Goal: Task Accomplishment & Management: Use online tool/utility

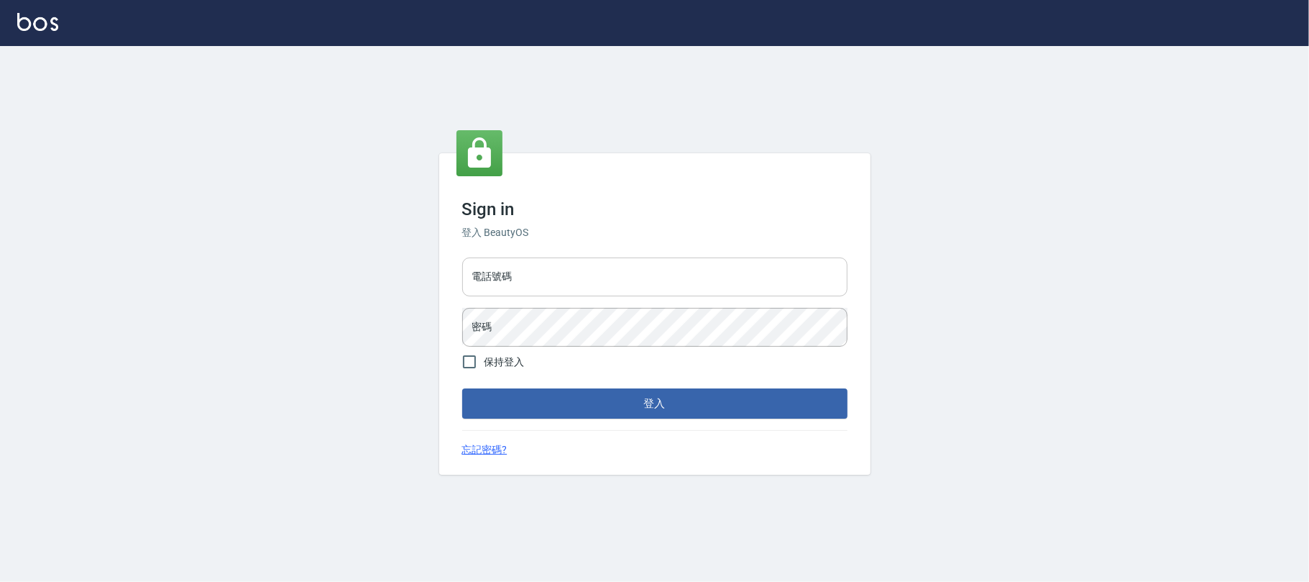
drag, startPoint x: 683, startPoint y: 267, endPoint x: 697, endPoint y: 275, distance: 16.1
click at [693, 267] on input "電話號碼" at bounding box center [654, 276] width 385 height 39
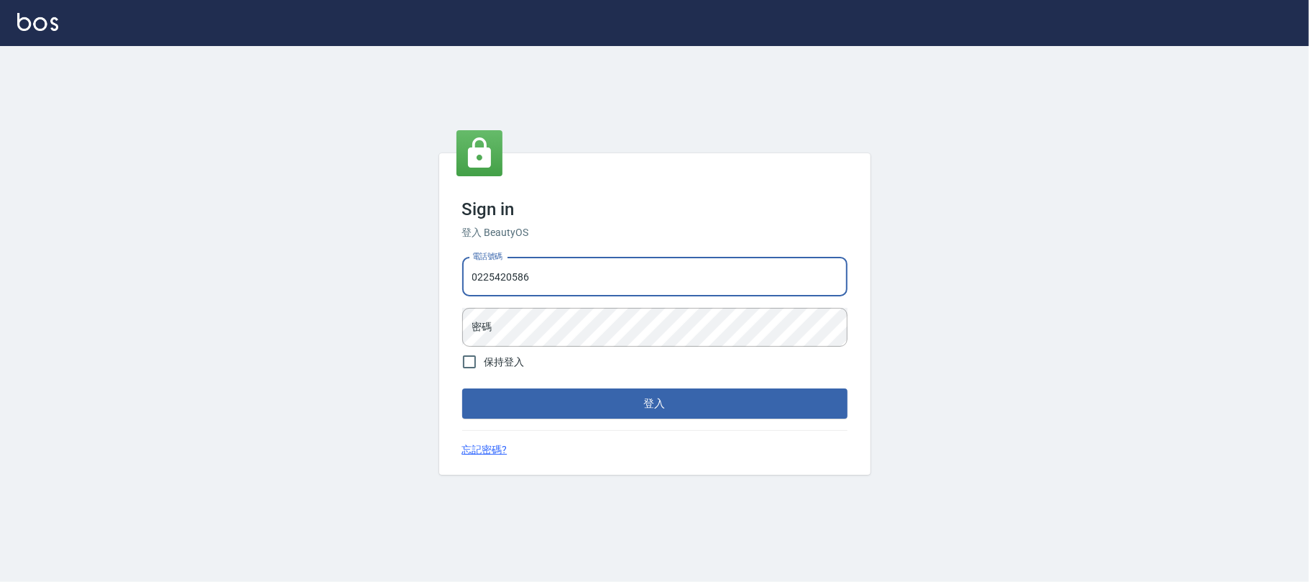
type input "0225420586"
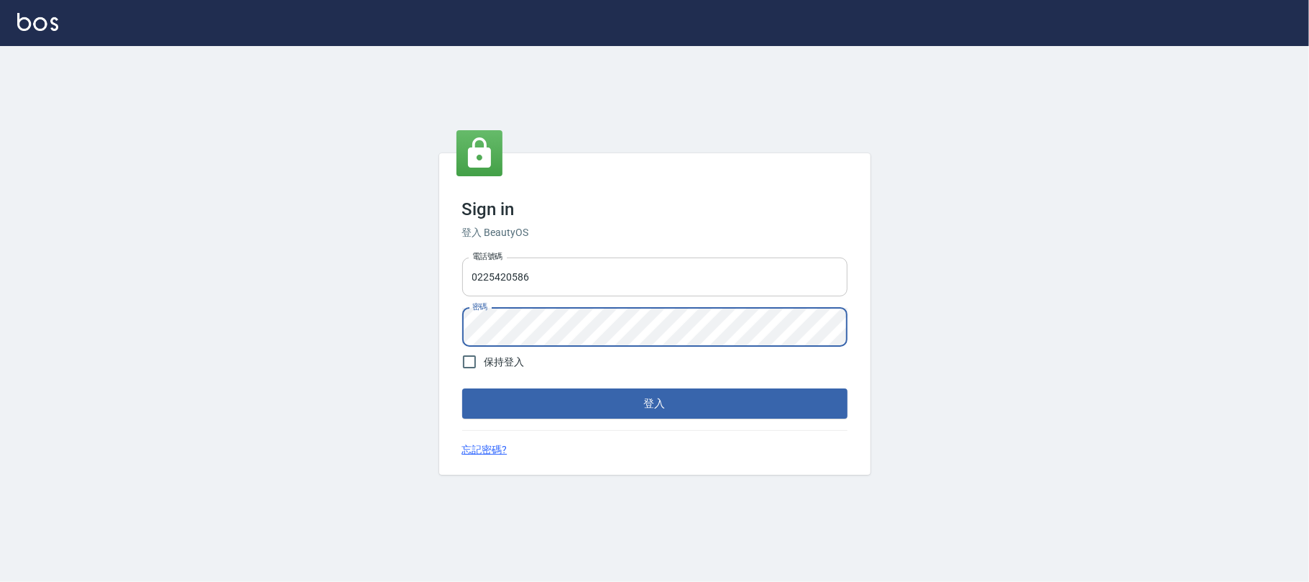
click at [462, 388] on button "登入" at bounding box center [654, 403] width 385 height 30
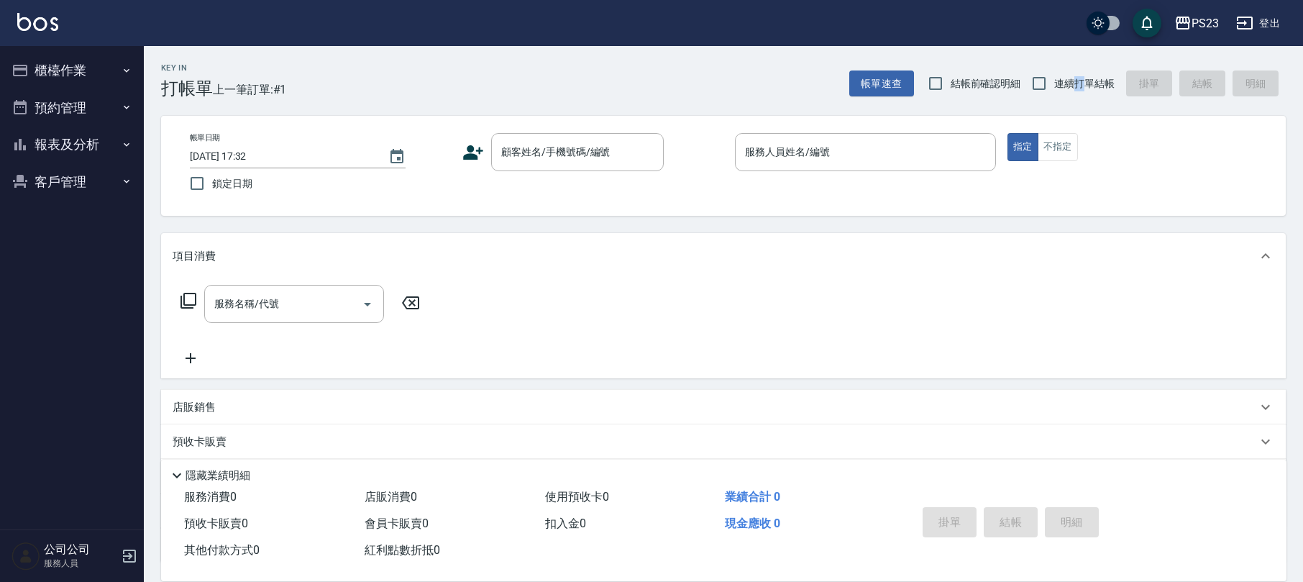
drag, startPoint x: 1079, startPoint y: 76, endPoint x: 841, endPoint y: 78, distance: 238.0
click at [1078, 76] on span "連續打單結帳" at bounding box center [1084, 83] width 60 height 15
click at [1048, 78] on input "連續打單結帳" at bounding box center [1039, 83] width 30 height 30
checkbox input "true"
click at [567, 160] on input "顧客姓名/手機號碼/編號" at bounding box center [566, 151] width 138 height 25
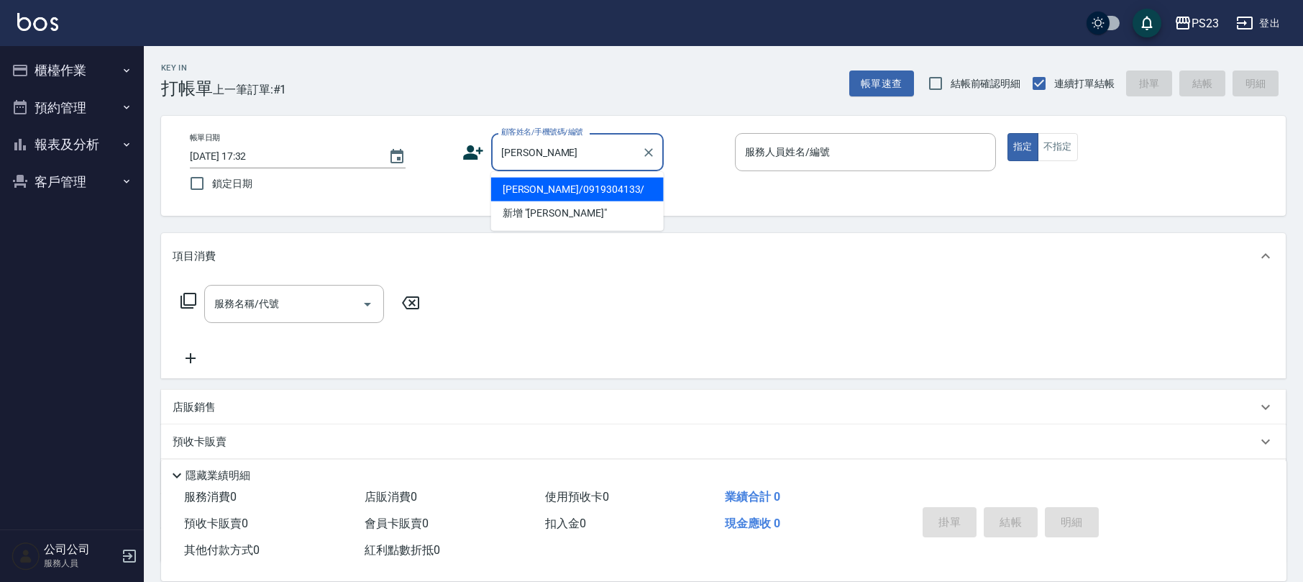
drag, startPoint x: 615, startPoint y: 187, endPoint x: 608, endPoint y: 179, distance: 10.7
click at [616, 185] on li "[PERSON_NAME]/0919304133/" at bounding box center [577, 190] width 173 height 24
type input "[PERSON_NAME]/0919304133/"
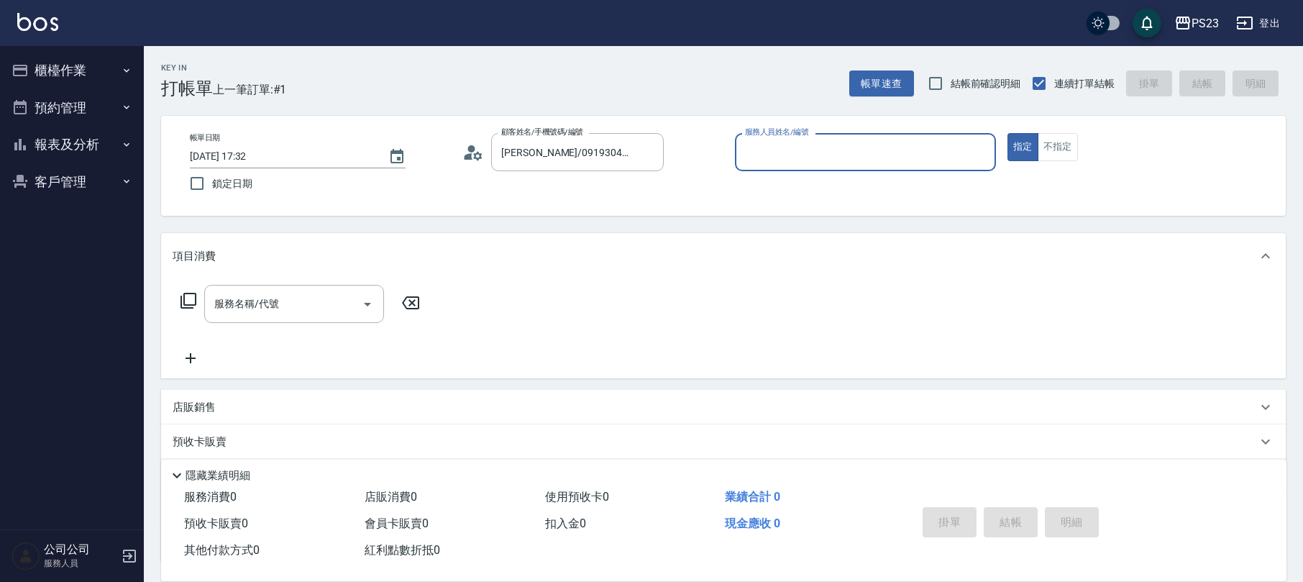
click at [469, 150] on circle at bounding box center [471, 148] width 7 height 7
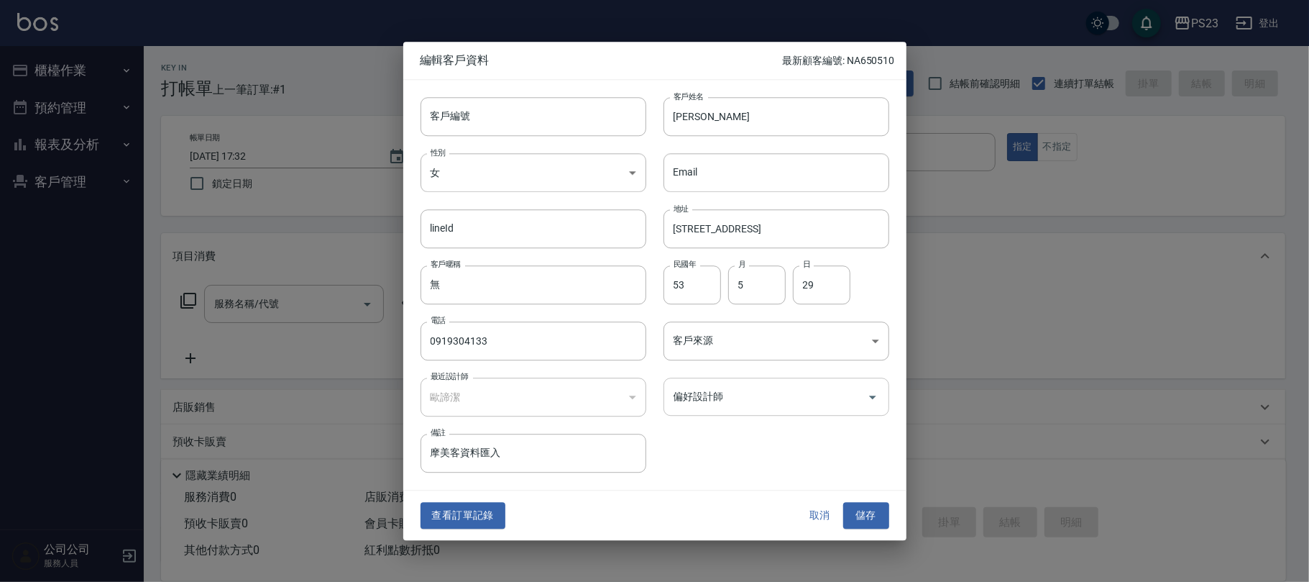
click at [707, 394] on div "偏好設計師 偏好設計師" at bounding box center [777, 396] width 226 height 38
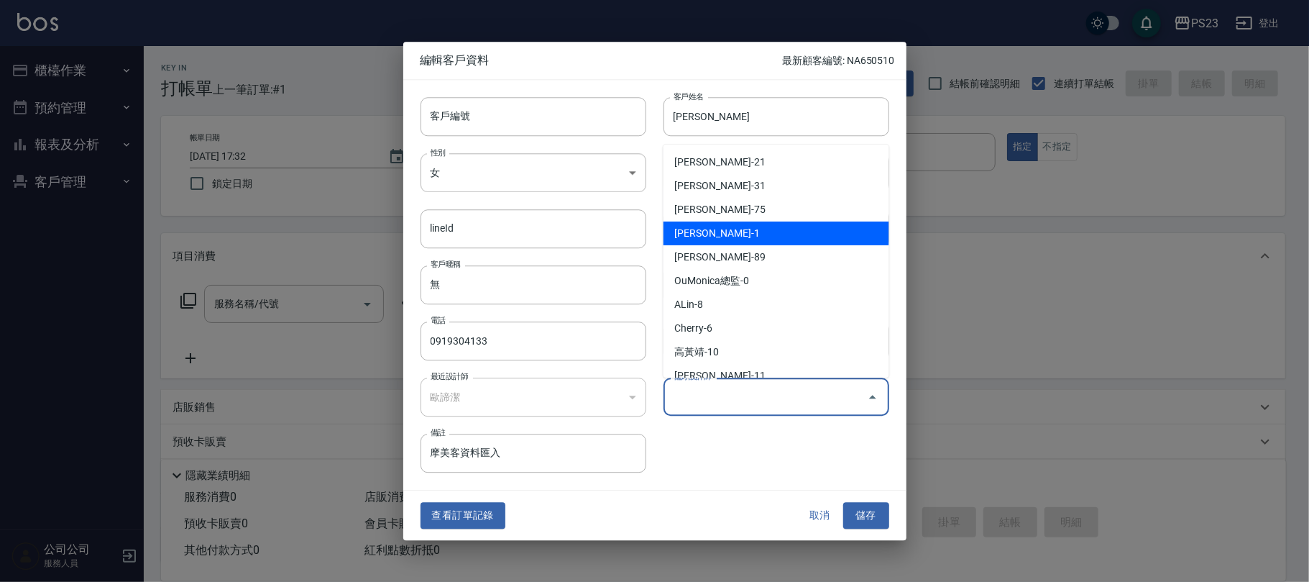
click at [745, 227] on li "[PERSON_NAME]-1" at bounding box center [777, 233] width 226 height 24
type input "歐諦潔"
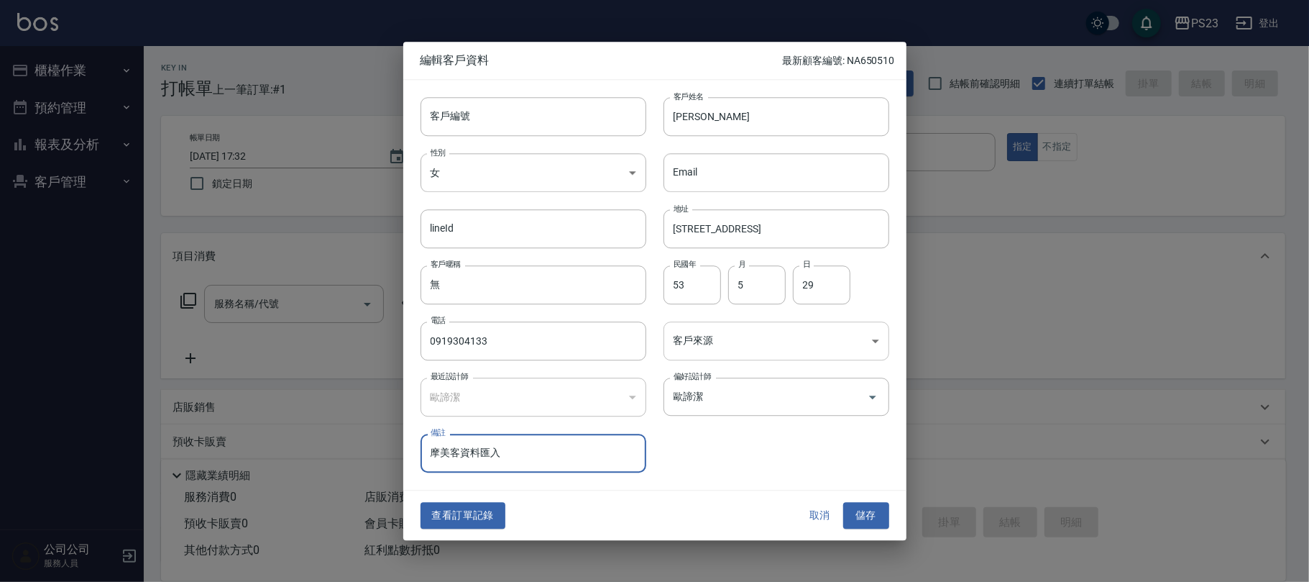
click at [743, 347] on body "PS23 登出 櫃檯作業 打帳單 帳單列表 現金收支登錄 材料自購登錄 每日結帳 排班表 現場電腦打卡 預約管理 預約管理 單日預約紀錄 單週預約紀錄 報表及…" at bounding box center [654, 348] width 1309 height 697
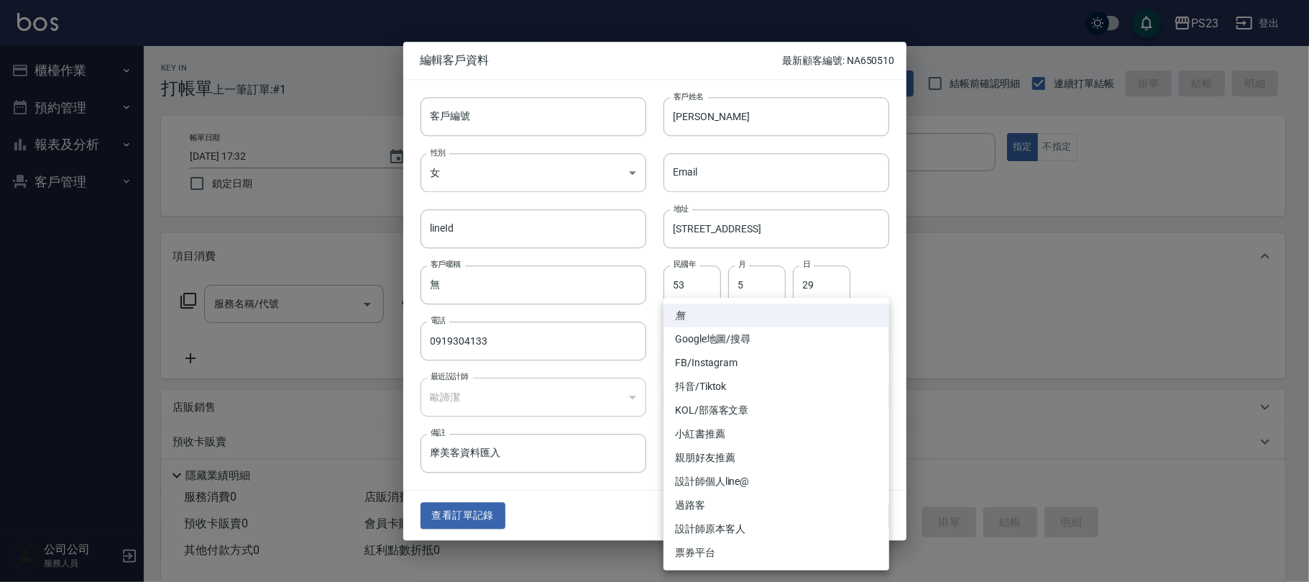
click at [742, 523] on li "設計師原本客人" at bounding box center [777, 529] width 226 height 24
type input "設計師原本客人"
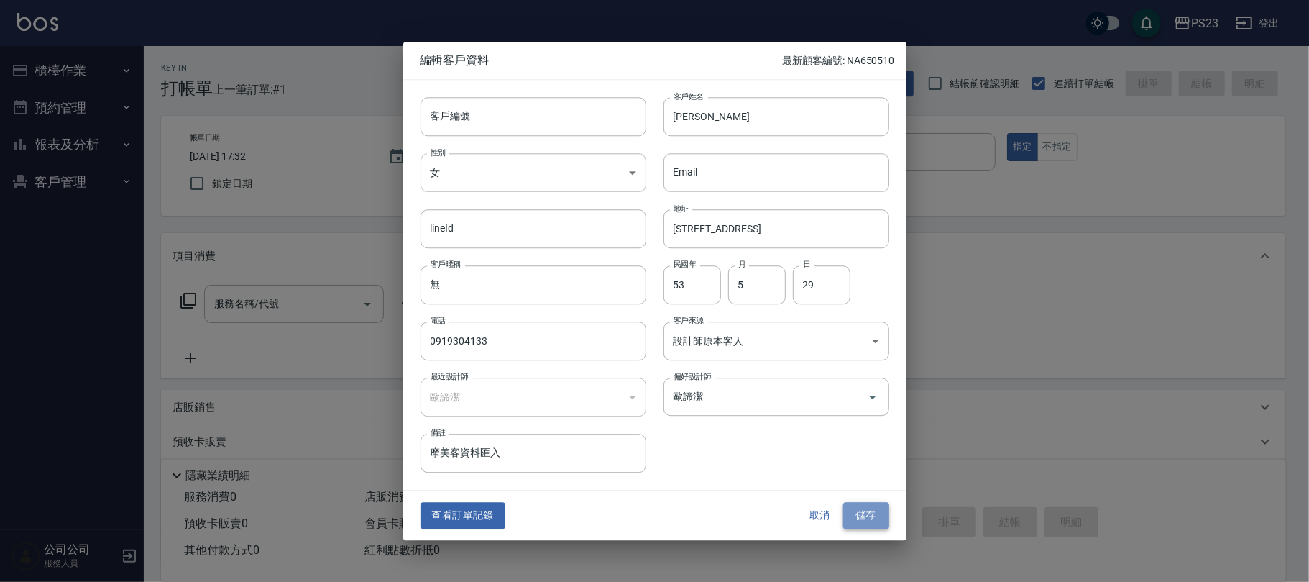
click at [873, 519] on button "儲存" at bounding box center [866, 516] width 46 height 27
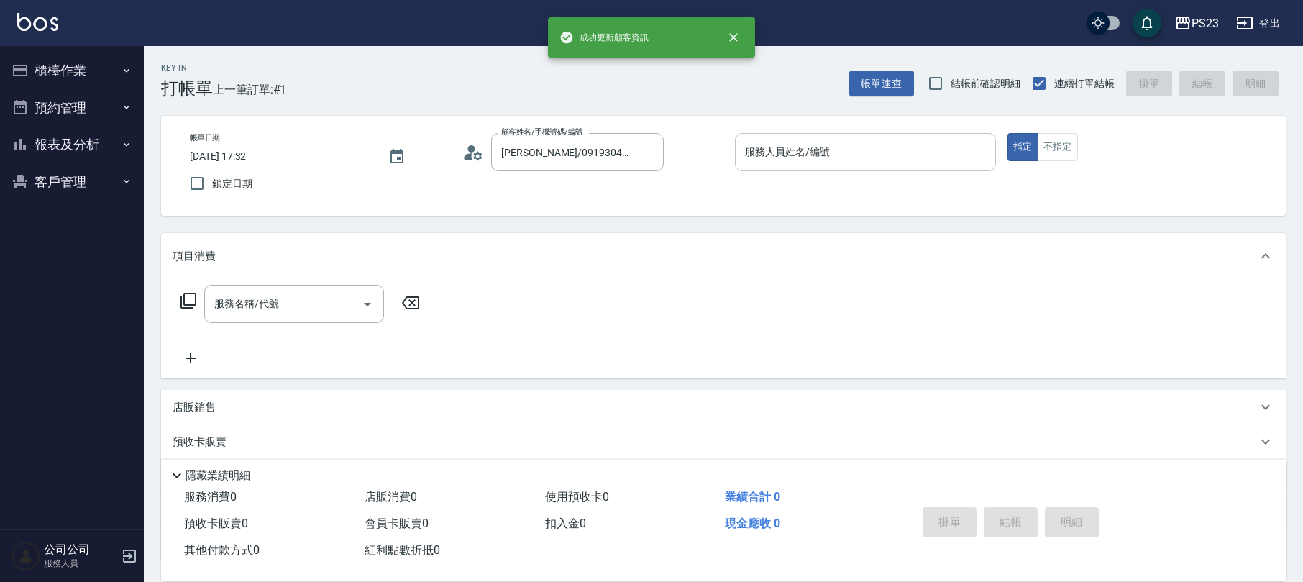
click at [802, 142] on div "服務人員姓名/編號 服務人員姓名/編號" at bounding box center [865, 152] width 261 height 38
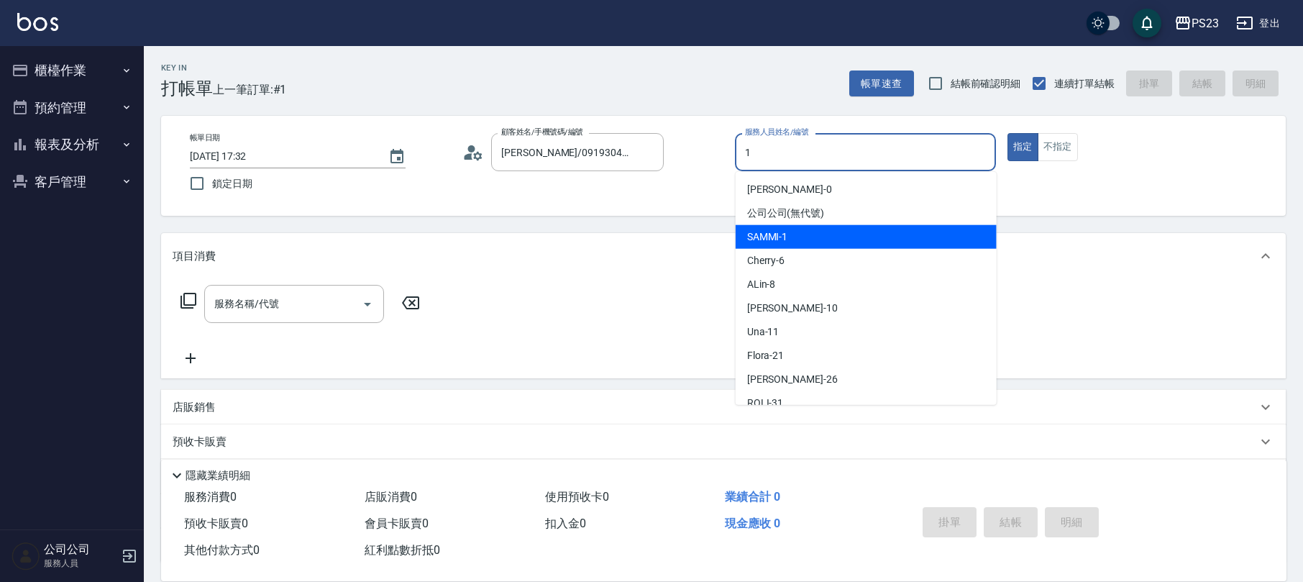
type input "SAMMI-1"
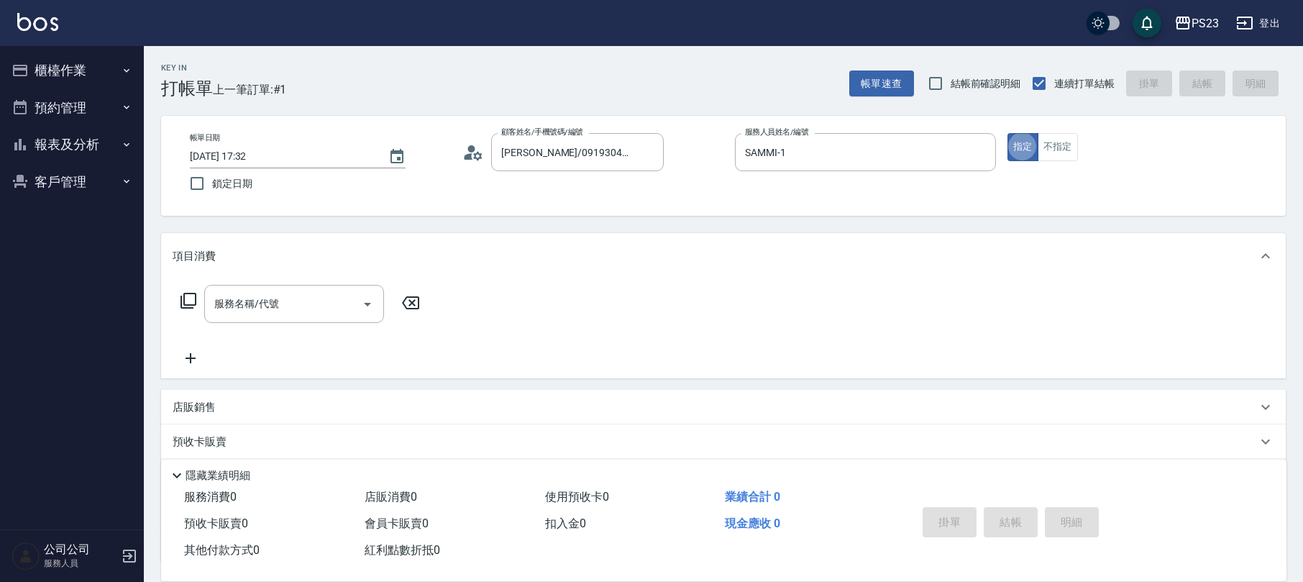
type button "true"
click at [267, 302] on div "服務名稱/代號 服務名稱/代號" at bounding box center [294, 304] width 180 height 38
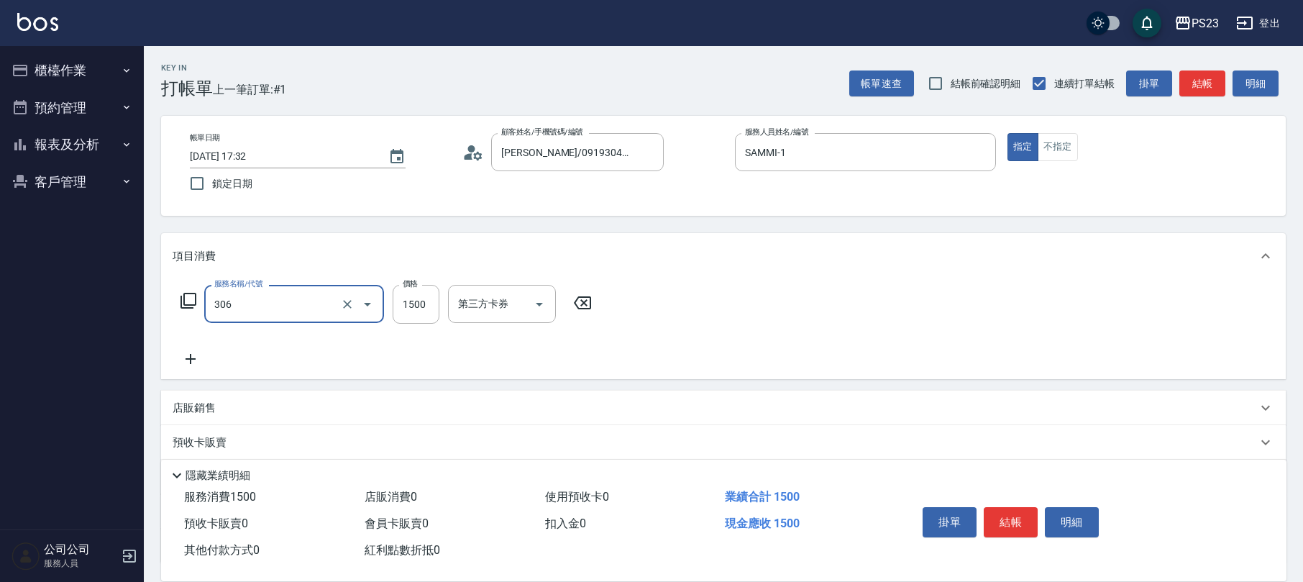
type input "指定洗+剪髮1500(306)"
type input "850"
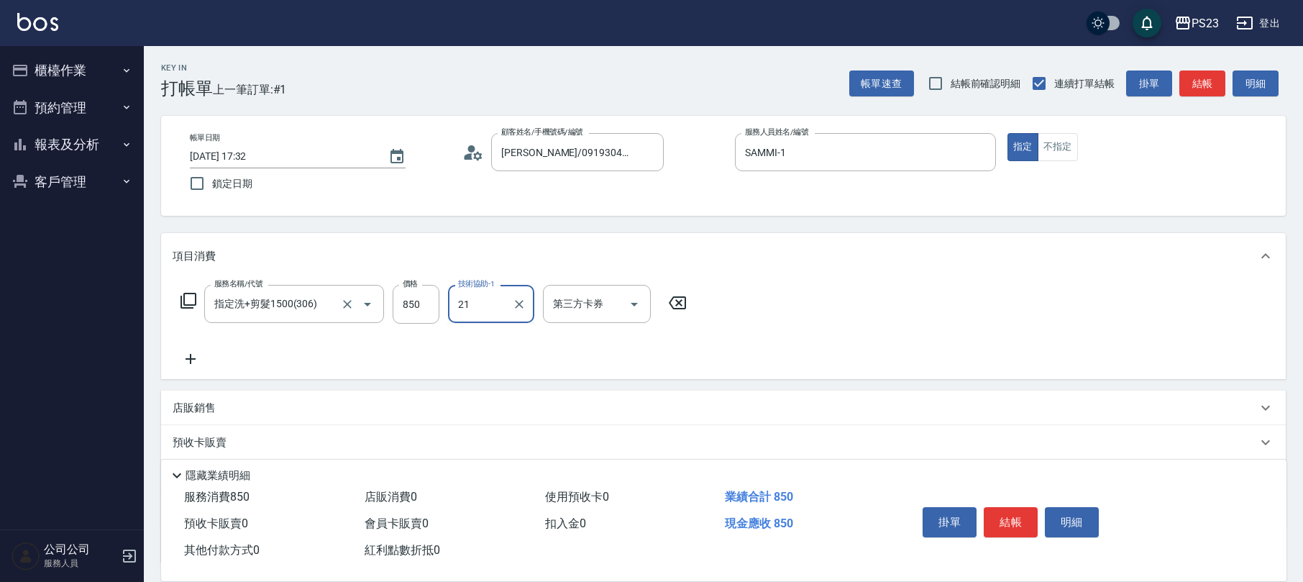
type input "Flora-21"
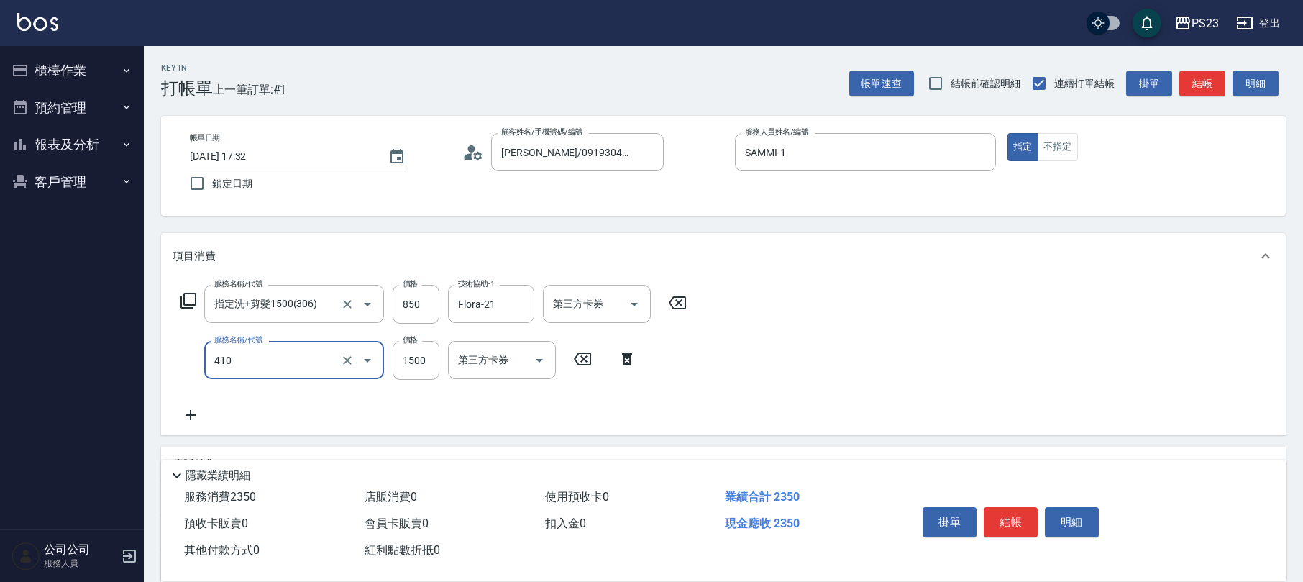
type input "補染(410)"
type input "1600"
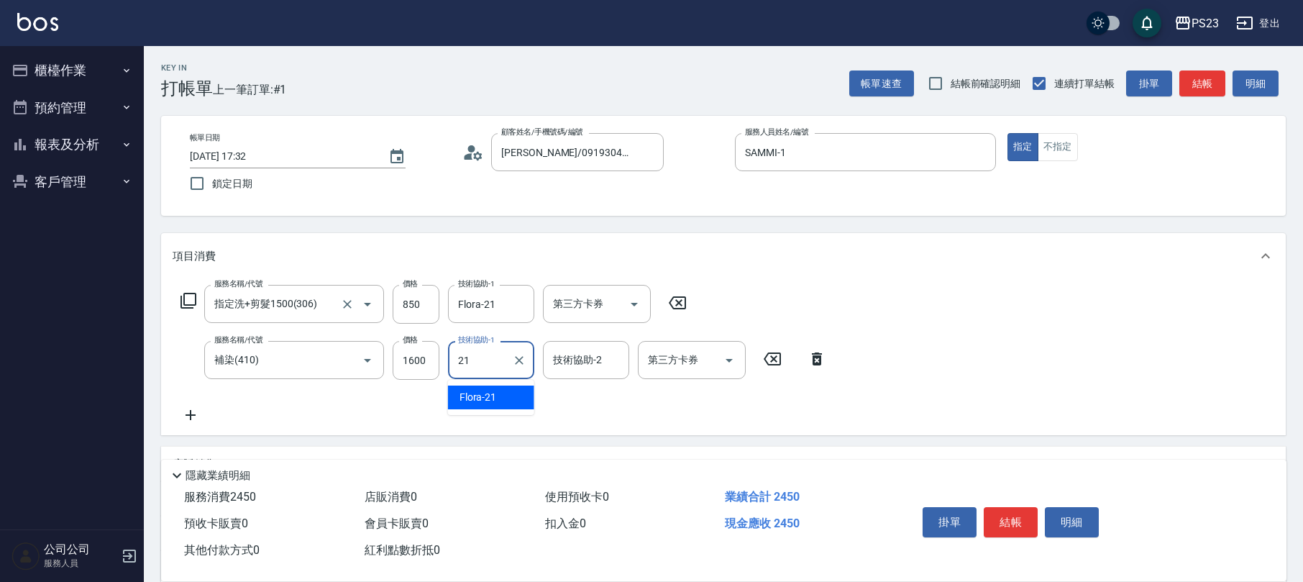
type input "Flora-21"
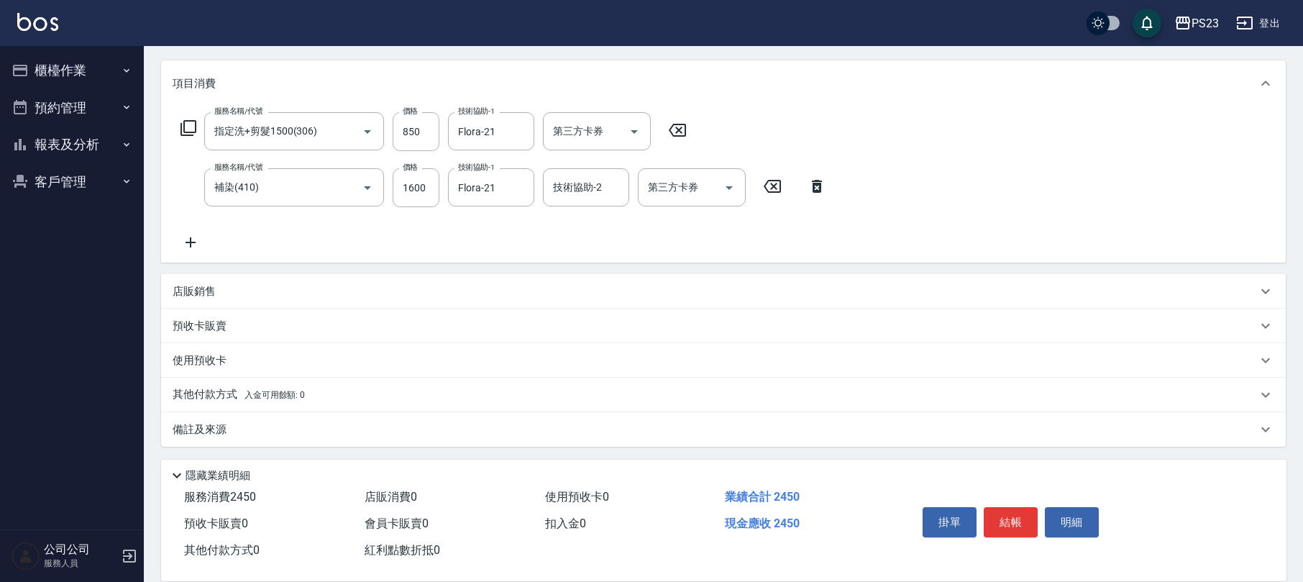
drag, startPoint x: 242, startPoint y: 393, endPoint x: 257, endPoint y: 395, distance: 14.7
click at [252, 394] on p "其他付款方式 入金可用餘額: 0" at bounding box center [239, 395] width 132 height 16
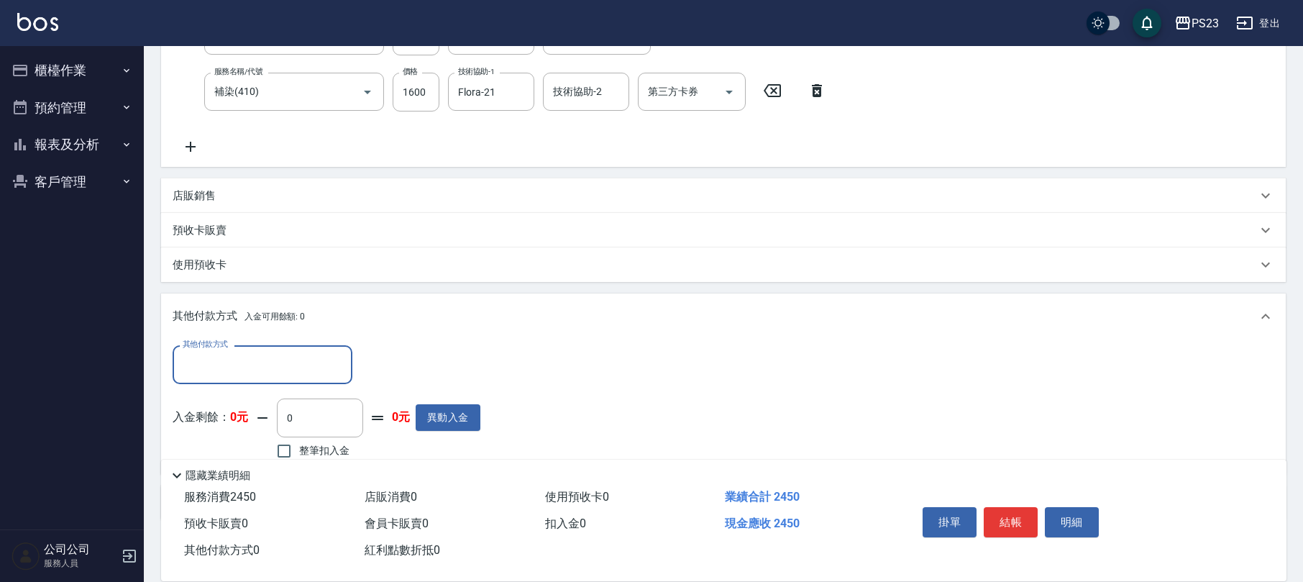
scroll to position [0, 0]
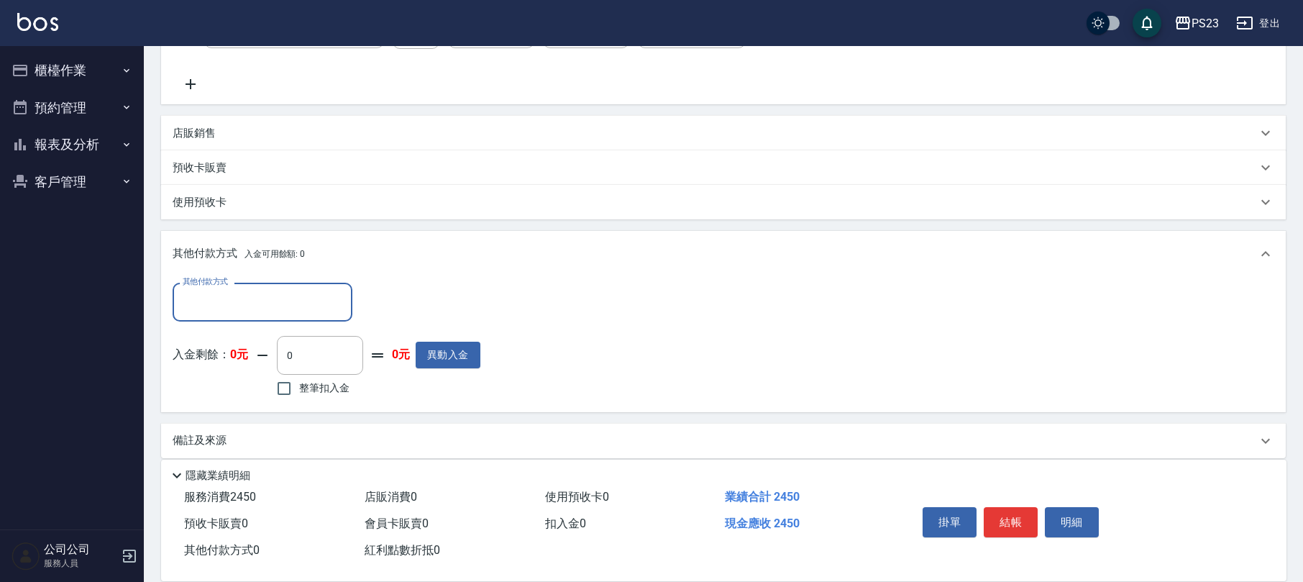
click at [292, 299] on input "其他付款方式" at bounding box center [262, 301] width 167 height 25
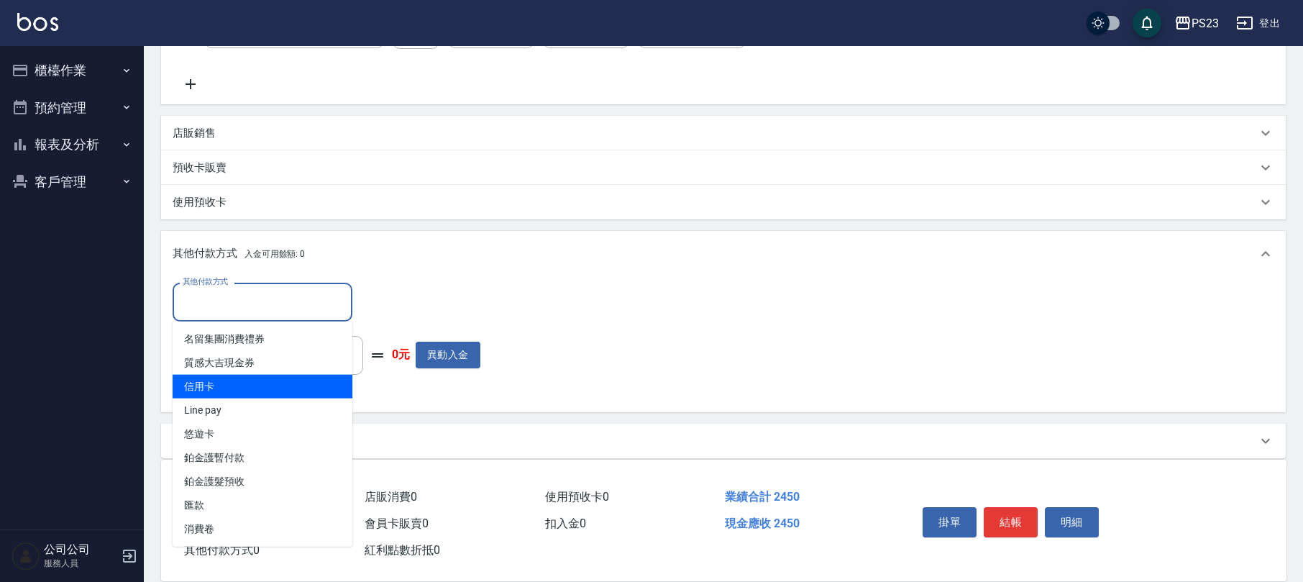
click at [266, 382] on span "信用卡" at bounding box center [263, 387] width 180 height 24
type input "信用卡"
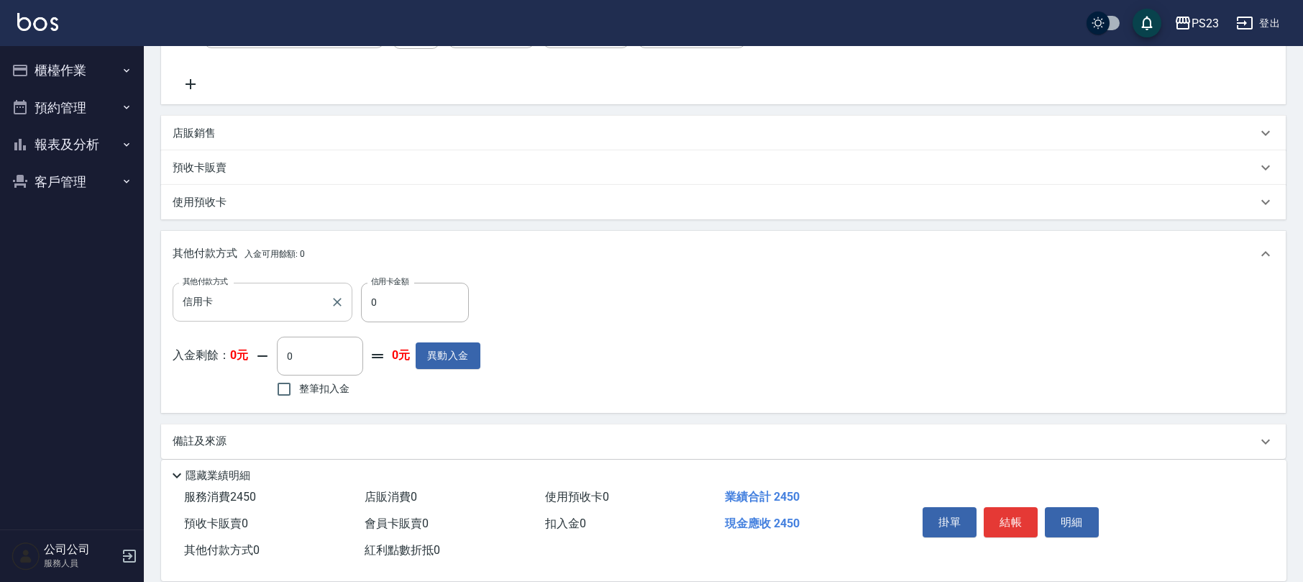
drag, startPoint x: 406, startPoint y: 285, endPoint x: 349, endPoint y: 309, distance: 61.6
click at [349, 309] on div "其他付款方式 信用卡 其他付款方式 信用卡金額 0 信用卡金額" at bounding box center [327, 302] width 308 height 39
click at [389, 298] on input "0" at bounding box center [415, 302] width 108 height 39
drag, startPoint x: 377, startPoint y: 294, endPoint x: 365, endPoint y: 308, distance: 18.3
click at [365, 308] on input "0" at bounding box center [415, 302] width 108 height 39
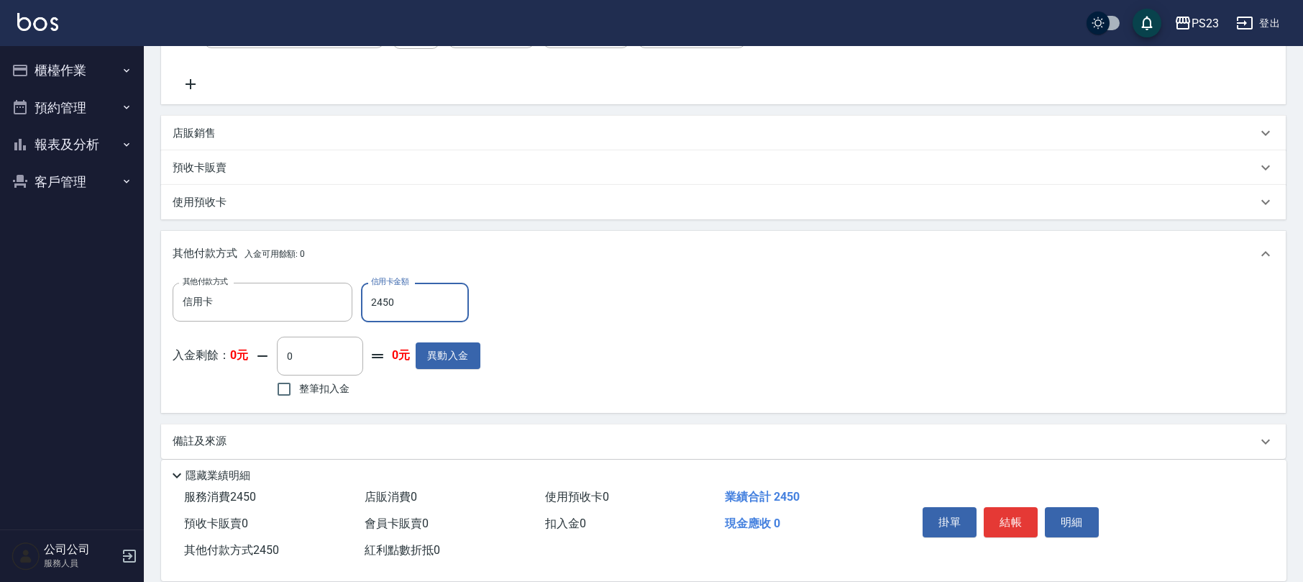
scroll to position [342, 0]
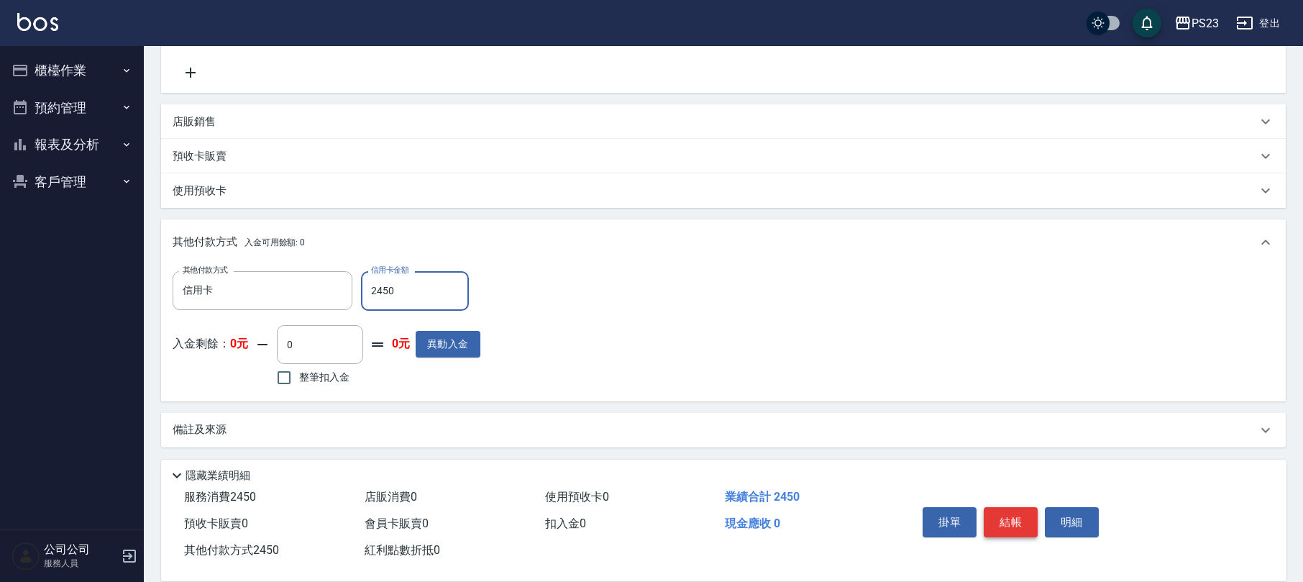
type input "2450"
click at [1025, 520] on button "結帳" at bounding box center [1010, 522] width 54 height 30
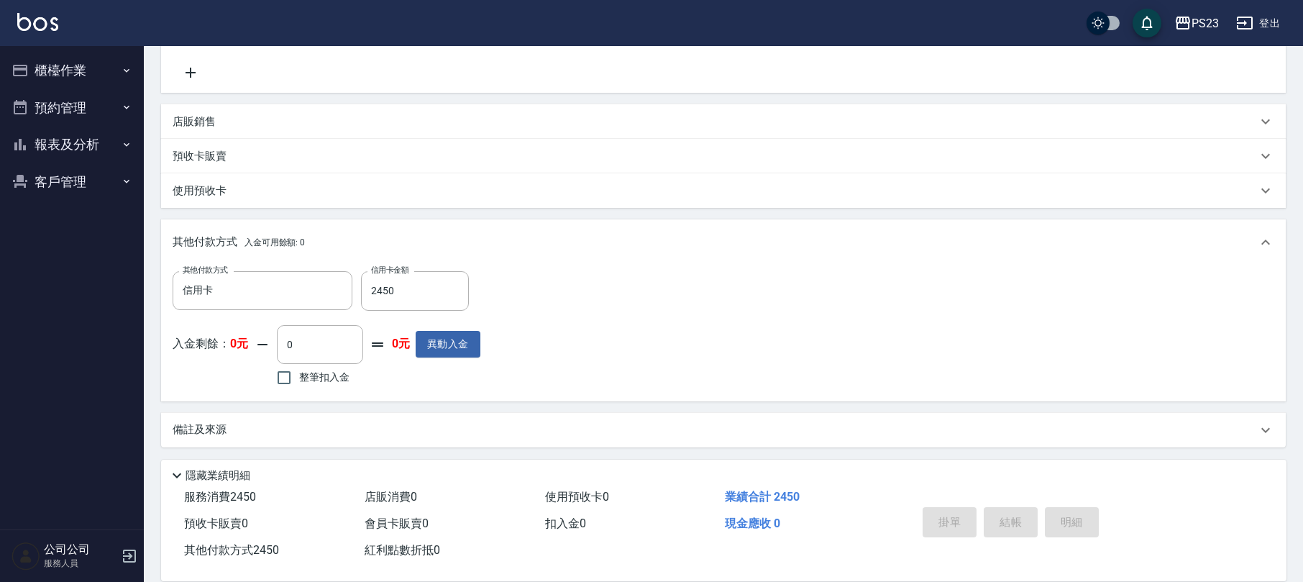
type input "2025/08/12 17:33"
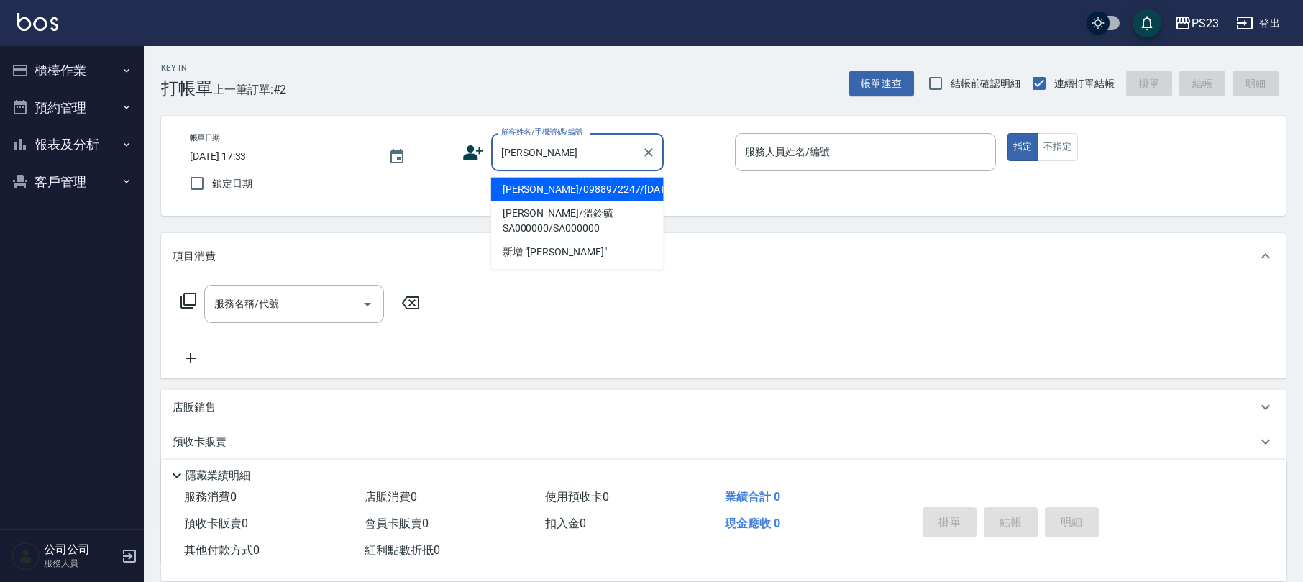
click at [591, 187] on li "[PERSON_NAME]/0988972247/[DATE]" at bounding box center [577, 190] width 173 height 24
type input "[PERSON_NAME]/0988972247/[DATE]"
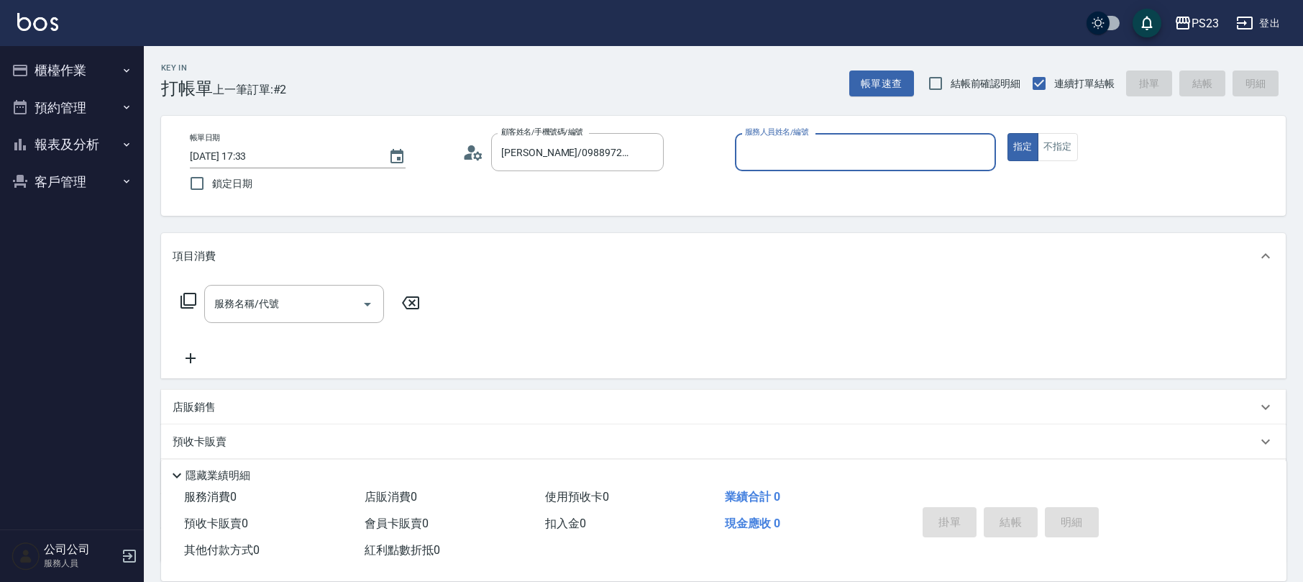
click at [460, 150] on div "帳單日期 2025/08/12 17:33 鎖定日期 顧客姓名/手機號碼/編號 溫鈴毓/0988972247/SA670322 顧客姓名/手機號碼/編號 服務…" at bounding box center [723, 165] width 1090 height 65
click at [472, 152] on icon at bounding box center [473, 153] width 22 height 22
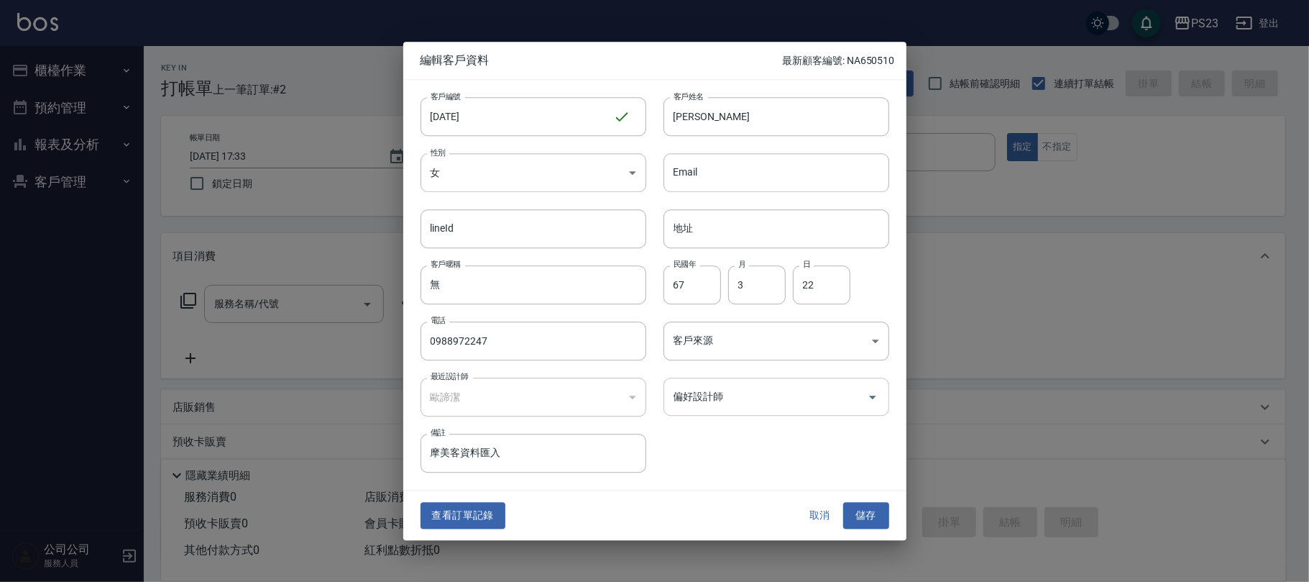
click at [778, 394] on input "偏好設計師" at bounding box center [765, 396] width 191 height 25
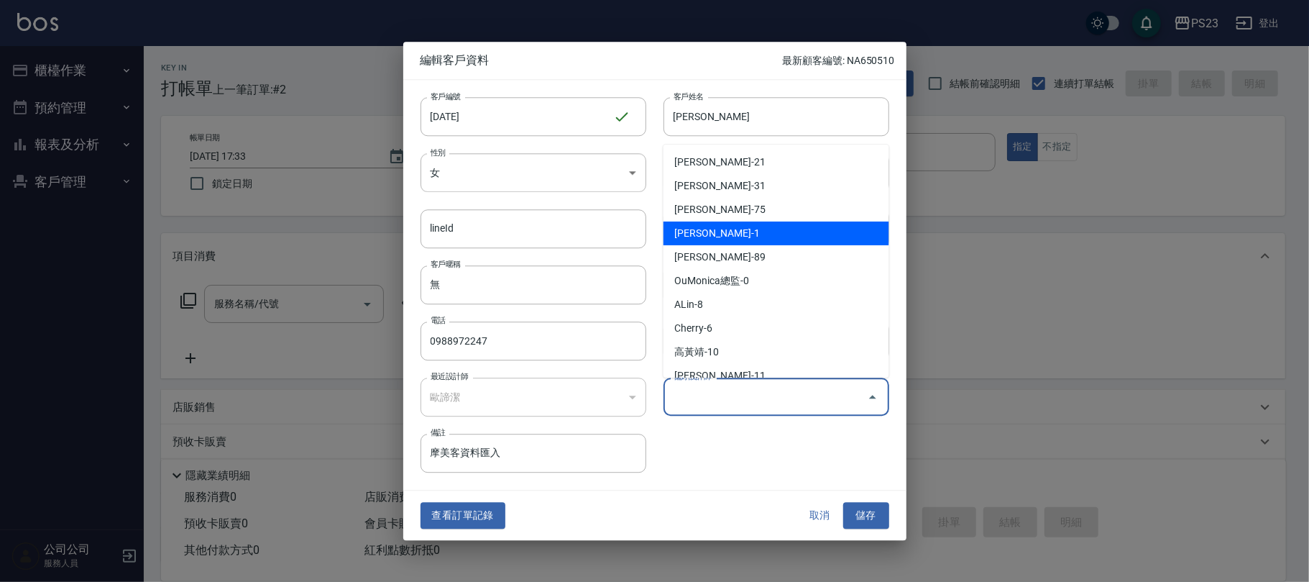
click at [739, 233] on li "[PERSON_NAME]-1" at bounding box center [777, 233] width 226 height 24
type input "歐諦潔"
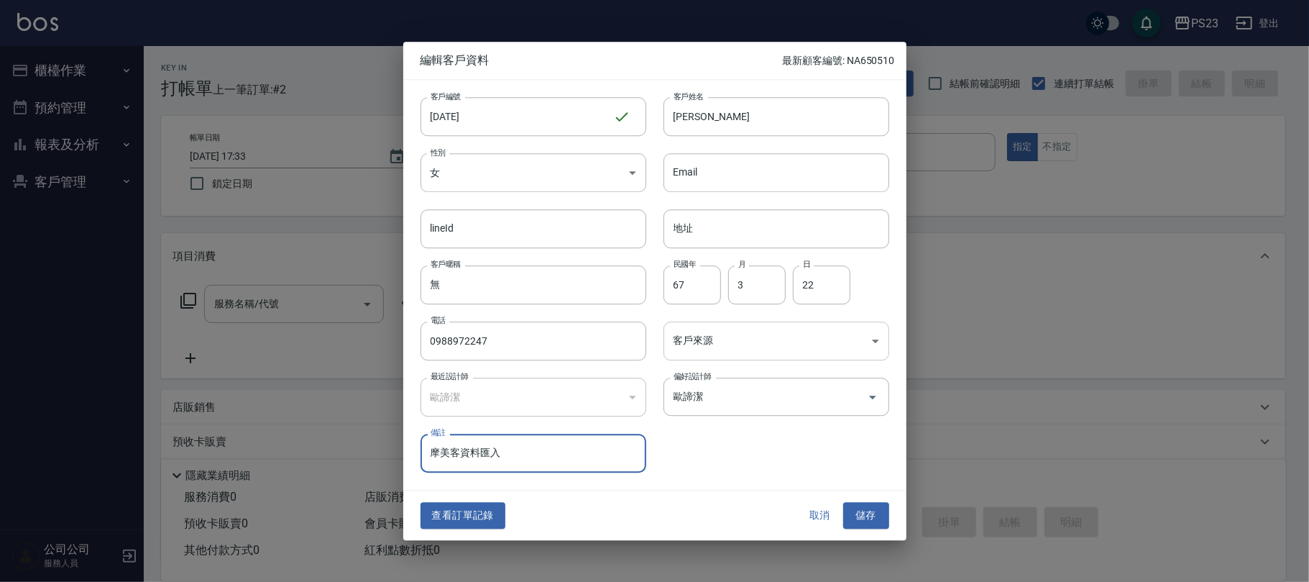
click at [720, 346] on body "PS23 登出 櫃檯作業 打帳單 帳單列表 現金收支登錄 材料自購登錄 每日結帳 排班表 現場電腦打卡 預約管理 預約管理 單日預約紀錄 單週預約紀錄 報表及…" at bounding box center [654, 348] width 1309 height 697
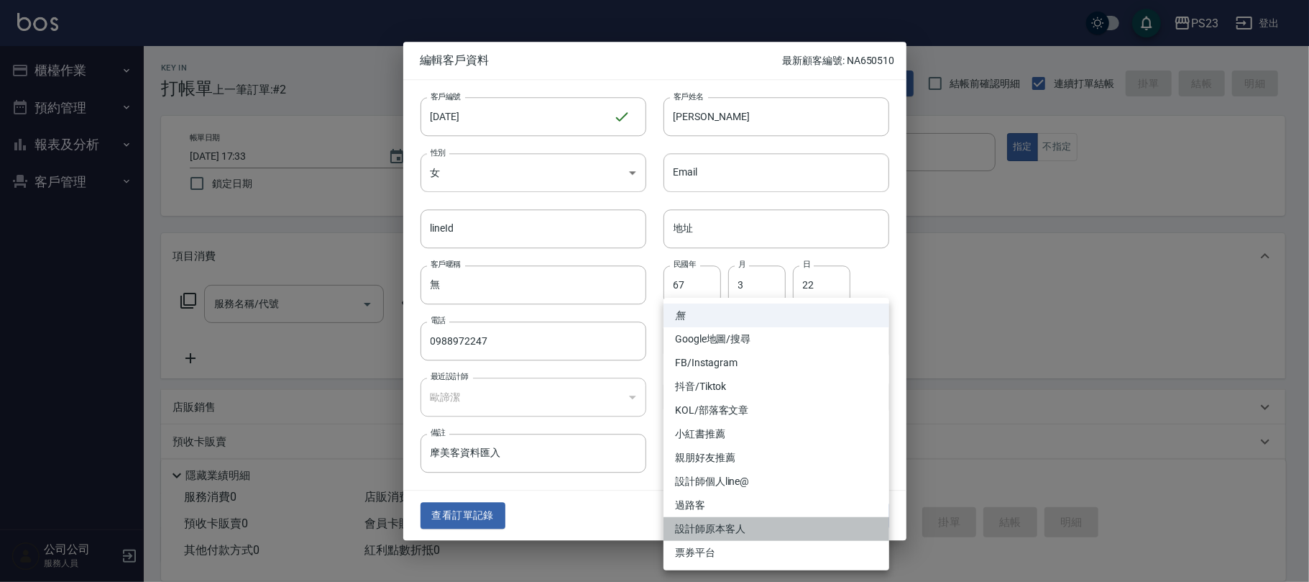
click at [748, 524] on li "設計師原本客人" at bounding box center [777, 529] width 226 height 24
type input "設計師原本客人"
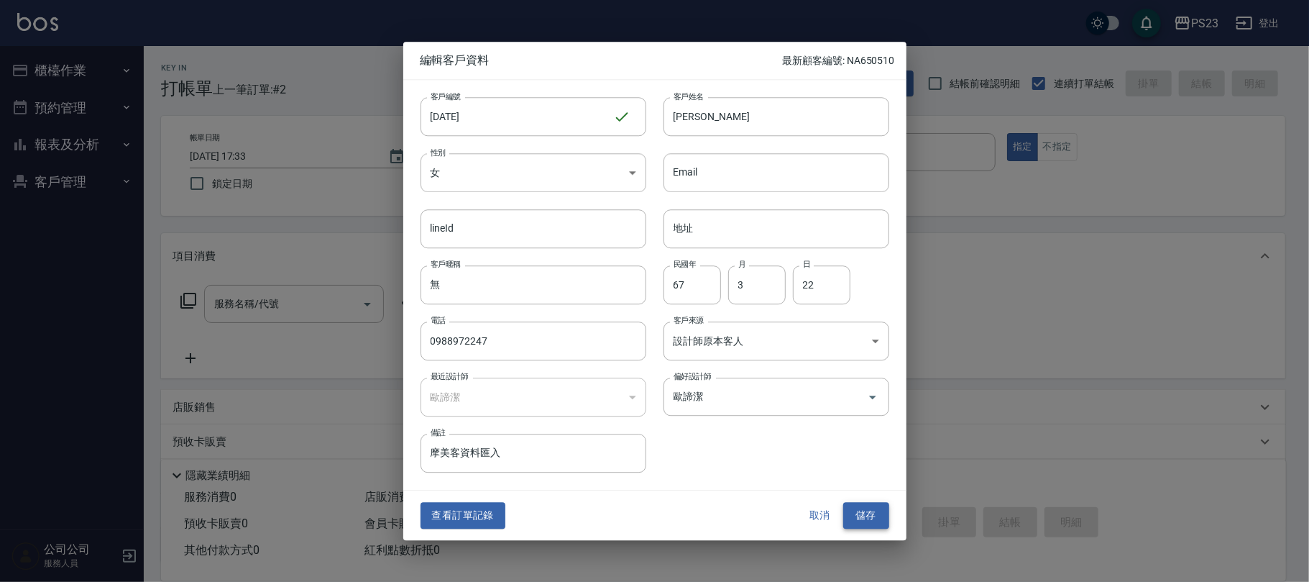
click at [863, 513] on button "儲存" at bounding box center [866, 516] width 46 height 27
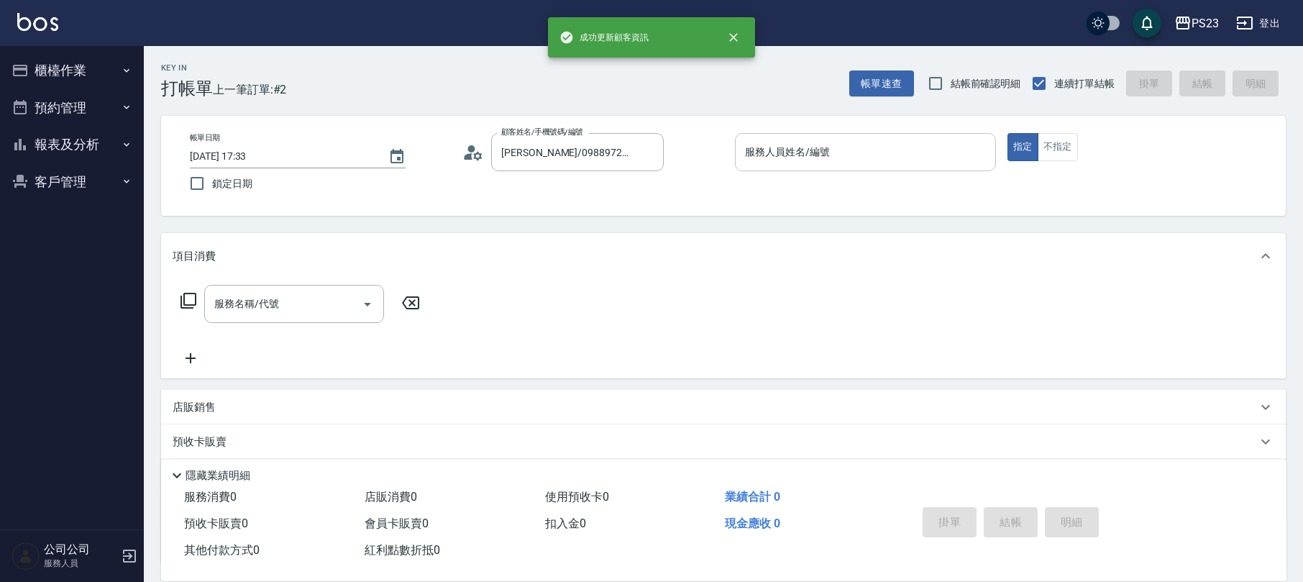
click at [779, 136] on div "服務人員姓名/編號" at bounding box center [865, 152] width 261 height 38
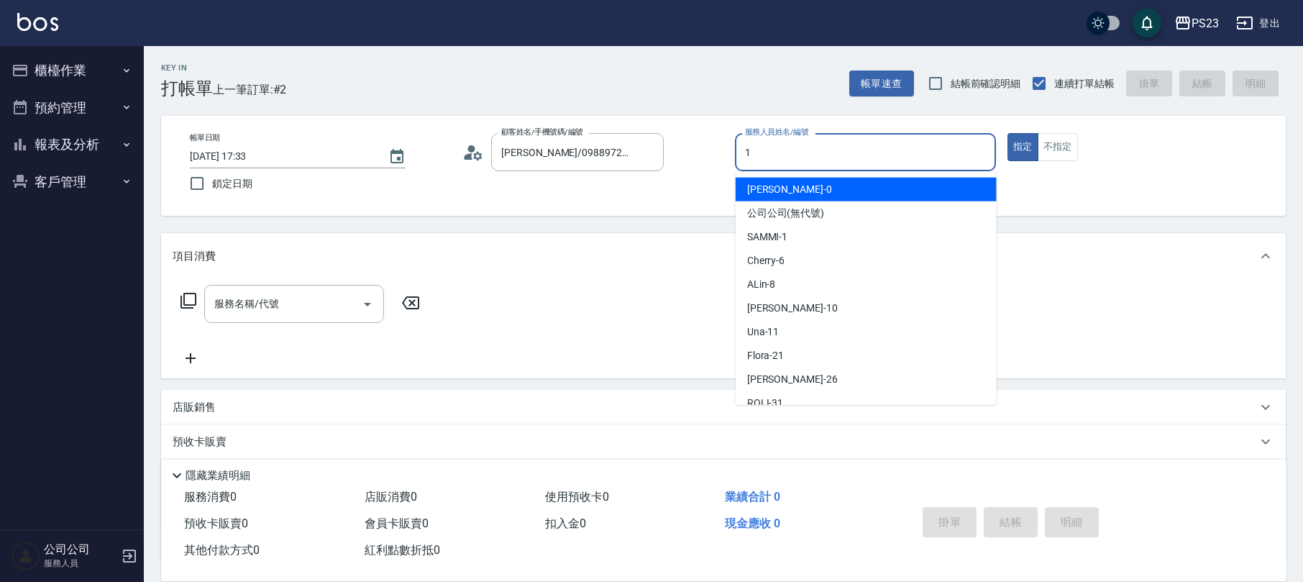
type input "SAMMI-1"
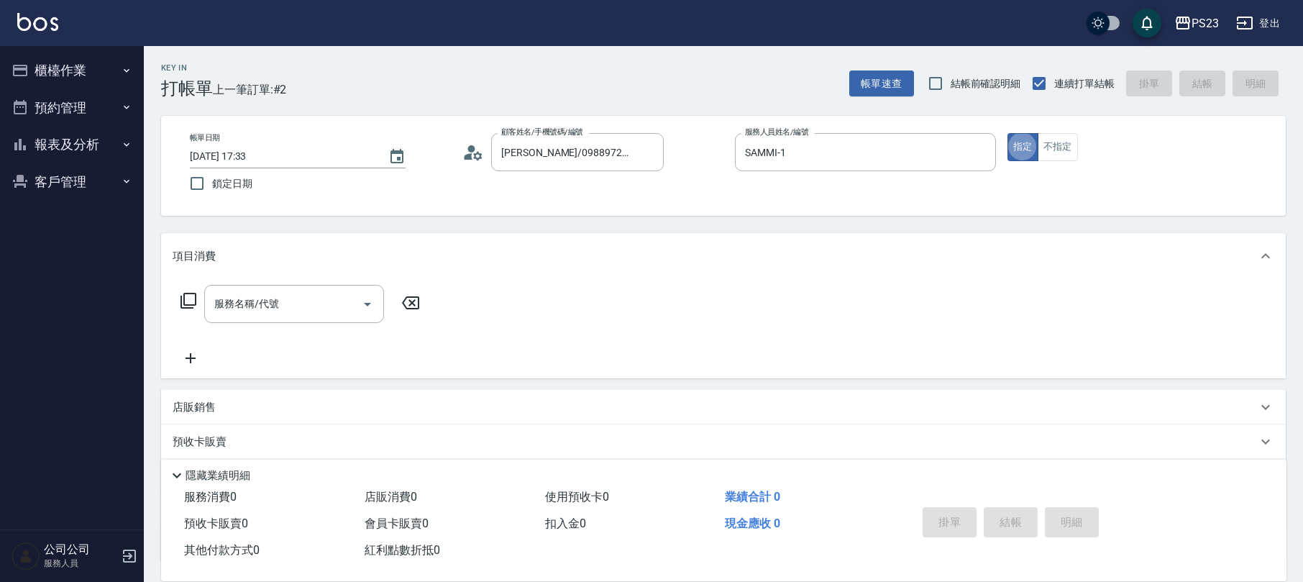
click at [271, 297] on div "服務名稱/代號 服務名稱/代號" at bounding box center [294, 304] width 180 height 38
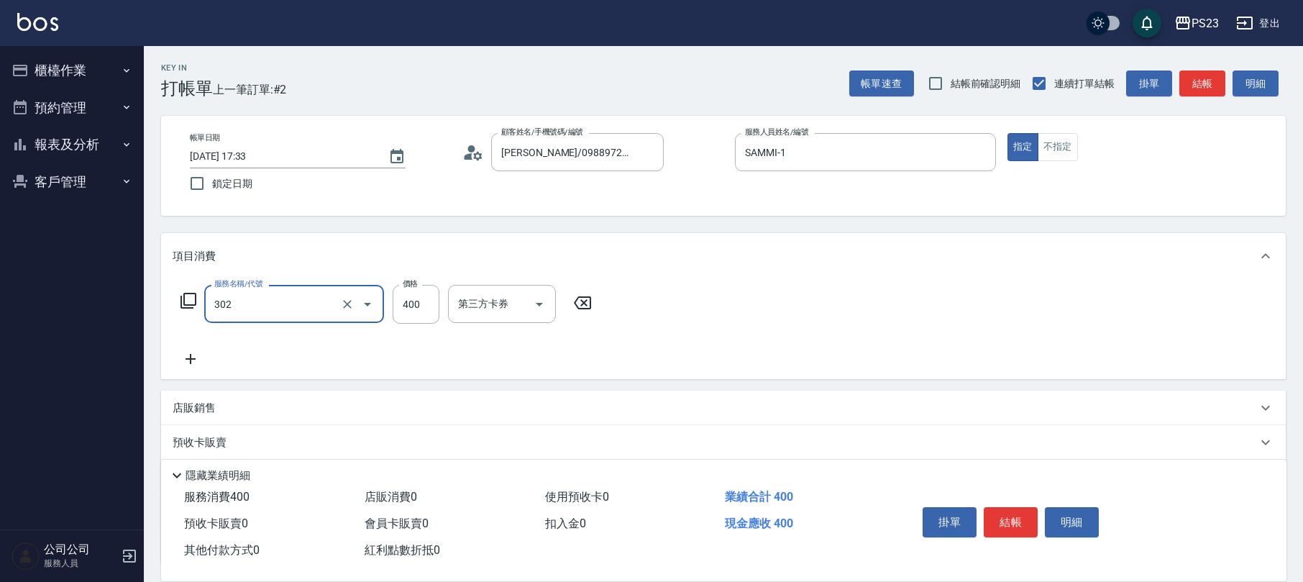
type input "單剪400(302)"
type input "550"
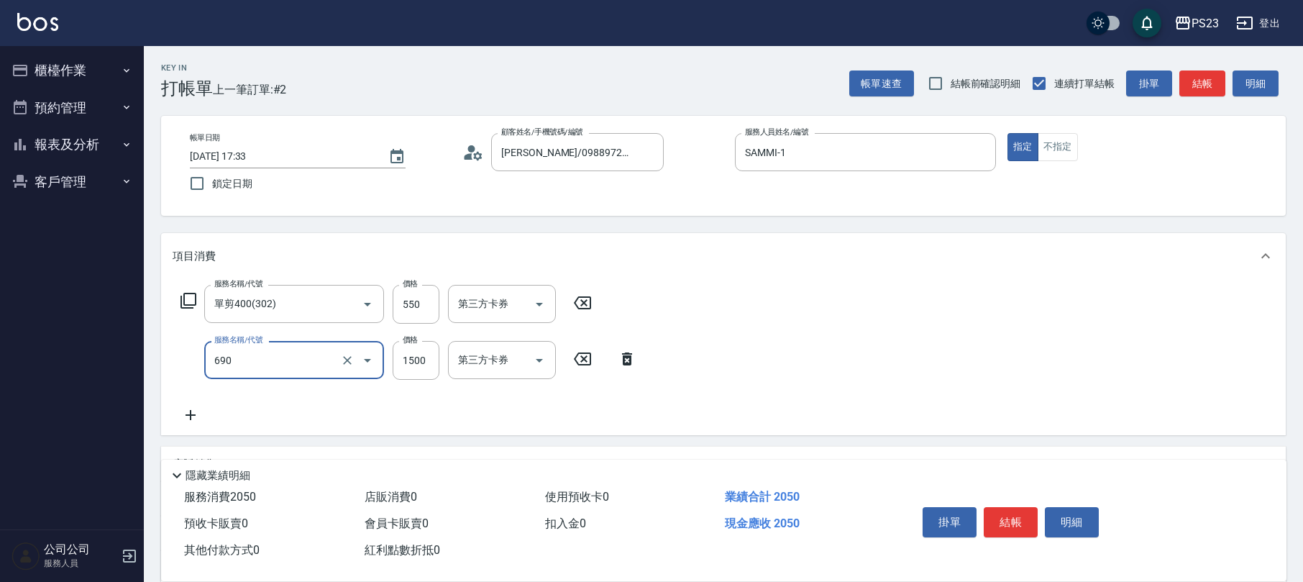
type input "頭皮保濕面膜1500(690)"
type input "1600"
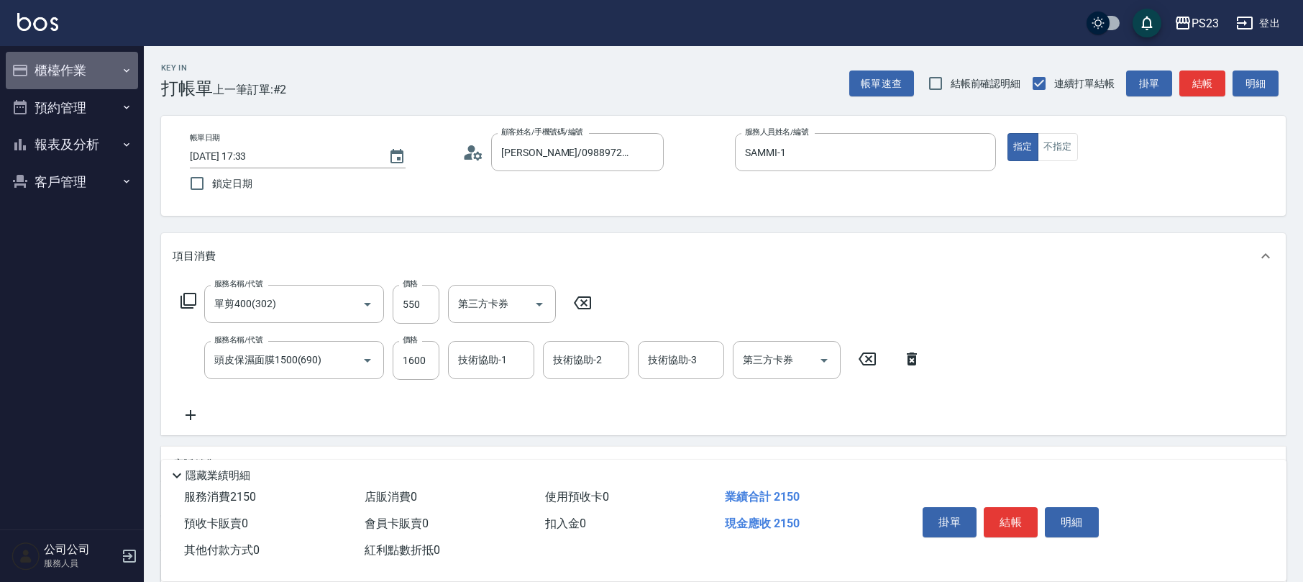
click at [55, 67] on button "櫃檯作業" at bounding box center [72, 70] width 132 height 37
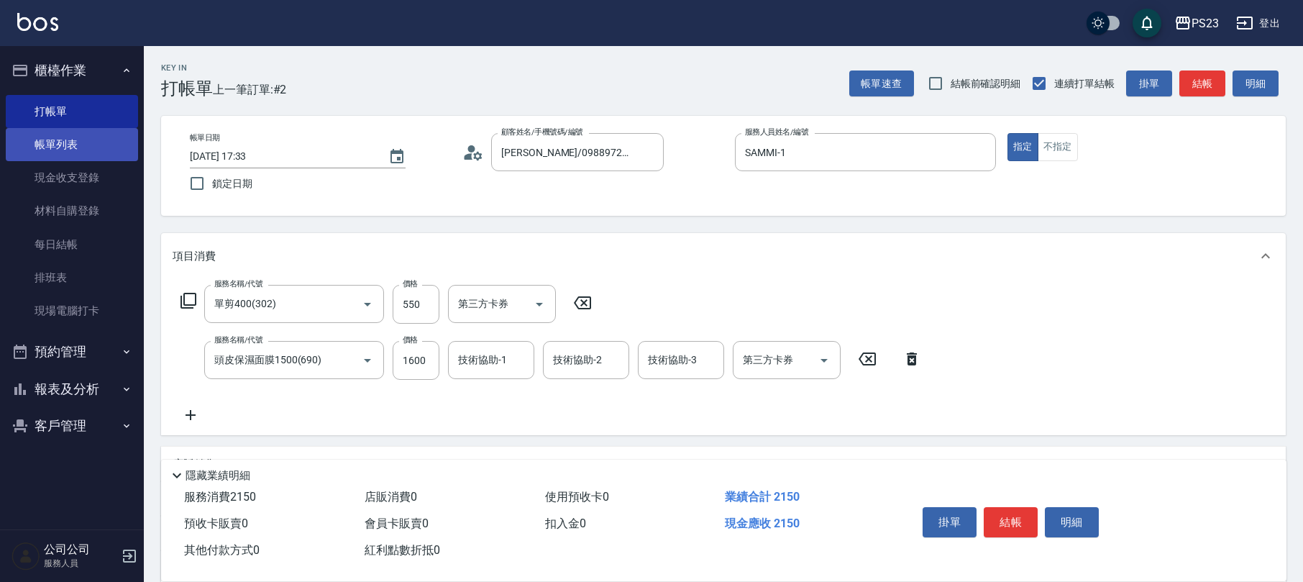
click at [107, 145] on link "帳單列表" at bounding box center [72, 144] width 132 height 33
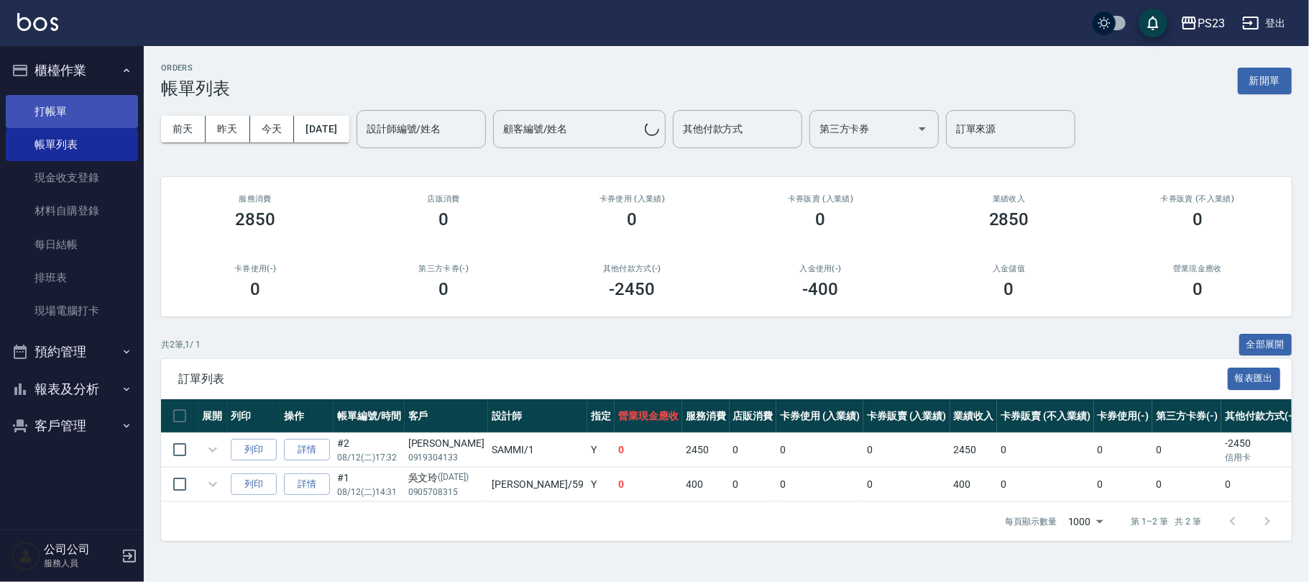
click at [121, 112] on link "打帳單" at bounding box center [72, 111] width 132 height 33
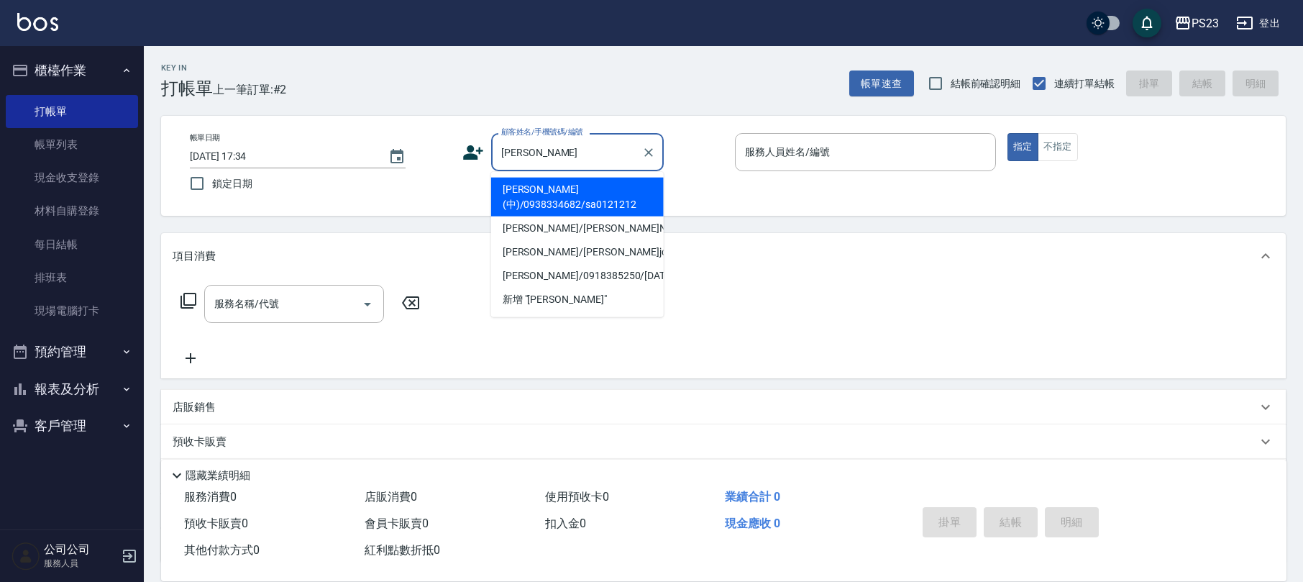
click at [595, 203] on li "[PERSON_NAME](中)/0938334682/sa0121212" at bounding box center [577, 197] width 173 height 39
type input "[PERSON_NAME](中)/0938334682/sa0121212"
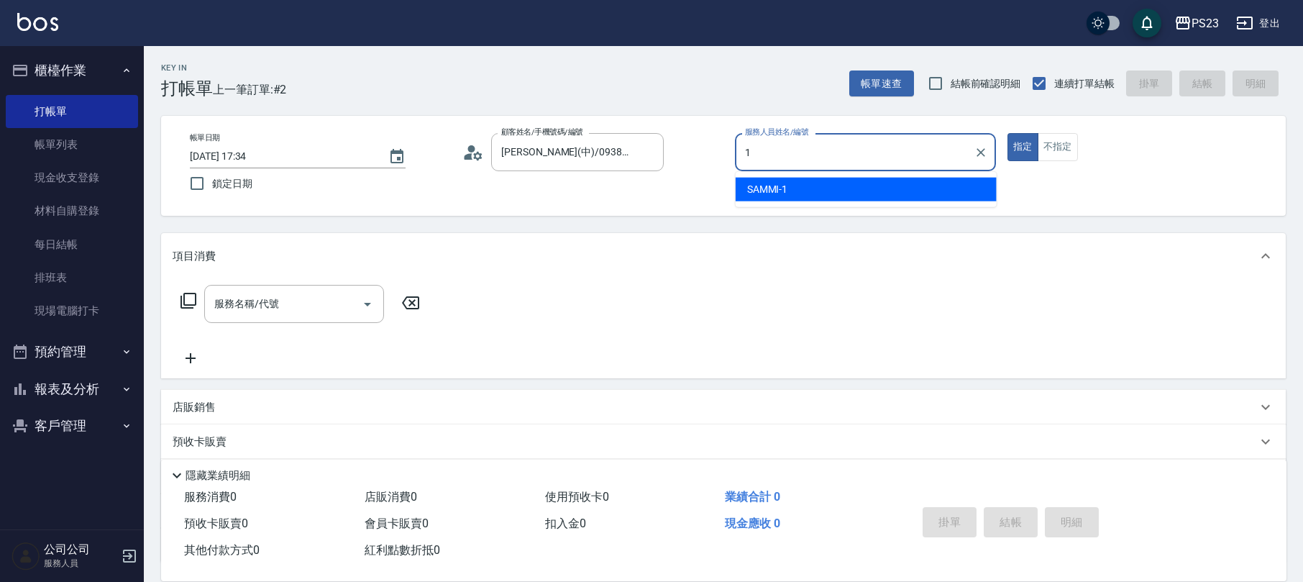
type input "SAMMI-1"
type button "true"
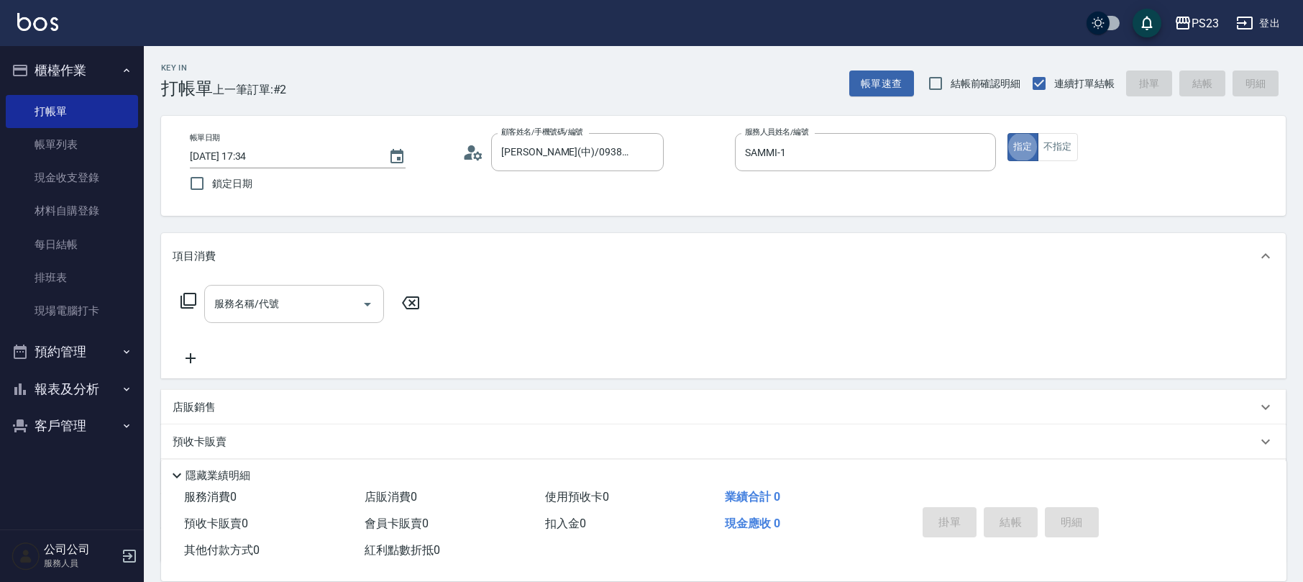
click at [280, 317] on div "服務名稱/代號" at bounding box center [294, 304] width 180 height 38
click at [472, 156] on icon at bounding box center [473, 153] width 22 height 22
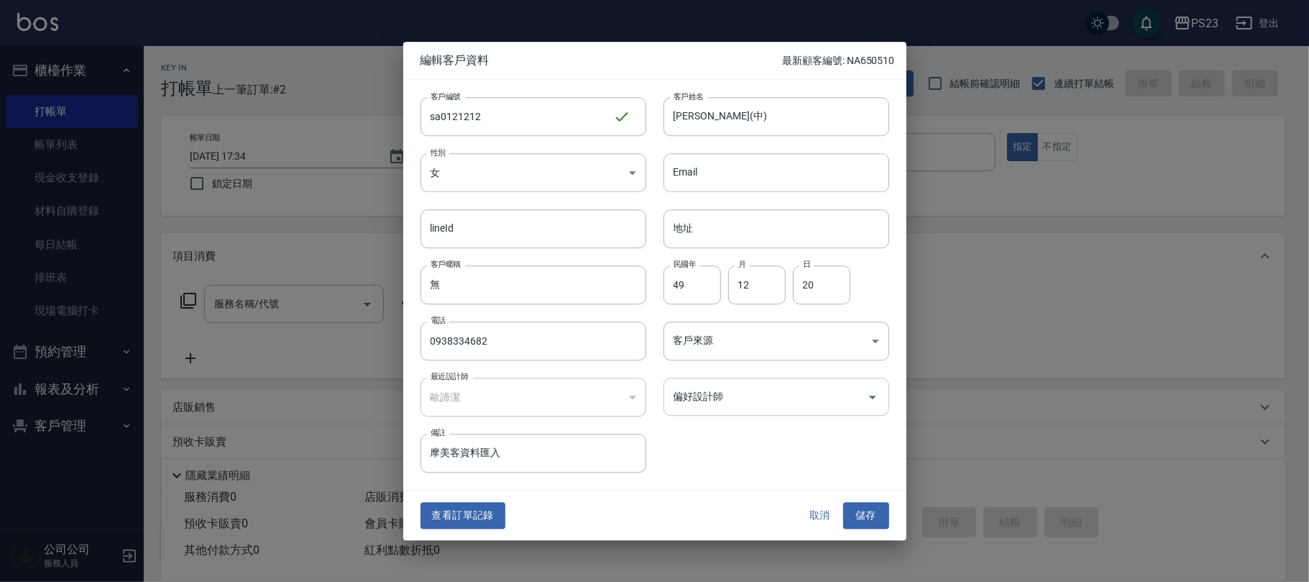
click at [720, 414] on div "偏好設計師" at bounding box center [777, 396] width 226 height 38
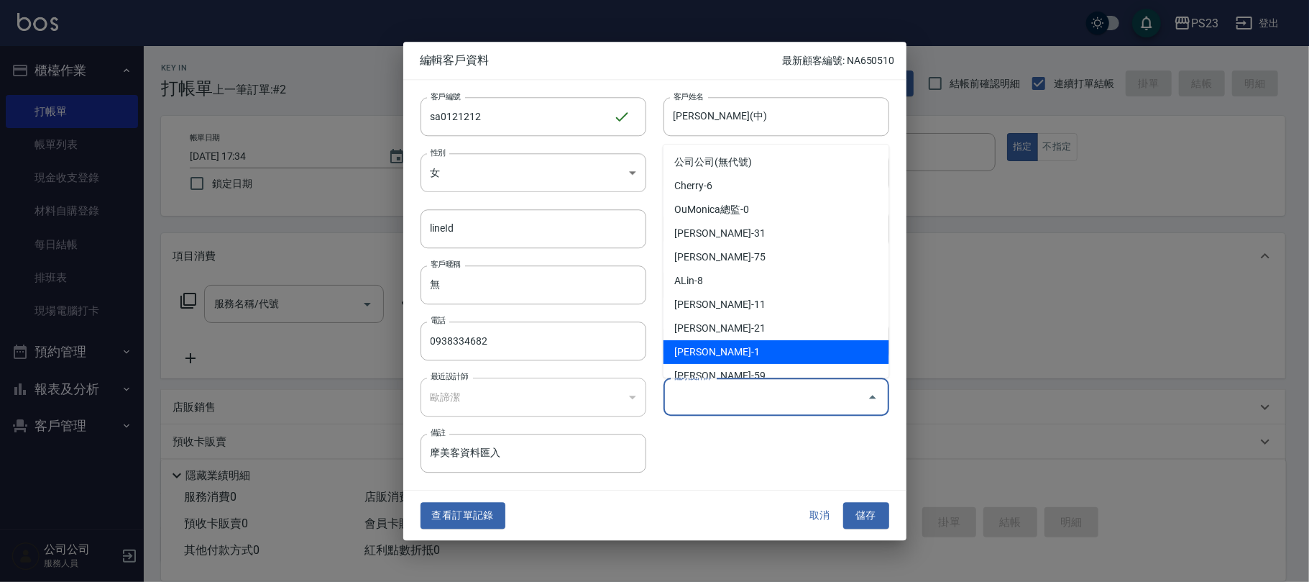
click at [740, 348] on li "[PERSON_NAME]-1" at bounding box center [777, 352] width 226 height 24
type input "歐諦潔"
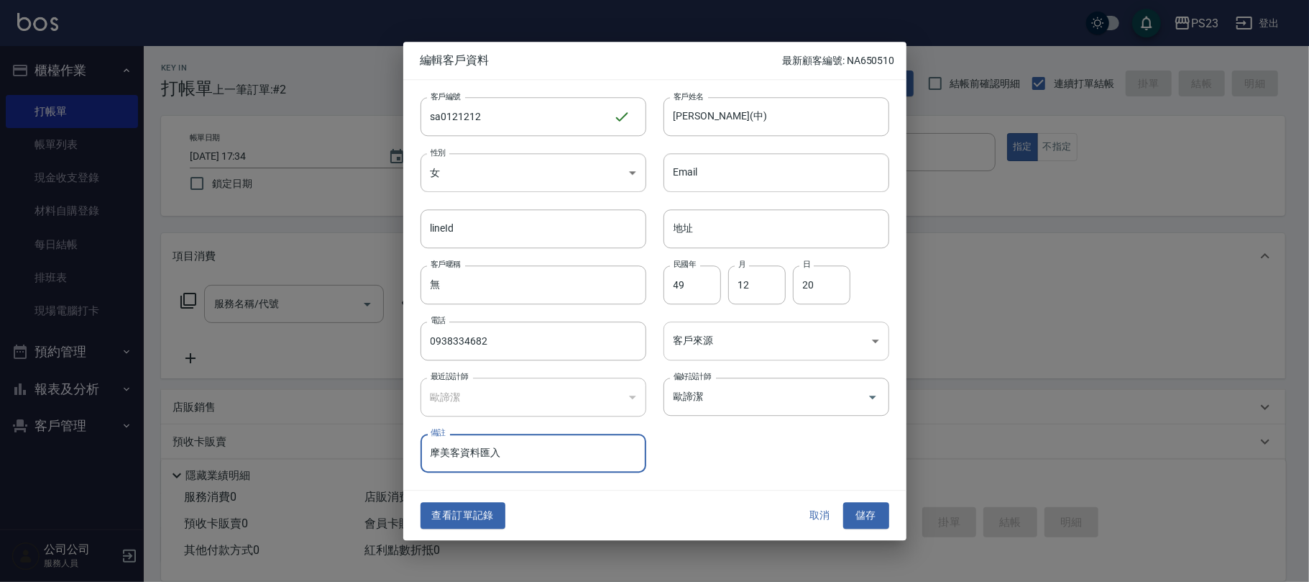
click at [734, 329] on body "PS23 登出 櫃檯作業 打帳單 帳單列表 現金收支登錄 材料自購登錄 每日結帳 排班表 現場電腦打卡 預約管理 預約管理 單日預約紀錄 單週預約紀錄 報表及…" at bounding box center [654, 348] width 1309 height 697
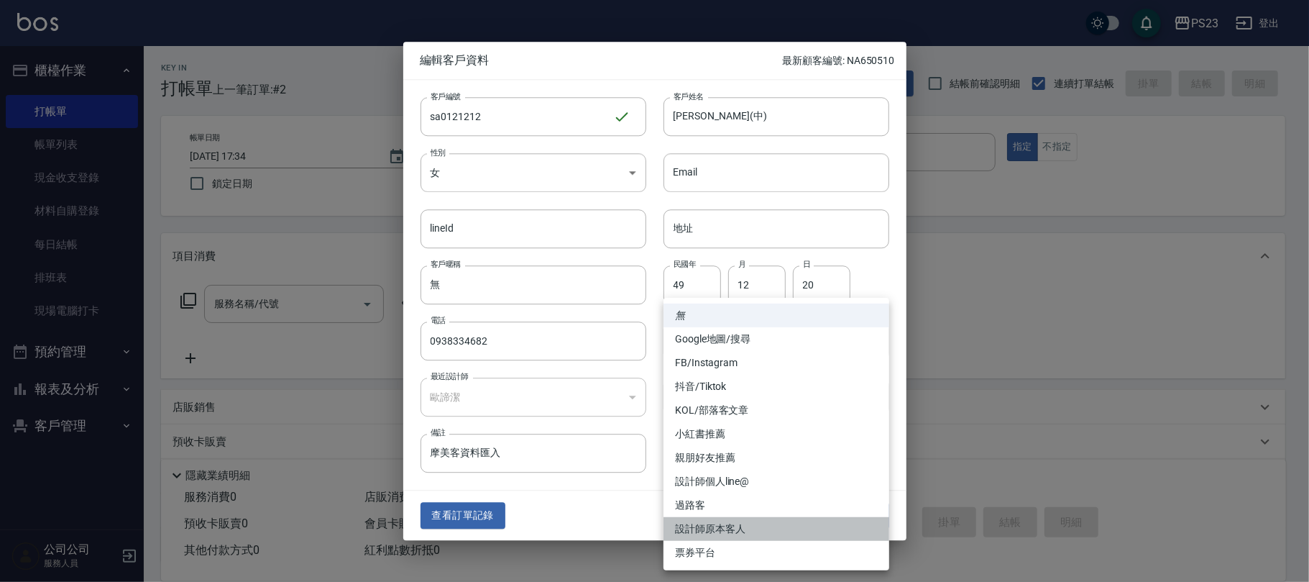
click at [725, 530] on li "設計師原本客人" at bounding box center [777, 529] width 226 height 24
type input "設計師原本客人"
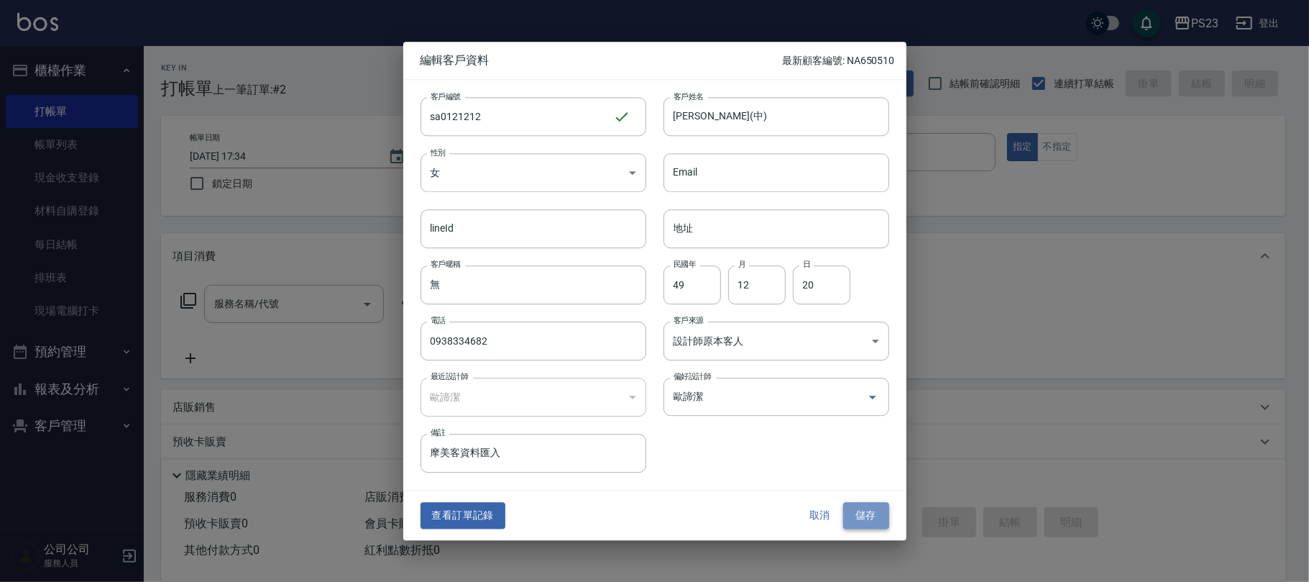
click at [861, 519] on button "儲存" at bounding box center [866, 516] width 46 height 27
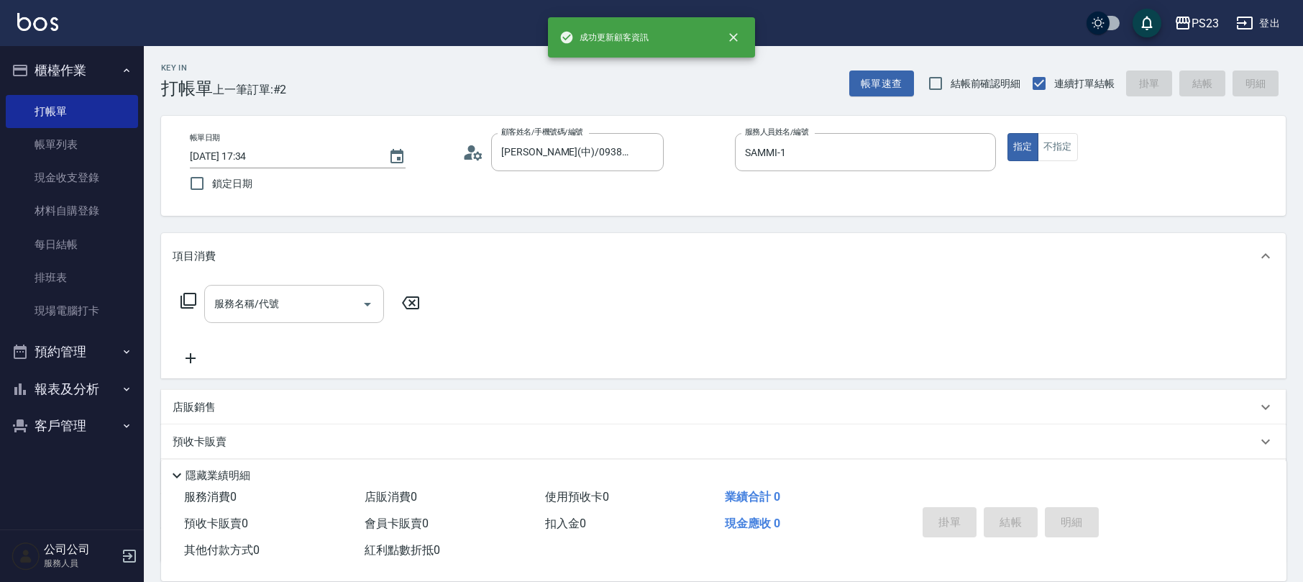
click at [316, 301] on input "服務名稱/代號" at bounding box center [283, 303] width 145 height 25
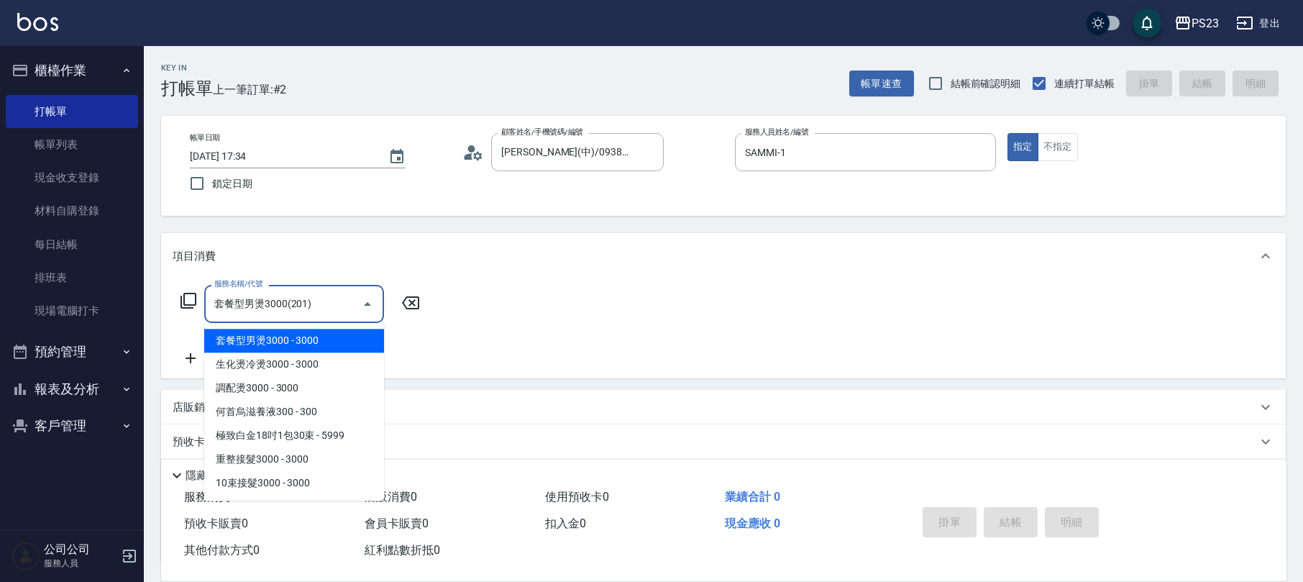
type input "套餐型男燙3000(201)"
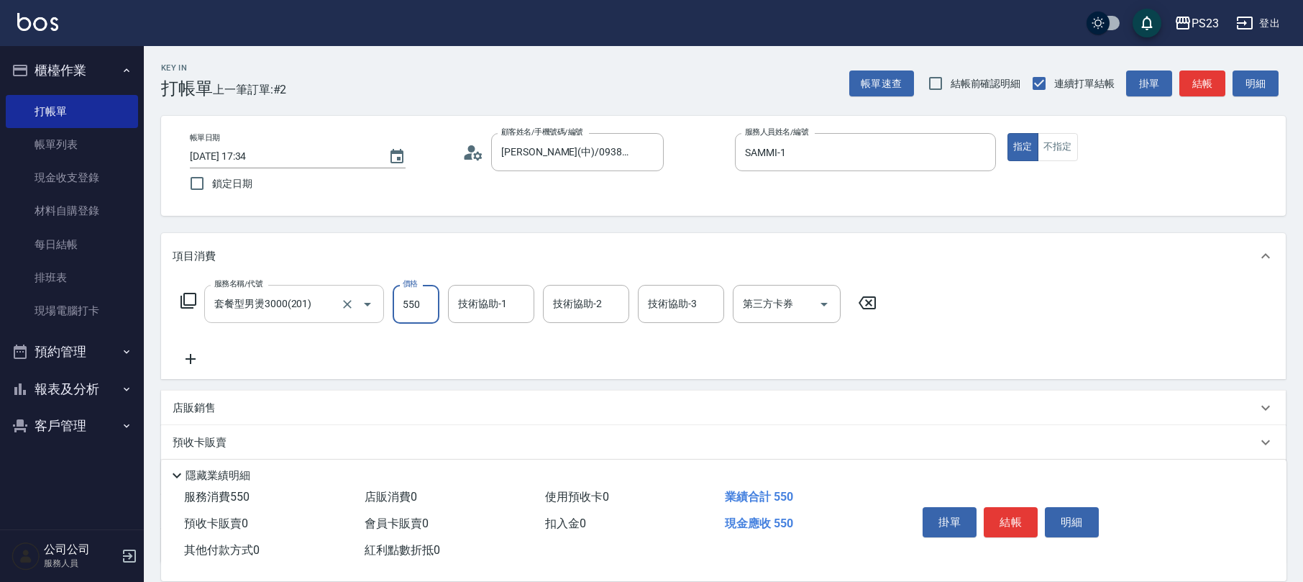
type input "550"
drag, startPoint x: 349, startPoint y: 295, endPoint x: 355, endPoint y: 306, distance: 13.2
click at [354, 300] on button "Clear" at bounding box center [347, 304] width 20 height 20
click at [340, 302] on icon "Clear" at bounding box center [347, 304] width 14 height 14
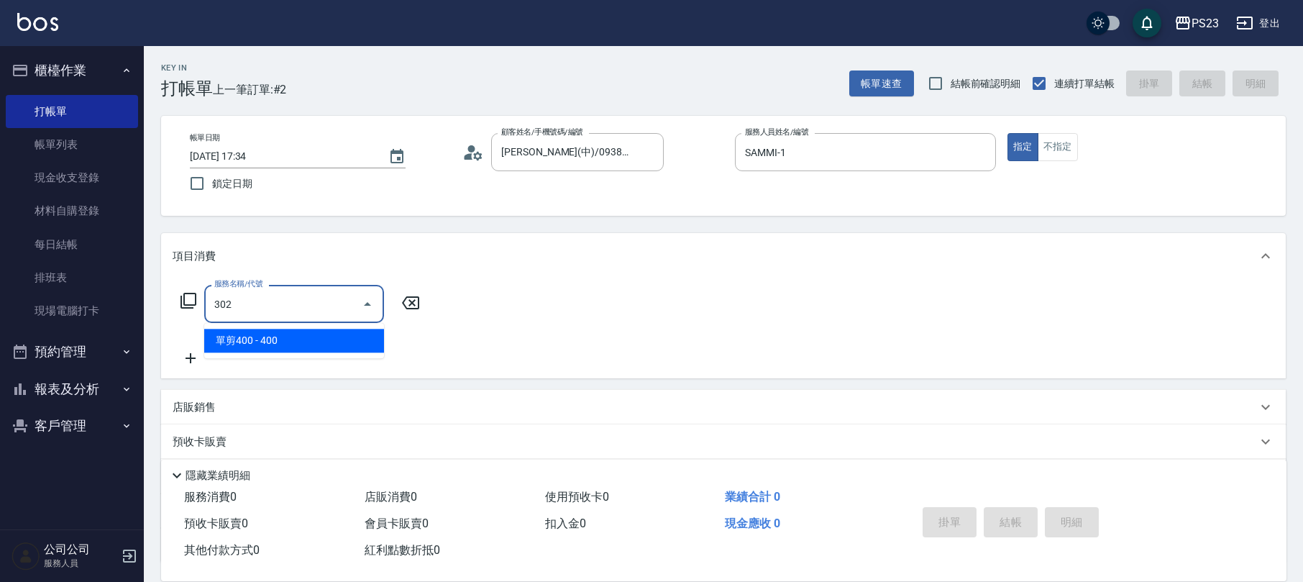
type input "單剪400(302)"
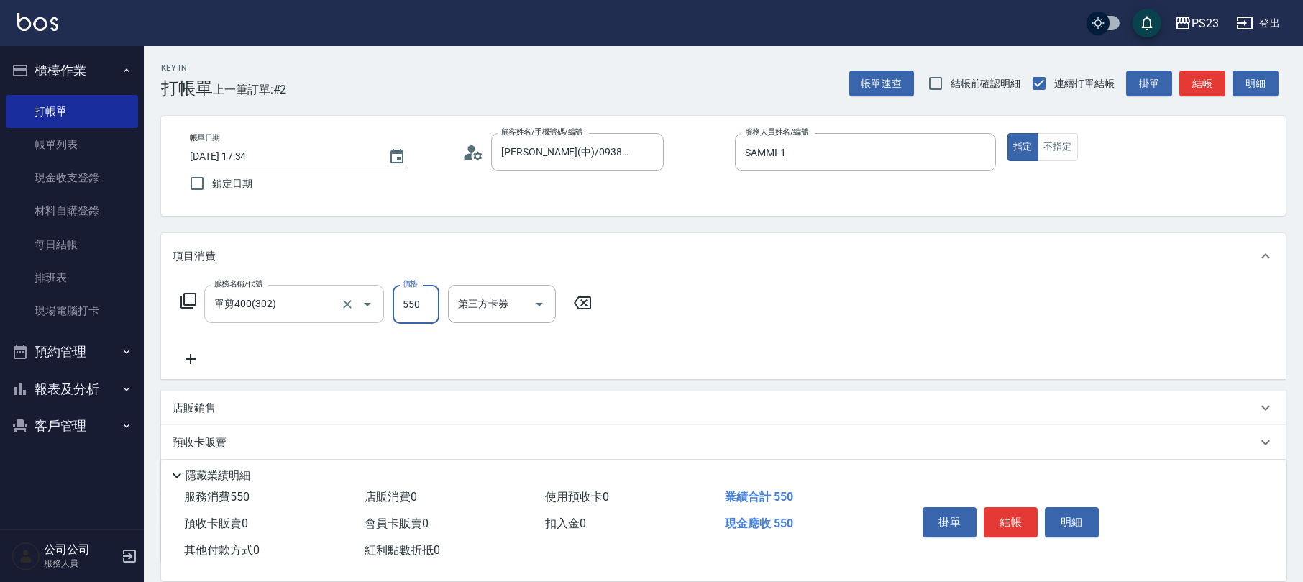
type input "550"
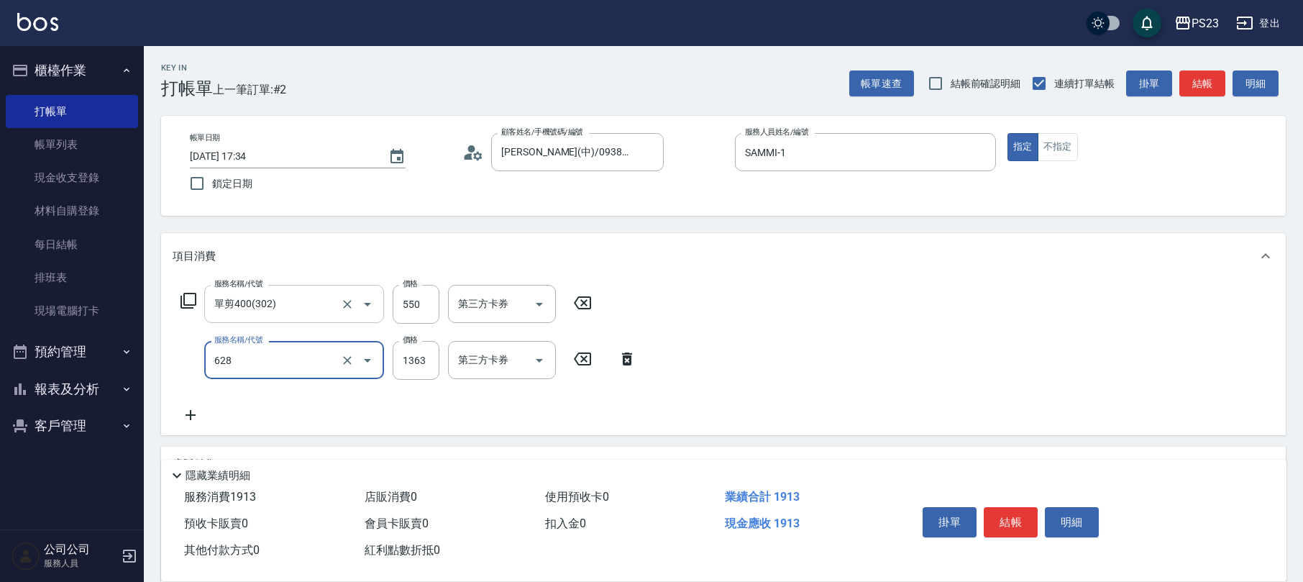
type input "中草藥2000(628)"
type input "1640"
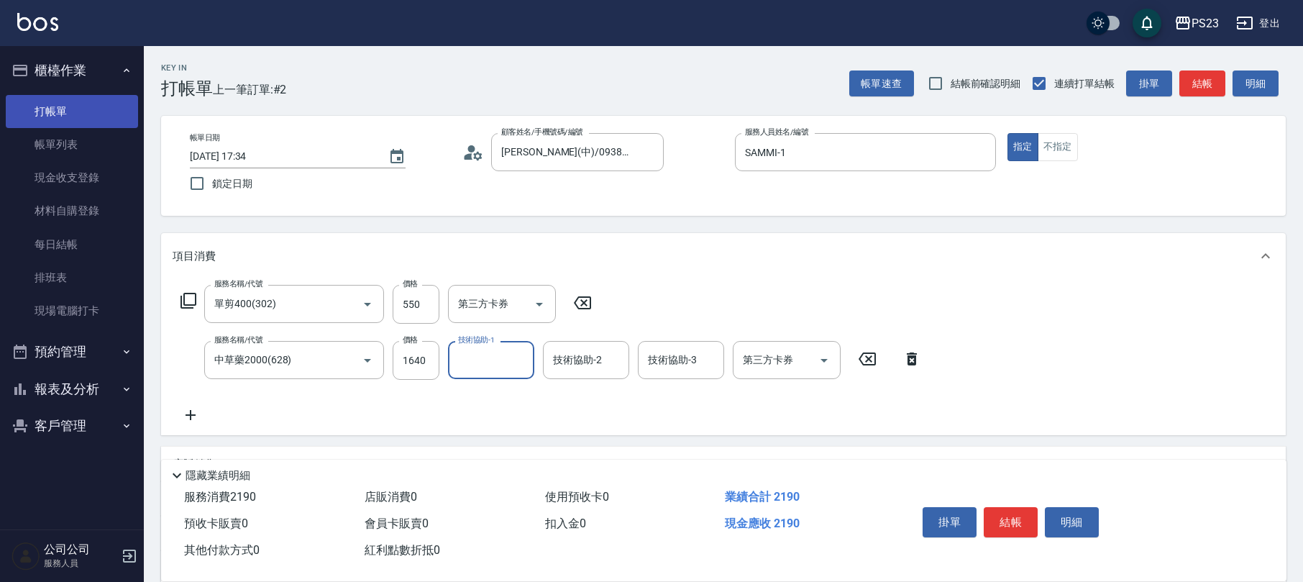
drag, startPoint x: 46, startPoint y: 137, endPoint x: 63, endPoint y: 119, distance: 24.9
click at [47, 139] on link "帳單列表" at bounding box center [72, 144] width 132 height 33
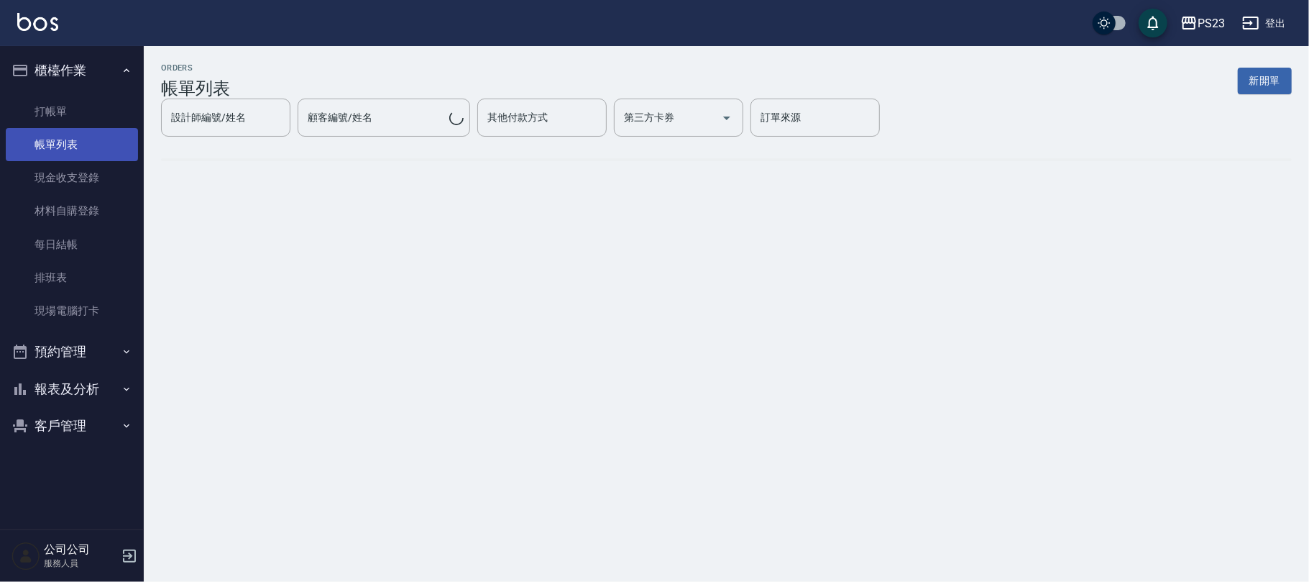
click at [60, 134] on link "帳單列表" at bounding box center [72, 144] width 132 height 33
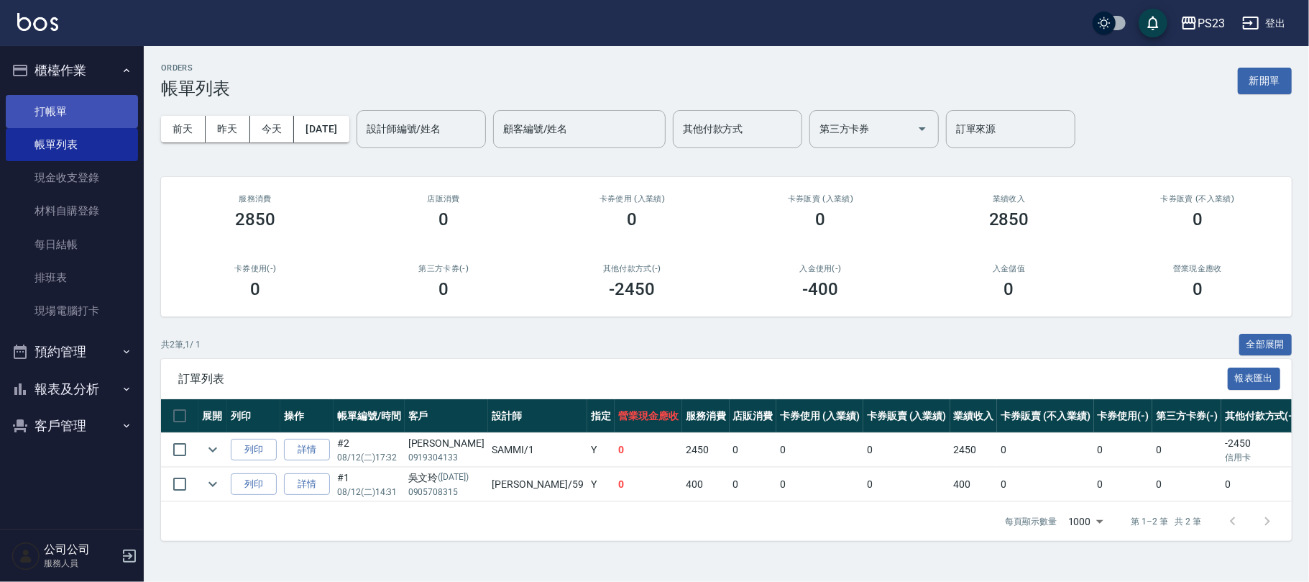
click at [63, 104] on link "打帳單" at bounding box center [72, 111] width 132 height 33
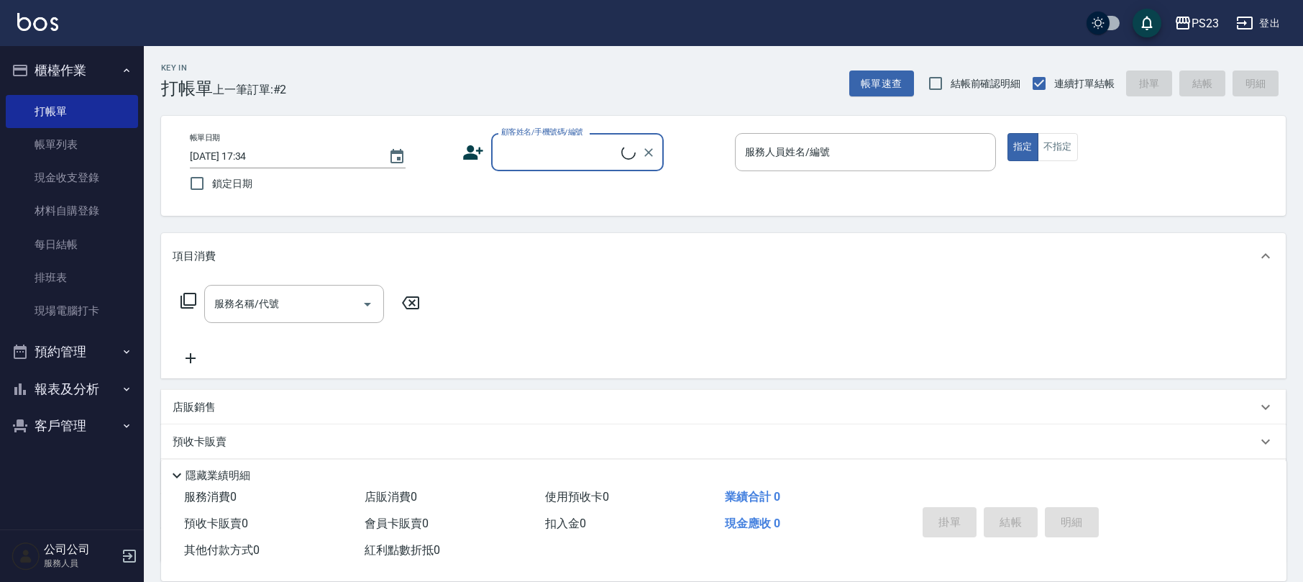
drag, startPoint x: 535, startPoint y: 157, endPoint x: 519, endPoint y: 147, distance: 18.4
click at [536, 156] on input "顧客姓名/手機號碼/編號" at bounding box center [559, 151] width 124 height 25
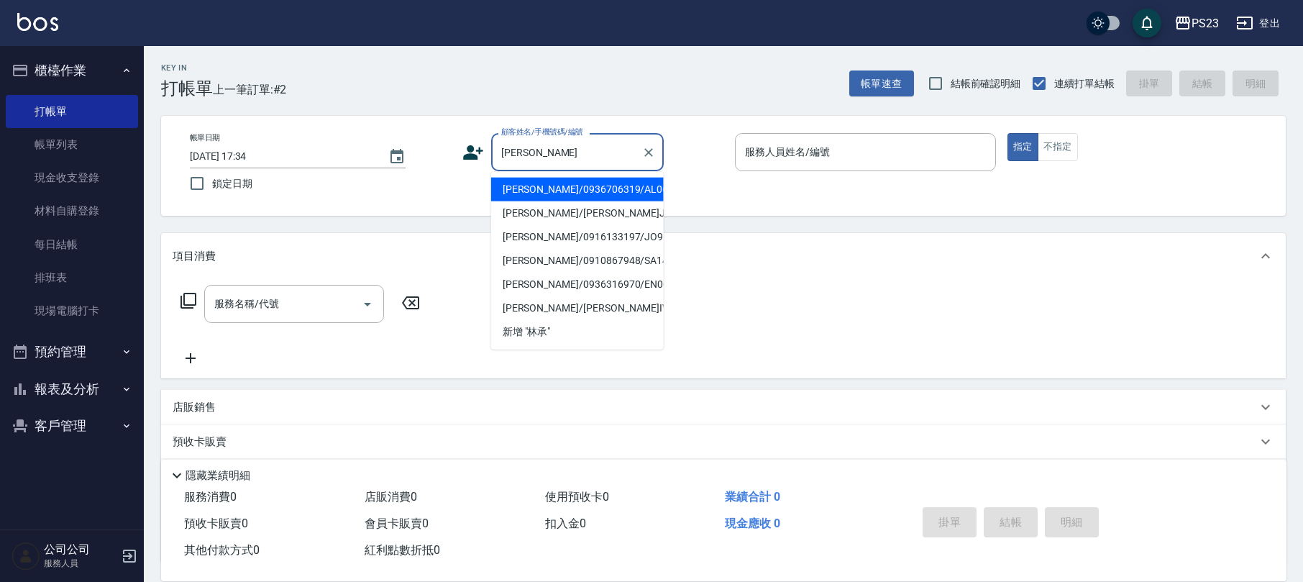
click at [582, 191] on li "[PERSON_NAME]/0936706319/AL06319" at bounding box center [577, 190] width 173 height 24
type input "[PERSON_NAME]/0936706319/AL06319"
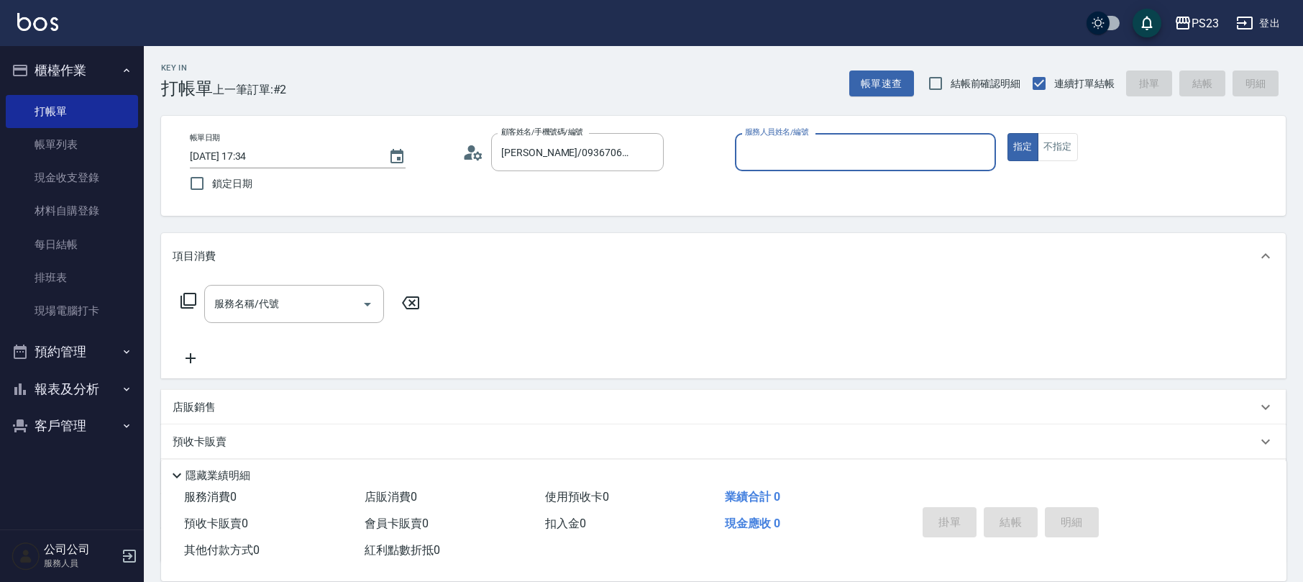
type input "ALin-8"
click at [250, 322] on div "服務名稱/代號" at bounding box center [294, 304] width 180 height 38
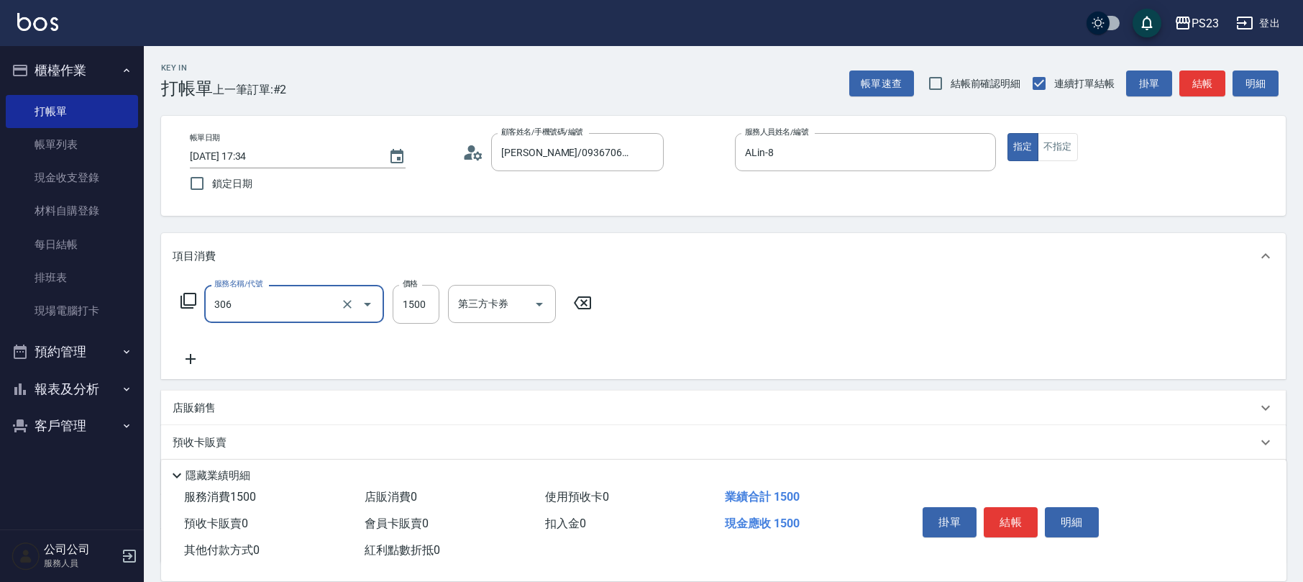
type input "指定洗+剪髮1500(306)"
type input "850"
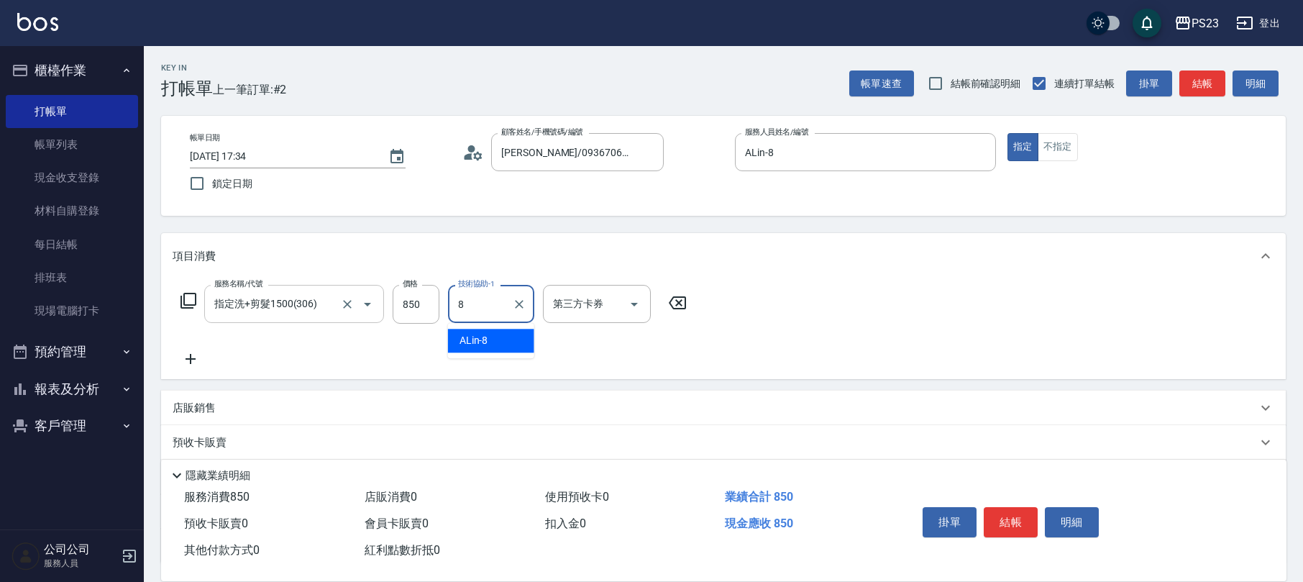
type input "ALin-8"
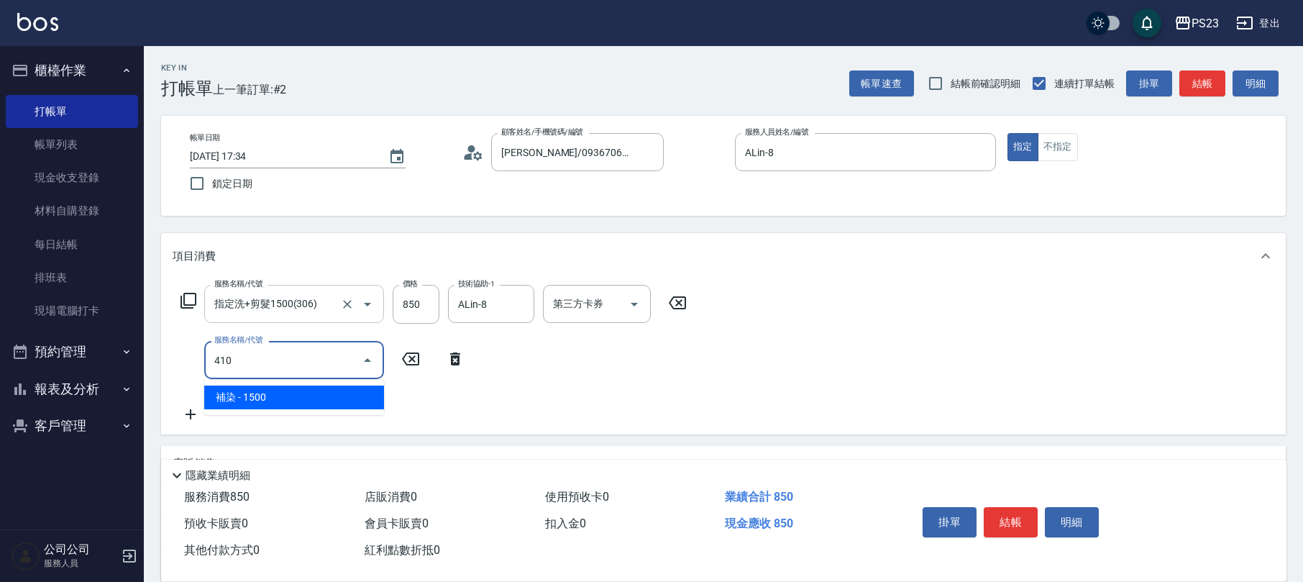
type input "補染(410)"
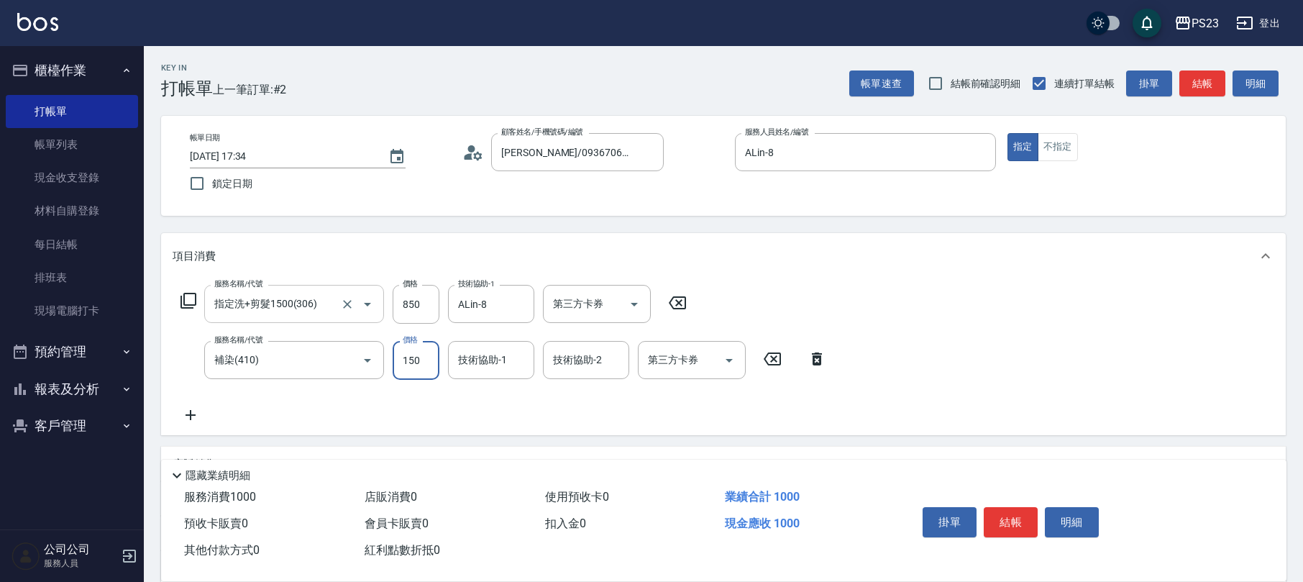
type input "1500"
type input "ALin-8"
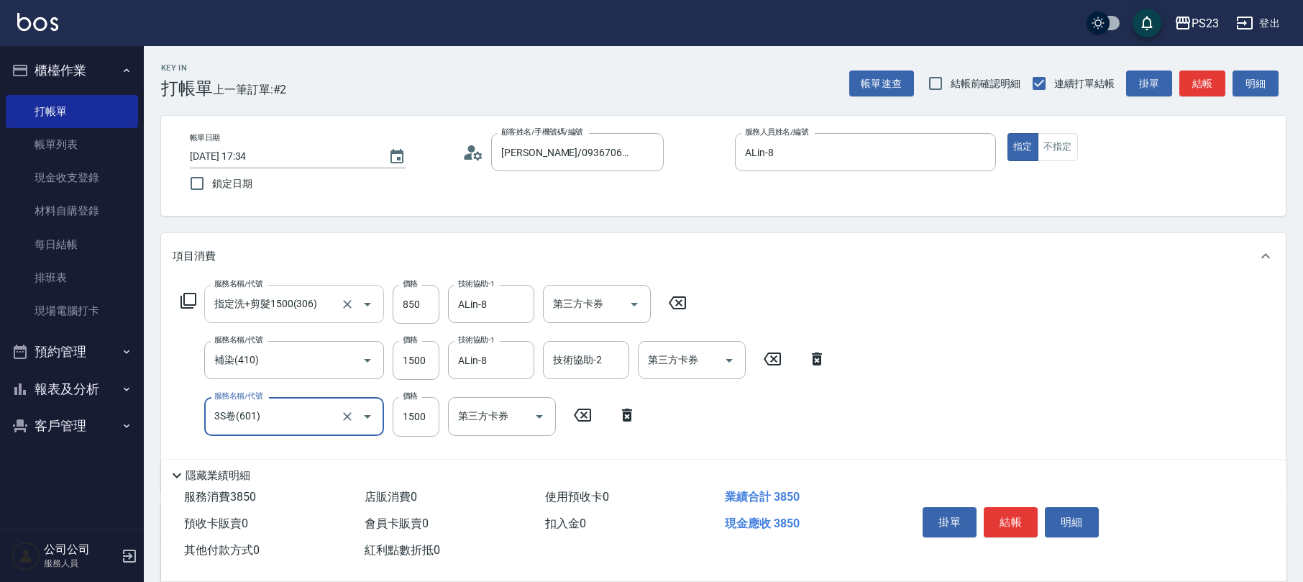
type input "3S卷(601)"
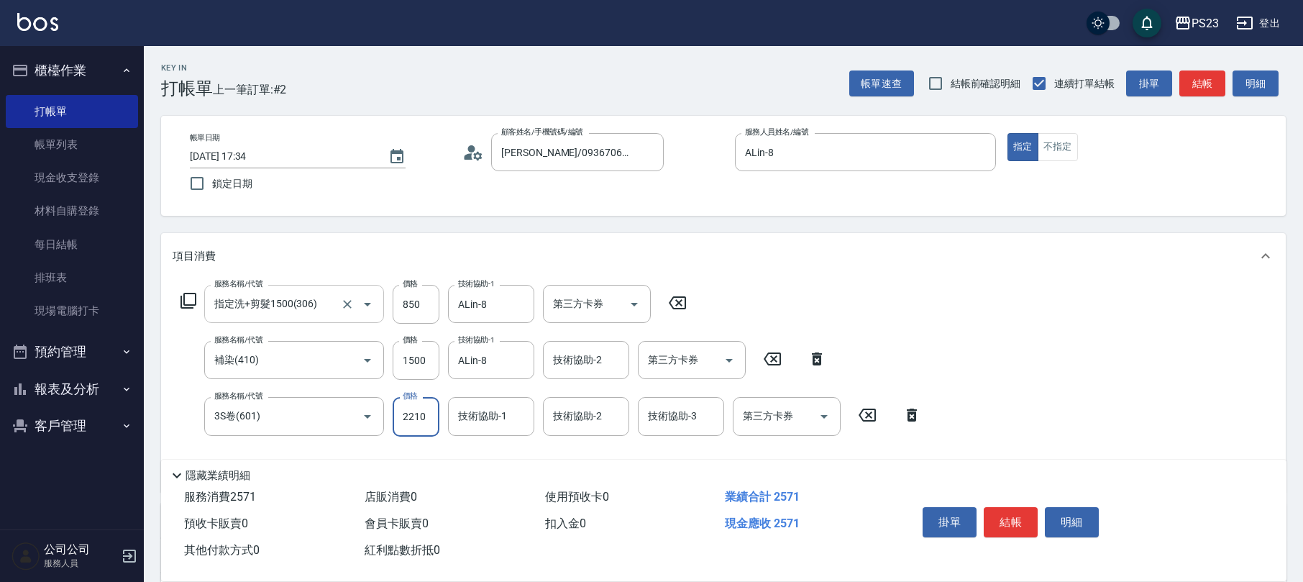
type input "2210"
type input "2"
type input "ROLI-31"
type input "ALin-8"
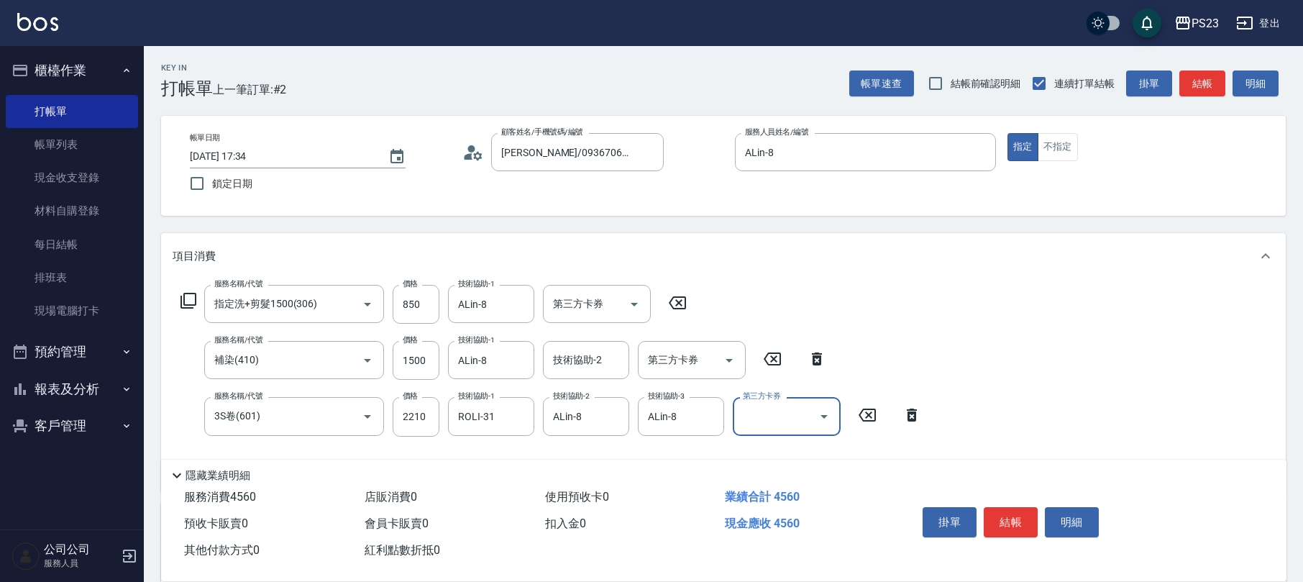
scroll to position [229, 0]
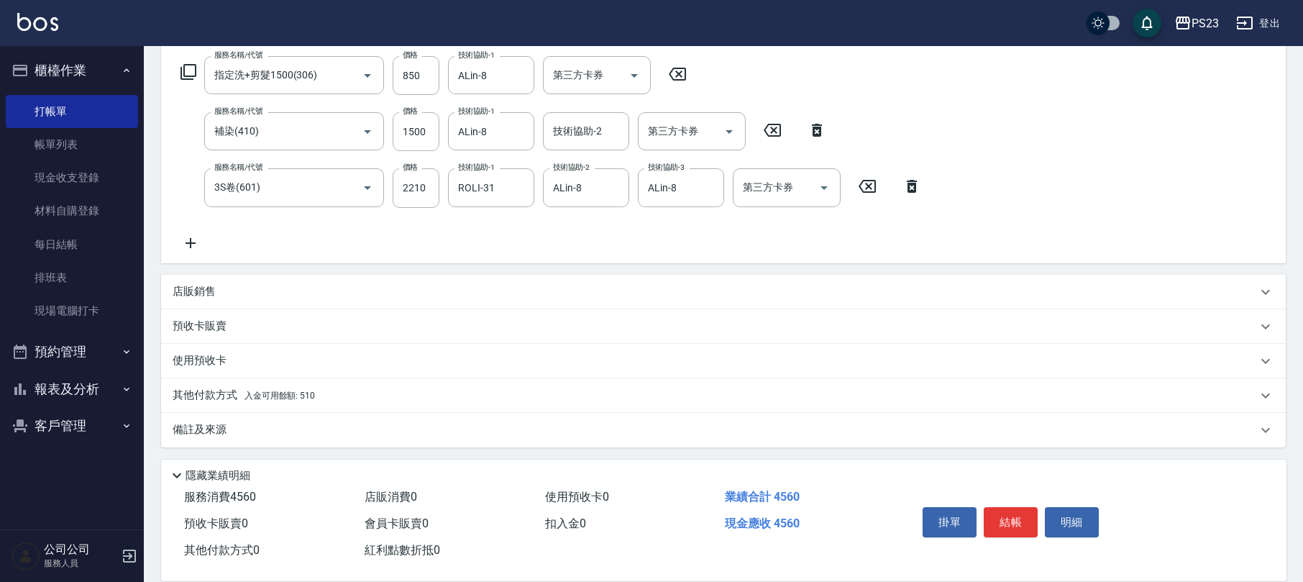
click at [216, 391] on p "其他付款方式 入金可用餘額: 510" at bounding box center [244, 395] width 142 height 16
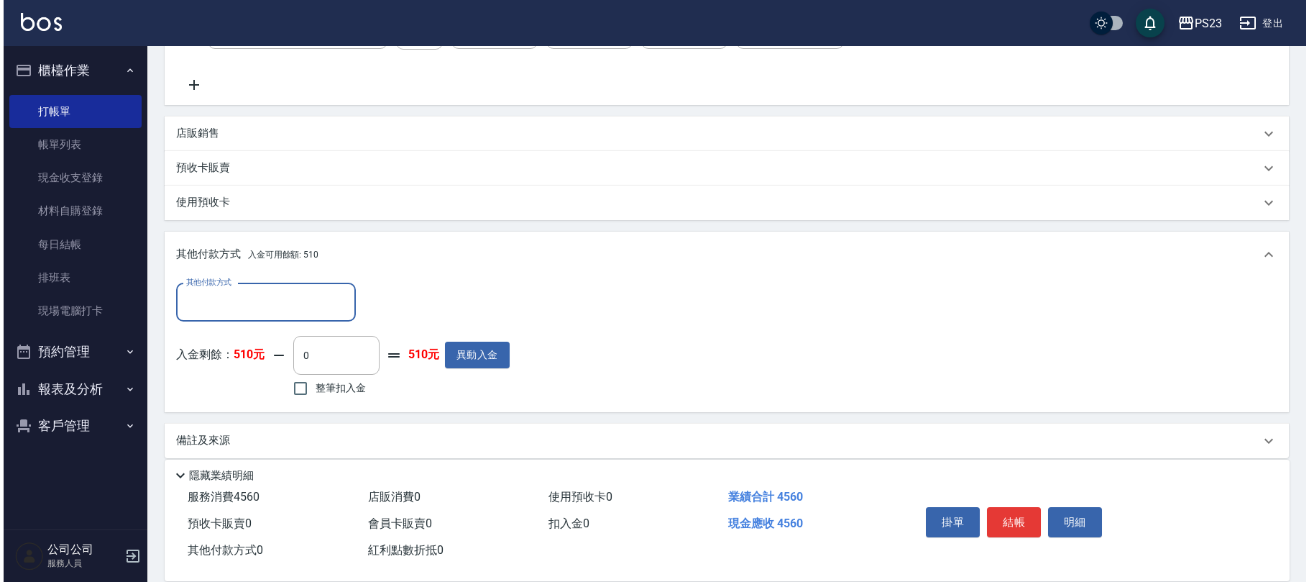
scroll to position [0, 0]
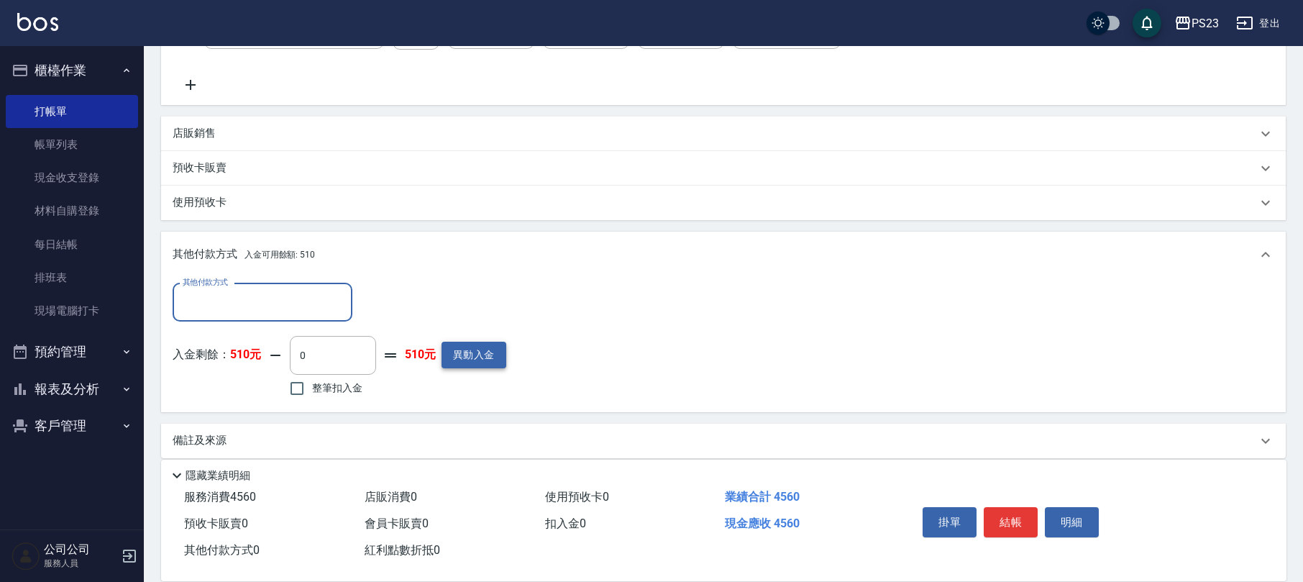
click at [473, 357] on button "異動入金" at bounding box center [473, 354] width 65 height 27
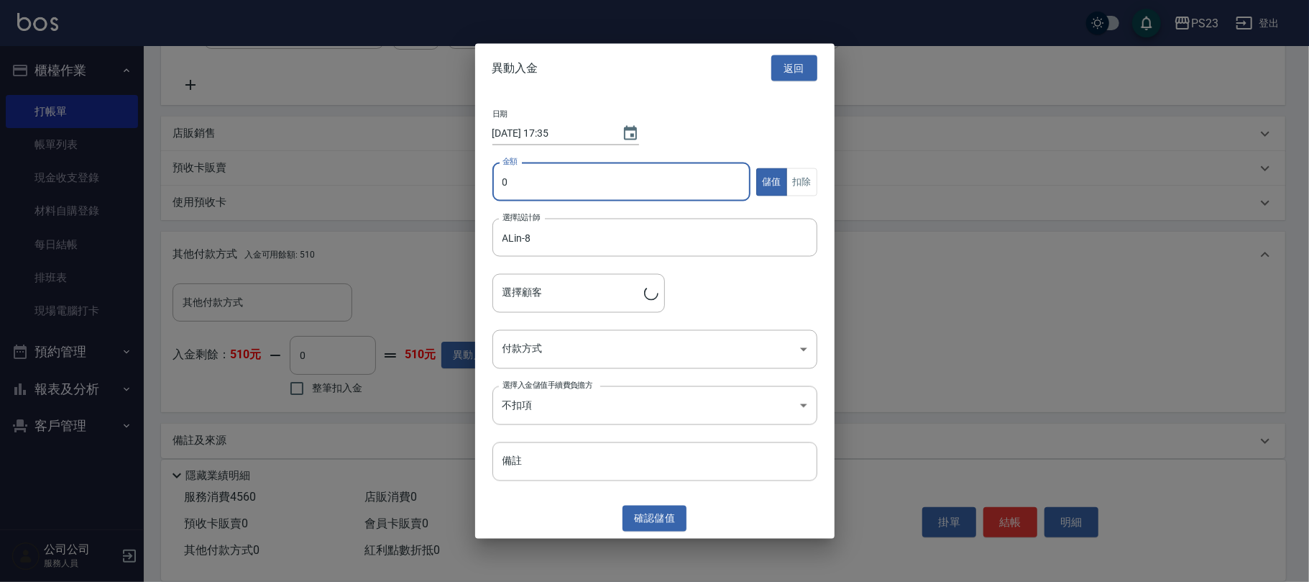
type input "[PERSON_NAME]/0936706319/AL06319"
type input "10000"
click at [621, 351] on body "PS23 登出 櫃檯作業 打帳單 帳單列表 現金收支登錄 材料自購登錄 每日結帳 排班表 現場電腦打卡 預約管理 預約管理 單日預約紀錄 單週預約紀錄 報表及…" at bounding box center [654, 103] width 1309 height 980
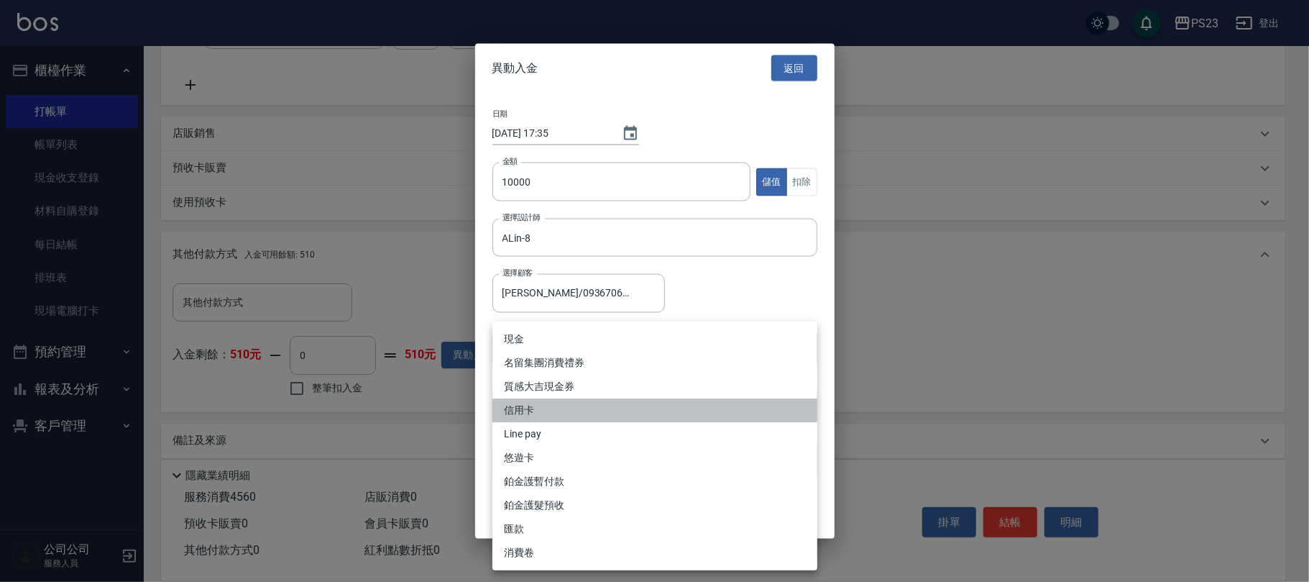
click at [547, 409] on li "信用卡" at bounding box center [654, 410] width 325 height 24
type input "信用卡"
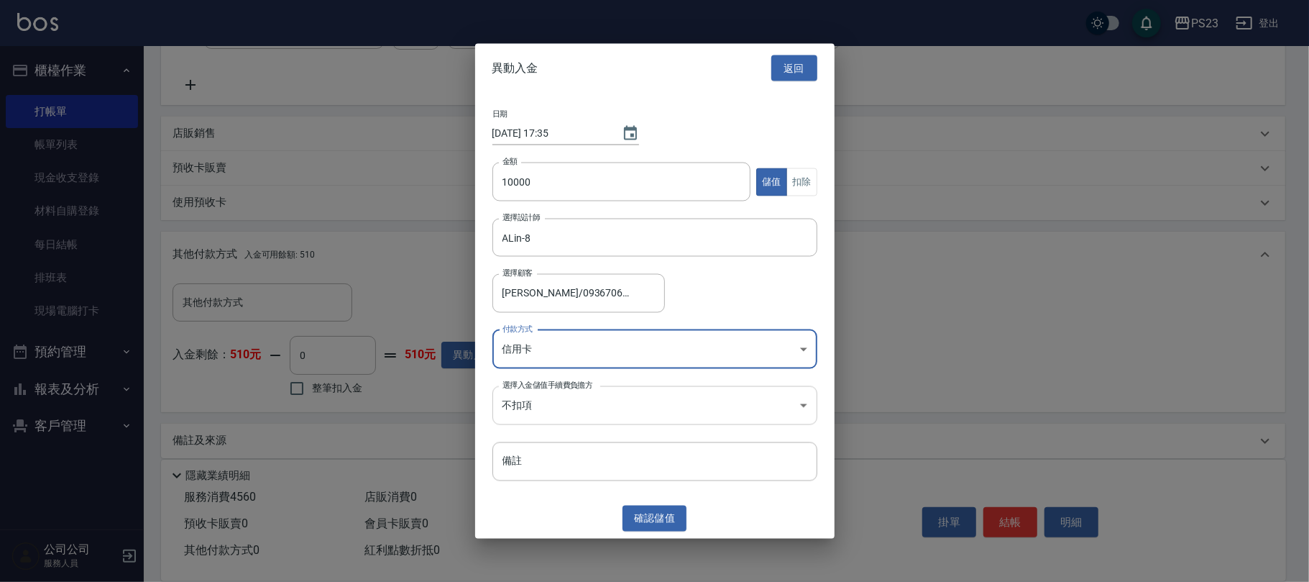
click at [587, 405] on body "PS23 登出 櫃檯作業 打帳單 帳單列表 現金收支登錄 材料自購登錄 每日結帳 排班表 現場電腦打卡 預約管理 預約管理 單日預約紀錄 單週預約紀錄 報表及…" at bounding box center [654, 103] width 1309 height 980
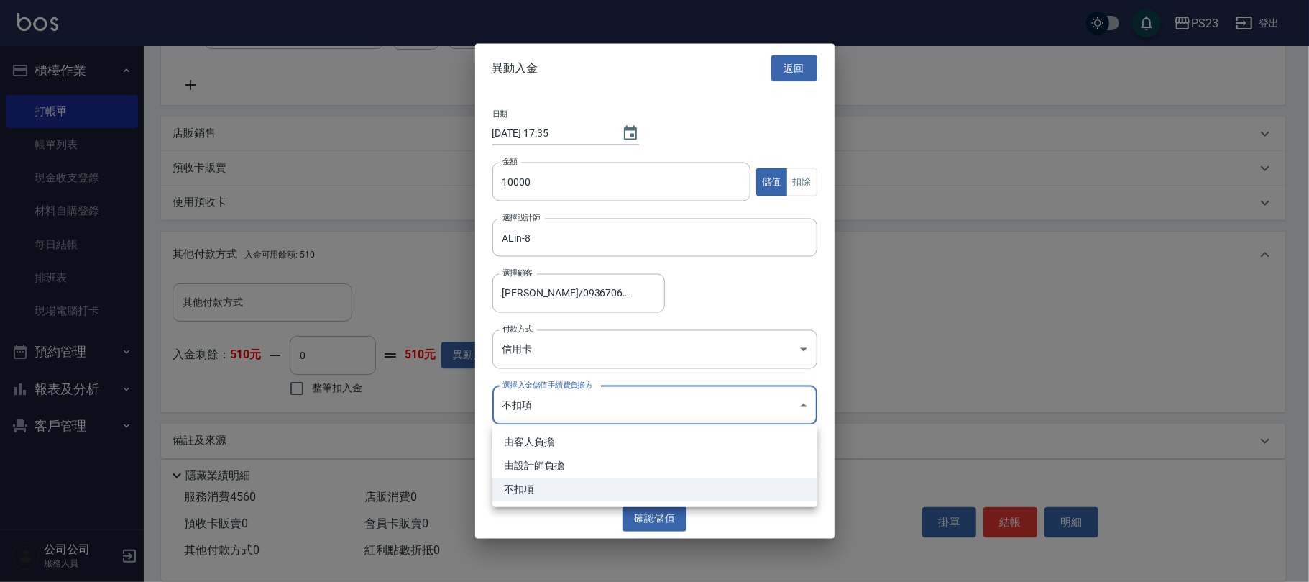
click at [581, 461] on li "由設計師負擔" at bounding box center [654, 466] width 325 height 24
type input "BYDESIGNER"
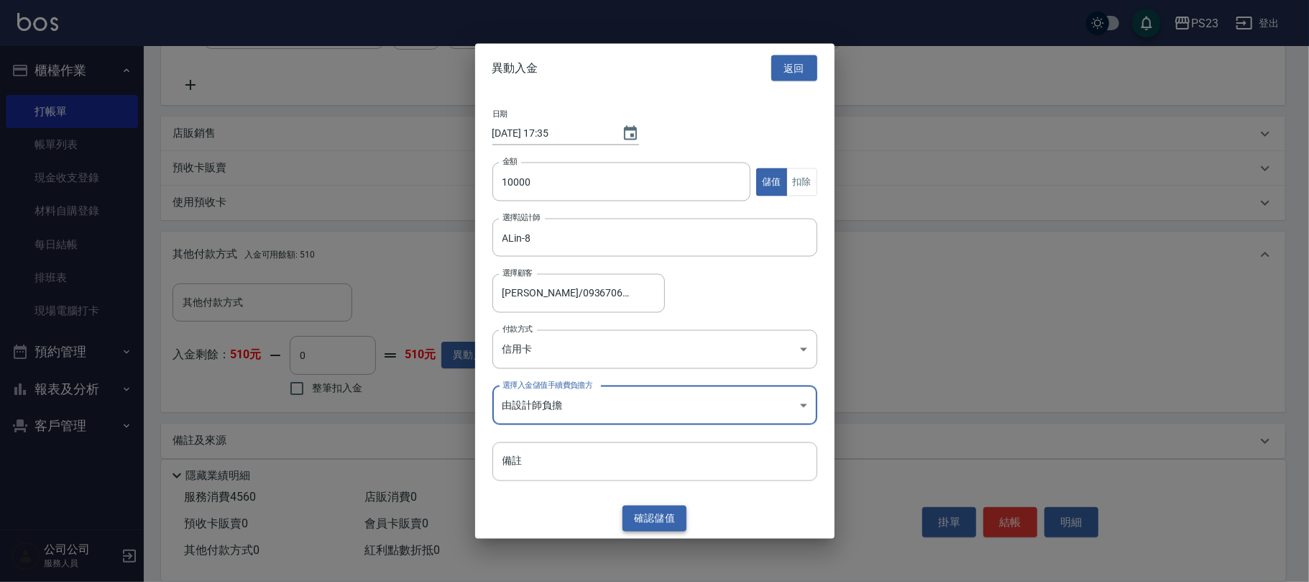
click at [648, 523] on button "確認 儲值" at bounding box center [655, 518] width 65 height 27
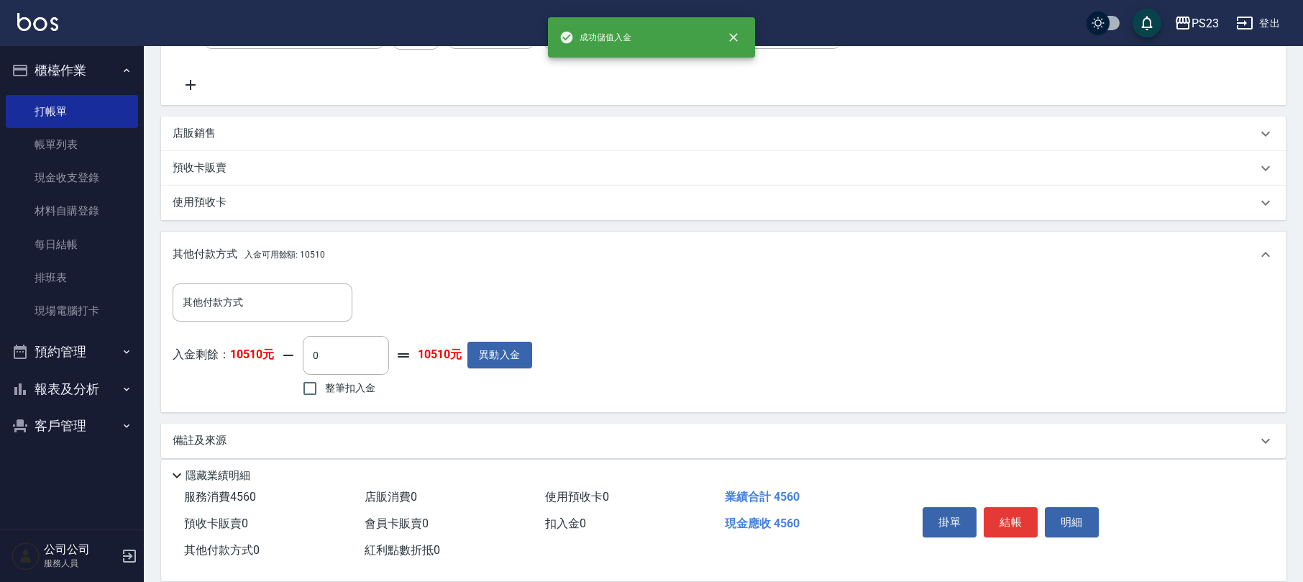
scroll to position [398, 0]
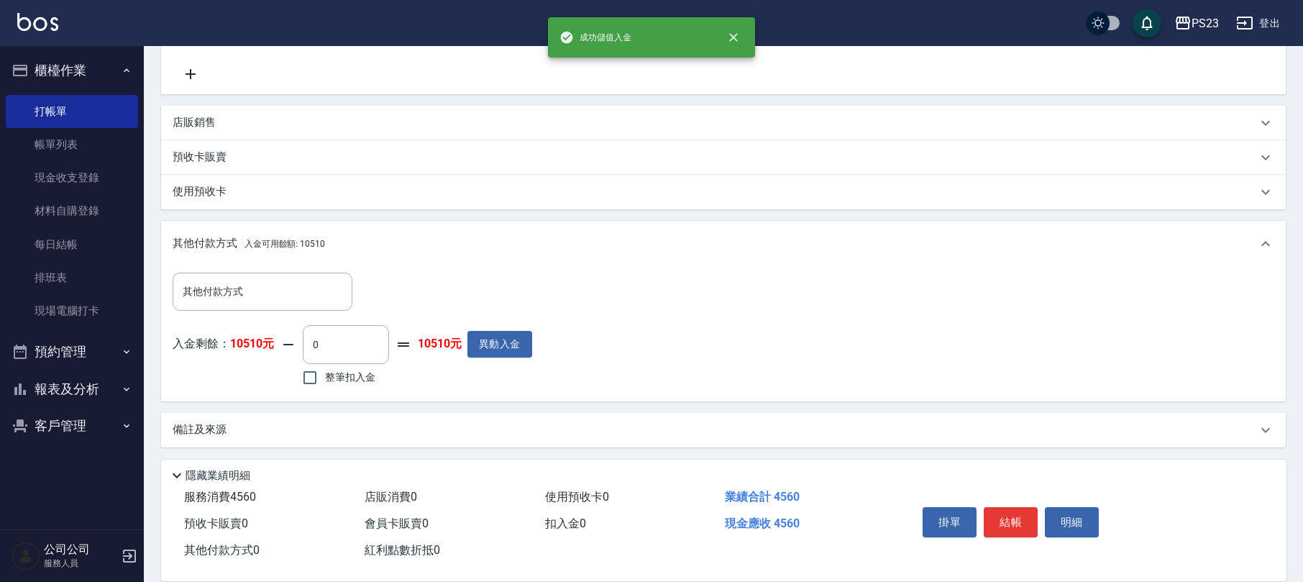
click at [340, 370] on span "整筆扣入金" at bounding box center [350, 377] width 50 height 15
click at [325, 369] on input "整筆扣入金" at bounding box center [310, 377] width 30 height 30
checkbox input "true"
type input "4560"
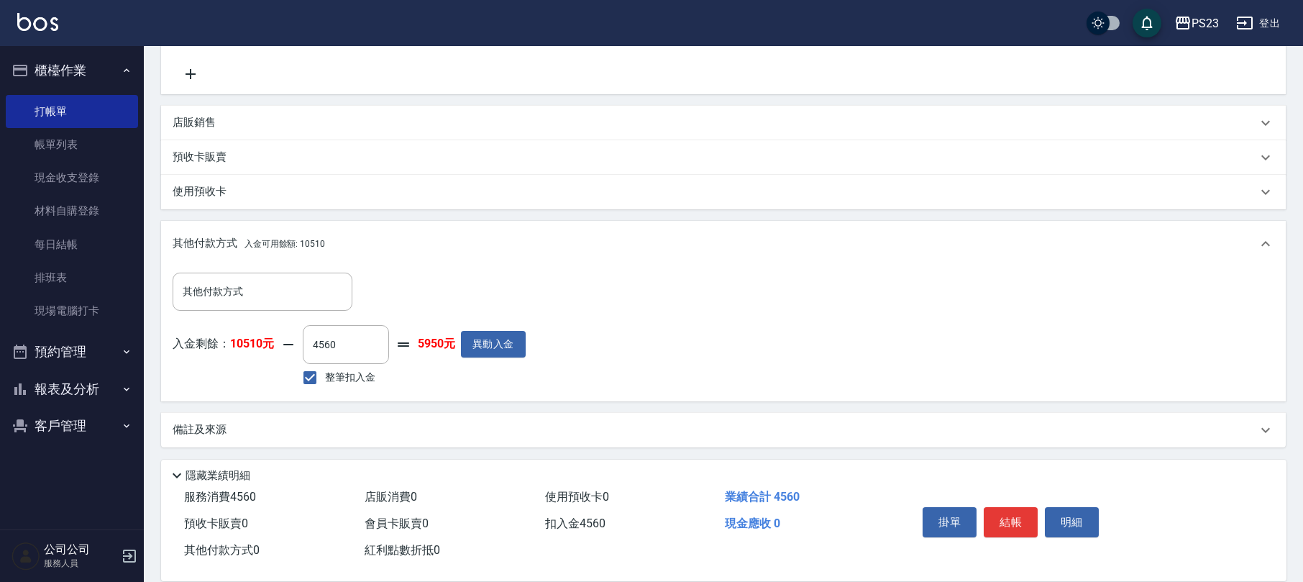
click at [226, 423] on p "備註及來源" at bounding box center [200, 429] width 54 height 15
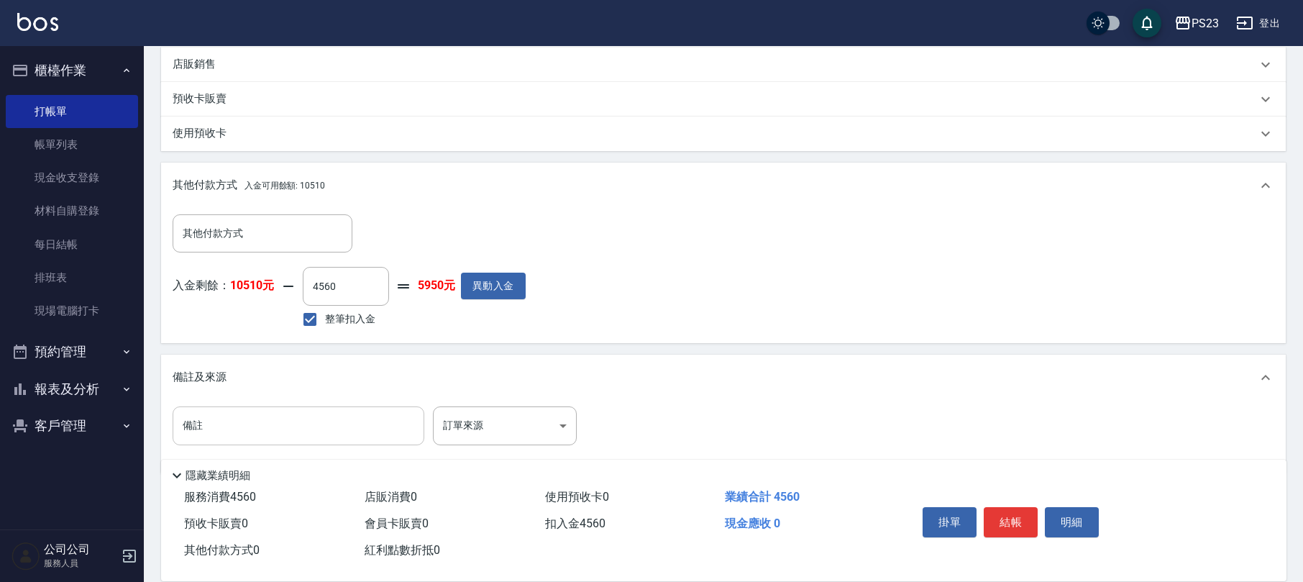
scroll to position [481, 0]
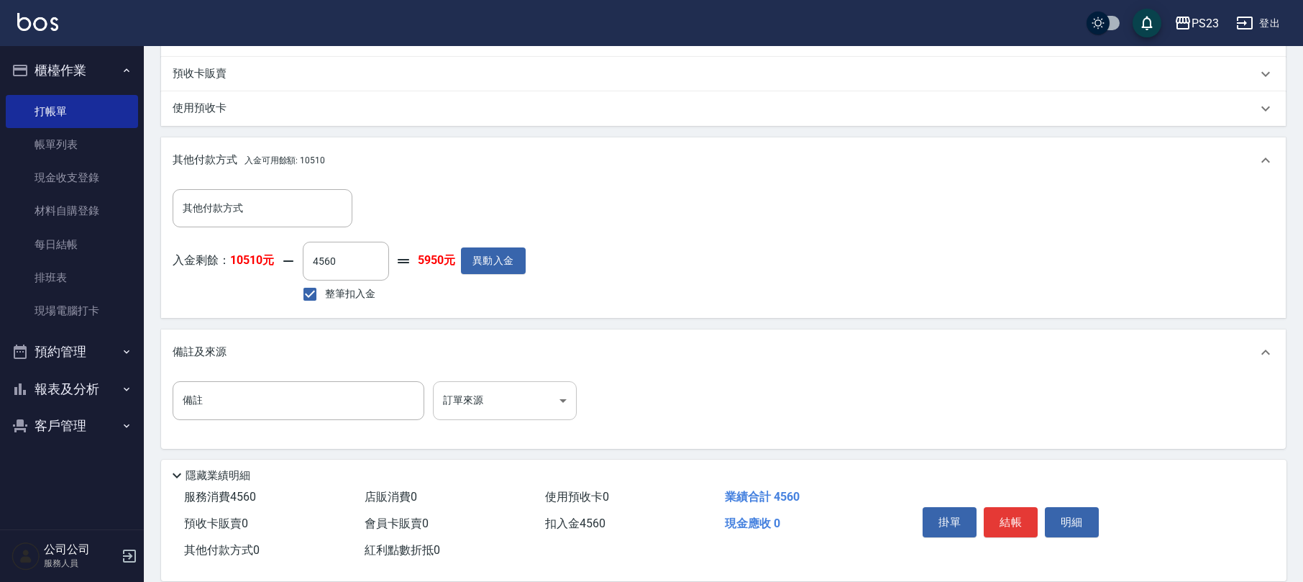
click at [553, 405] on body "PS23 登出 櫃檯作業 打帳單 帳單列表 現金收支登錄 材料自購登錄 每日結帳 排班表 現場電腦打卡 預約管理 預約管理 單日預約紀錄 單週預約紀錄 報表及…" at bounding box center [651, 51] width 1303 height 1065
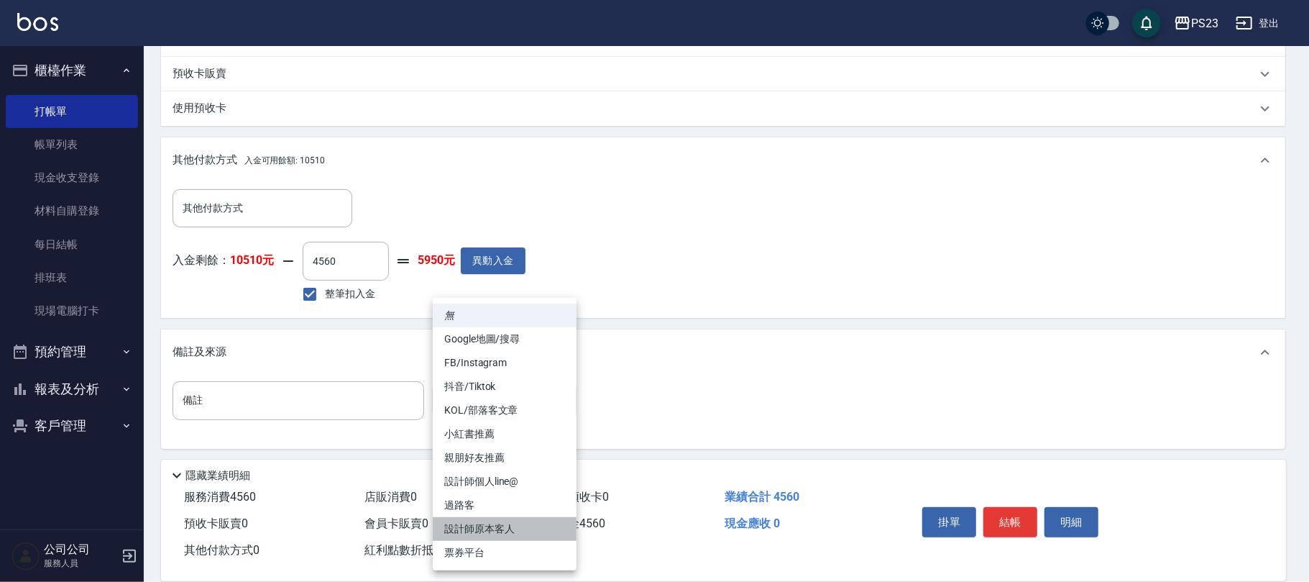
click at [492, 528] on li "設計師原本客人" at bounding box center [505, 529] width 144 height 24
type input "設計師原本客人"
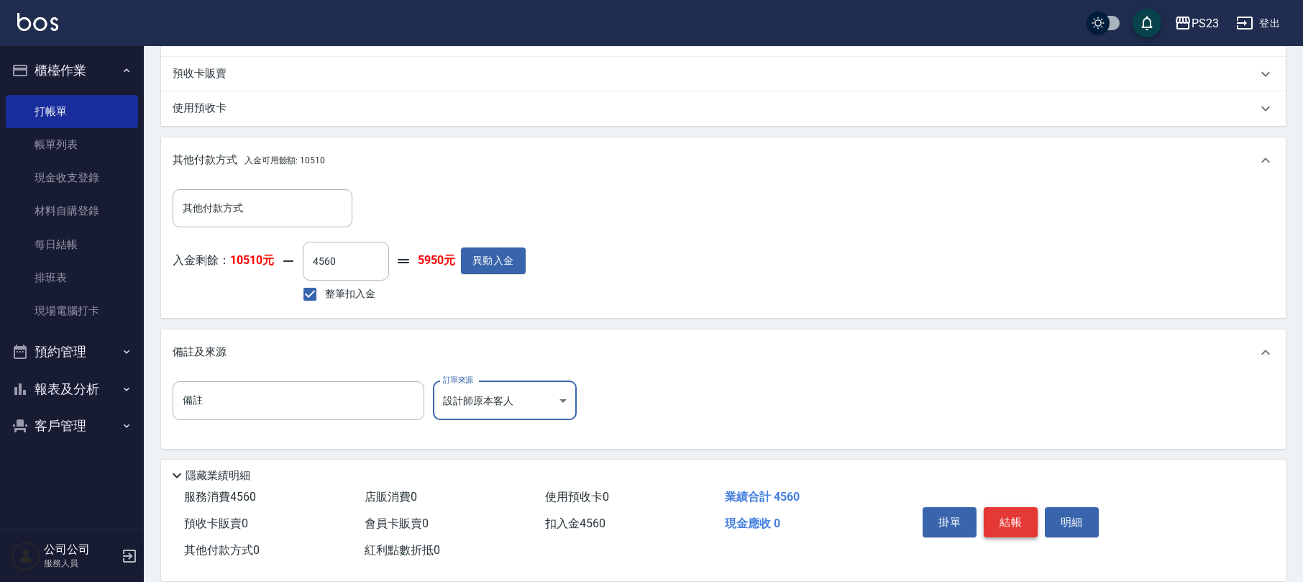
click at [1011, 509] on button "結帳" at bounding box center [1010, 522] width 54 height 30
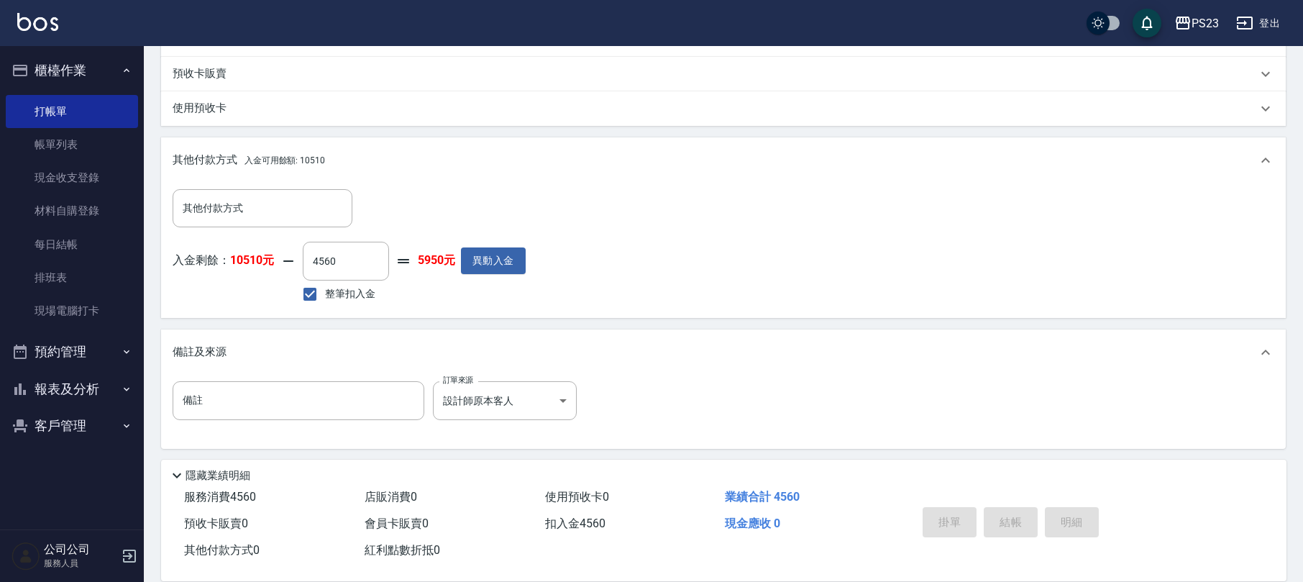
type input "2025/08/12 17:35"
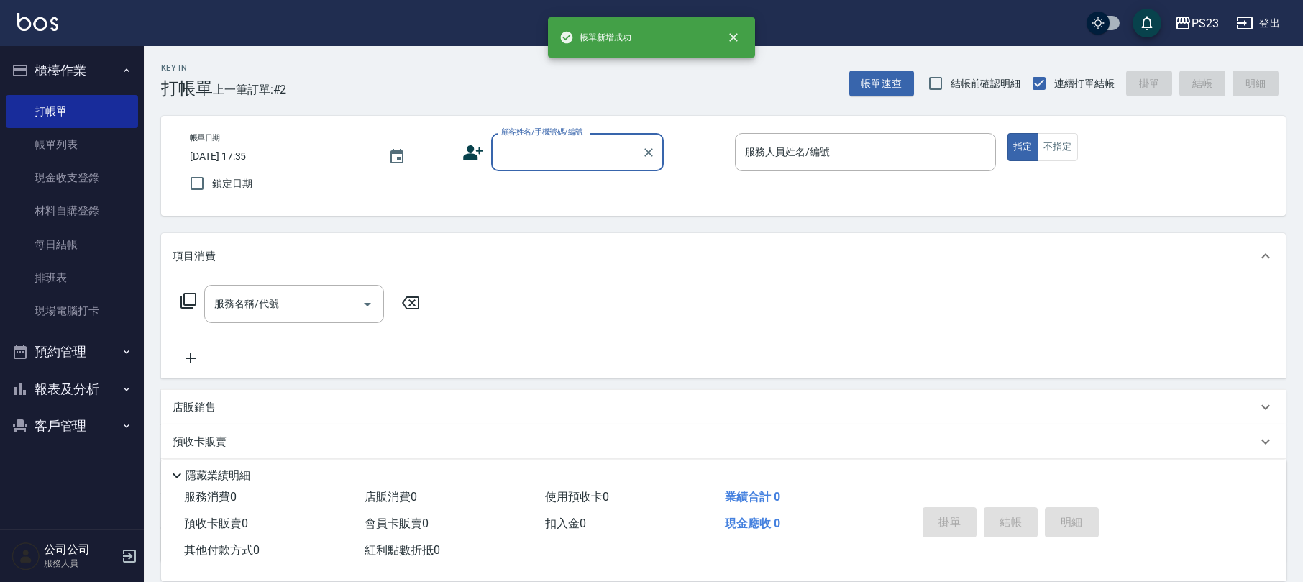
scroll to position [0, 0]
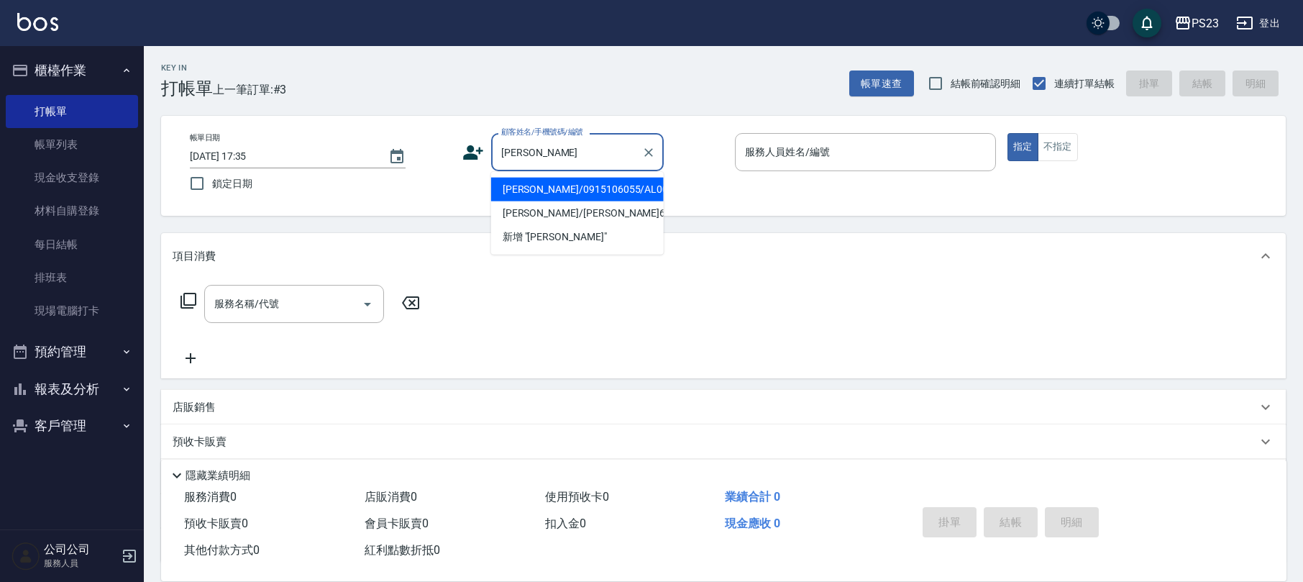
click at [636, 191] on li "[PERSON_NAME]/0915106055/AL001018" at bounding box center [577, 190] width 173 height 24
type input "[PERSON_NAME]/0915106055/AL001018"
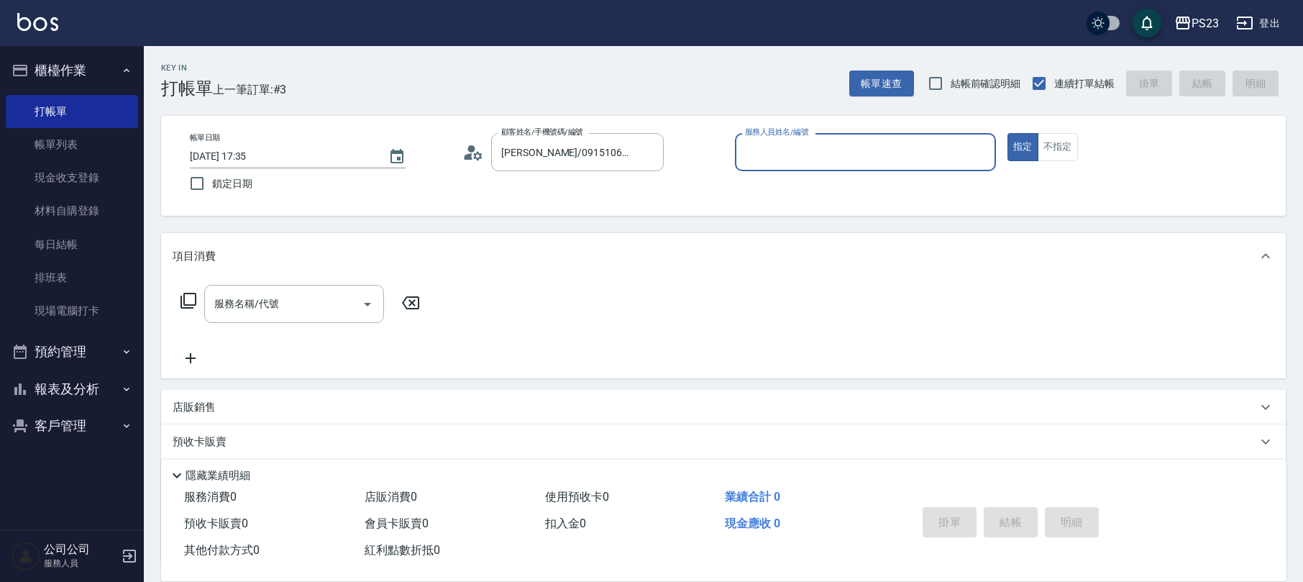
type input "ALin-8"
click at [268, 317] on div "服務名稱/代號" at bounding box center [294, 304] width 180 height 38
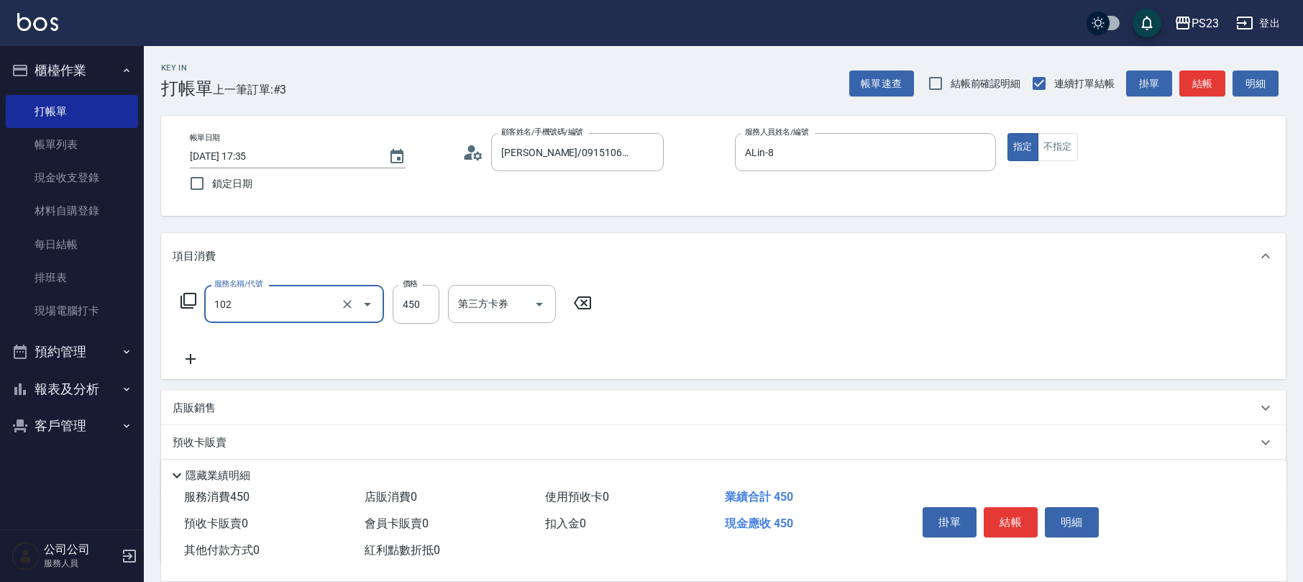
type input "洗髮450(102)"
type input "400"
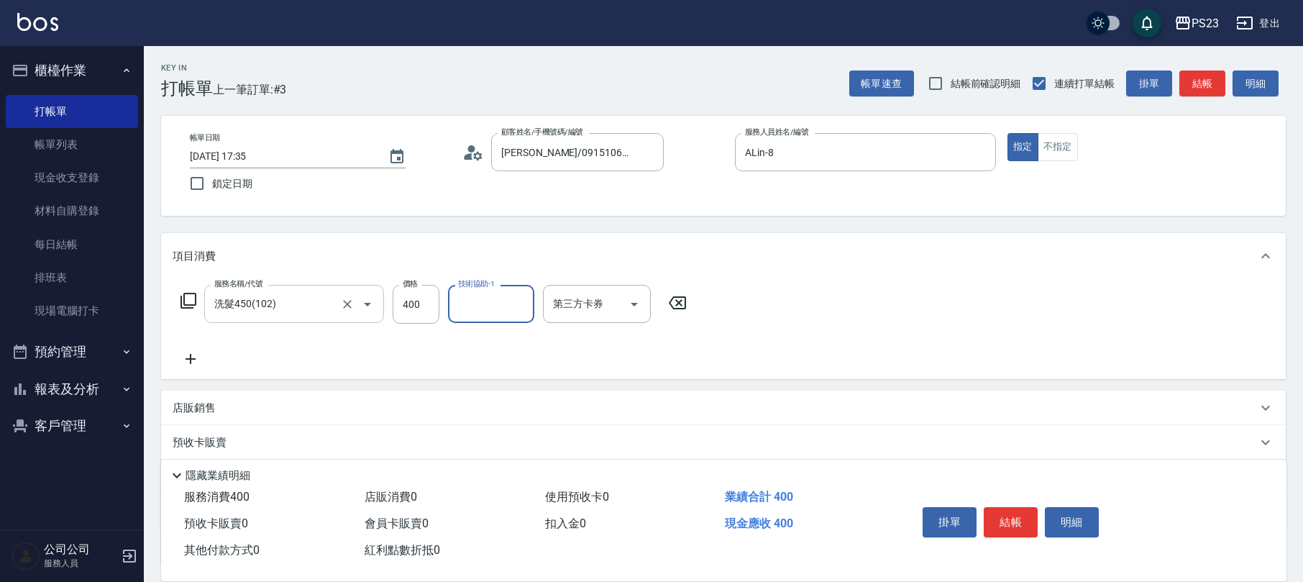
type input "8"
type input "Flora-21"
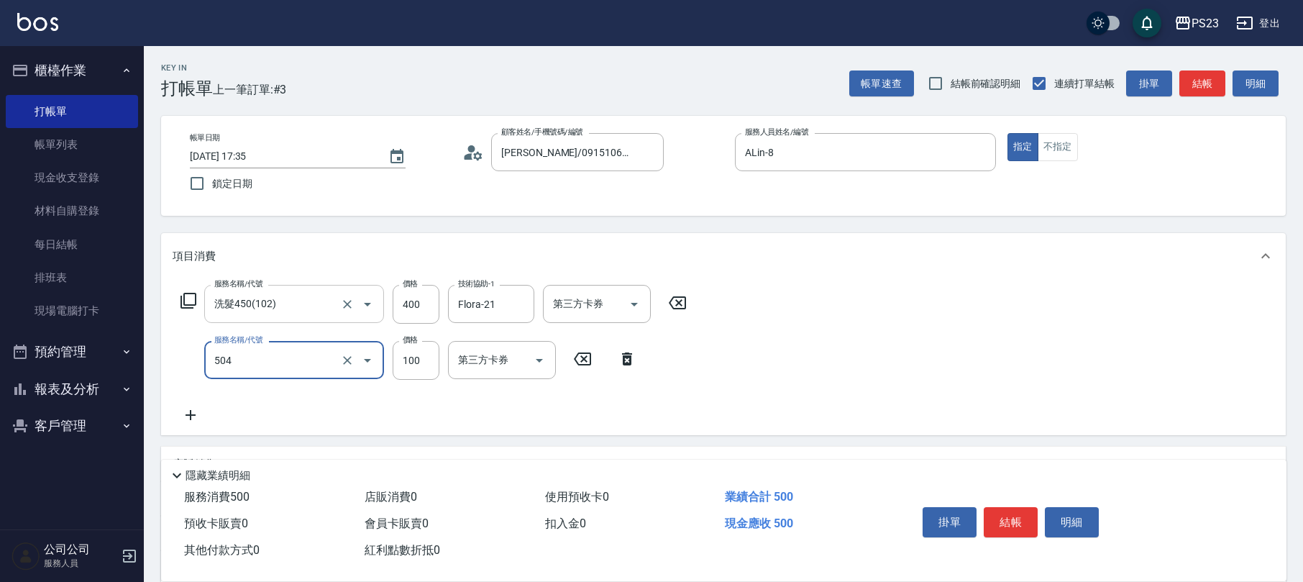
type input "電棒.熱工具造型(504)"
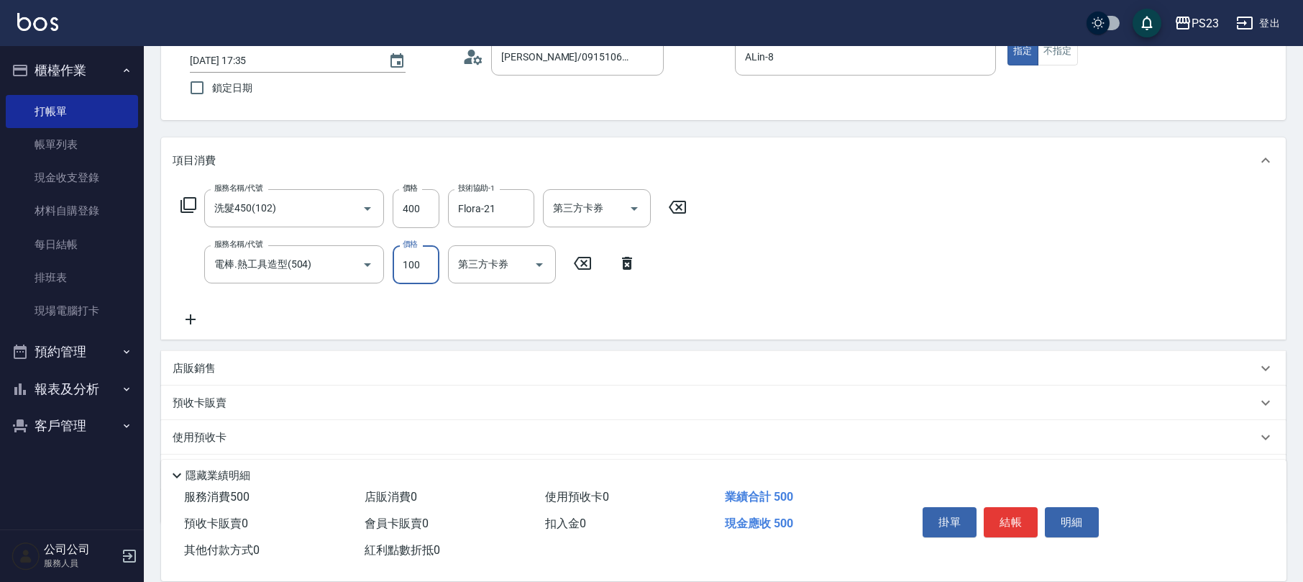
scroll to position [173, 0]
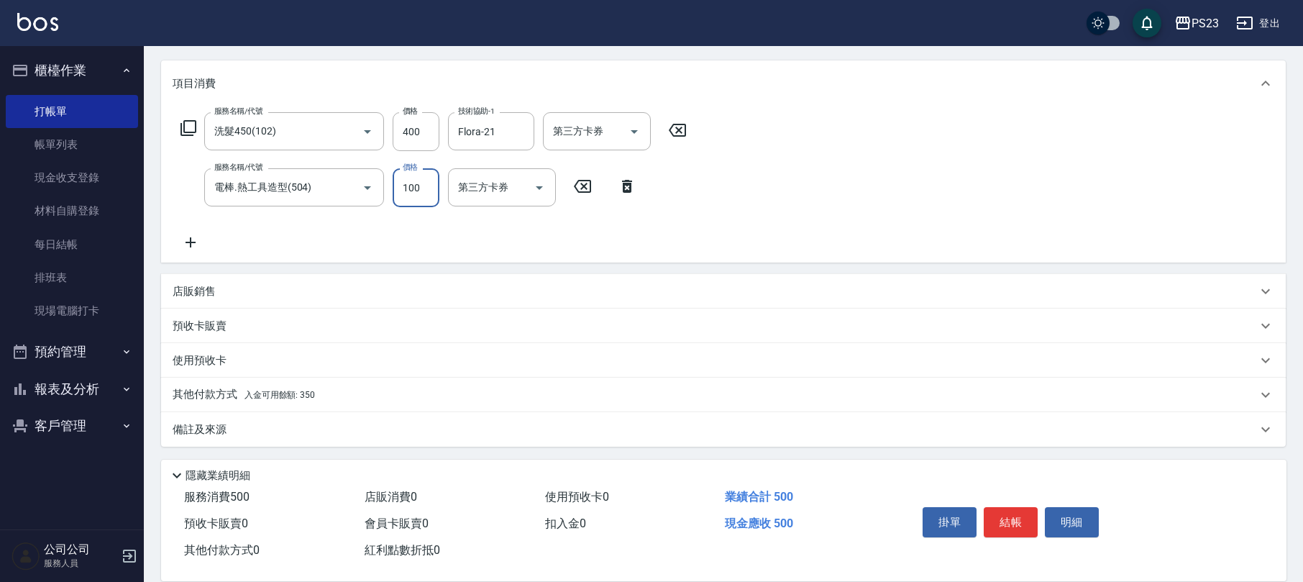
click at [234, 423] on div "備註及來源" at bounding box center [715, 429] width 1084 height 15
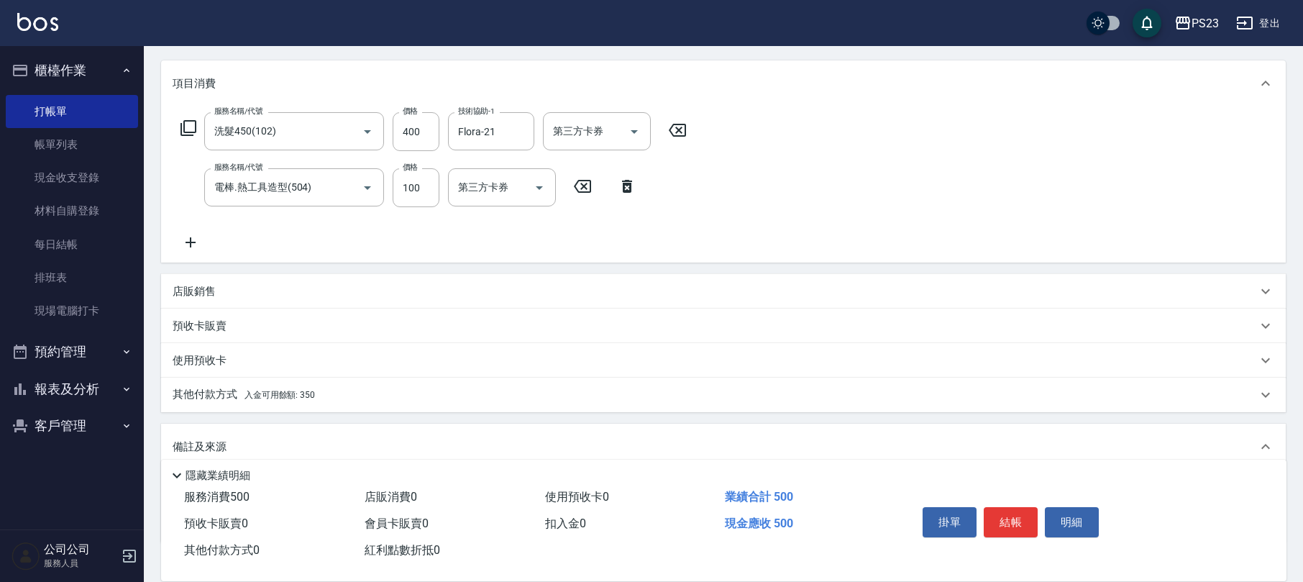
scroll to position [267, 0]
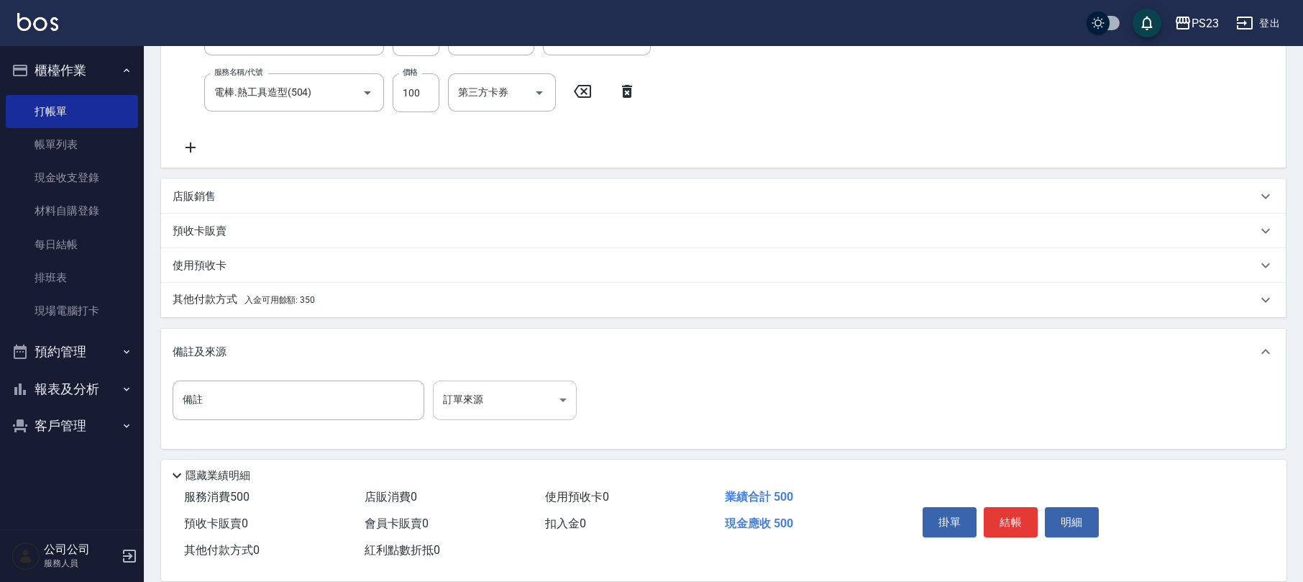
click at [503, 412] on body "PS23 登出 櫃檯作業 打帳單 帳單列表 現金收支登錄 材料自購登錄 每日結帳 排班表 現場電腦打卡 預約管理 預約管理 單日預約紀錄 單週預約紀錄 報表及…" at bounding box center [651, 158] width 1303 height 851
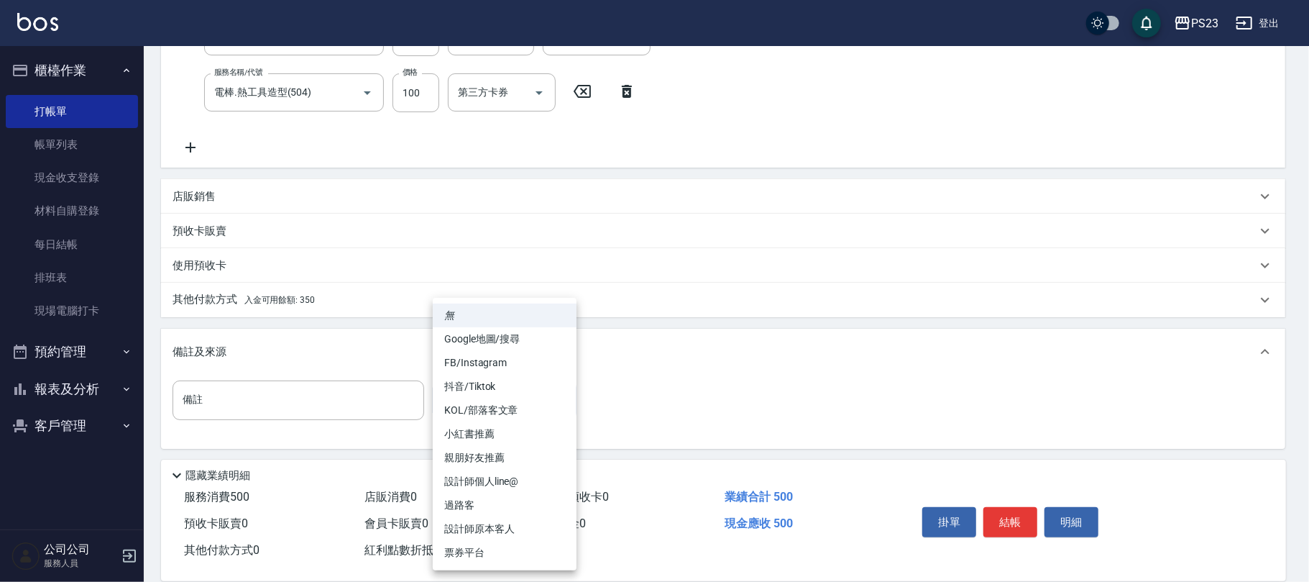
click at [510, 528] on li "設計師原本客人" at bounding box center [505, 529] width 144 height 24
type input "設計師原本客人"
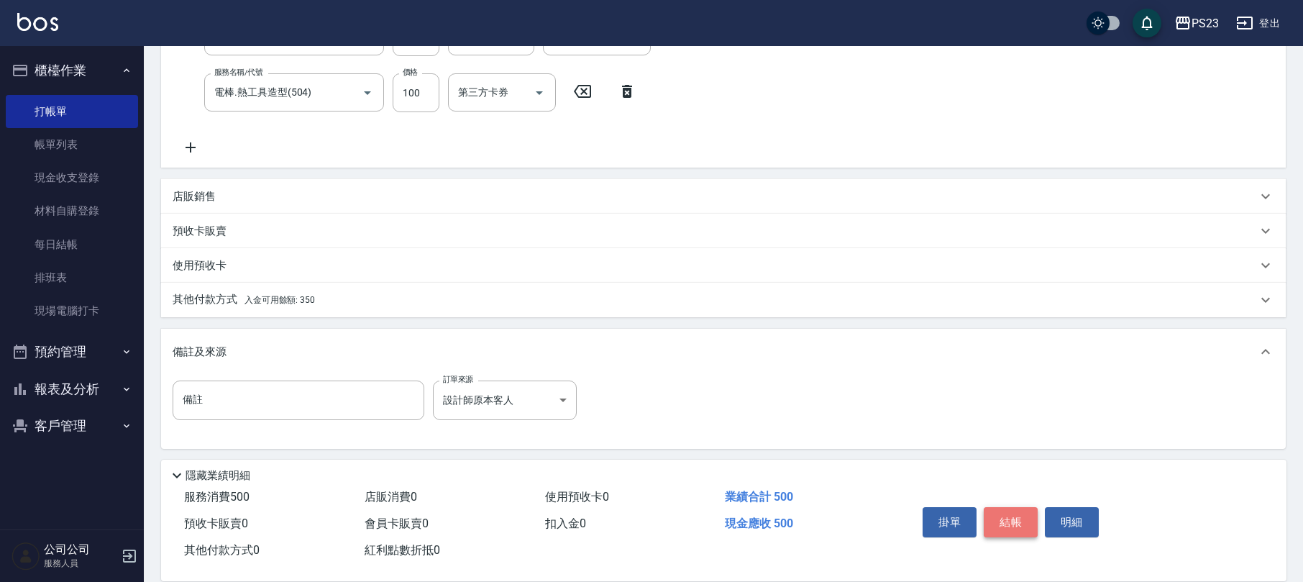
click at [1019, 516] on button "結帳" at bounding box center [1010, 522] width 54 height 30
type input "2025/08/12 17:36"
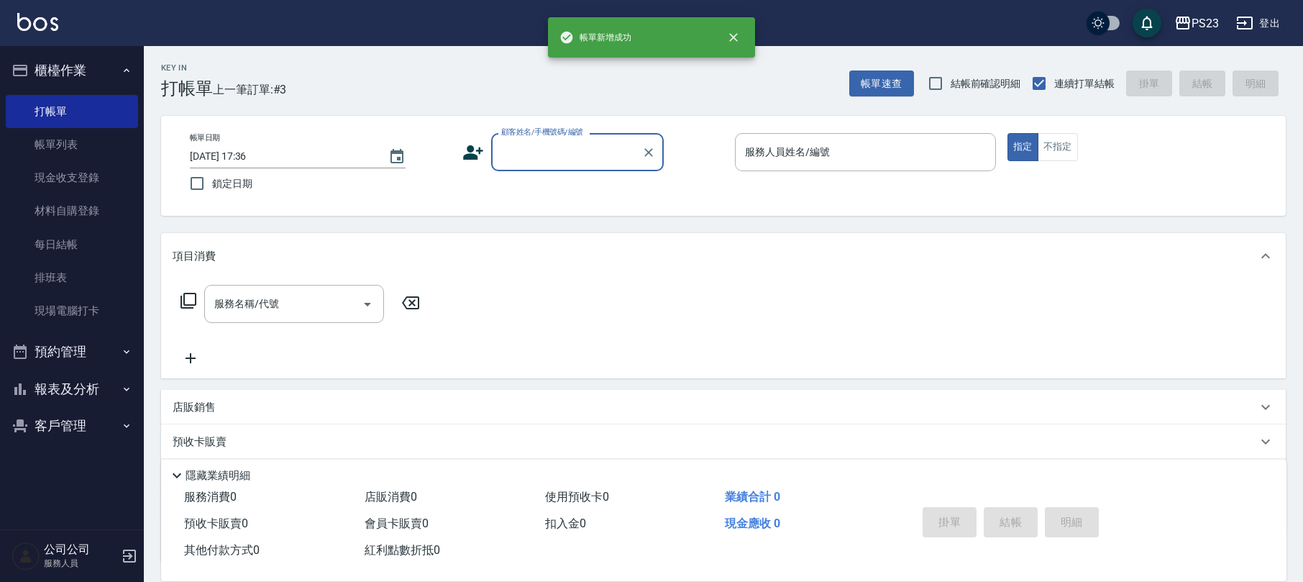
scroll to position [0, 0]
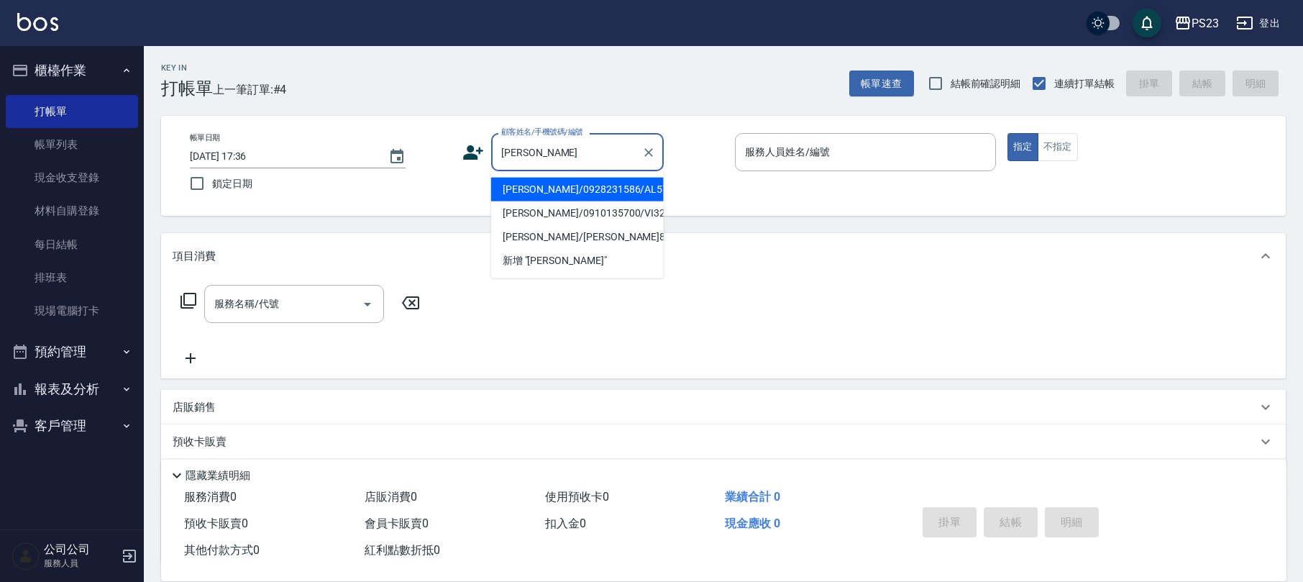
click at [628, 185] on li "[PERSON_NAME]/0928231586/AL570312" at bounding box center [577, 190] width 173 height 24
type input "[PERSON_NAME]/0928231586/AL570312"
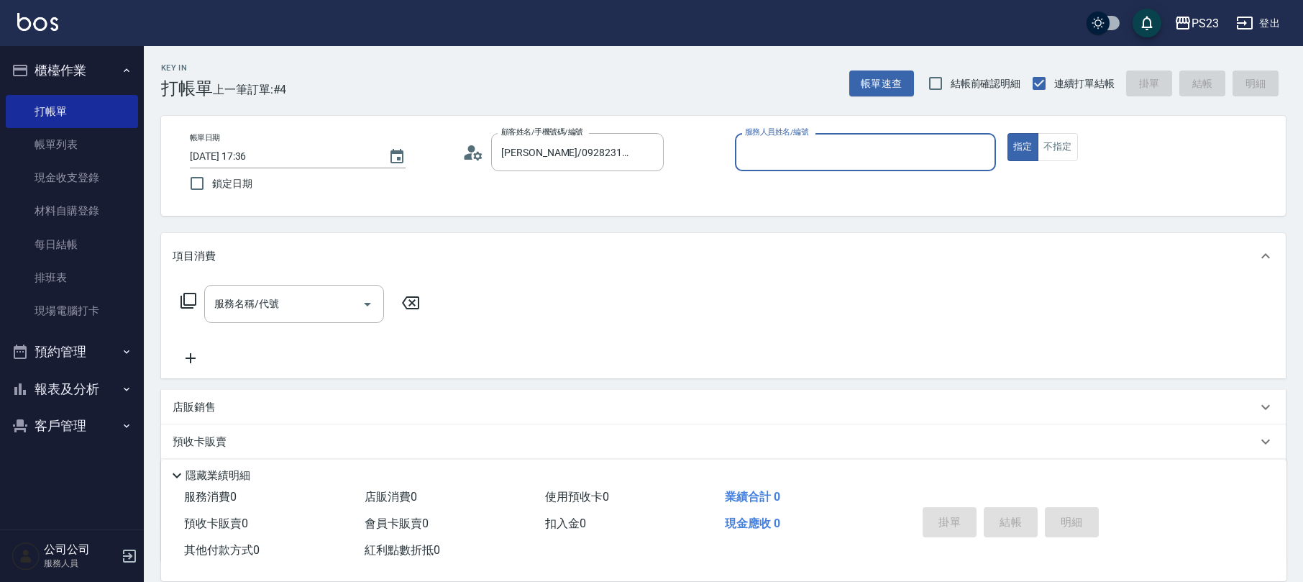
type input "ALin-8"
click at [275, 312] on input "服務名稱/代號" at bounding box center [283, 303] width 145 height 25
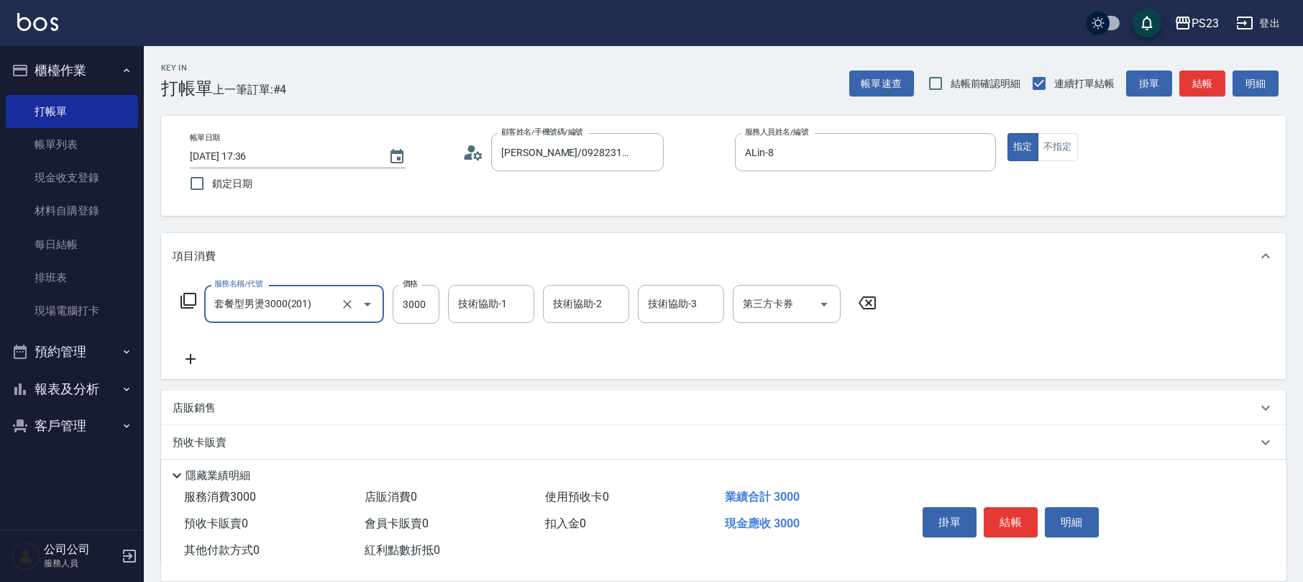
type input "套餐型男燙3000(201)"
type input "2000"
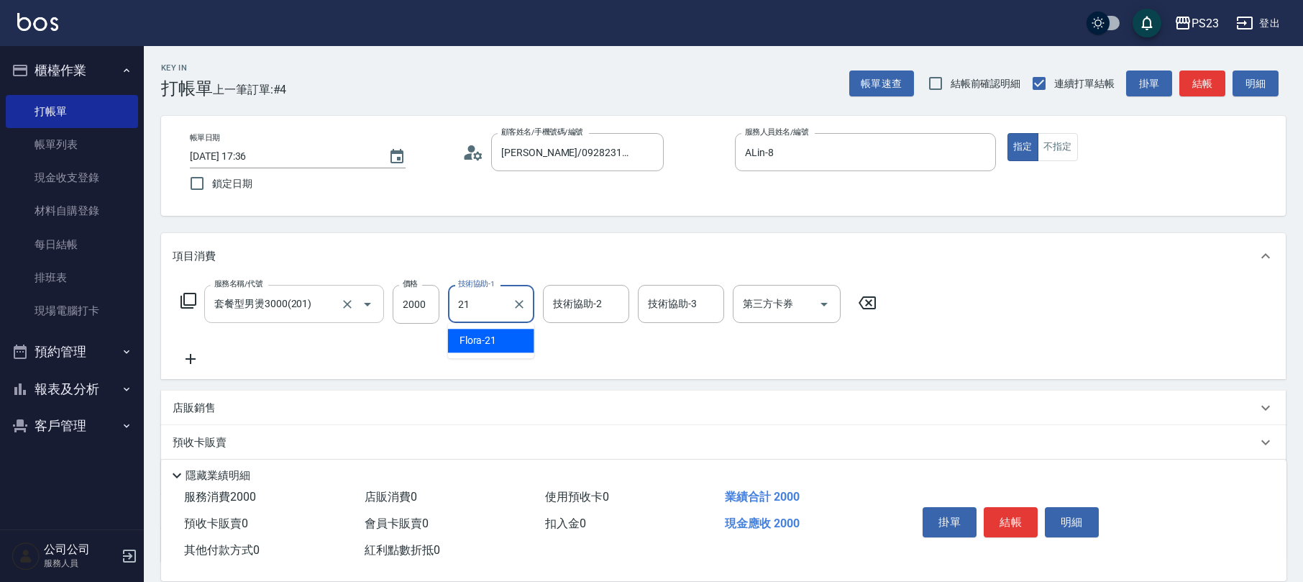
type input "Flora-21"
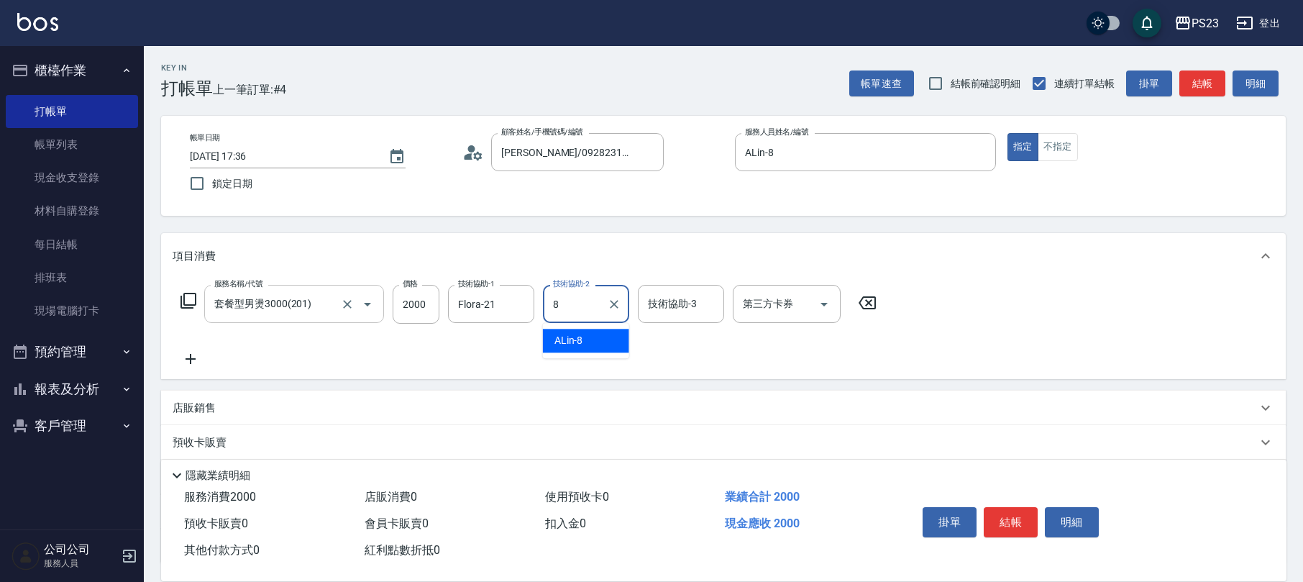
type input "ALin-8"
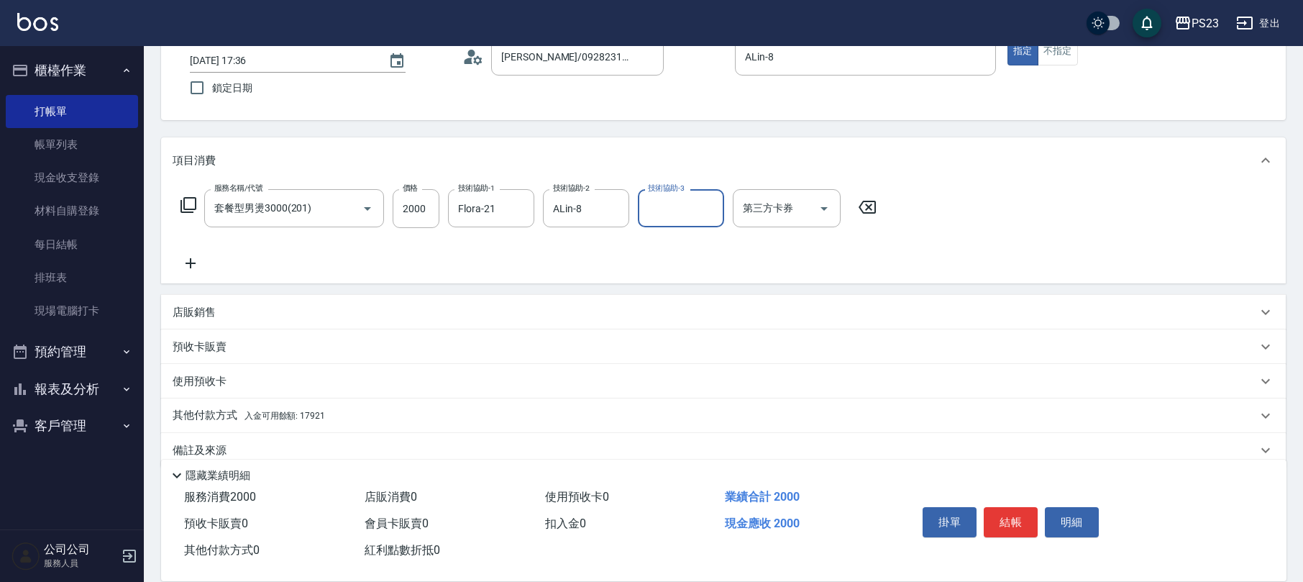
scroll to position [116, 0]
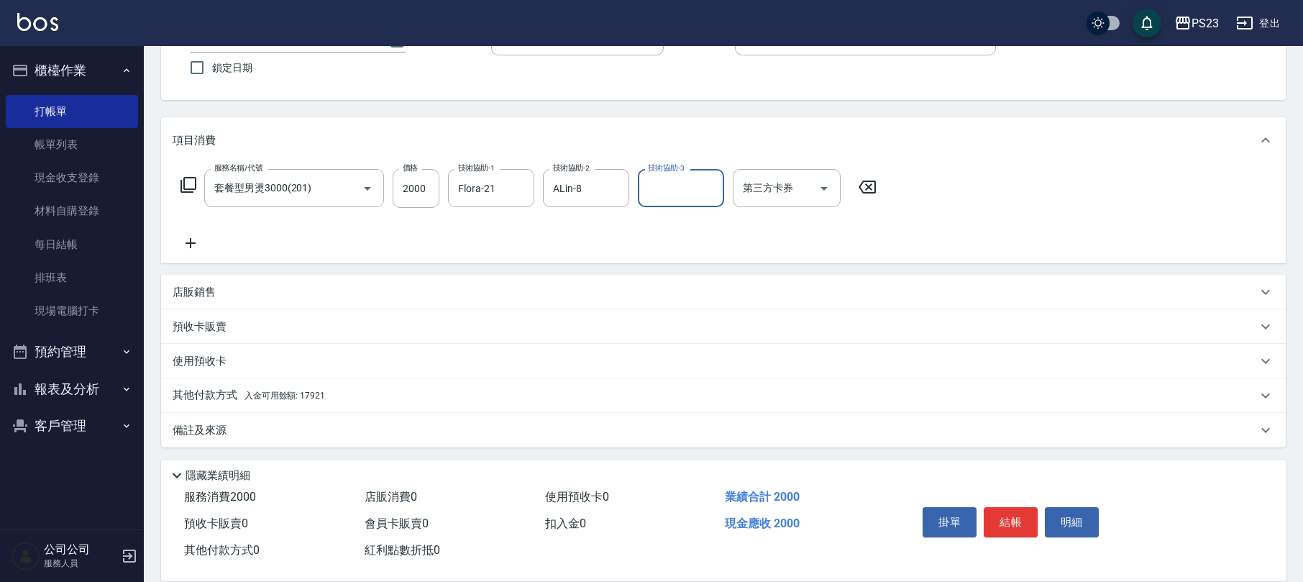
drag, startPoint x: 233, startPoint y: 436, endPoint x: 243, endPoint y: 421, distance: 17.6
click at [237, 432] on div "備註及來源" at bounding box center [715, 430] width 1084 height 15
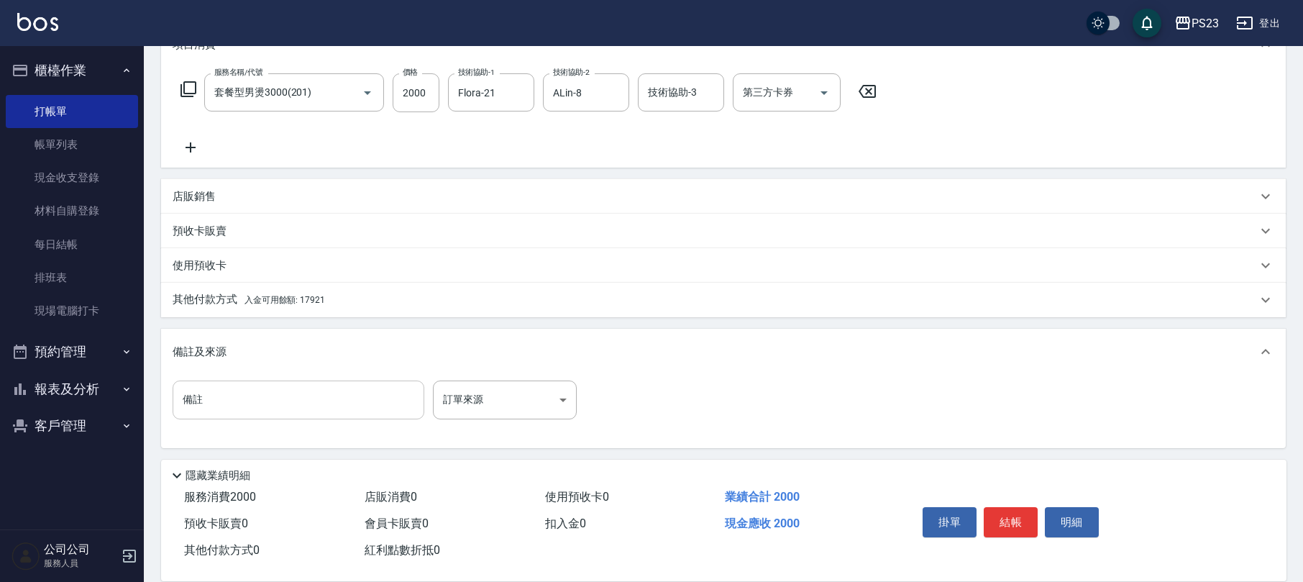
scroll to position [213, 0]
click at [535, 418] on body "PS23 登出 櫃檯作業 打帳單 帳單列表 現金收支登錄 材料自購登錄 每日結帳 排班表 現場電腦打卡 預約管理 預約管理 單日預約紀錄 單週預約紀錄 報表及…" at bounding box center [651, 184] width 1303 height 794
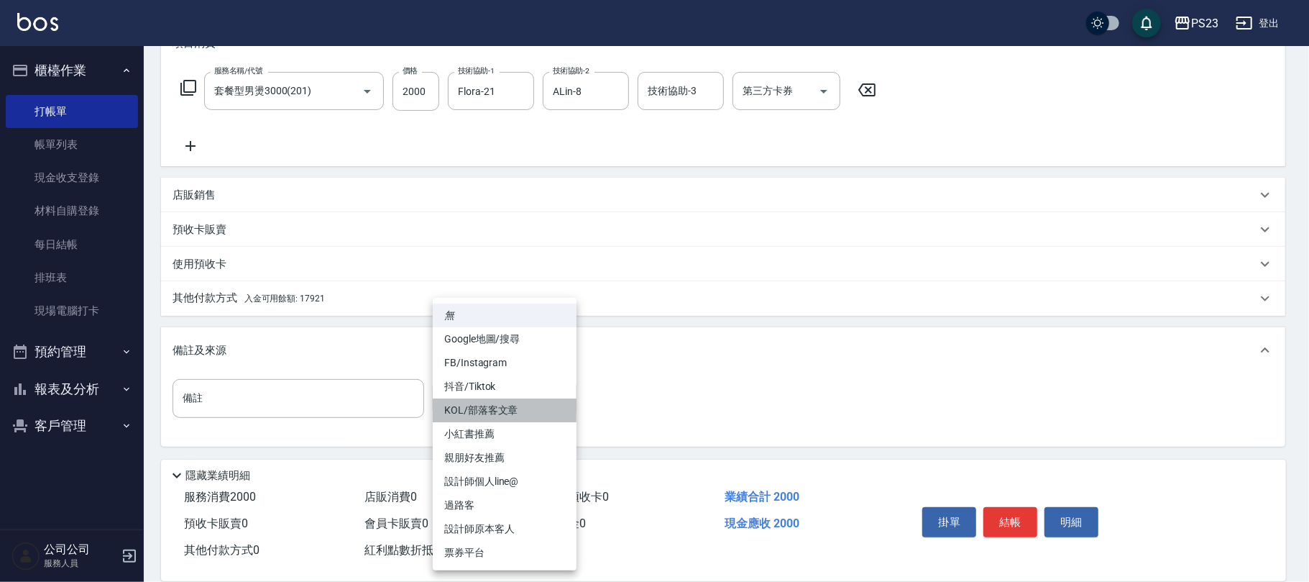
click at [538, 406] on li "KOL/部落客文章" at bounding box center [505, 410] width 144 height 24
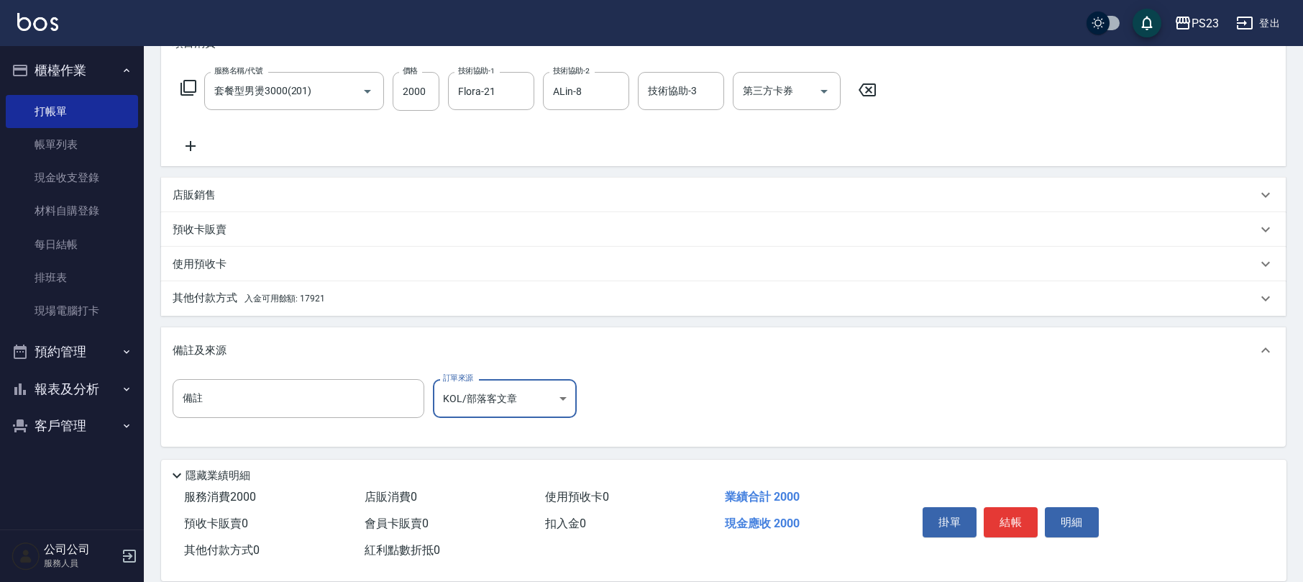
click at [536, 405] on body "PS23 登出 櫃檯作業 打帳單 帳單列表 現金收支登錄 材料自購登錄 每日結帳 排班表 現場電腦打卡 預約管理 預約管理 單日預約紀錄 單週預約紀錄 報表及…" at bounding box center [651, 184] width 1303 height 794
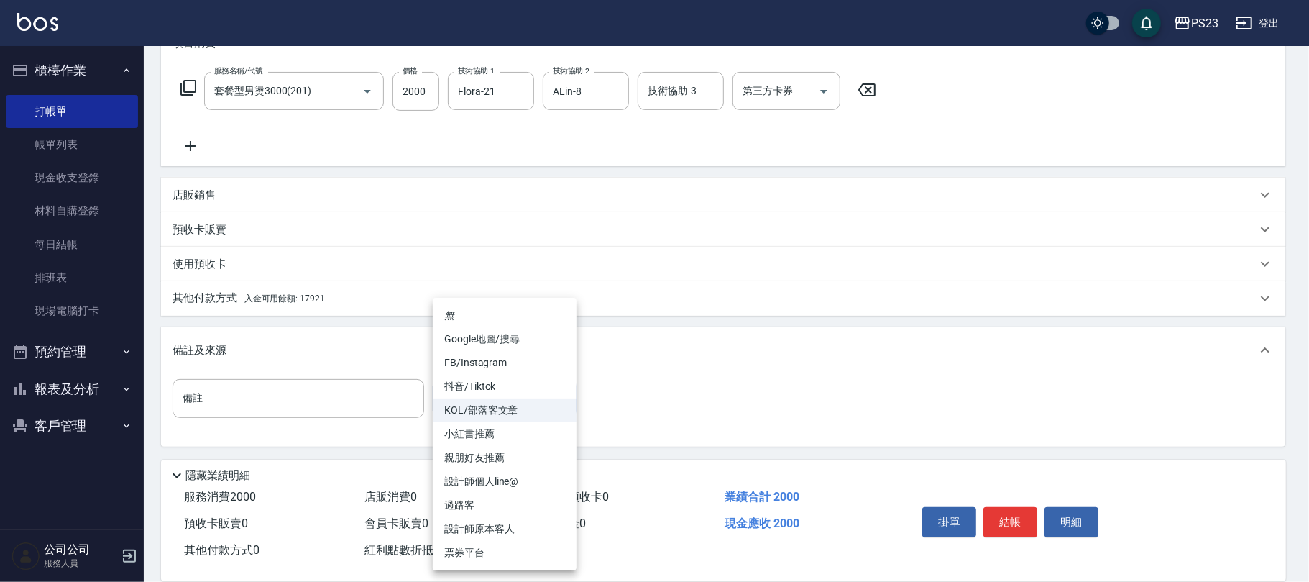
click at [512, 523] on li "設計師原本客人" at bounding box center [505, 529] width 144 height 24
type input "設計師原本客人"
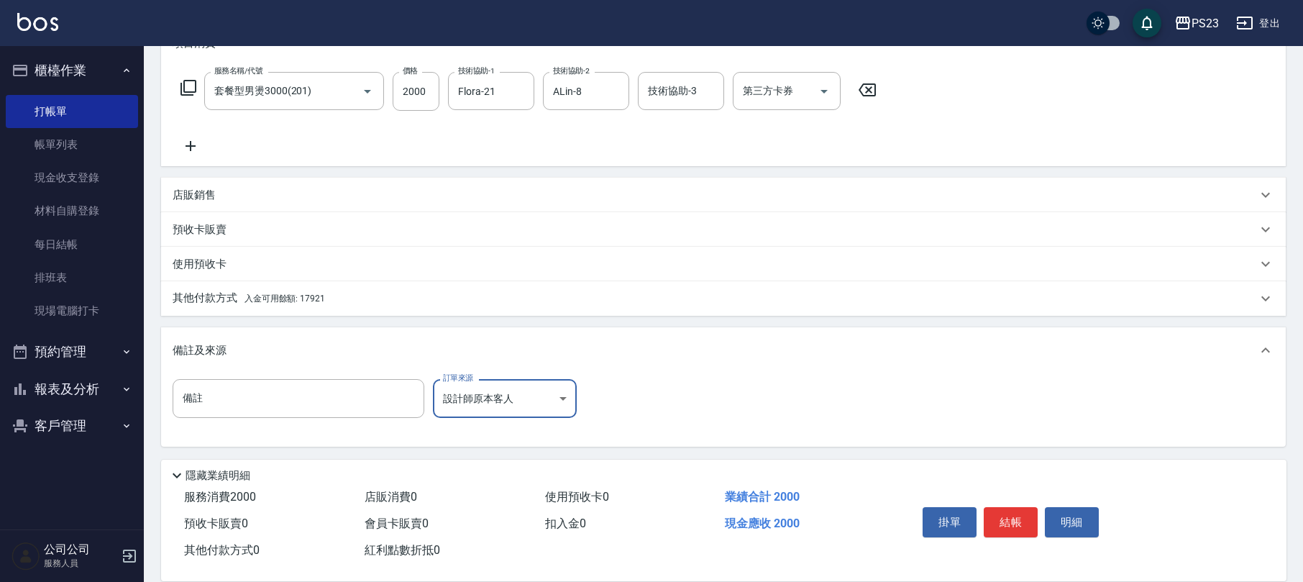
click at [328, 306] on div "其他付款方式 入金可用餘額: 17921" at bounding box center [723, 298] width 1124 height 35
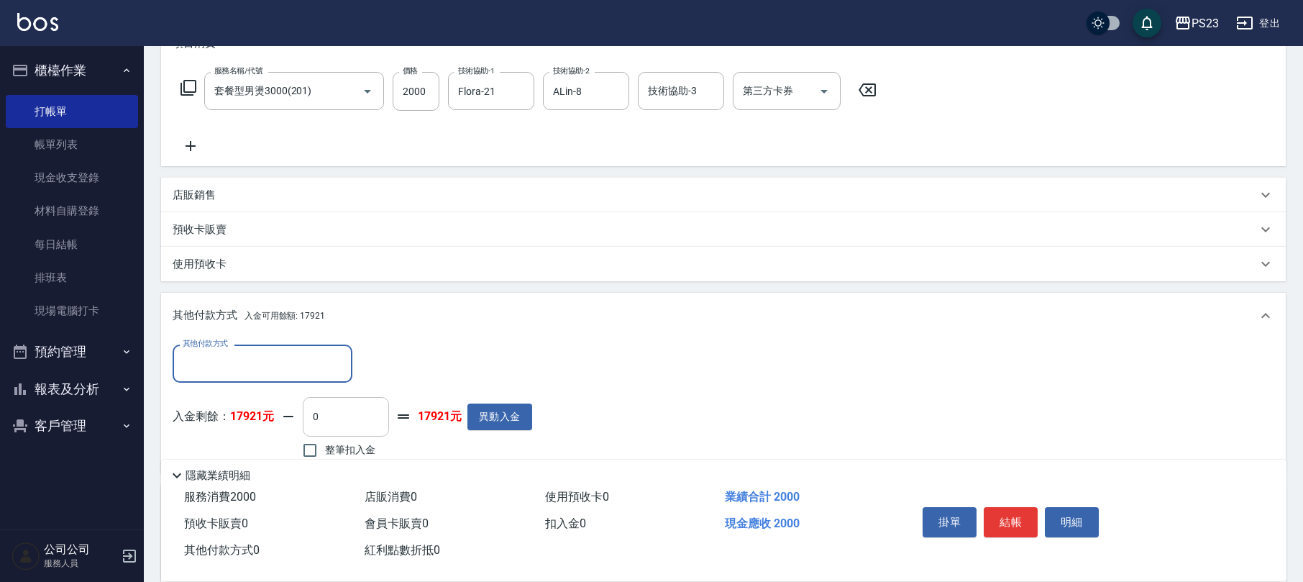
scroll to position [370, 0]
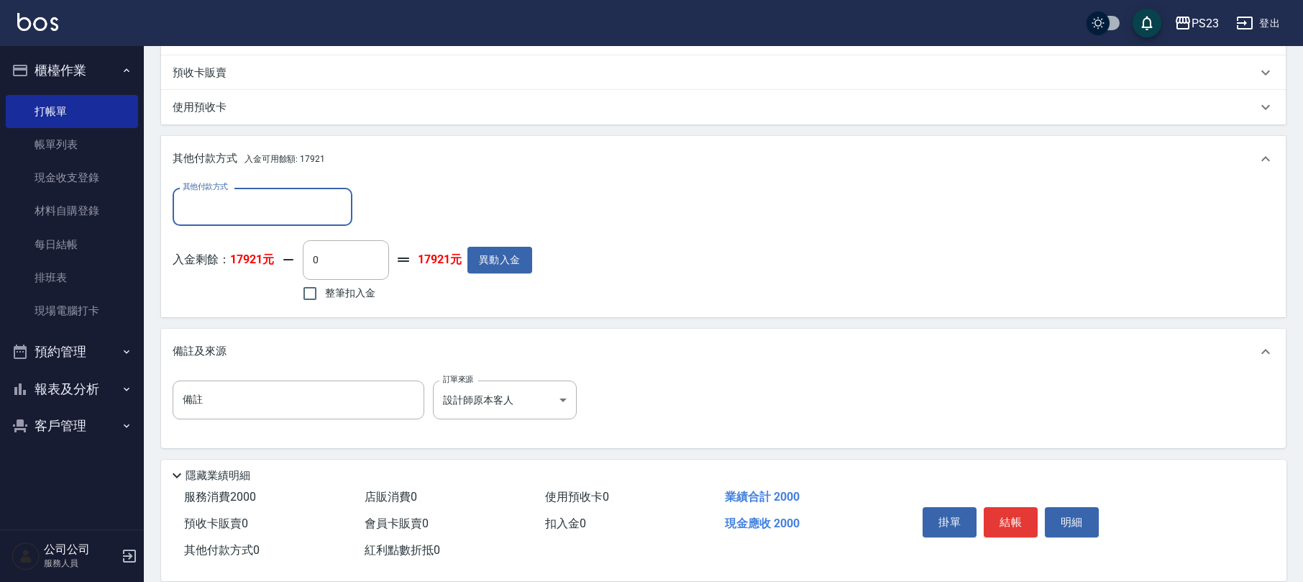
click at [343, 301] on label "整筆扣入金" at bounding box center [335, 293] width 81 height 30
click at [325, 301] on input "整筆扣入金" at bounding box center [310, 293] width 30 height 30
checkbox input "true"
type input "2000"
click at [1024, 519] on button "結帳" at bounding box center [1010, 522] width 54 height 30
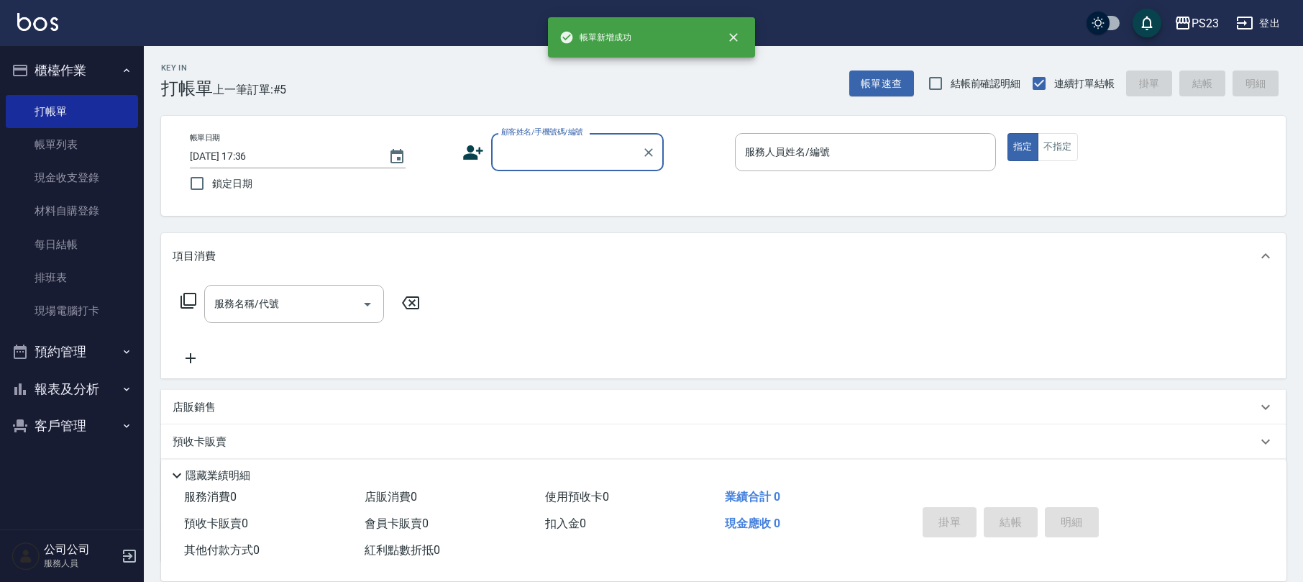
scroll to position [0, 0]
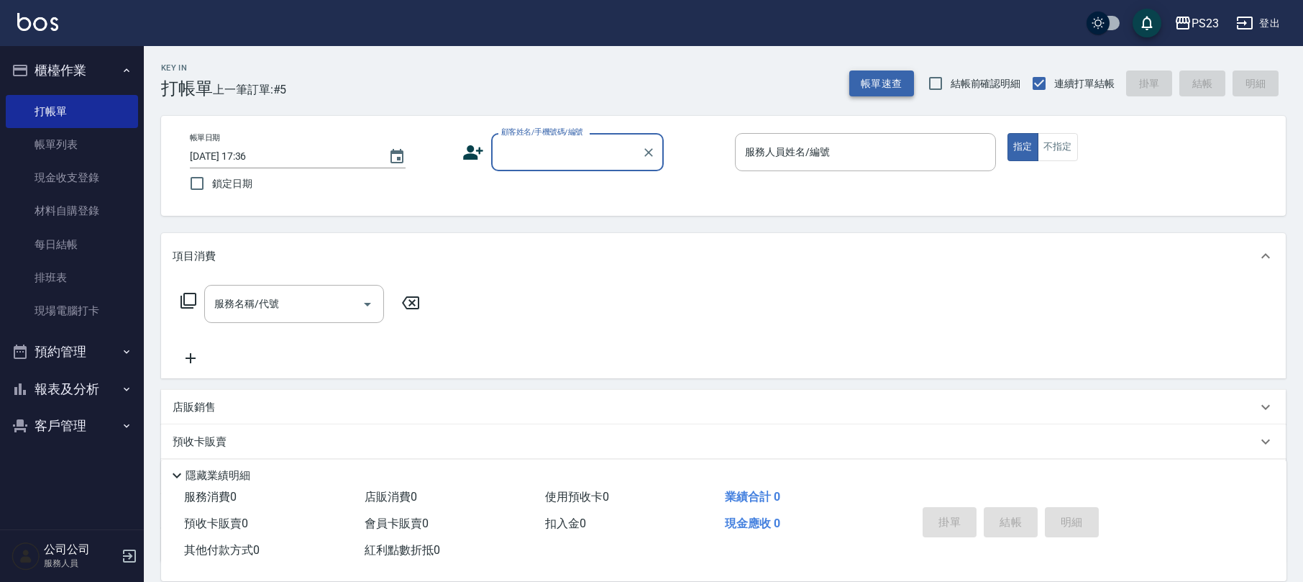
click at [896, 92] on button "帳單速查" at bounding box center [881, 83] width 65 height 27
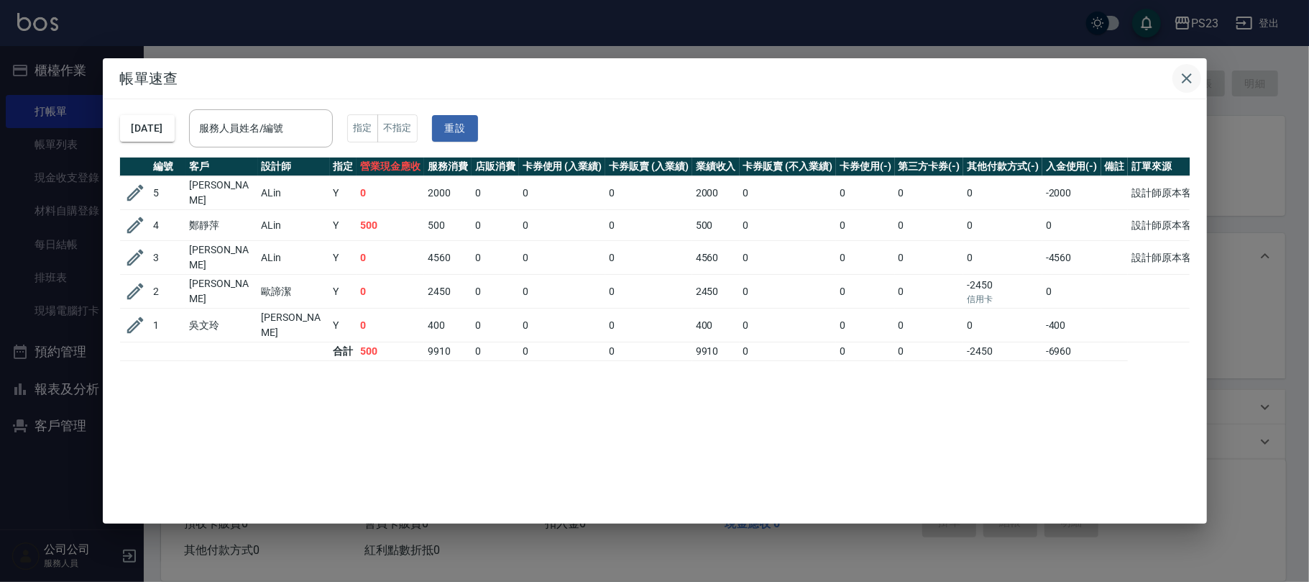
click at [1180, 81] on icon "button" at bounding box center [1186, 78] width 17 height 17
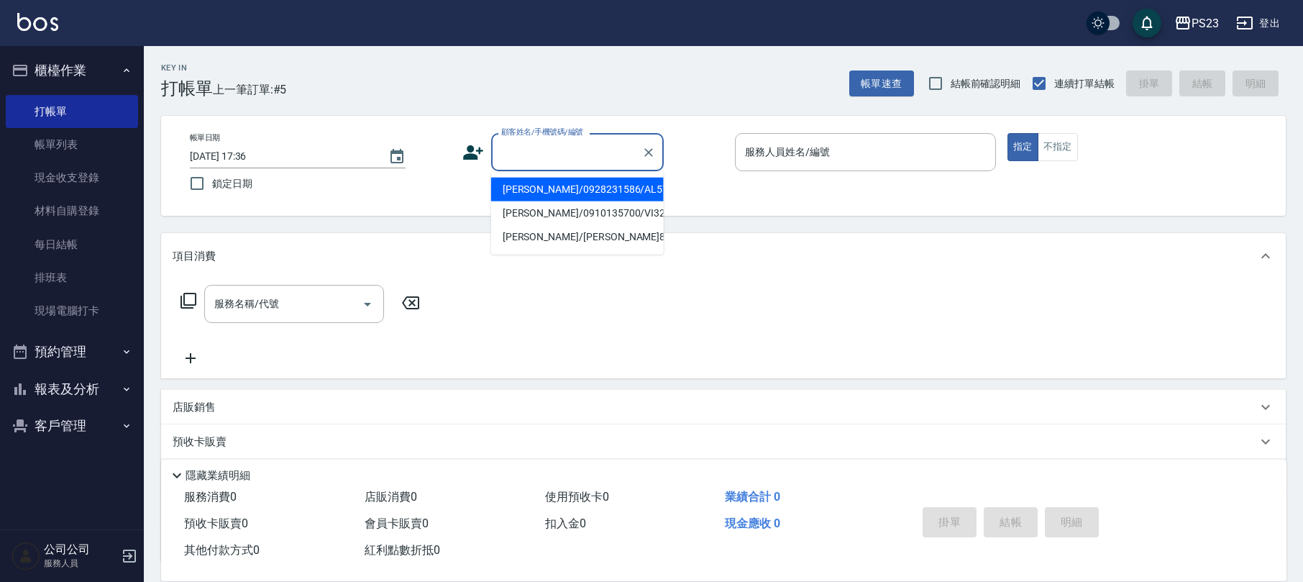
click at [581, 147] on input "顧客姓名/手機號碼/編號" at bounding box center [566, 151] width 138 height 25
click at [605, 191] on li "[PERSON_NAME]/0919599891/AL0407" at bounding box center [577, 190] width 173 height 24
type input "[PERSON_NAME]/0919599891/AL0407"
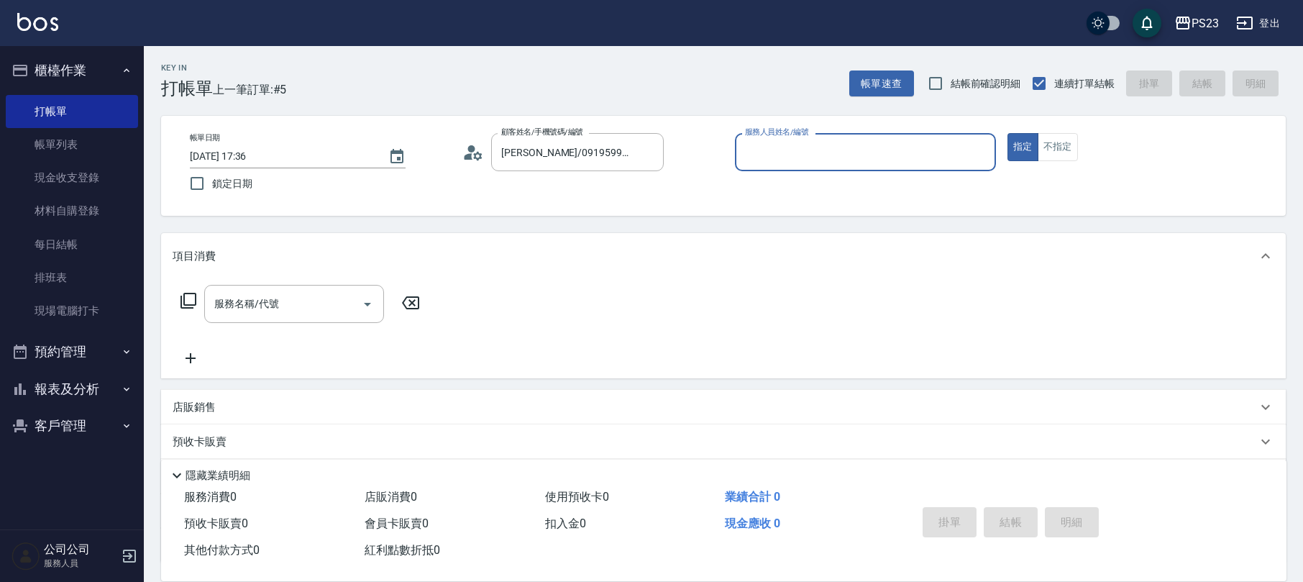
click at [472, 144] on icon at bounding box center [473, 153] width 22 height 22
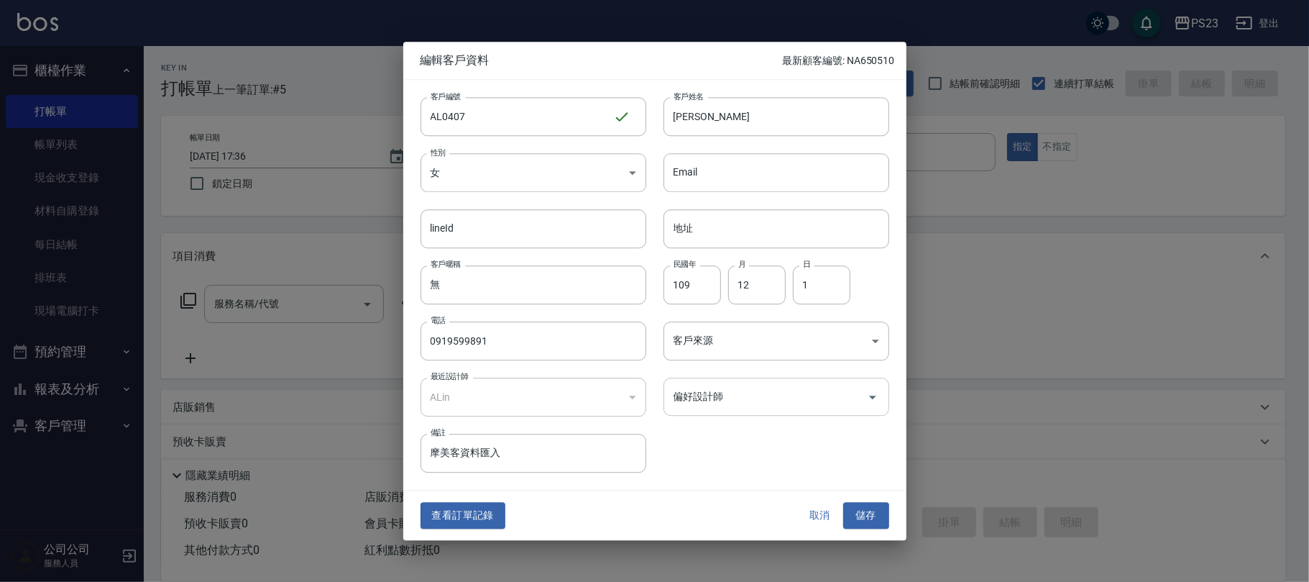
click at [722, 389] on input "偏好設計師" at bounding box center [765, 396] width 191 height 25
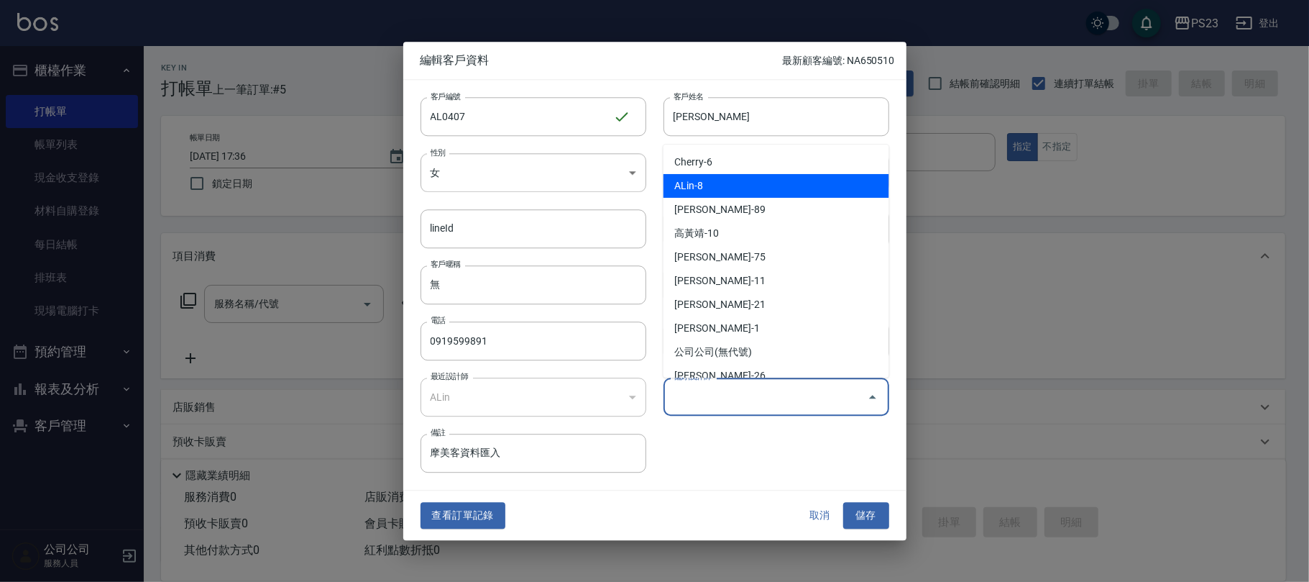
click at [751, 188] on li "ALin-8" at bounding box center [777, 186] width 226 height 24
type input "ALin"
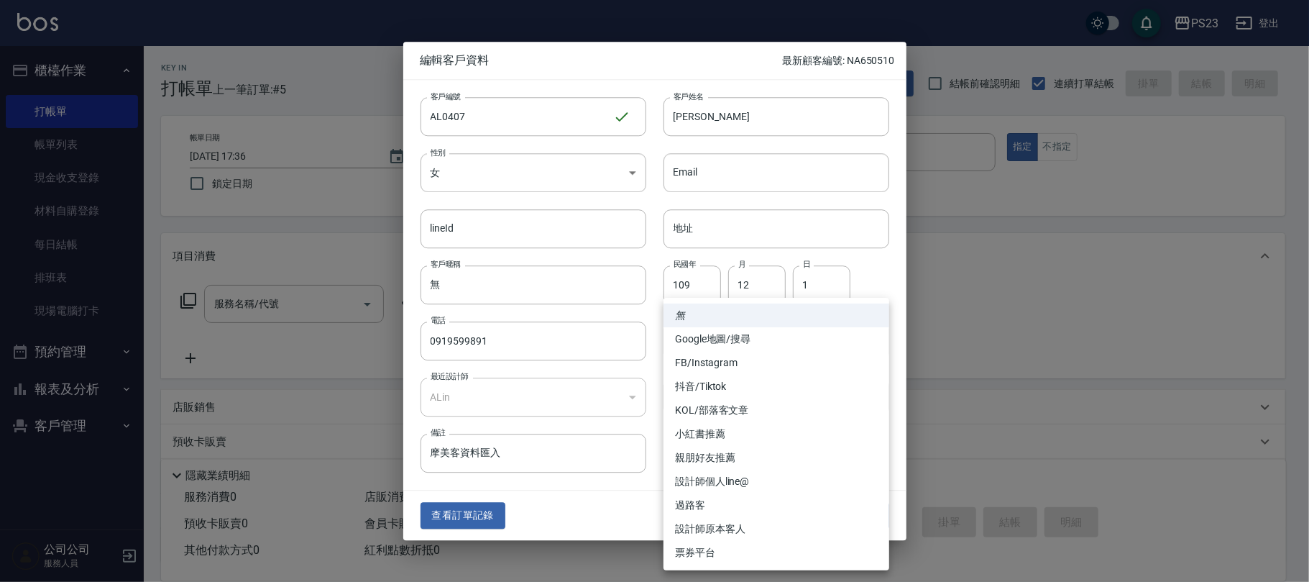
click at [717, 339] on body "PS23 登出 櫃檯作業 打帳單 帳單列表 現金收支登錄 材料自購登錄 每日結帳 排班表 現場電腦打卡 預約管理 預約管理 單日預約紀錄 單週預約紀錄 報表及…" at bounding box center [654, 348] width 1309 height 697
drag, startPoint x: 722, startPoint y: 524, endPoint x: 736, endPoint y: 519, distance: 15.2
click at [723, 525] on li "設計師原本客人" at bounding box center [777, 529] width 226 height 24
type input "設計師原本客人"
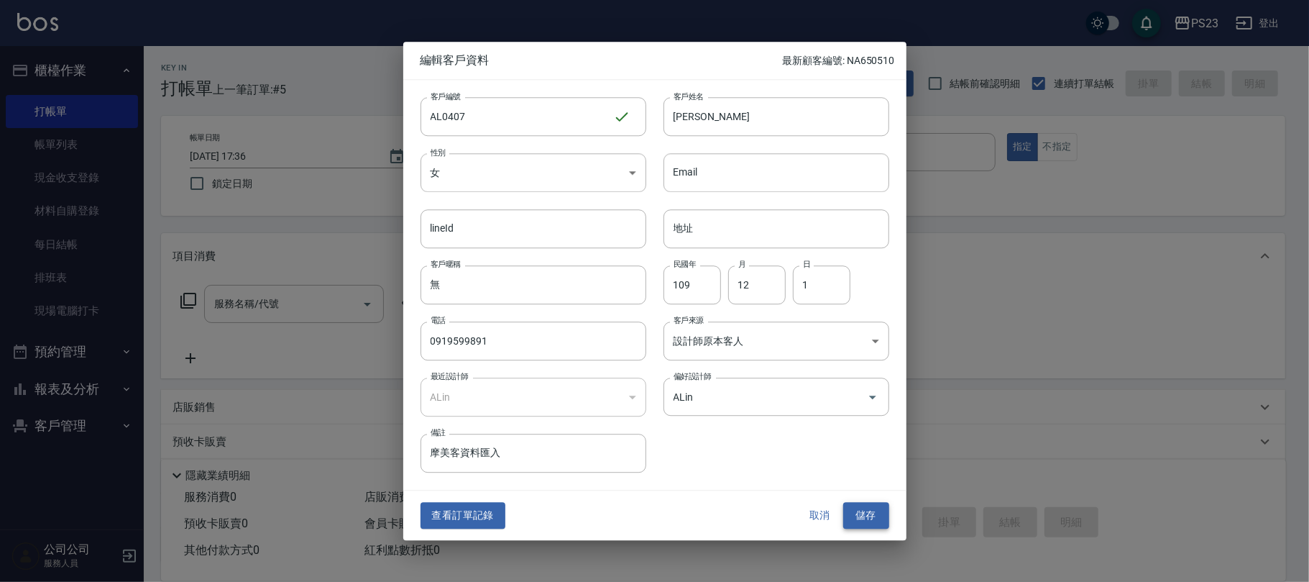
click at [874, 518] on button "儲存" at bounding box center [866, 516] width 46 height 27
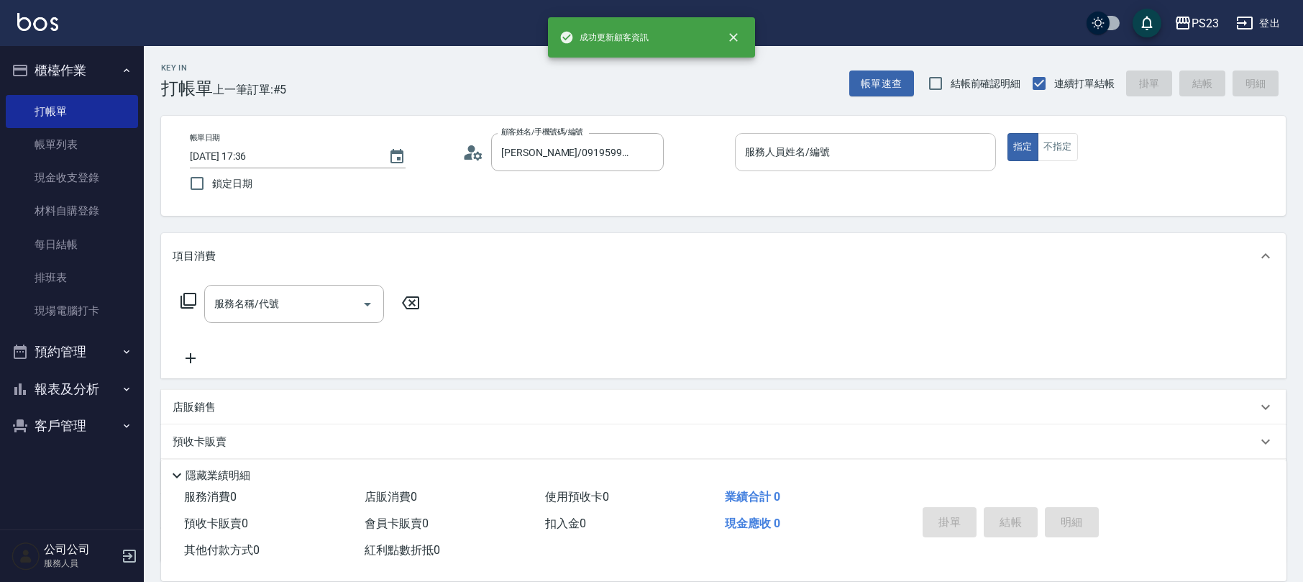
click at [912, 137] on div "服務人員姓名/編號" at bounding box center [865, 152] width 261 height 38
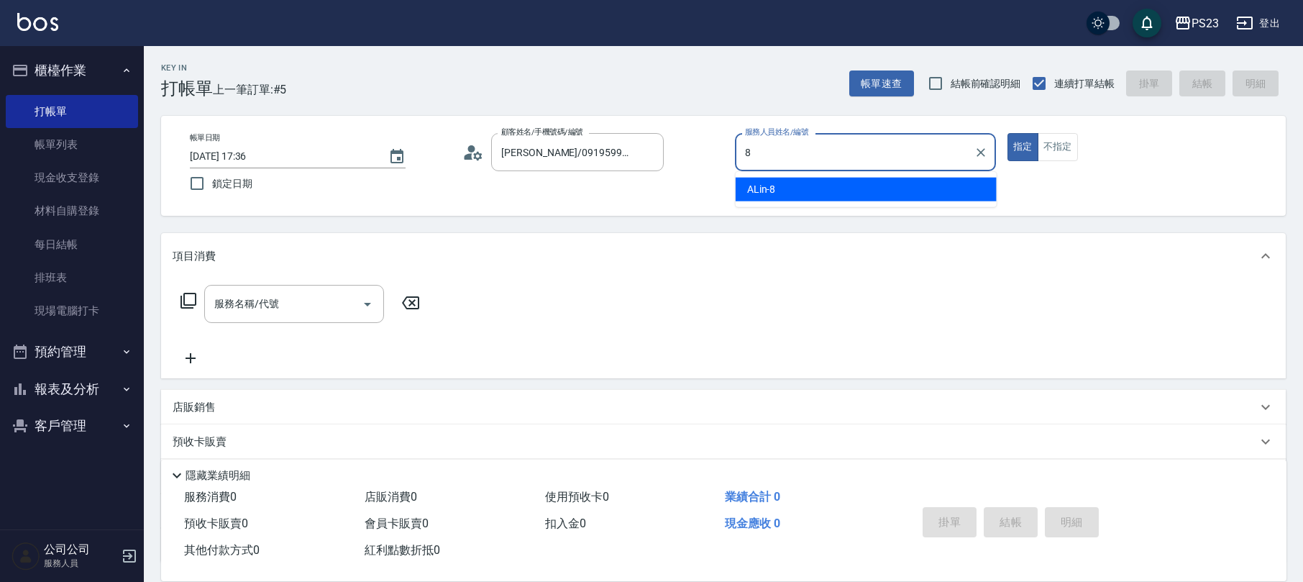
type input "ALin-8"
type button "true"
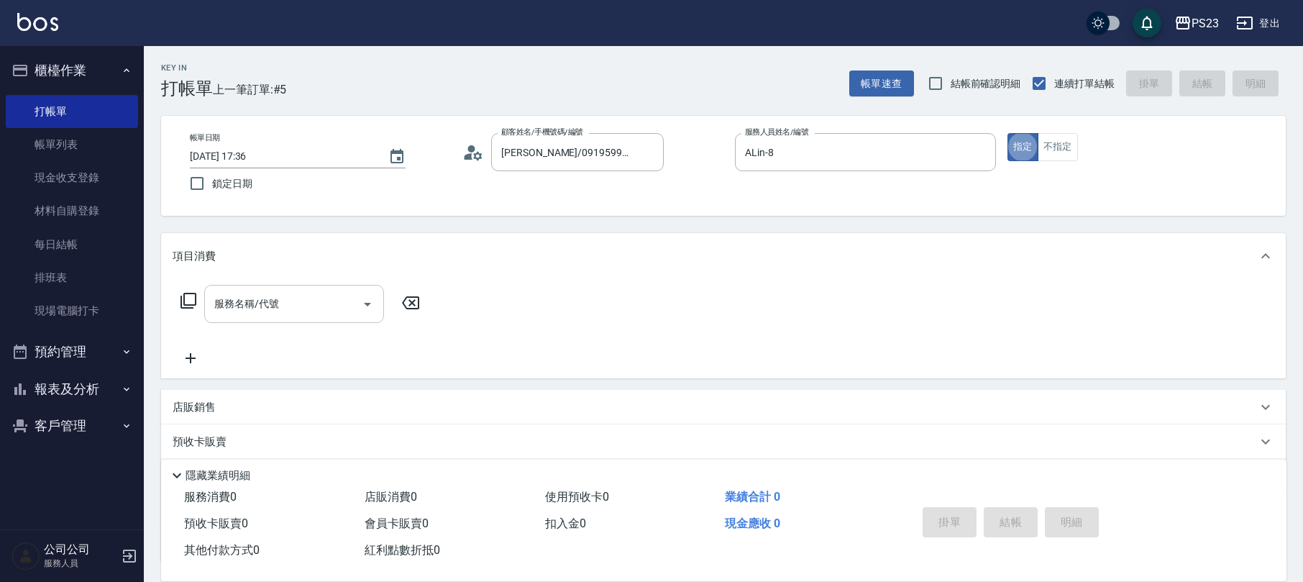
click at [295, 308] on input "服務名稱/代號" at bounding box center [283, 303] width 145 height 25
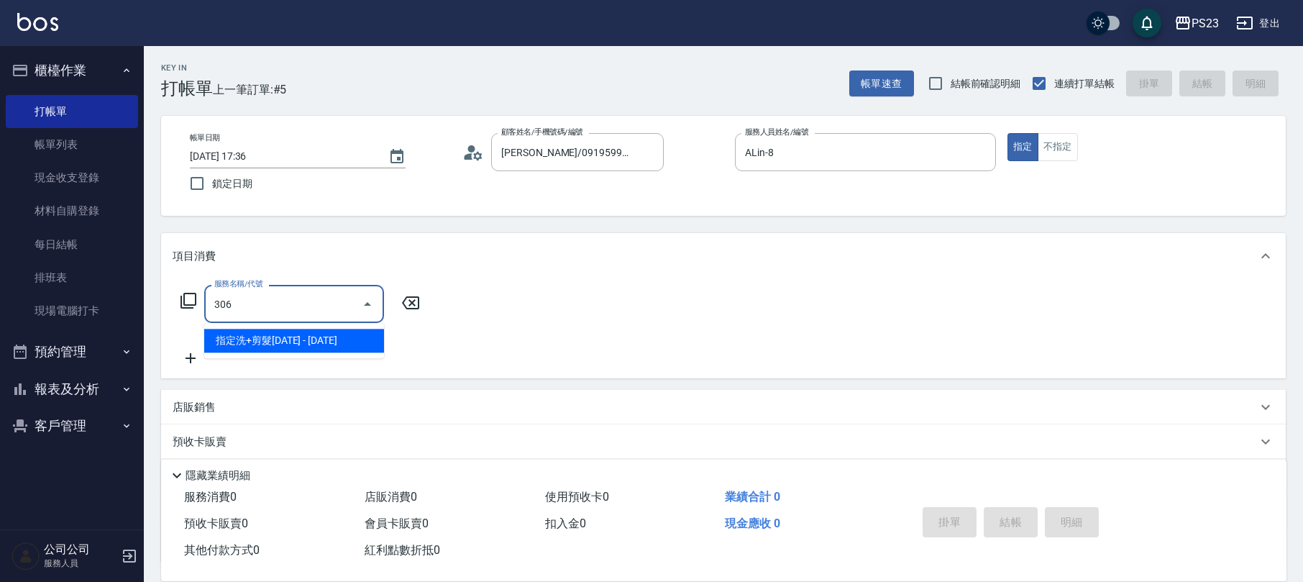
type input "指定洗+剪髮1500(306)"
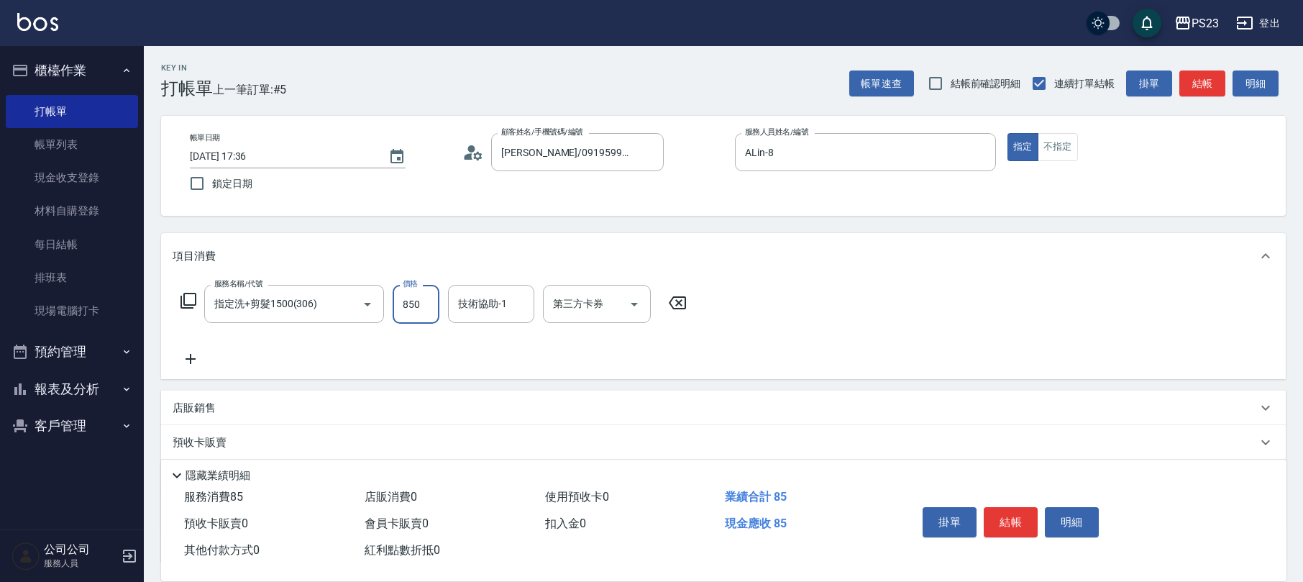
type input "850"
type input "ROLI-31"
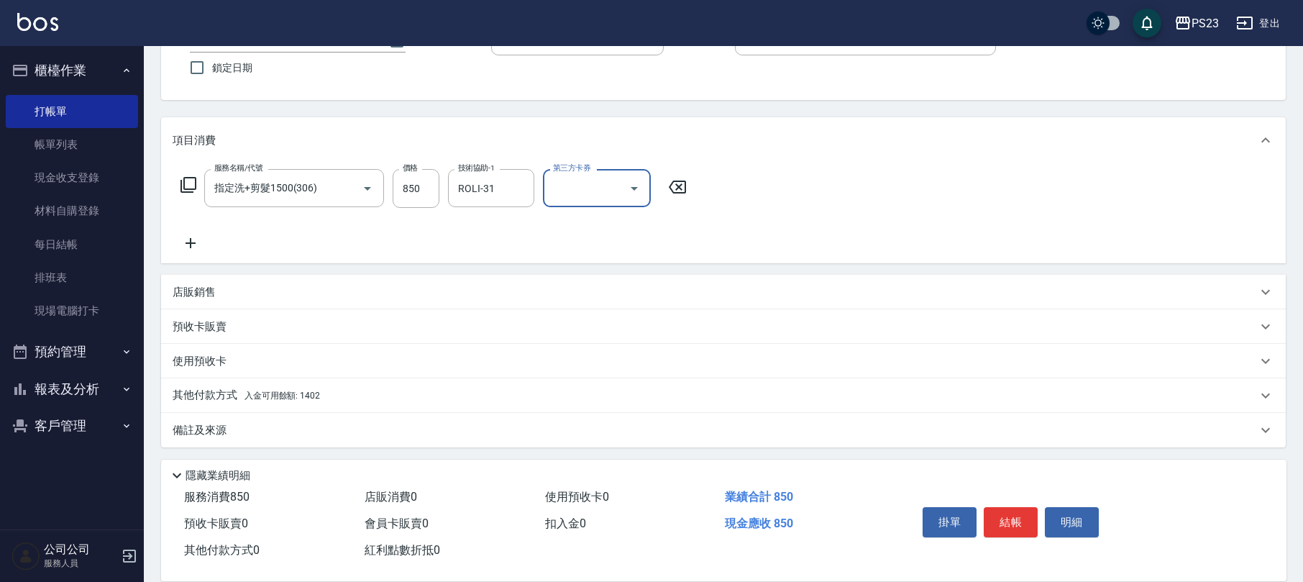
click at [292, 391] on span "入金可用餘額: 1402" at bounding box center [281, 395] width 75 height 10
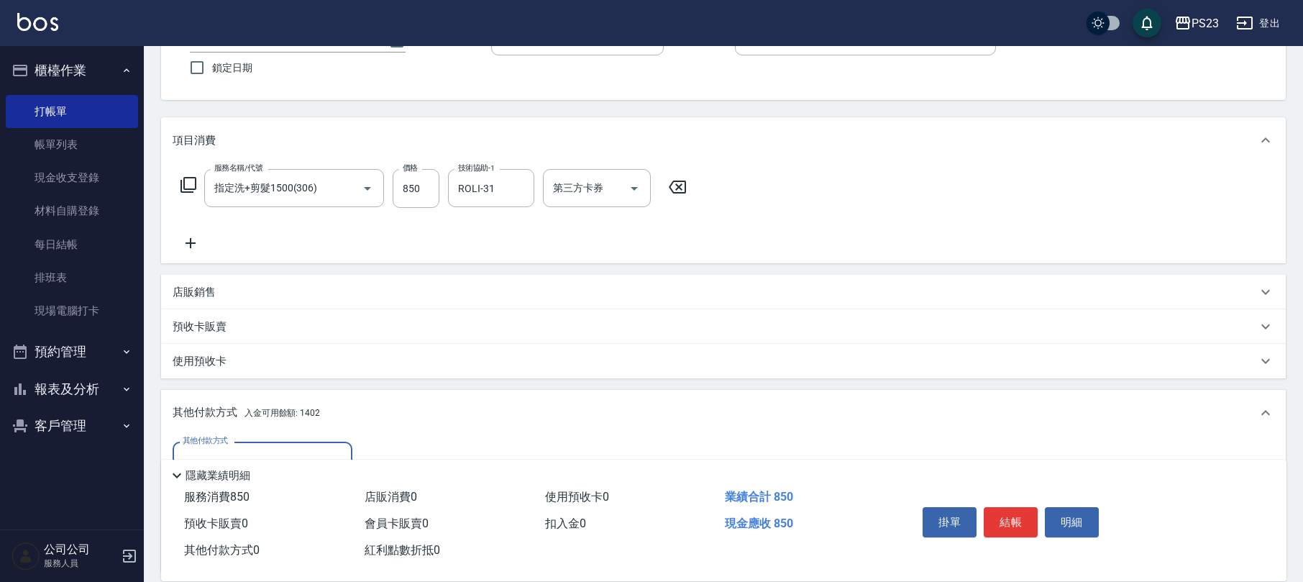
scroll to position [285, 0]
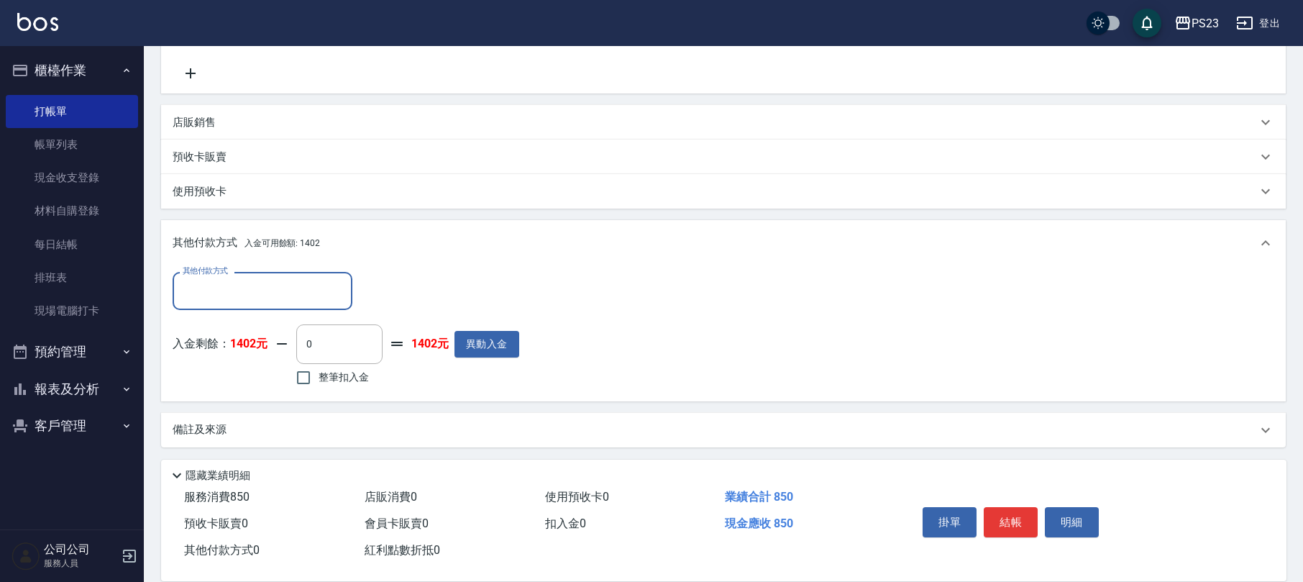
click at [347, 375] on span "整筆扣入金" at bounding box center [343, 377] width 50 height 15
click at [318, 375] on input "整筆扣入金" at bounding box center [303, 377] width 30 height 30
checkbox input "true"
type input "850"
click at [222, 426] on p "備註及來源" at bounding box center [200, 429] width 54 height 15
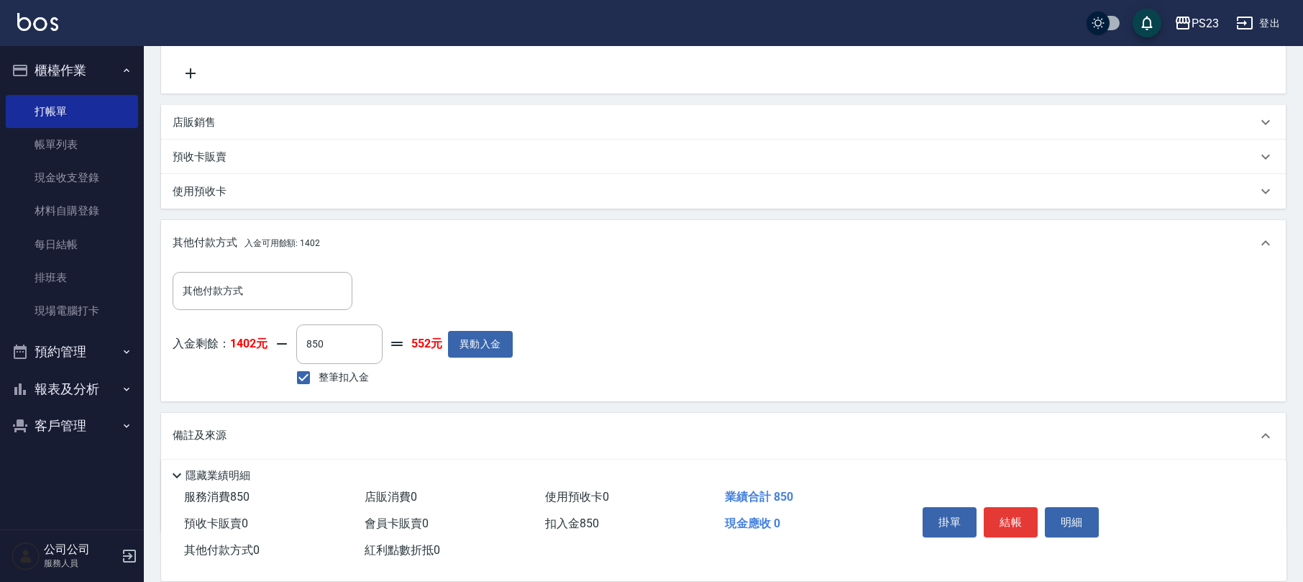
scroll to position [370, 0]
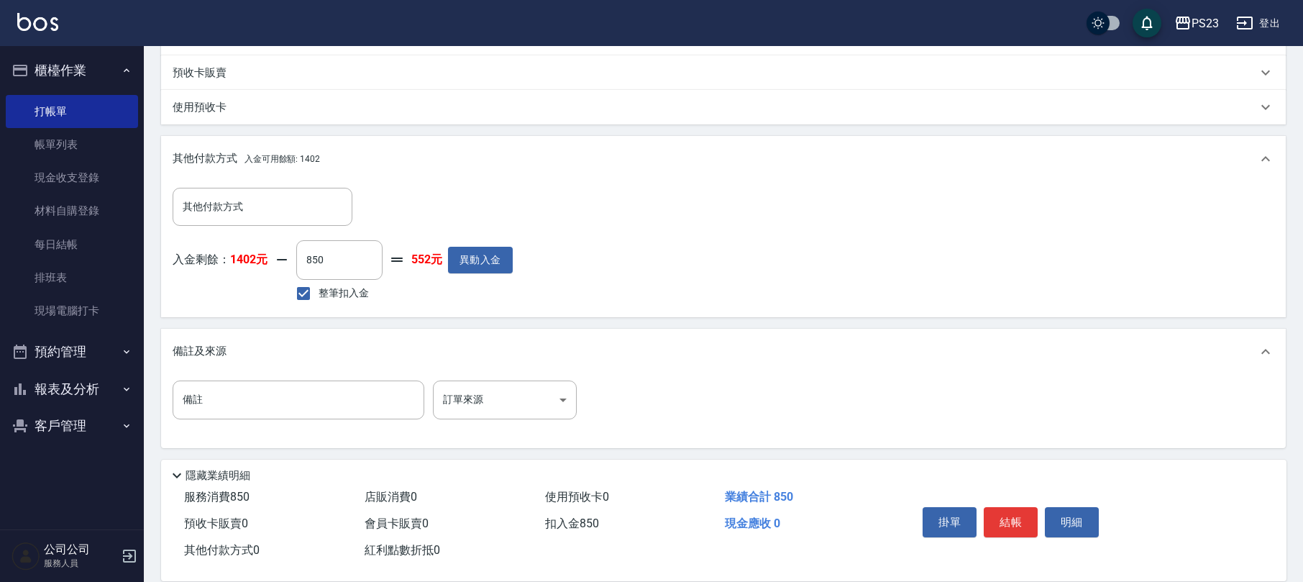
click at [513, 375] on div "備註 備註 訂單來源 ​ 訂單來源" at bounding box center [723, 411] width 1124 height 73
click at [495, 411] on body "PS23 登出 櫃檯作業 打帳單 帳單列表 現金收支登錄 材料自購登錄 每日結帳 排班表 現場電腦打卡 預約管理 預約管理 單日預約紀錄 單週預約紀錄 報表及…" at bounding box center [651, 106] width 1303 height 953
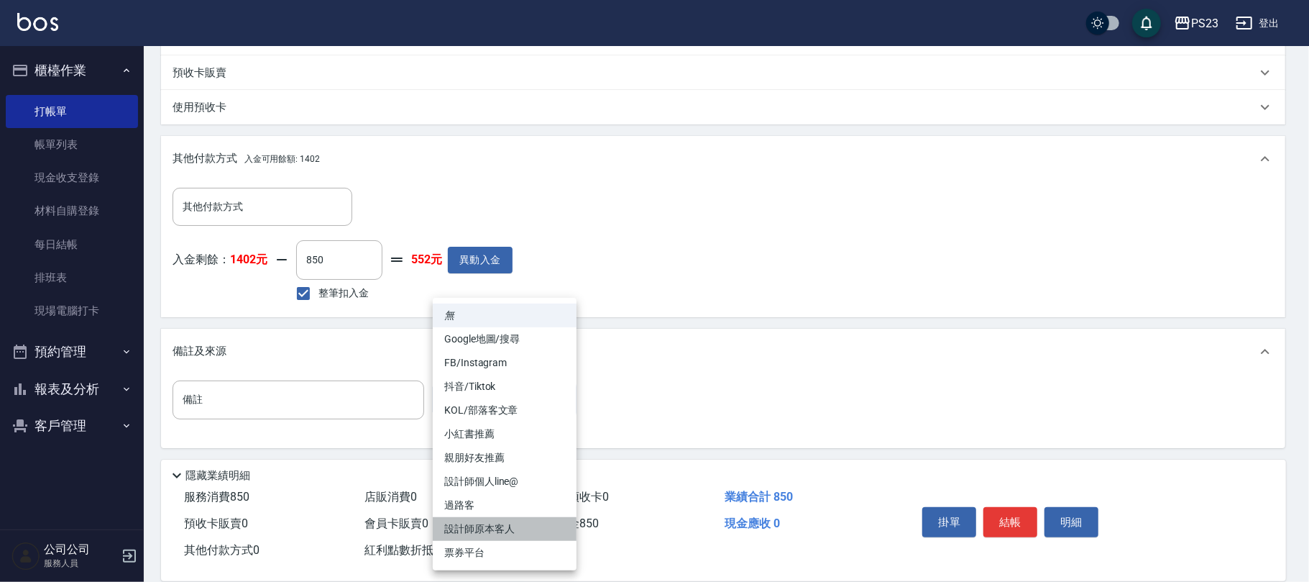
click at [495, 528] on li "設計師原本客人" at bounding box center [505, 529] width 144 height 24
type input "設計師原本客人"
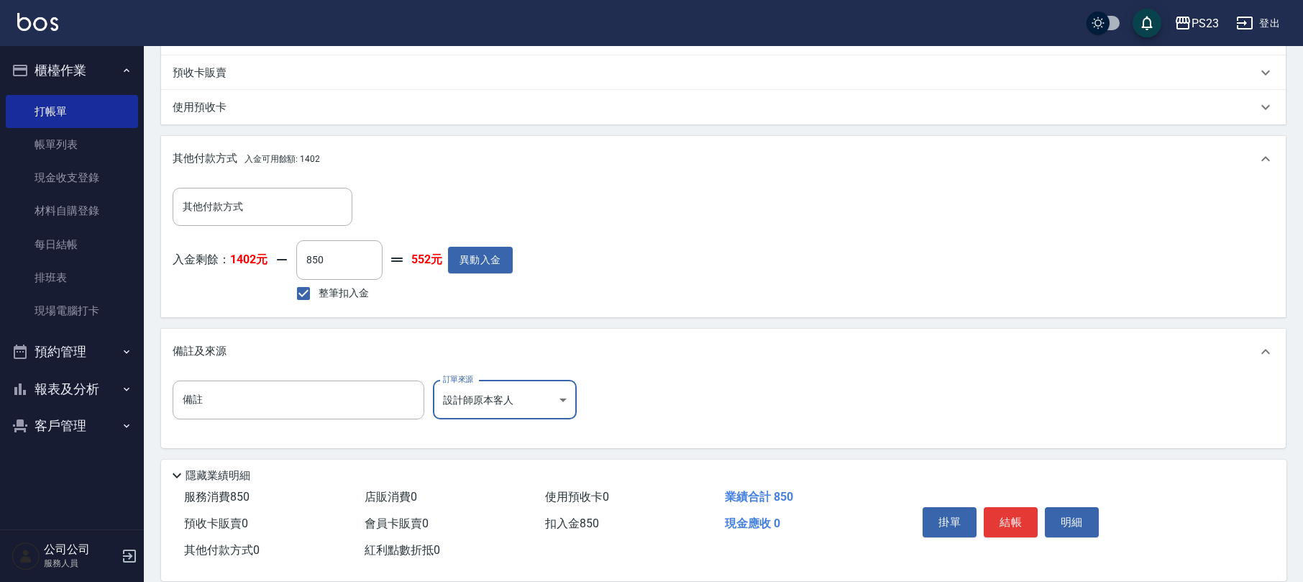
click at [1010, 513] on button "結帳" at bounding box center [1010, 522] width 54 height 30
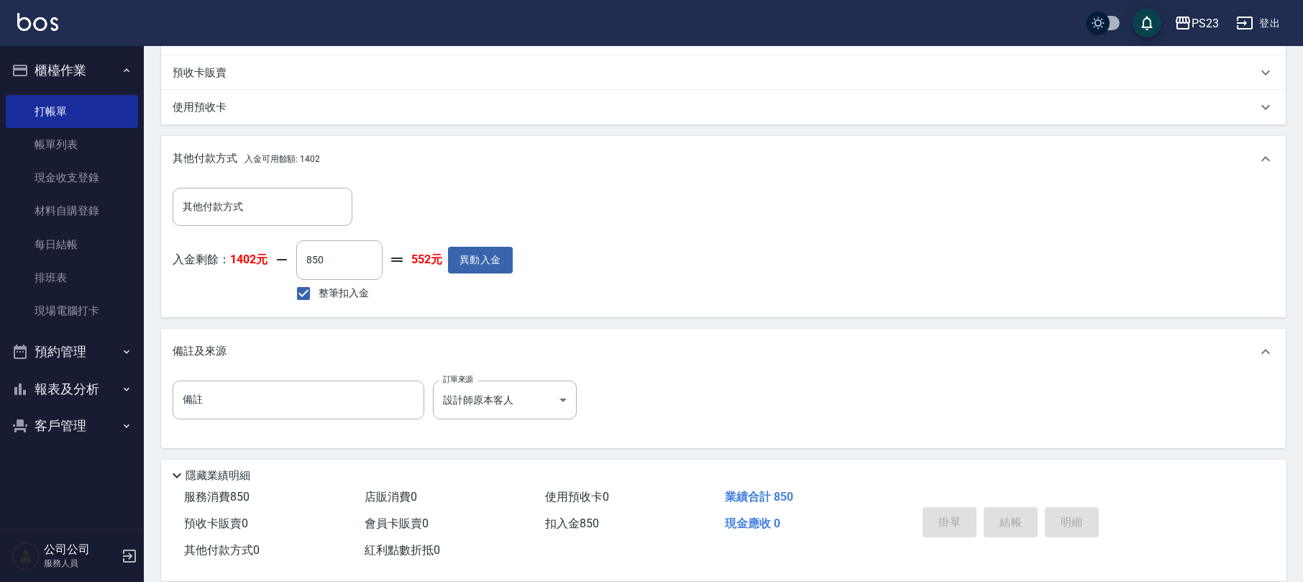
type input "2025/08/12 17:39"
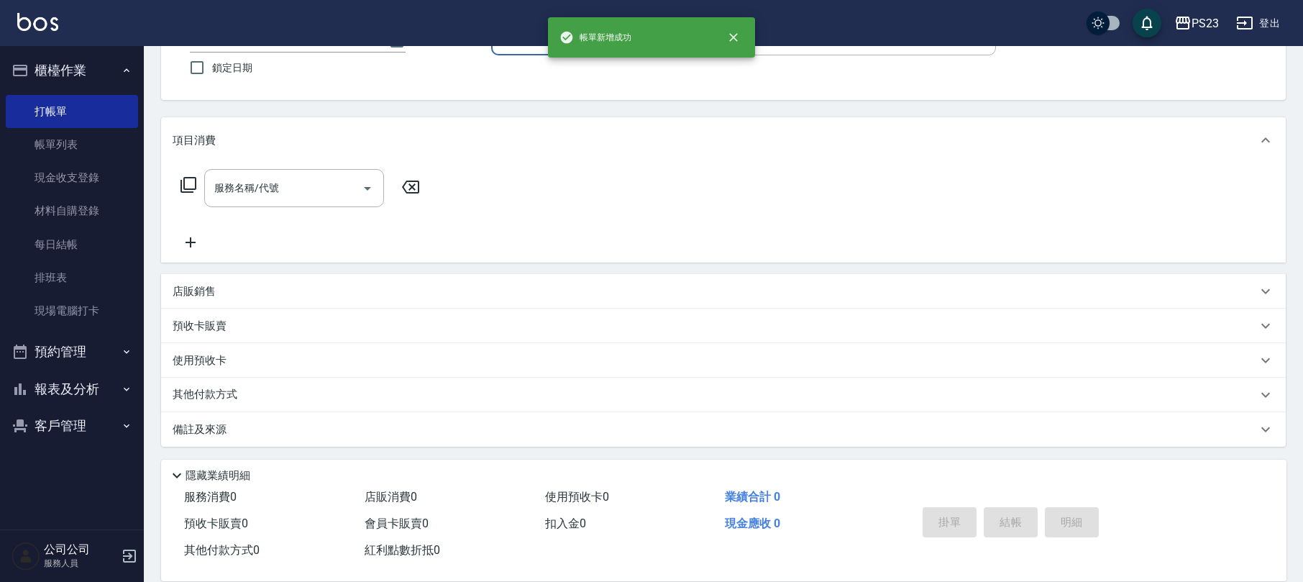
scroll to position [0, 0]
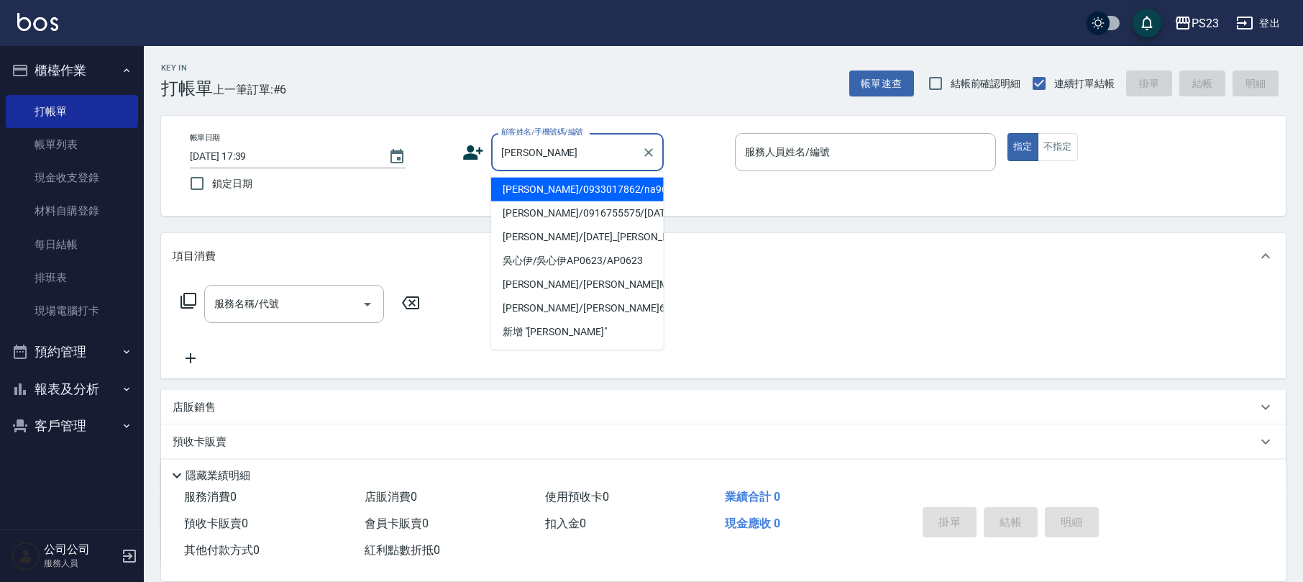
click at [559, 187] on li "[PERSON_NAME]/0933017862/na965" at bounding box center [577, 190] width 173 height 24
type input "[PERSON_NAME]/0933017862/na965"
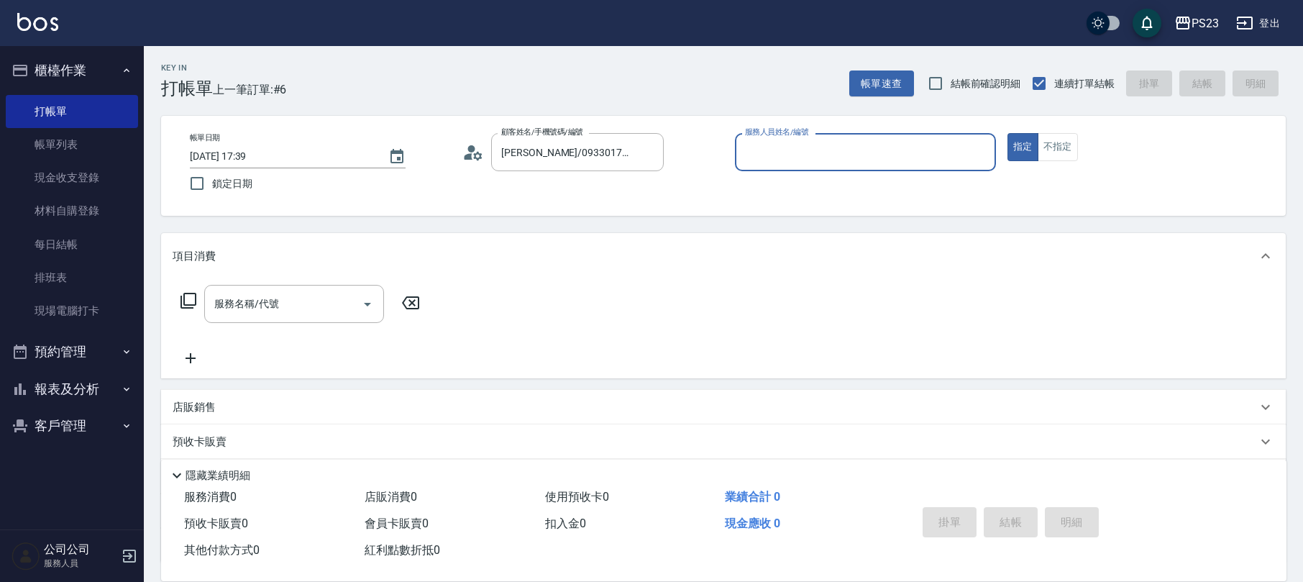
type input "Nanako-59"
click at [267, 300] on div "服務名稱/代號 服務名稱/代號" at bounding box center [294, 304] width 180 height 38
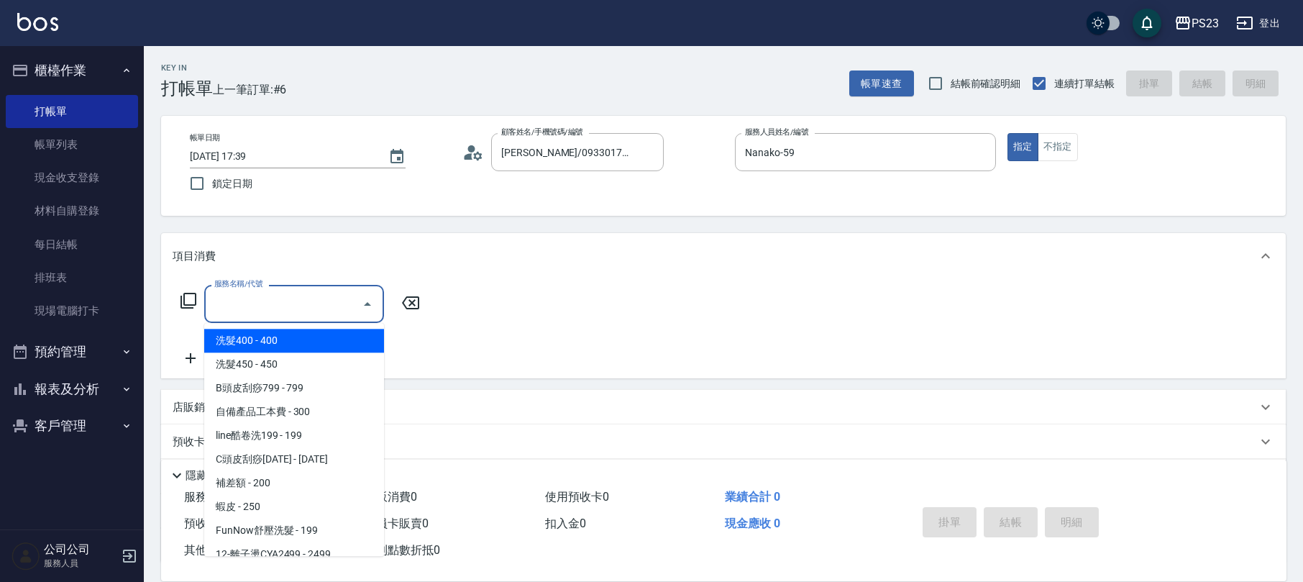
click at [267, 300] on input "服務名稱/代號" at bounding box center [283, 303] width 145 height 25
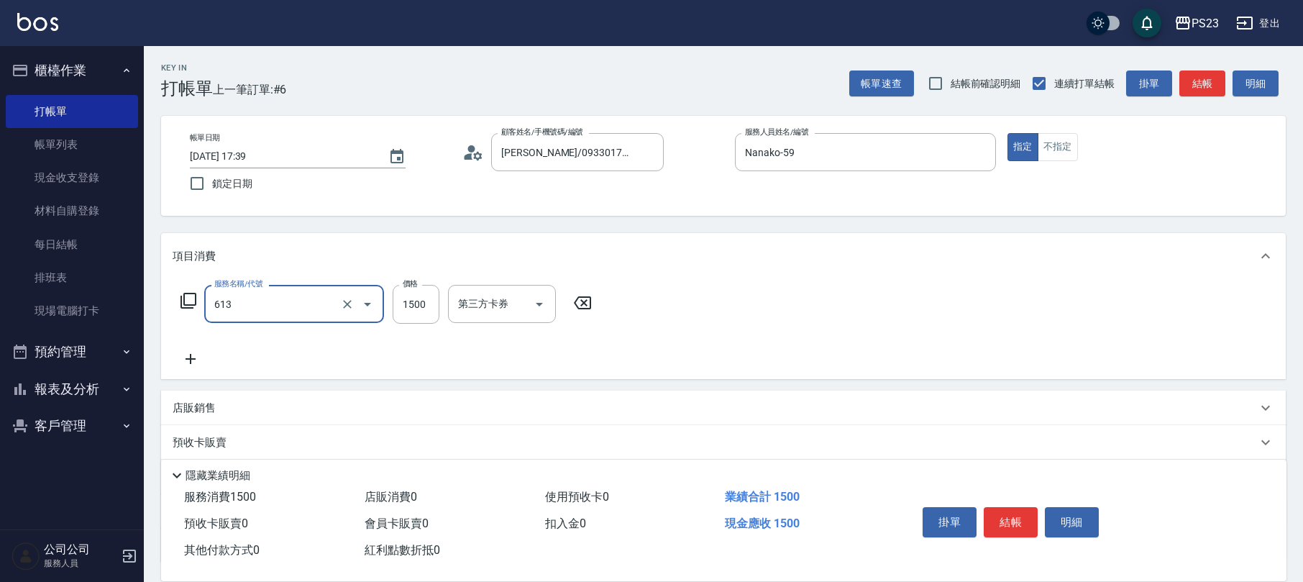
type input "火山泥單次(613)"
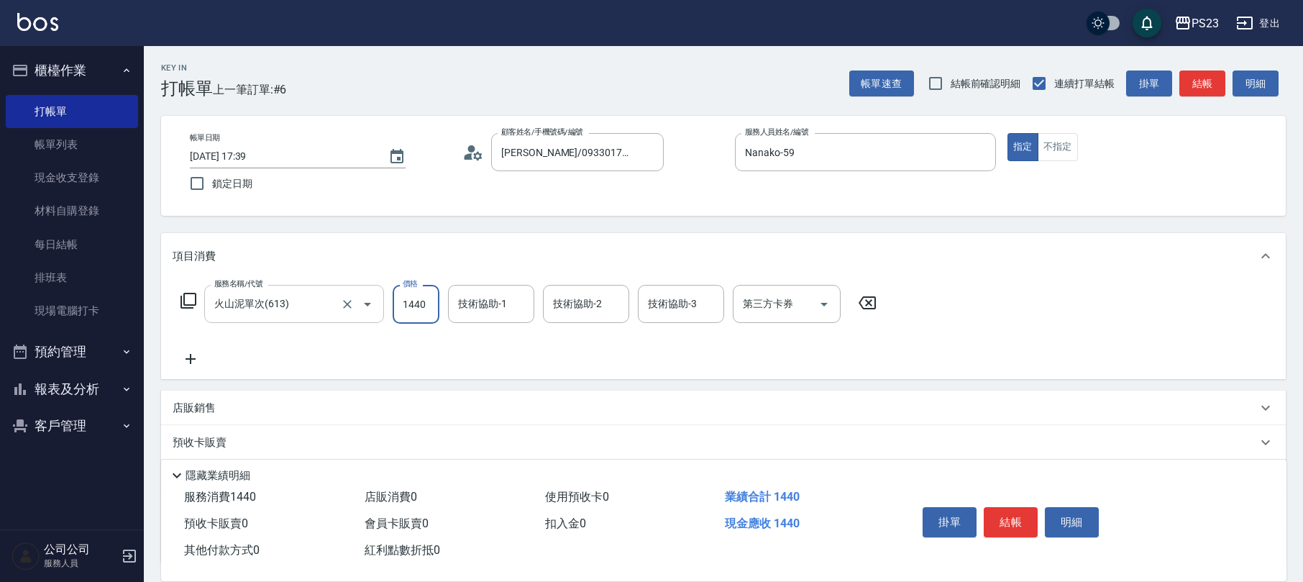
type input "1440"
type input "Nanako-59"
click at [239, 405] on div "店販銷售" at bounding box center [715, 407] width 1084 height 15
type input "Nanako-59"
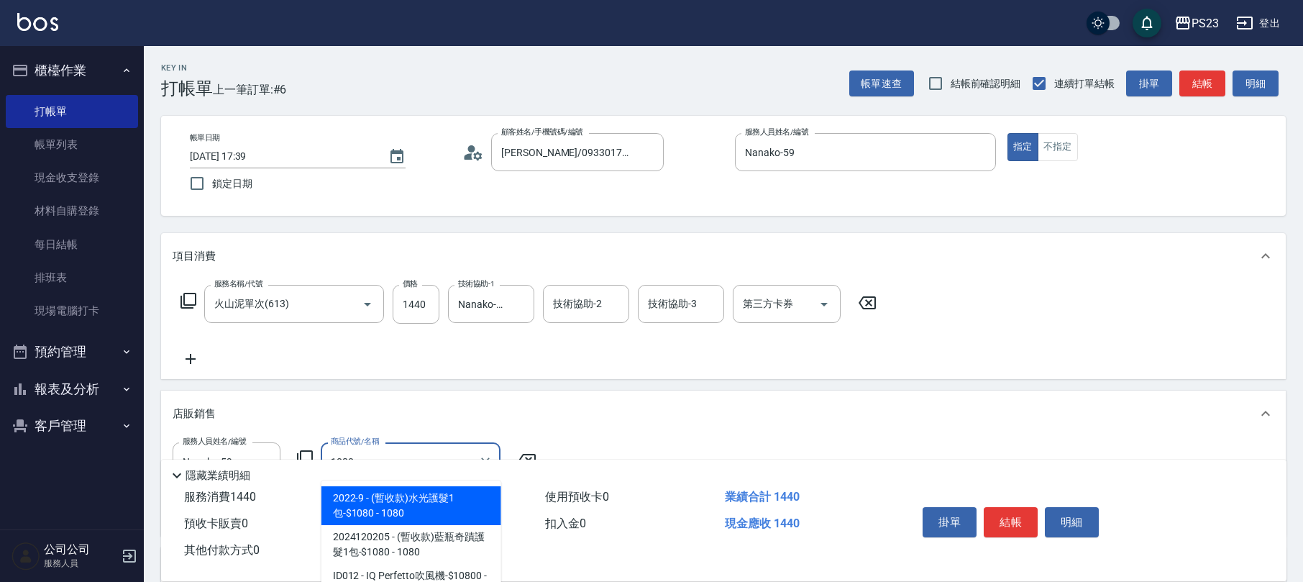
scroll to position [191, 0]
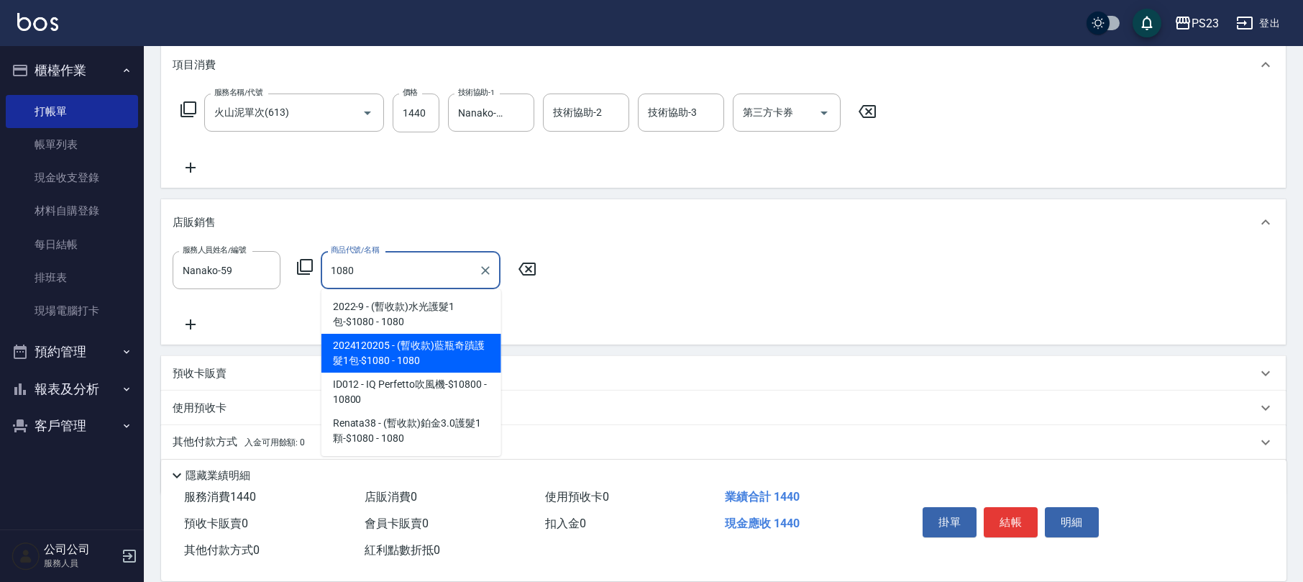
click at [454, 348] on span "2024120205 - (暫收款)藍瓶奇蹟護髮1包-$1080 - 1080" at bounding box center [411, 353] width 180 height 39
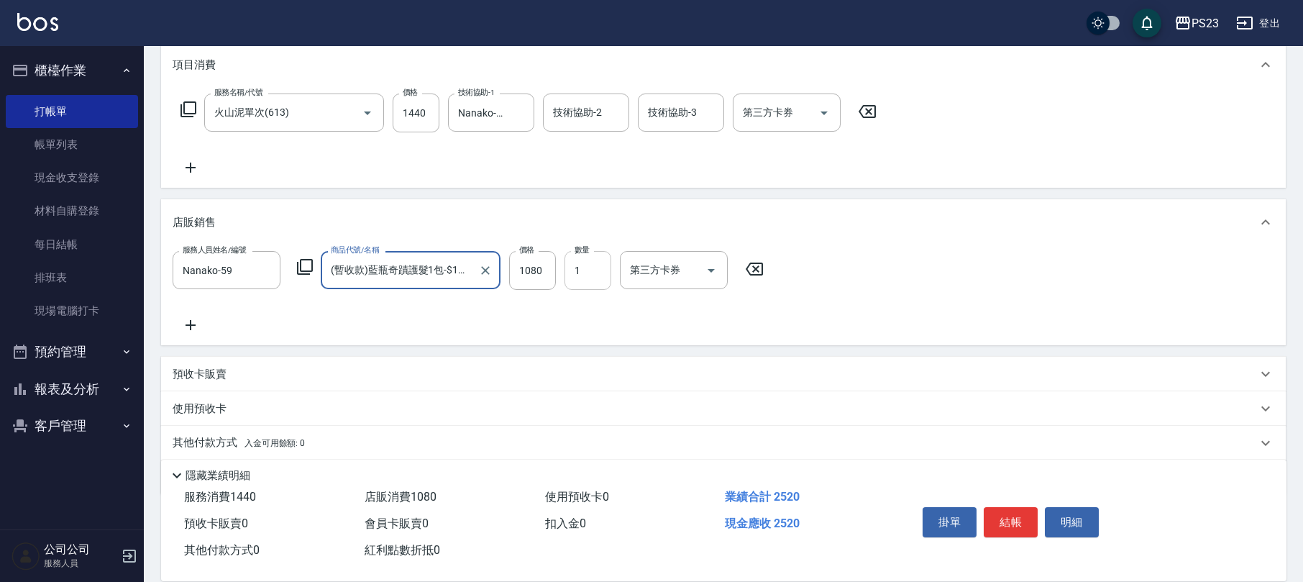
type input "(暫收款)藍瓶奇蹟護髮1包-$1080"
click at [597, 277] on input "1" at bounding box center [587, 270] width 47 height 39
type input "2"
click at [175, 326] on icon at bounding box center [191, 324] width 36 height 17
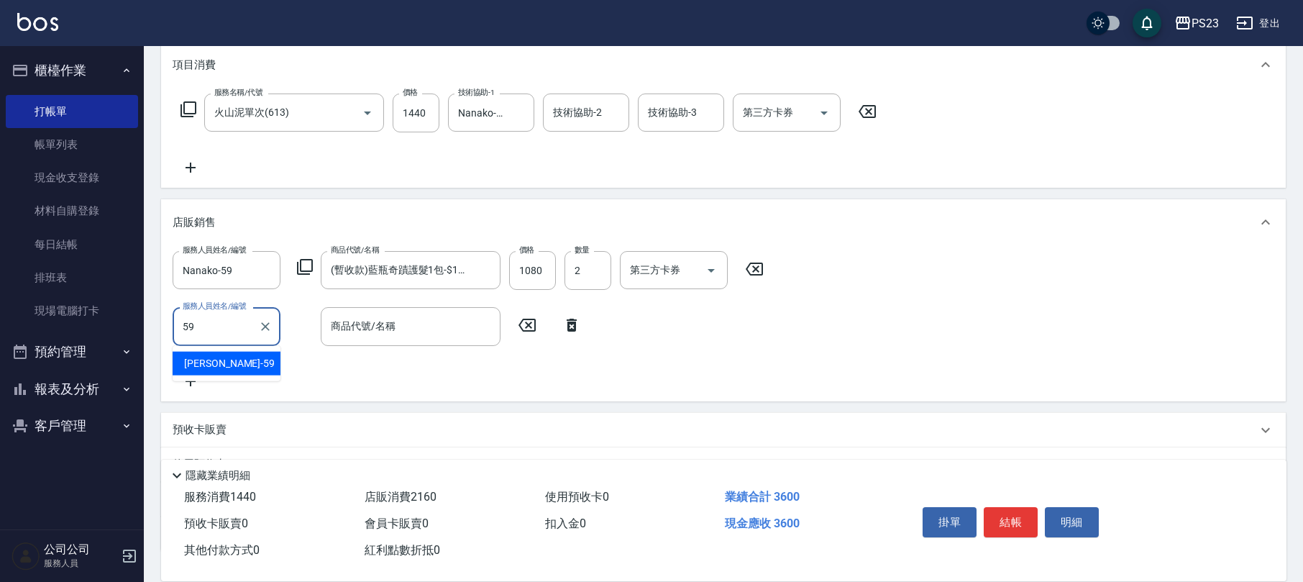
type input "Nanako-59"
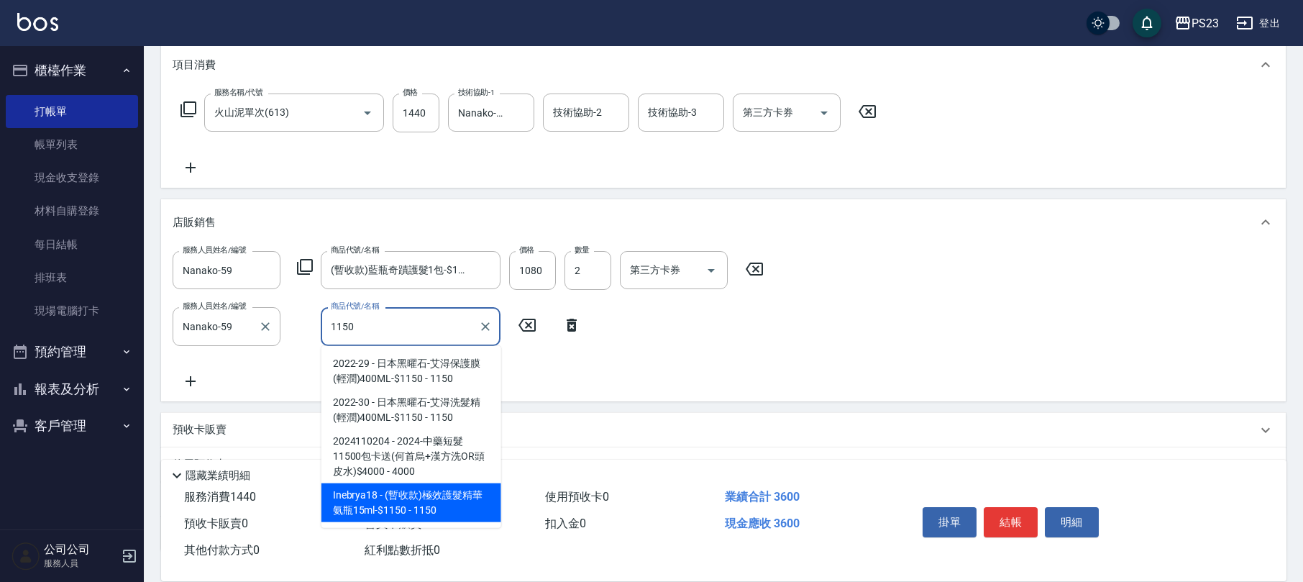
type input "(暫收款)極效護髮精華氨瓶15ml-$1150"
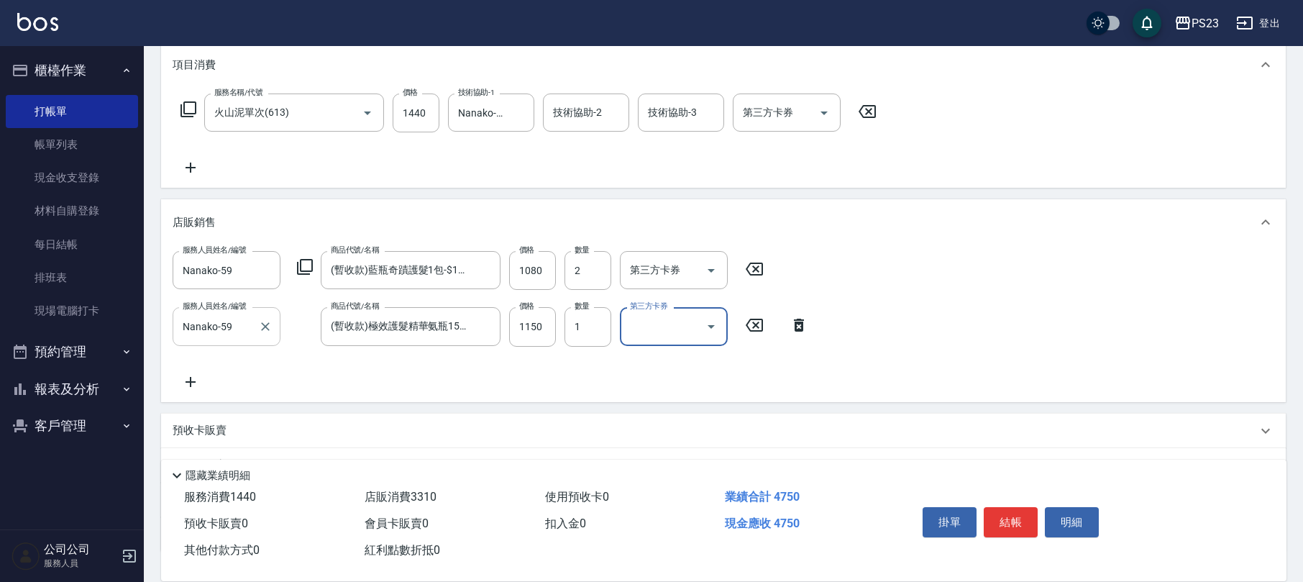
scroll to position [295, 0]
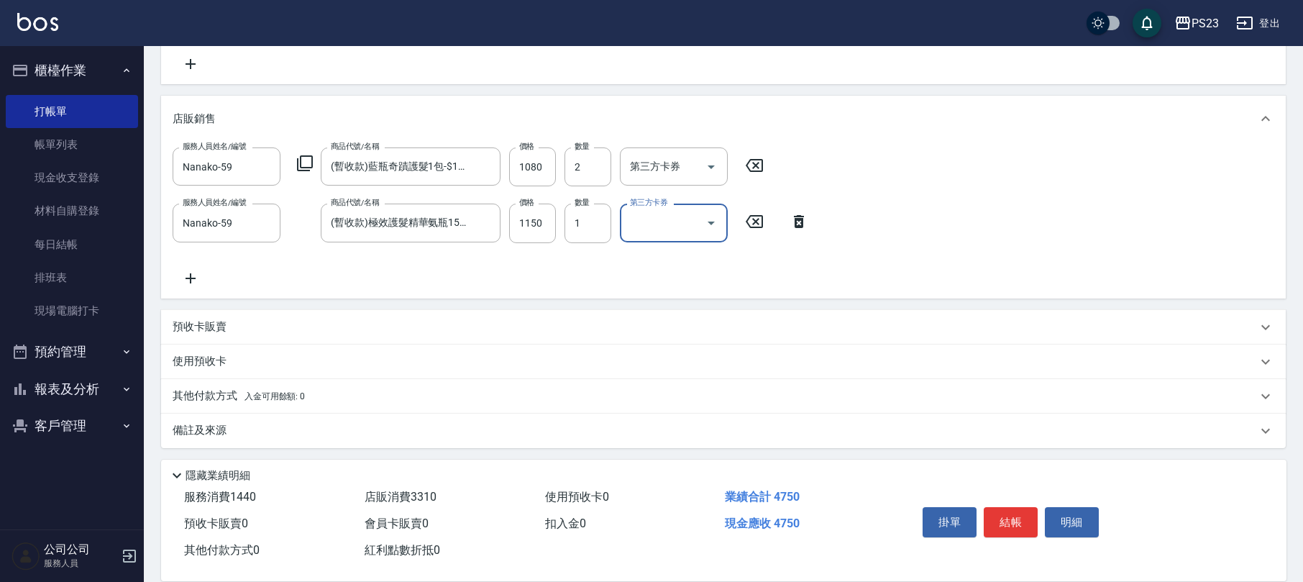
click at [262, 391] on span "入金可用餘額: 0" at bounding box center [274, 396] width 61 height 10
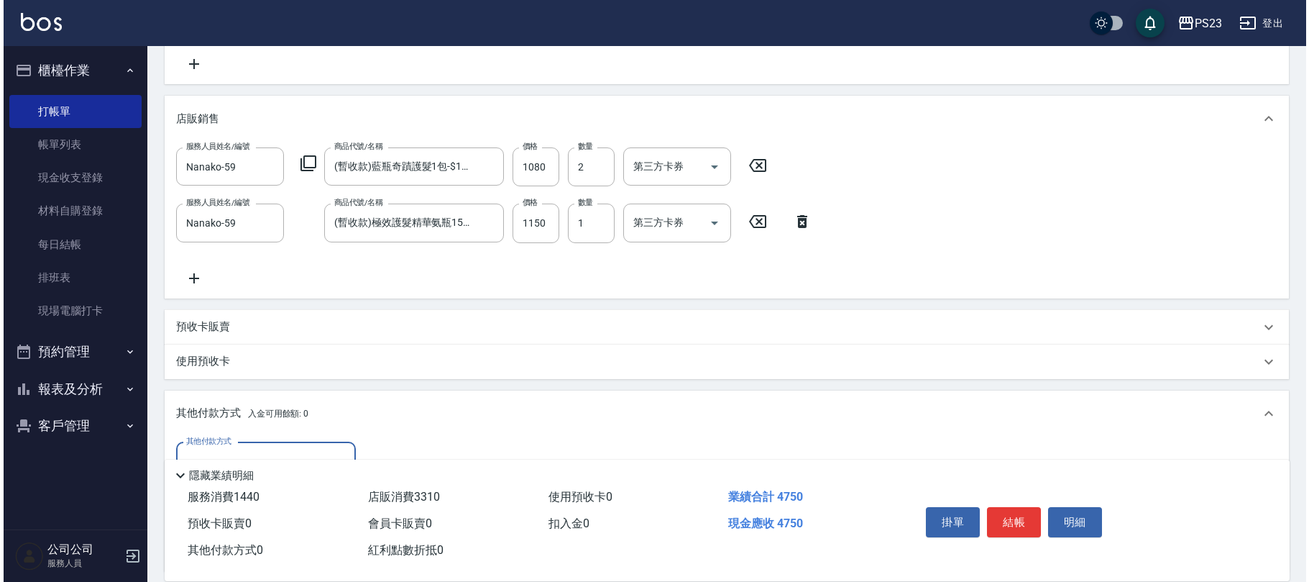
scroll to position [464, 0]
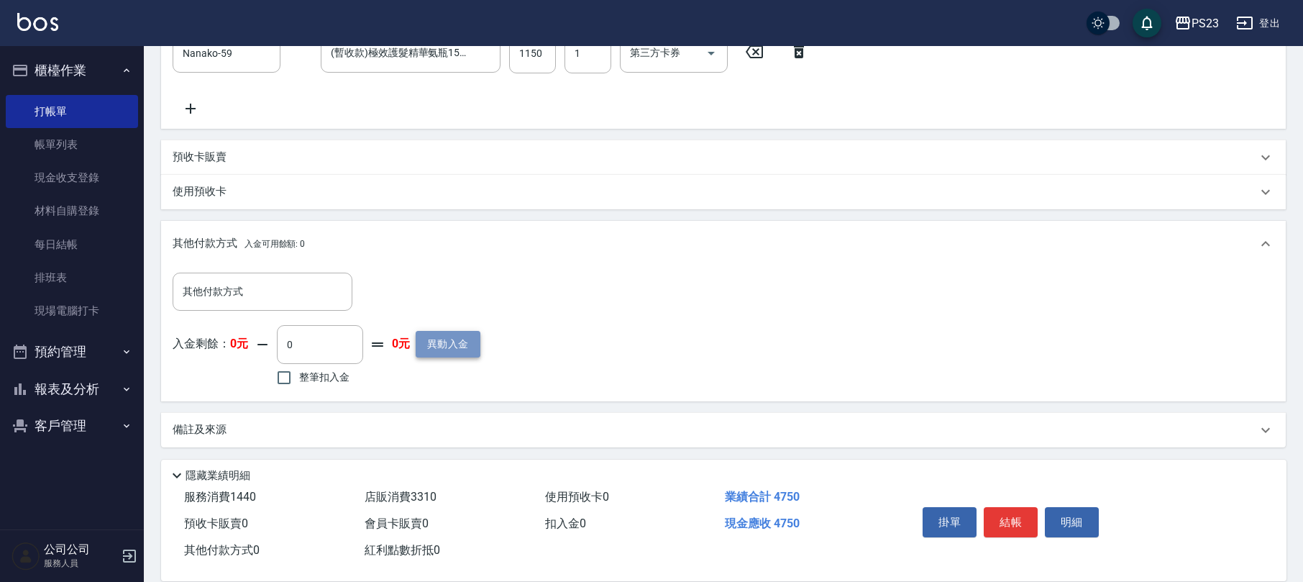
click at [447, 345] on button "異動入金" at bounding box center [448, 344] width 65 height 27
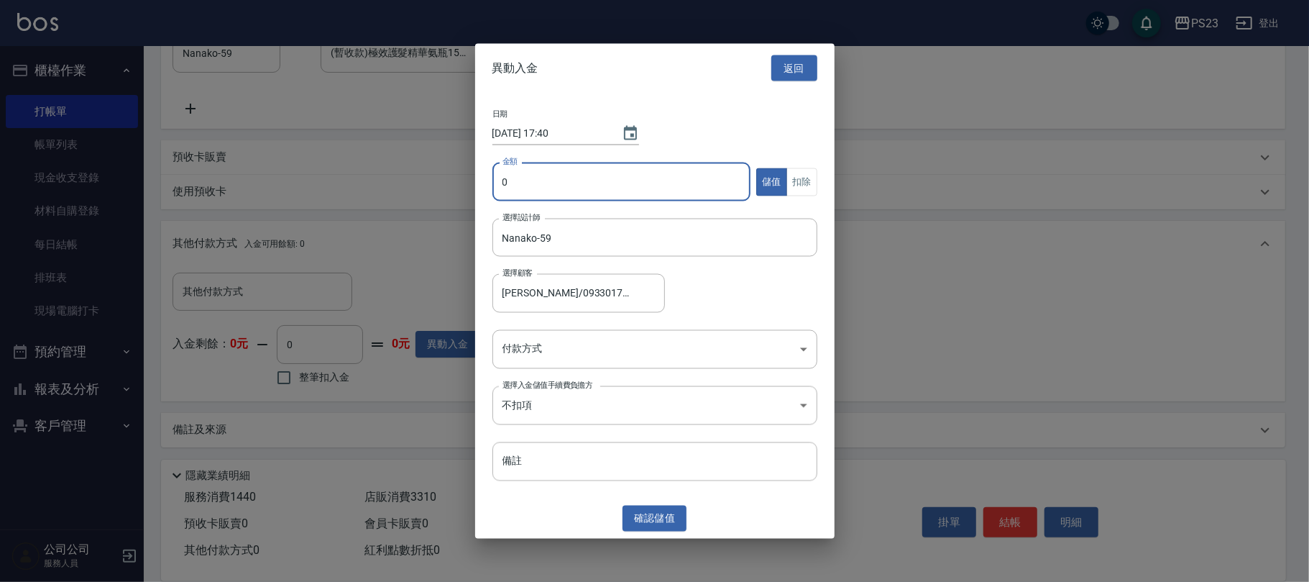
type input "[PERSON_NAME]/0933017862/na965"
type input "6000"
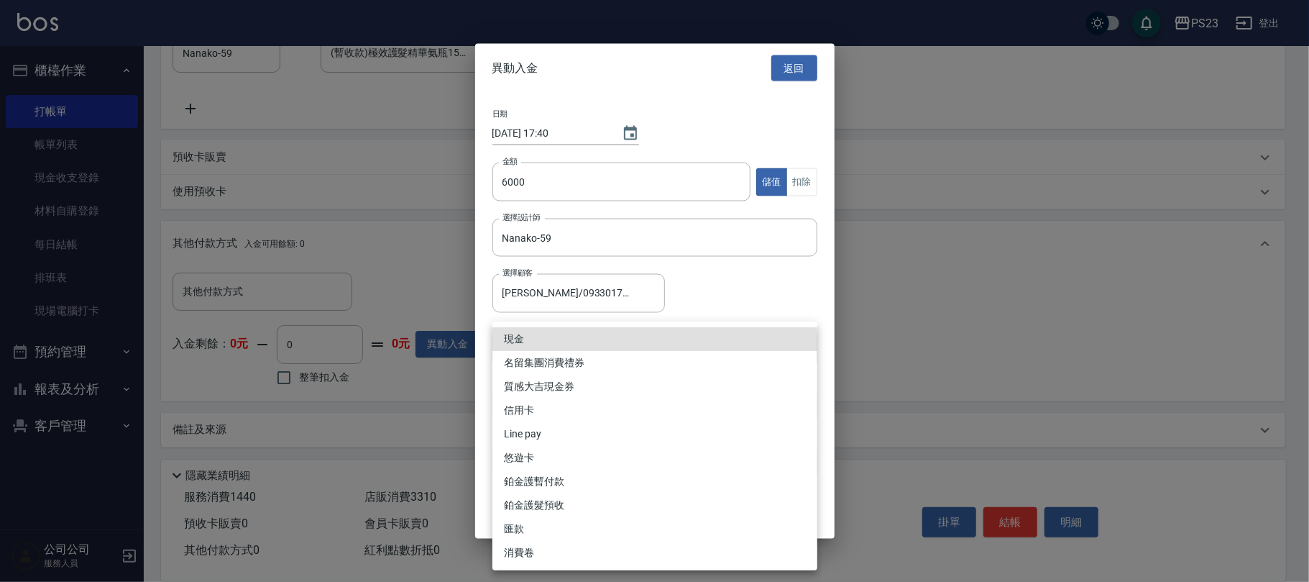
click at [582, 351] on body "PS23 登出 櫃檯作業 打帳單 帳單列表 現金收支登錄 材料自購登錄 每日結帳 排班表 現場電腦打卡 預約管理 預約管理 單日預約紀錄 單週預約紀錄 報表及…" at bounding box center [654, 59] width 1309 height 1047
click at [542, 336] on li "現金" at bounding box center [654, 339] width 325 height 24
type input "現金"
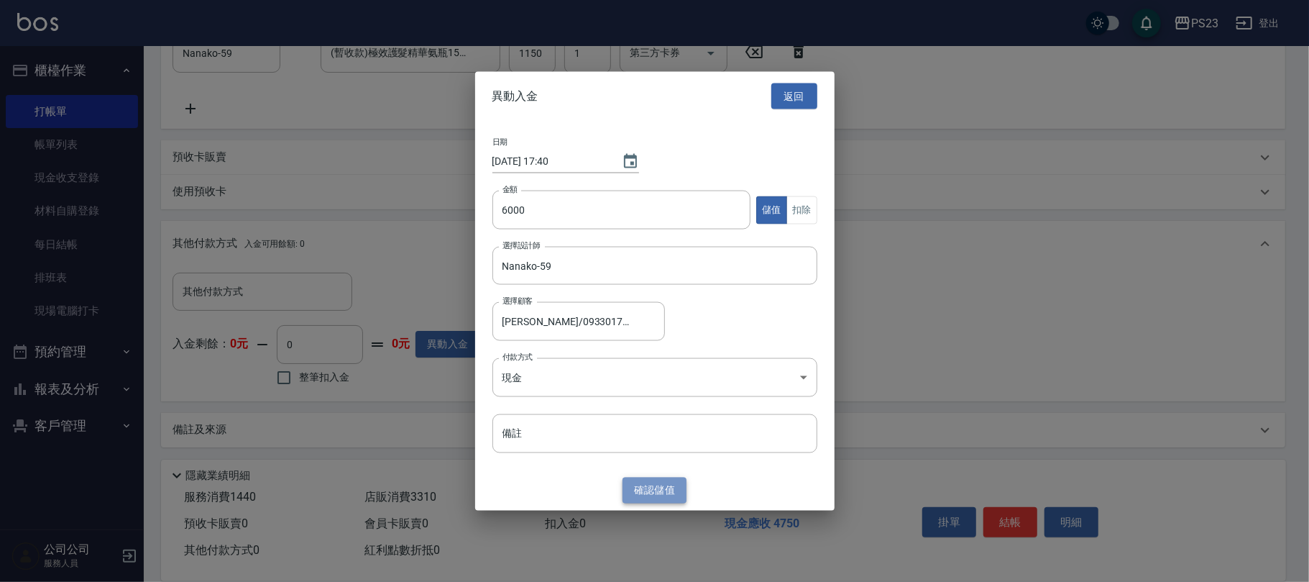
click at [659, 480] on button "確認 儲值" at bounding box center [655, 490] width 65 height 27
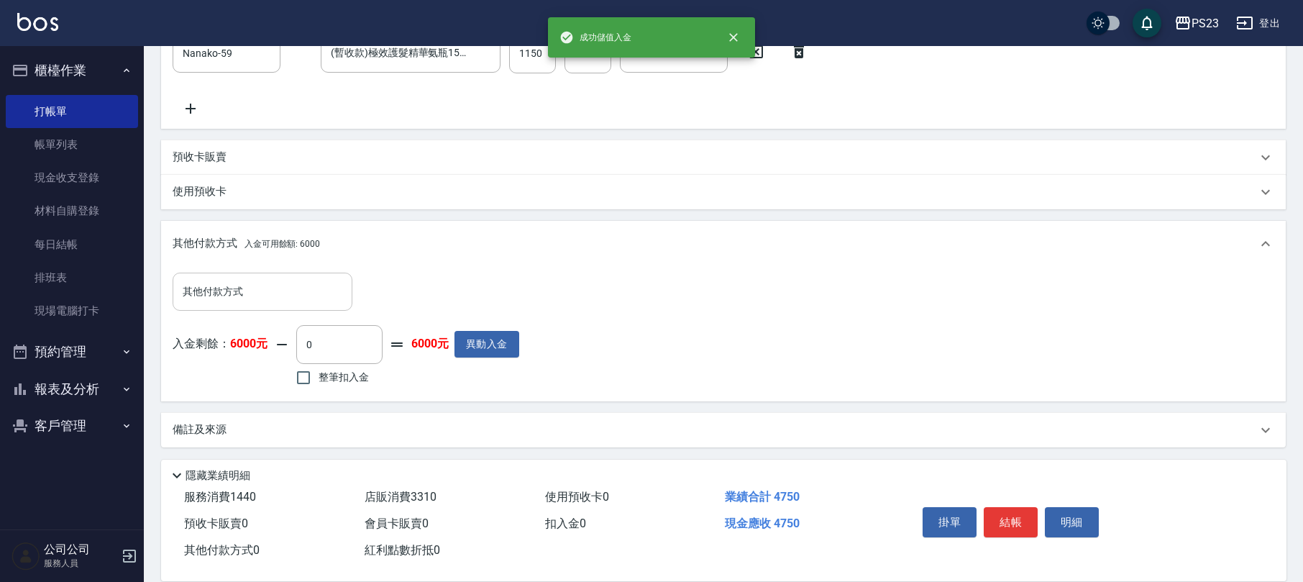
click at [226, 278] on div "其他付款方式 其他付款方式" at bounding box center [263, 291] width 180 height 38
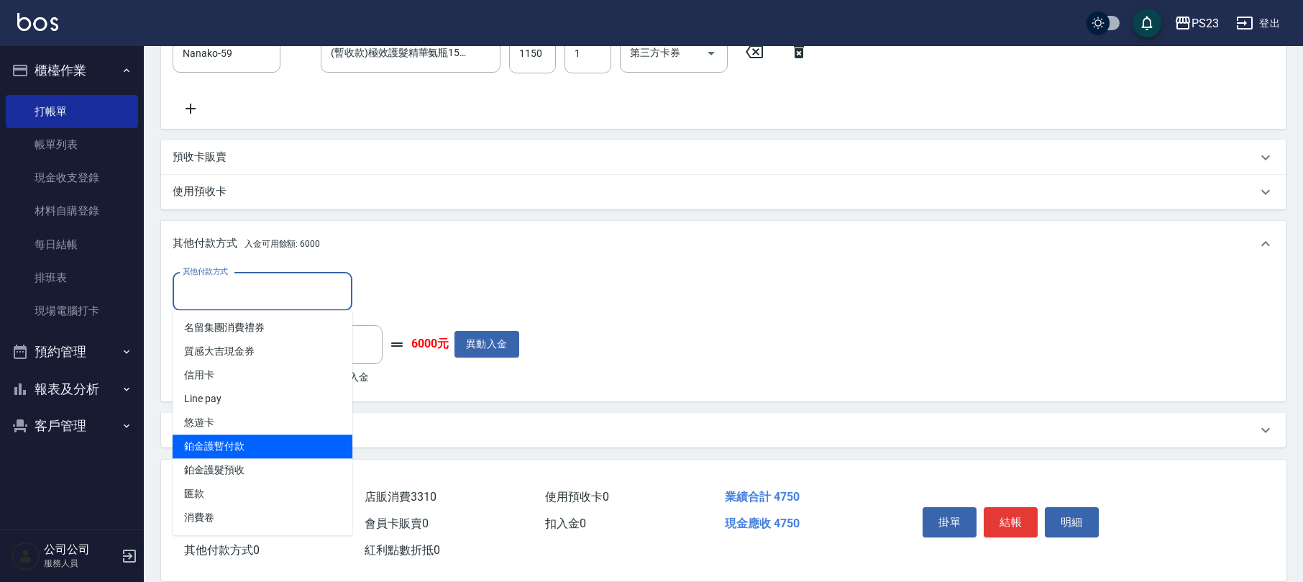
click at [253, 438] on span "鉑金護暫付款" at bounding box center [263, 446] width 180 height 24
type input "鉑金護暫付款"
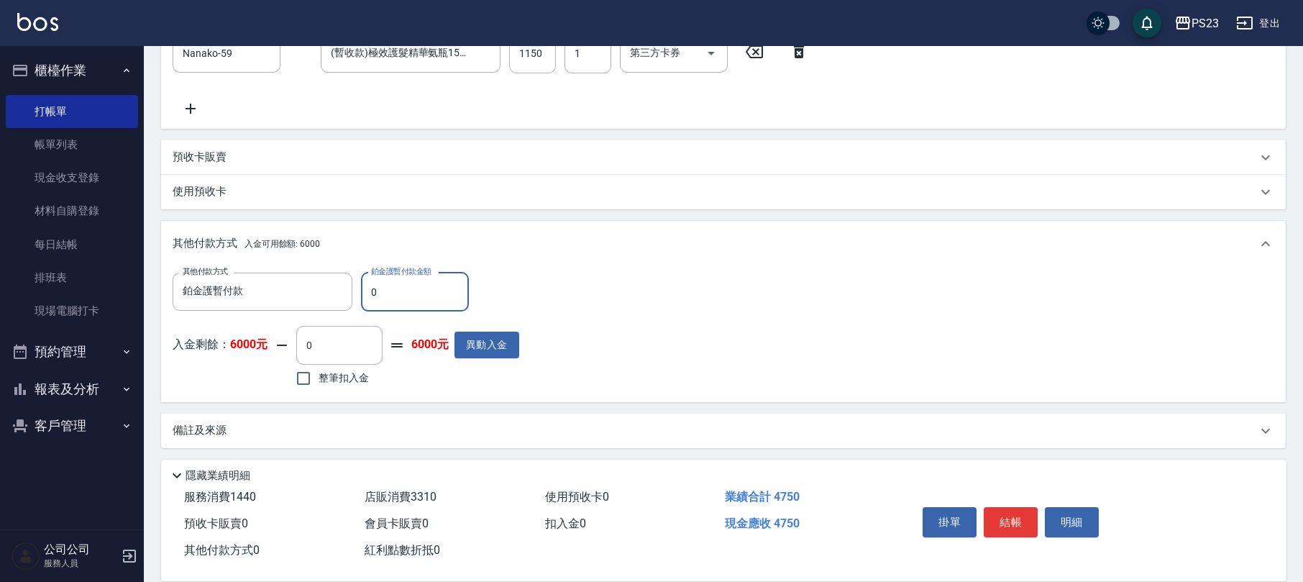
drag, startPoint x: 398, startPoint y: 297, endPoint x: 358, endPoint y: 290, distance: 40.1
click at [358, 290] on div "其他付款方式 鉑金護暫付款 其他付款方式 鉑金護暫付款金額 0 鉑金護暫付款金額" at bounding box center [346, 291] width 347 height 39
type input "3310"
click at [344, 381] on span "整筆扣入金" at bounding box center [343, 377] width 50 height 15
click at [331, 387] on label "整筆扣入金" at bounding box center [328, 378] width 81 height 30
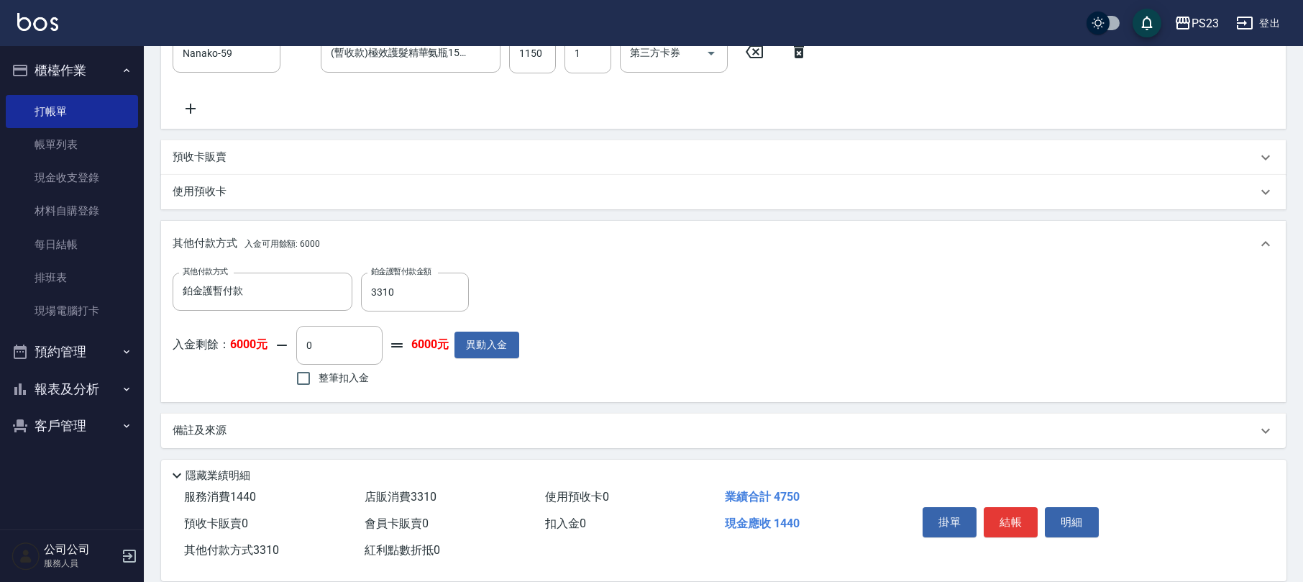
click at [318, 387] on input "整筆扣入金" at bounding box center [303, 378] width 30 height 30
checkbox input "true"
type input "1440"
click at [1022, 518] on button "結帳" at bounding box center [1010, 522] width 54 height 30
type input "2025/08/12 17:40"
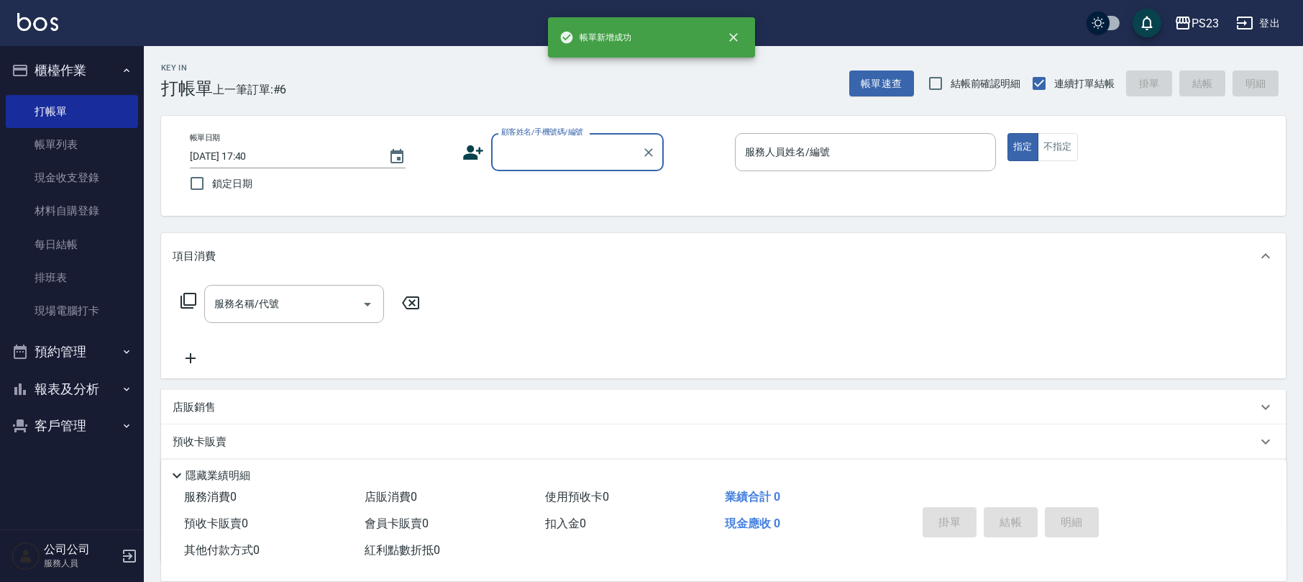
scroll to position [0, 0]
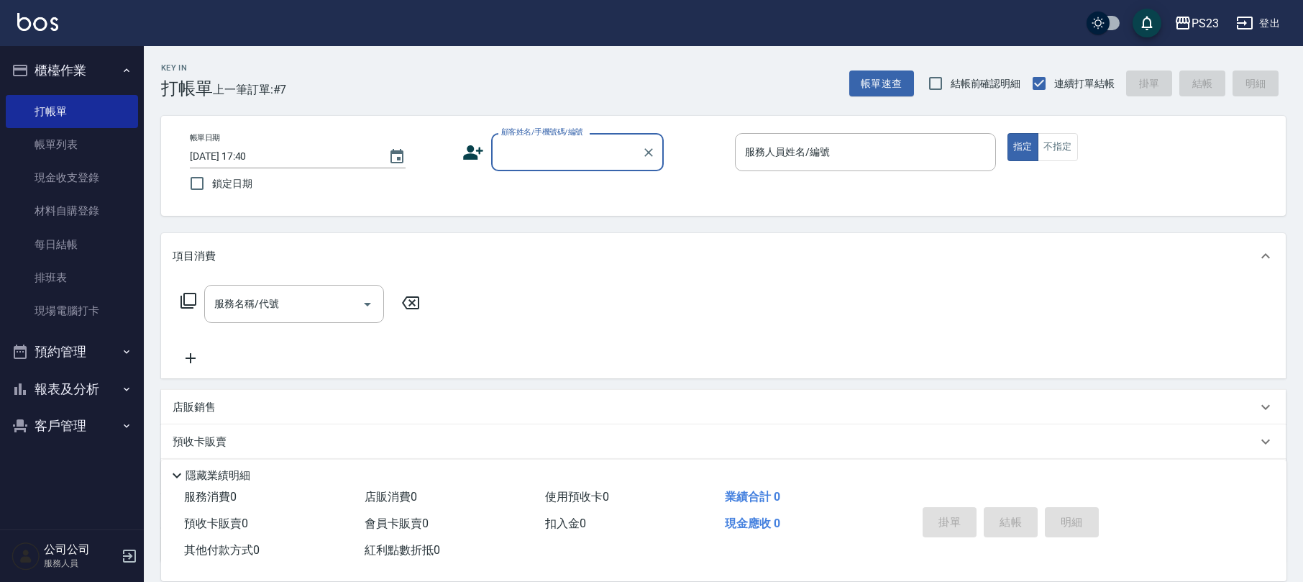
click at [472, 145] on icon at bounding box center [473, 153] width 22 height 22
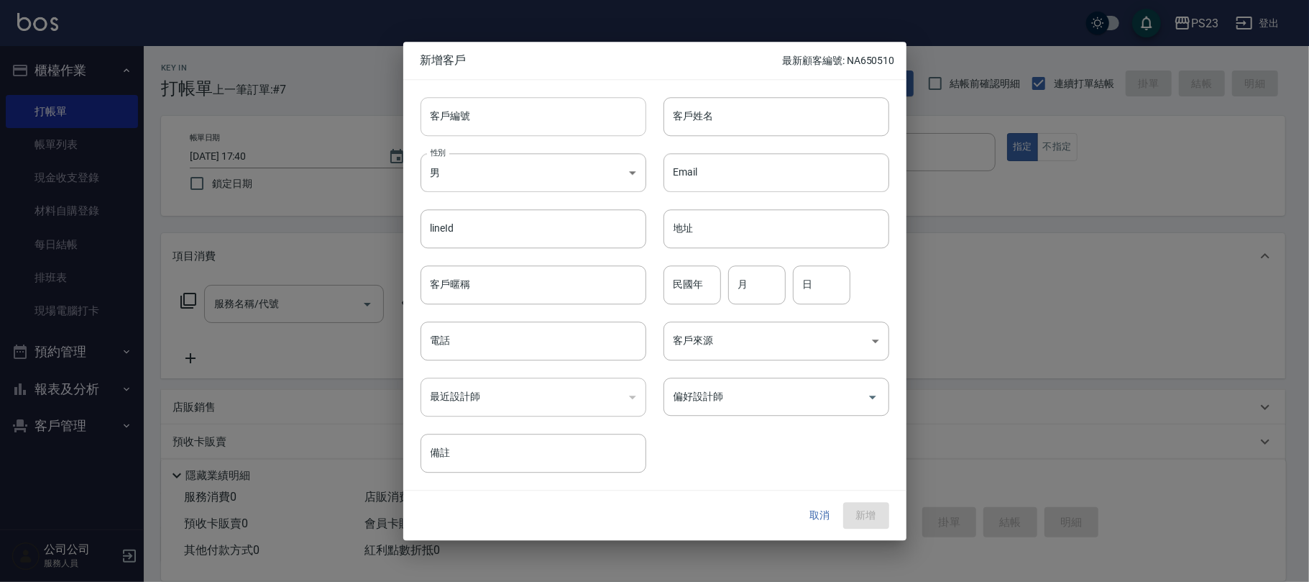
click at [482, 125] on input "客戶編號" at bounding box center [534, 116] width 226 height 39
type input "DO580410"
click at [481, 343] on input "電話" at bounding box center [534, 340] width 226 height 39
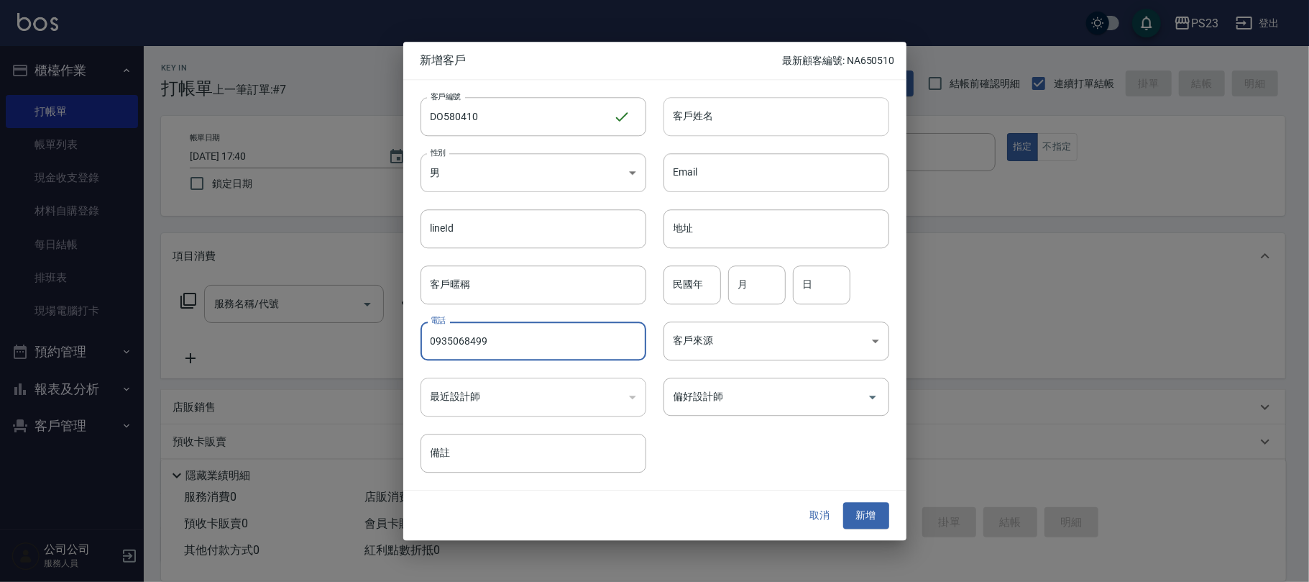
type input "0935068499"
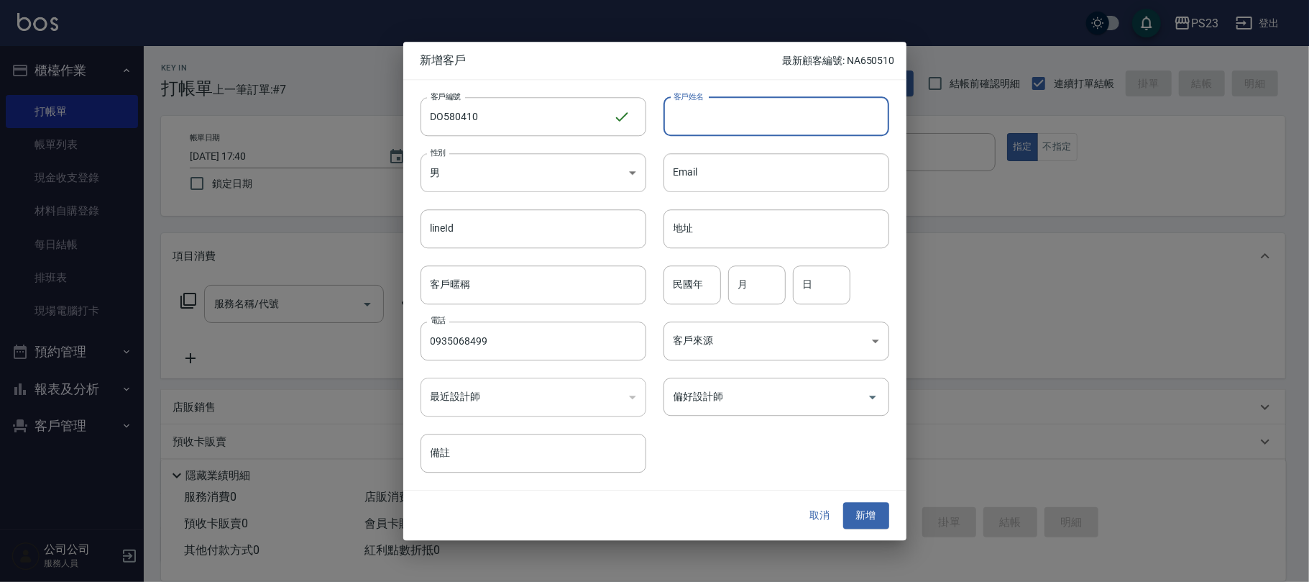
click at [693, 112] on input "客戶姓名" at bounding box center [777, 116] width 226 height 39
type input "[PERSON_NAME]"
click at [677, 285] on input "民國年" at bounding box center [693, 284] width 58 height 39
type input "58"
type input "4"
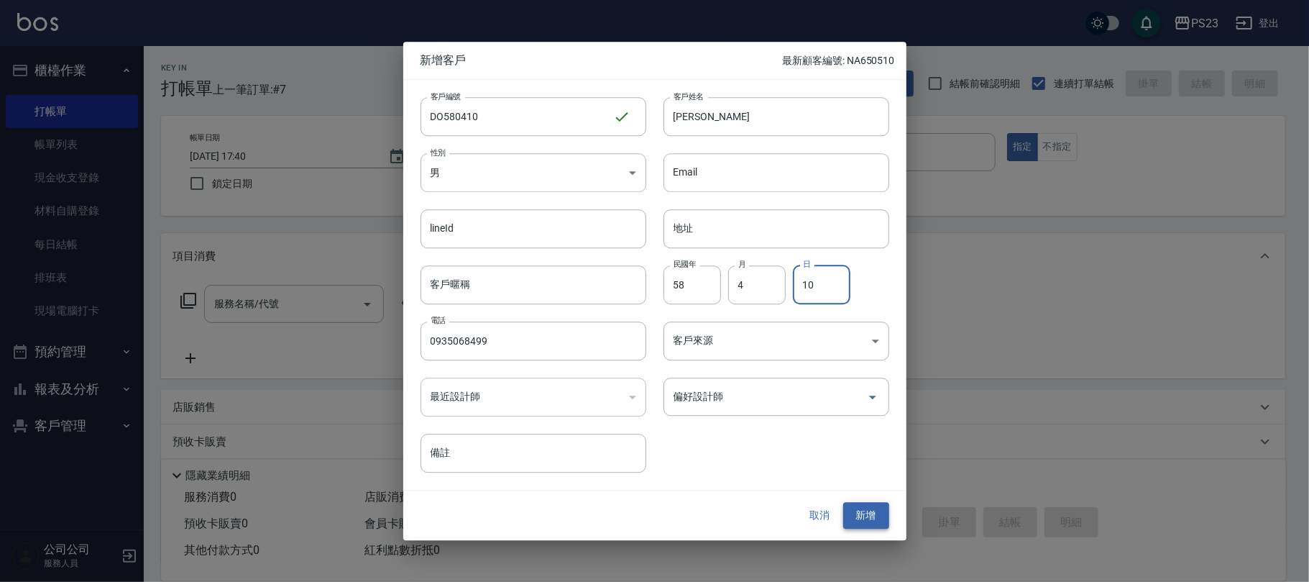
type input "10"
click at [874, 515] on button "新增" at bounding box center [866, 516] width 46 height 27
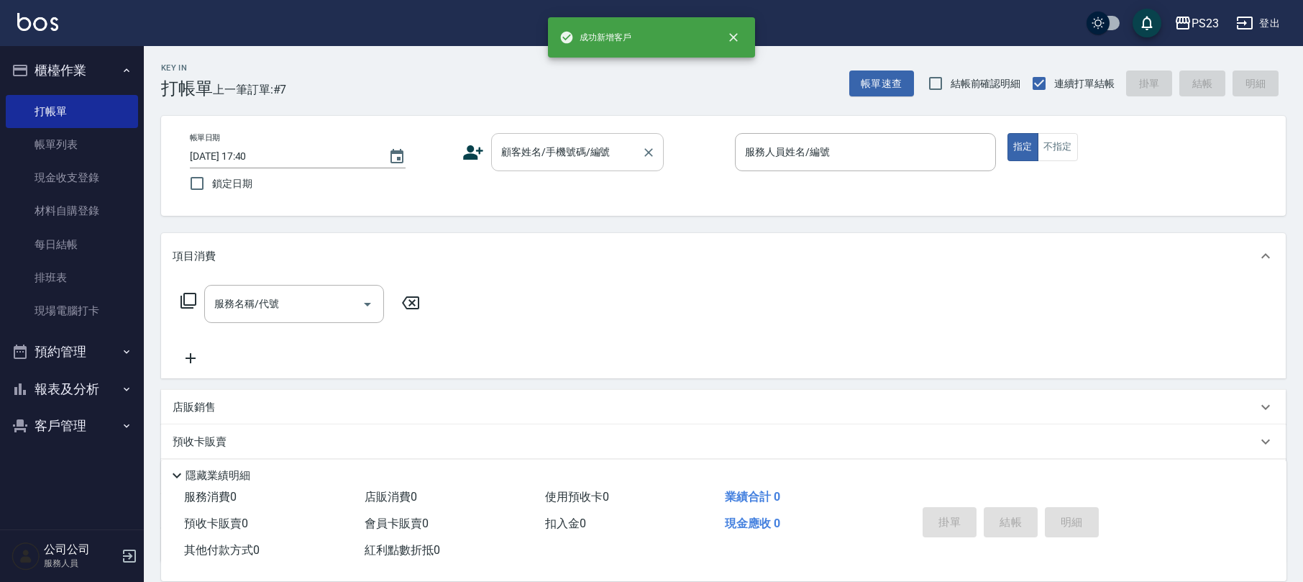
click at [532, 161] on input "顧客姓名/手機號碼/編號" at bounding box center [566, 151] width 138 height 25
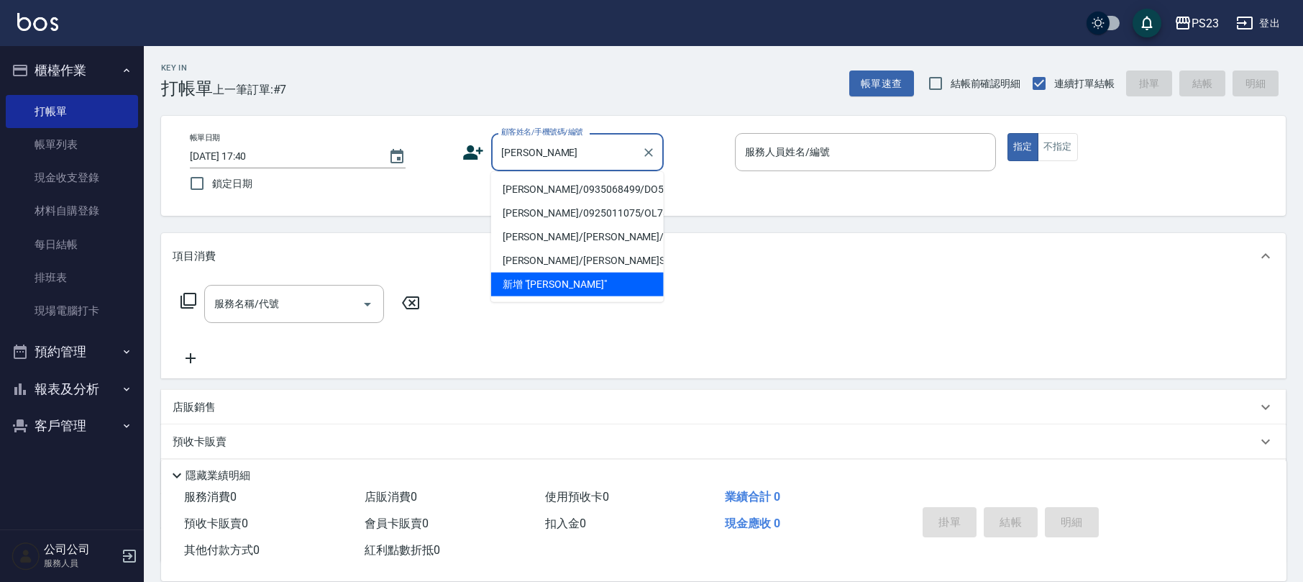
click at [596, 188] on li "[PERSON_NAME]/0935068499/DO580410" at bounding box center [577, 190] width 173 height 24
type input "[PERSON_NAME]/0935068499/DO580410"
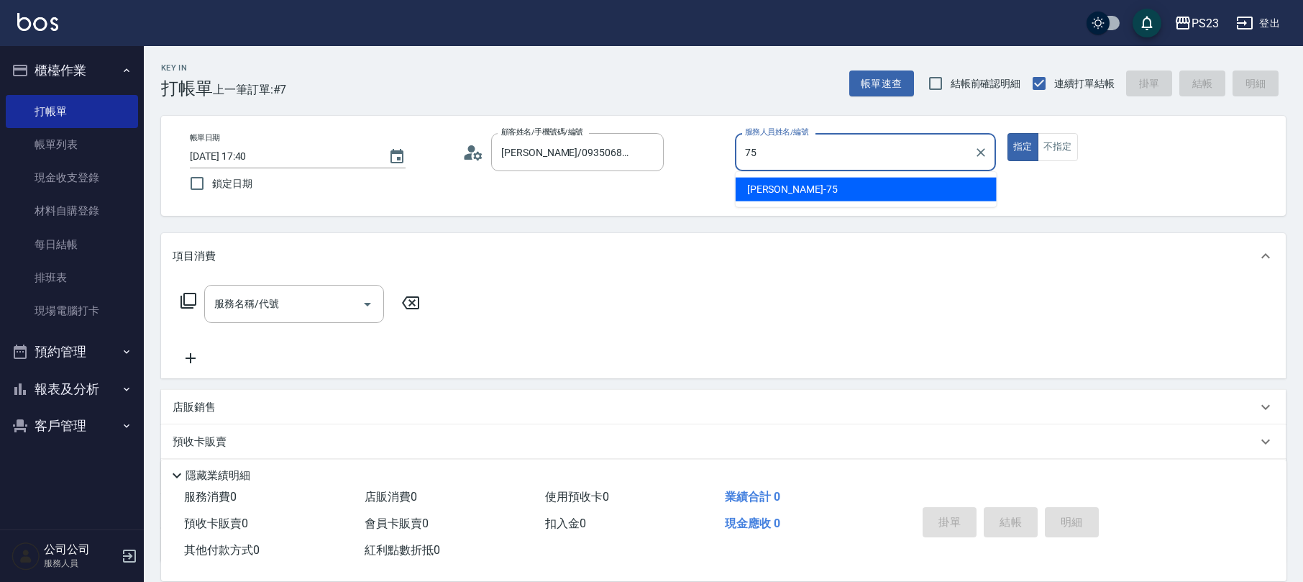
type input "Donna-75"
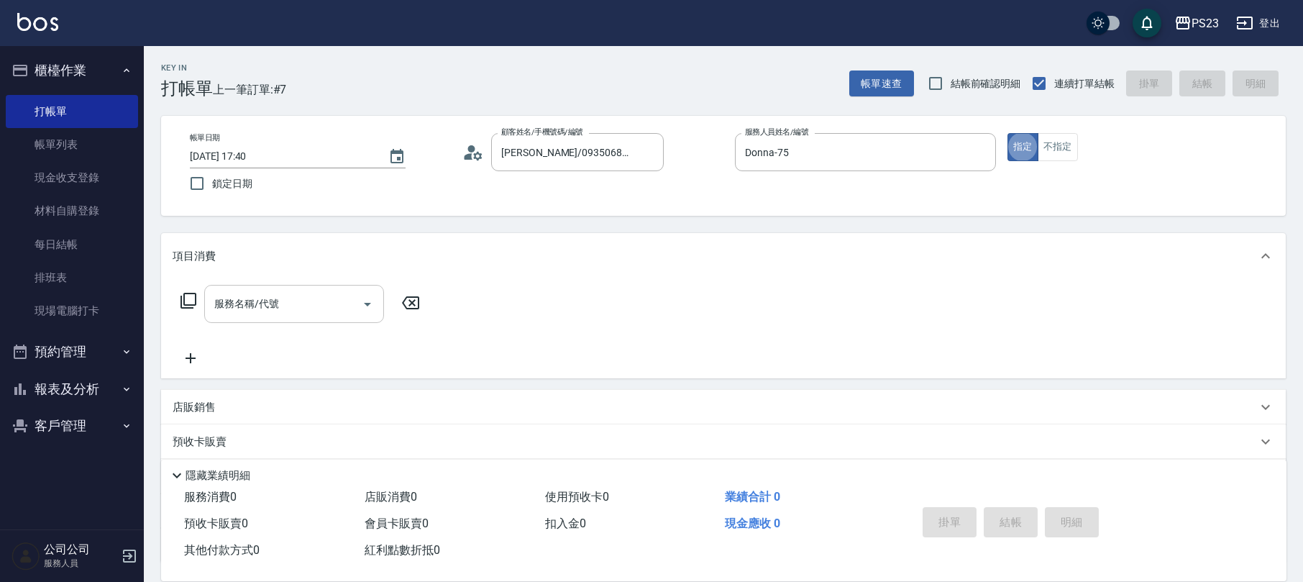
click at [277, 311] on div "服務名稱/代號 服務名稱/代號" at bounding box center [294, 304] width 180 height 38
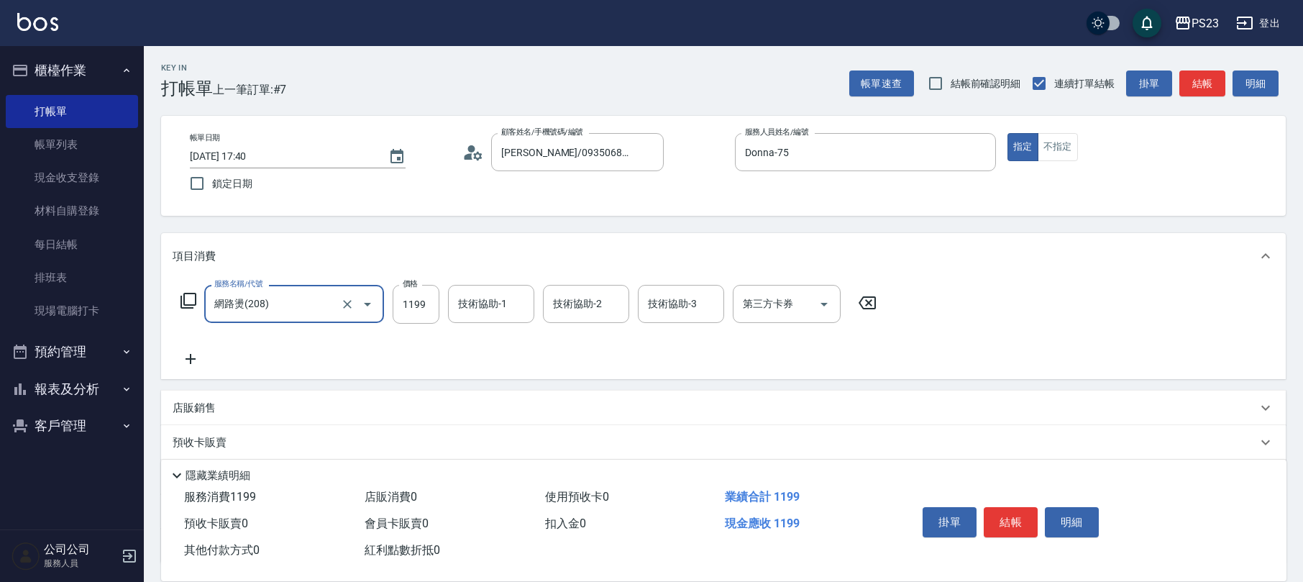
type input "網路燙(208)"
type input "1799"
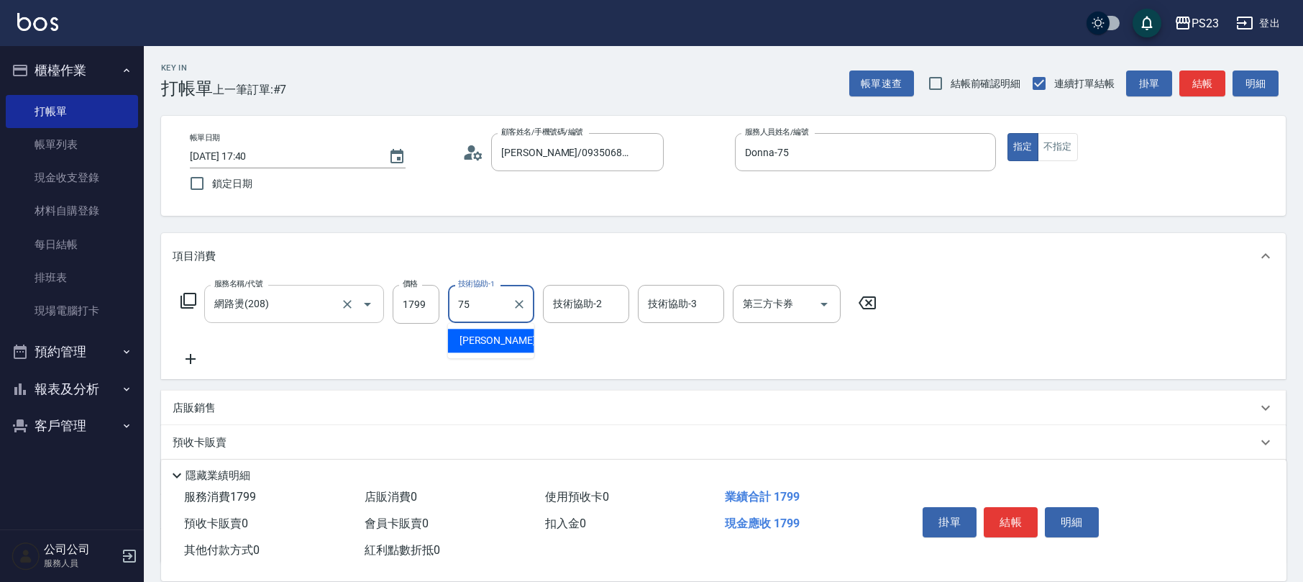
type input "Donna-75"
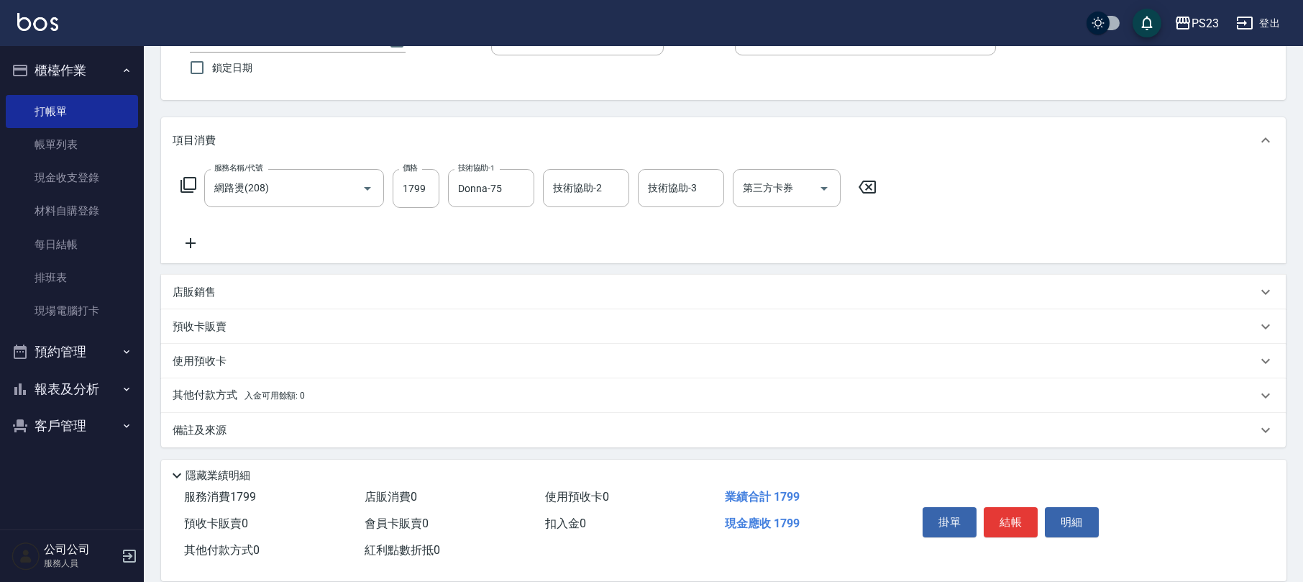
drag, startPoint x: 243, startPoint y: 423, endPoint x: 257, endPoint y: 420, distance: 14.0
click at [243, 423] on div "備註及來源" at bounding box center [715, 430] width 1084 height 15
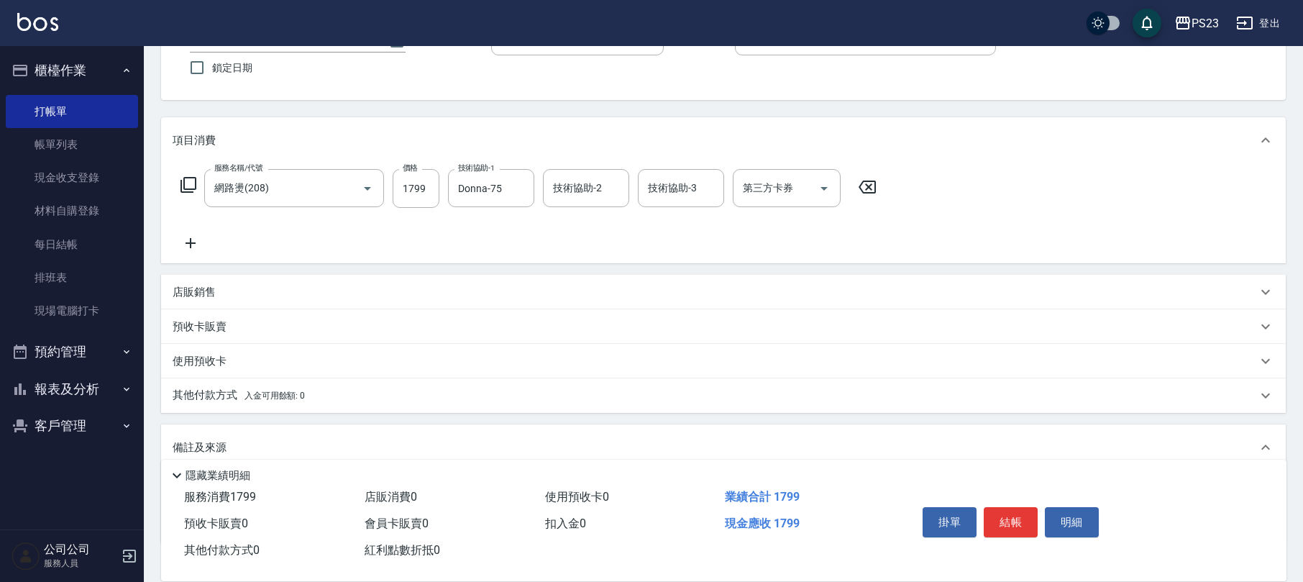
scroll to position [211, 0]
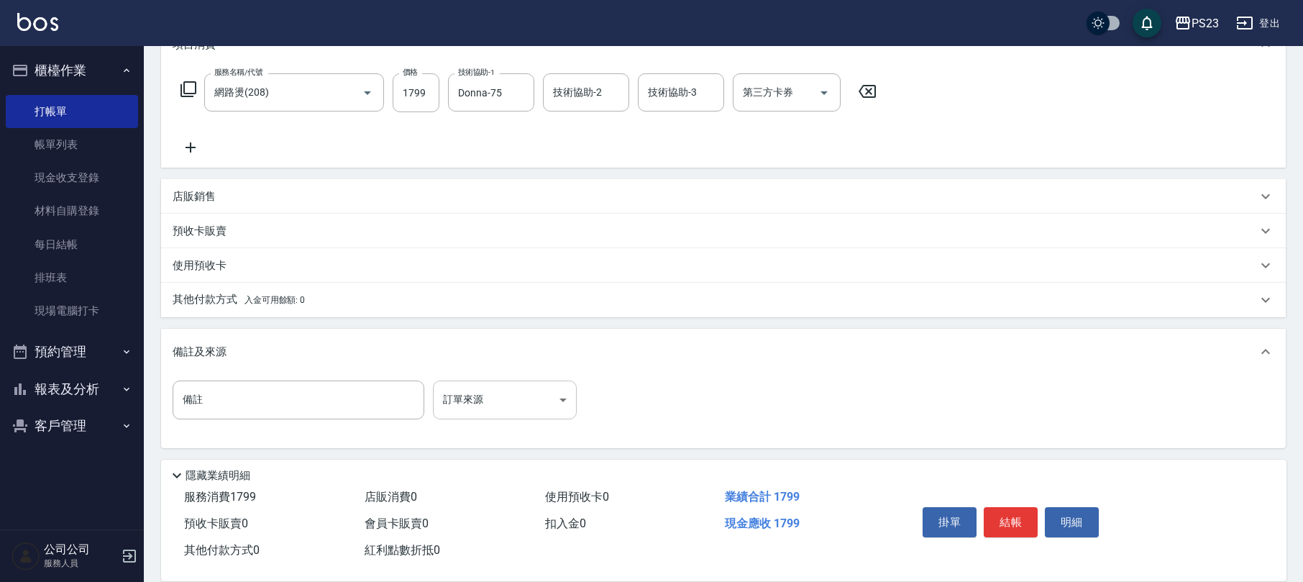
click at [515, 398] on body "PS23 登出 櫃檯作業 打帳單 帳單列表 現金收支登錄 材料自購登錄 每日結帳 排班表 現場電腦打卡 預約管理 預約管理 單日預約紀錄 單週預約紀錄 報表及…" at bounding box center [651, 186] width 1303 height 794
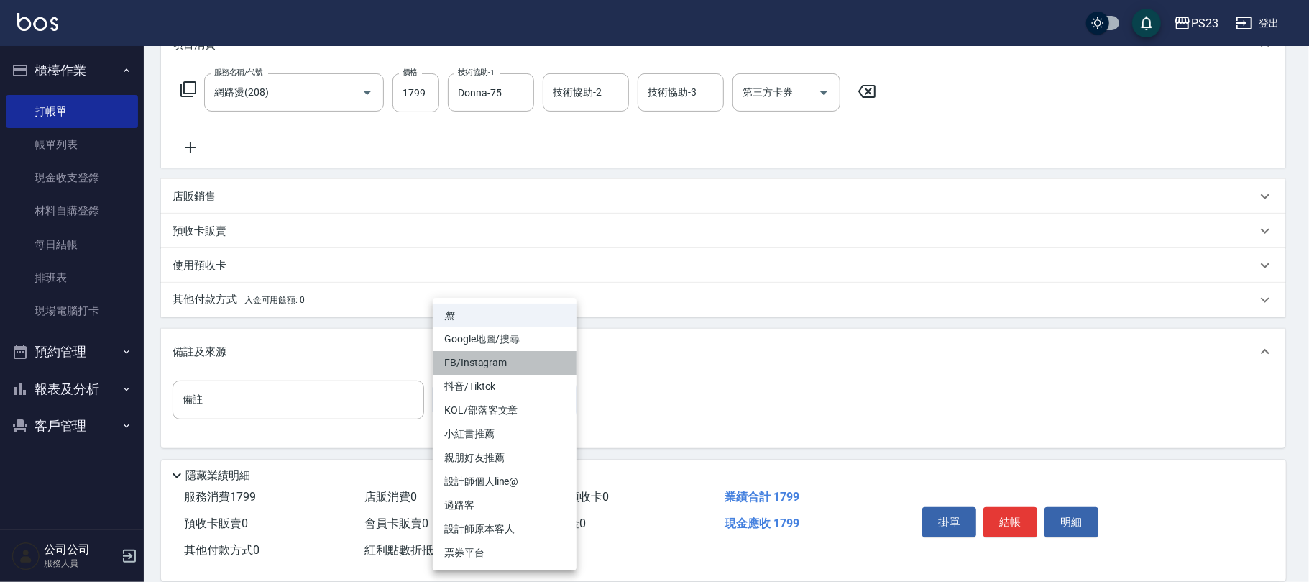
click at [518, 357] on li "FB/Instagram" at bounding box center [505, 363] width 144 height 24
type input "FB/Instagram"
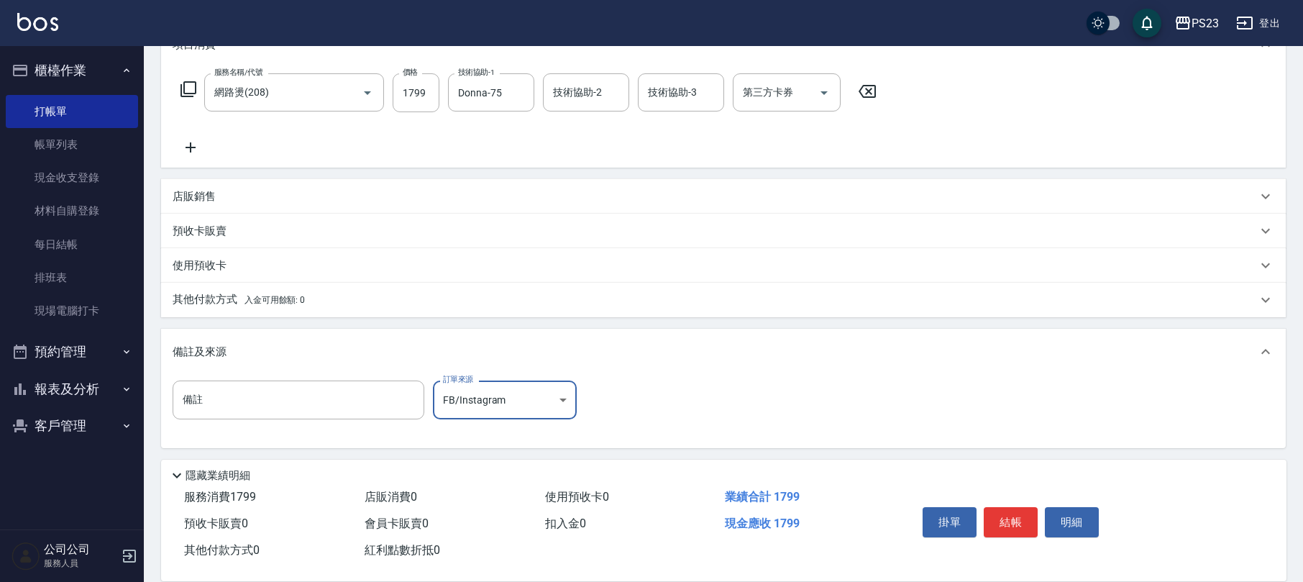
scroll to position [0, 0]
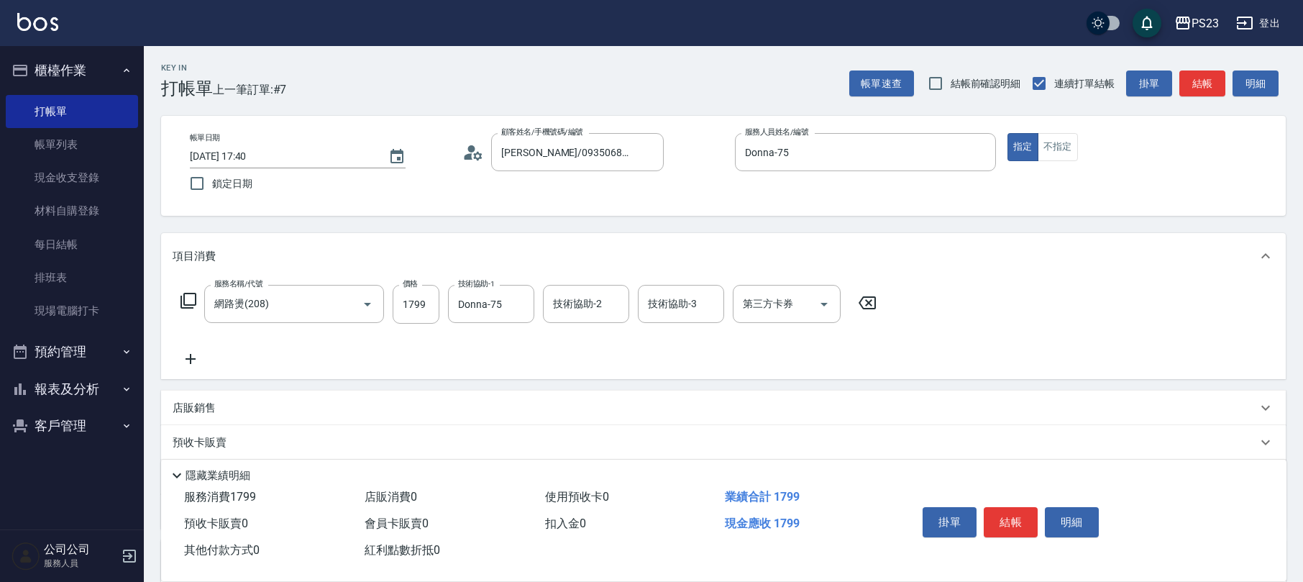
click at [464, 150] on div "帳單日期 2025/08/12 17:40 鎖定日期 顧客姓名/手機號碼/編號 林倩玉/0935068499/DO580410 顧客姓名/手機號碼/編號 服務…" at bounding box center [723, 165] width 1090 height 65
click at [469, 150] on circle at bounding box center [471, 148] width 7 height 7
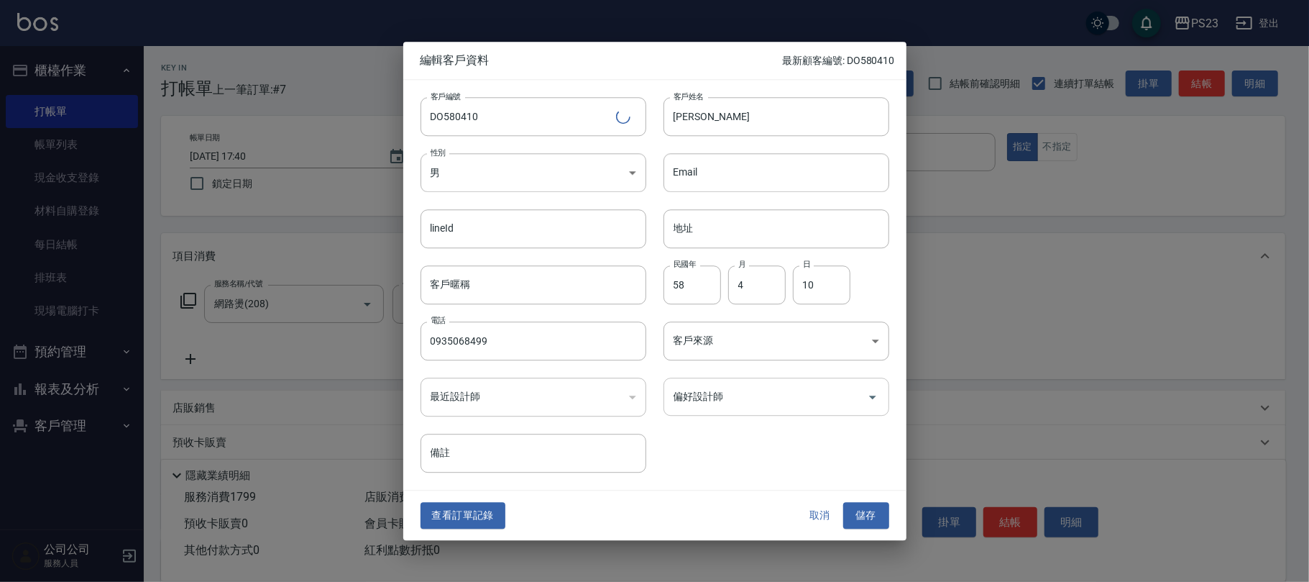
click at [766, 405] on input "偏好設計師" at bounding box center [765, 396] width 191 height 25
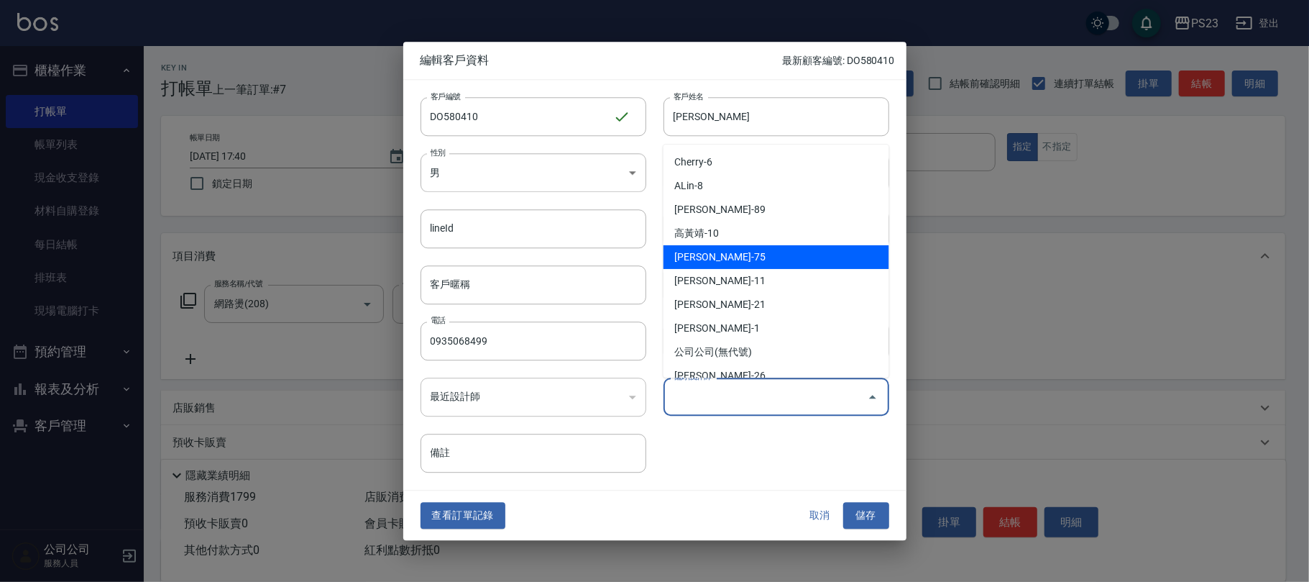
click at [731, 250] on li "[PERSON_NAME]-75" at bounding box center [777, 257] width 226 height 24
type input "黃子芸"
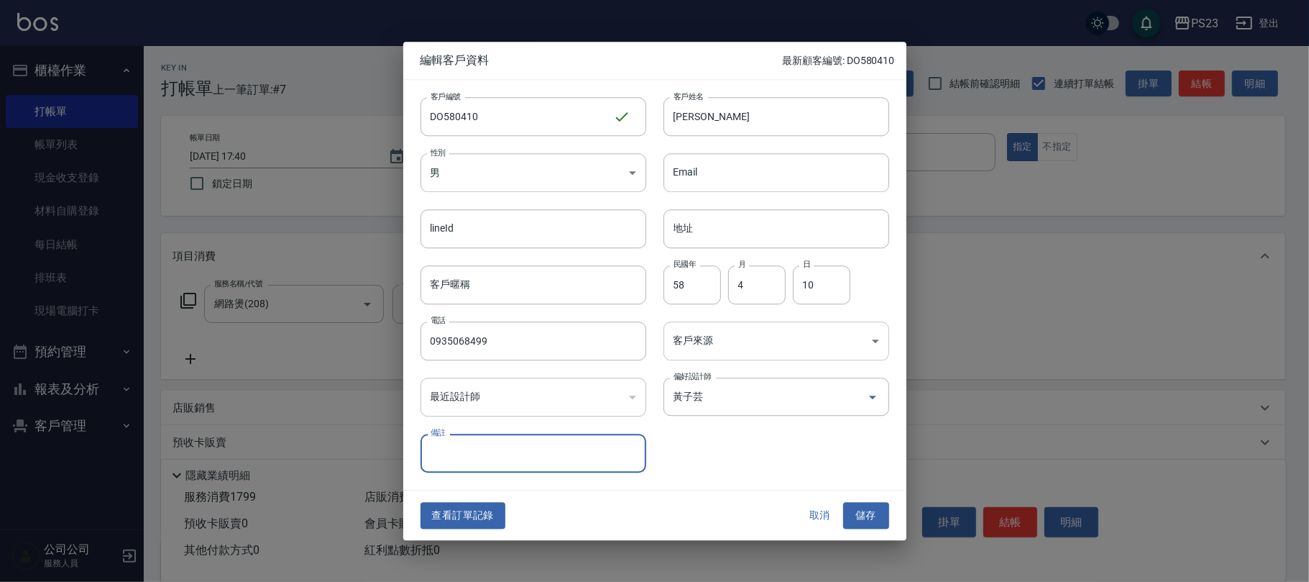
click at [684, 348] on body "PS23 登出 櫃檯作業 打帳單 帳單列表 現金收支登錄 材料自購登錄 每日結帳 排班表 現場電腦打卡 預約管理 預約管理 單日預約紀錄 單週預約紀錄 報表及…" at bounding box center [654, 397] width 1309 height 794
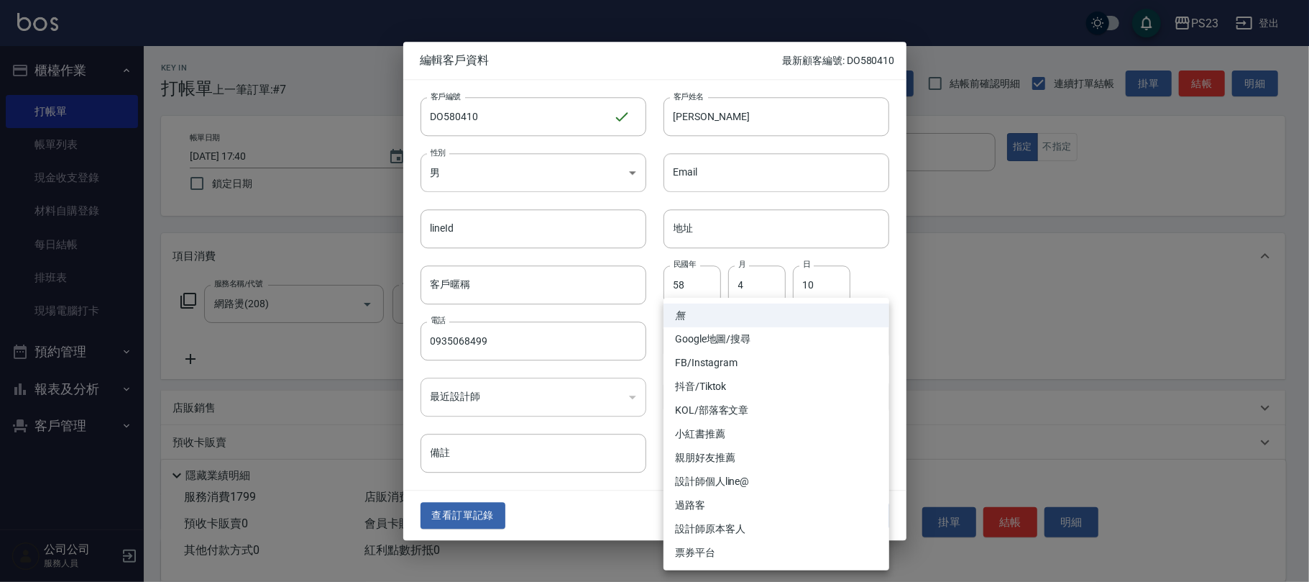
click at [728, 361] on li "FB/Instagram" at bounding box center [777, 363] width 226 height 24
type input "FB/Instagram"
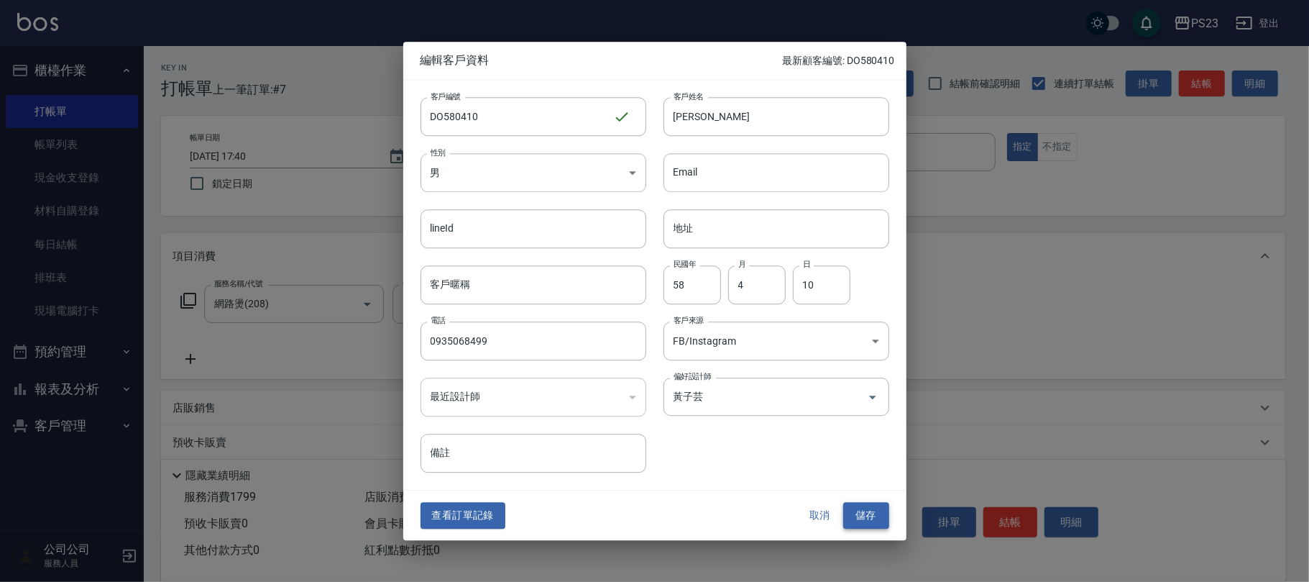
click at [869, 515] on button "儲存" at bounding box center [866, 516] width 46 height 27
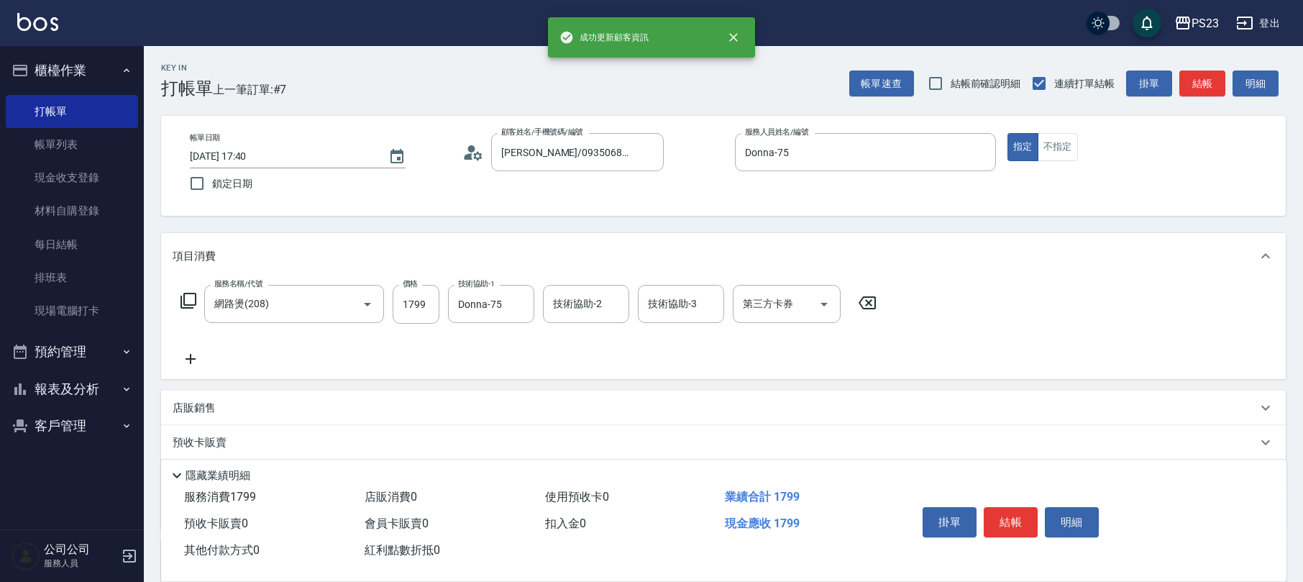
scroll to position [213, 0]
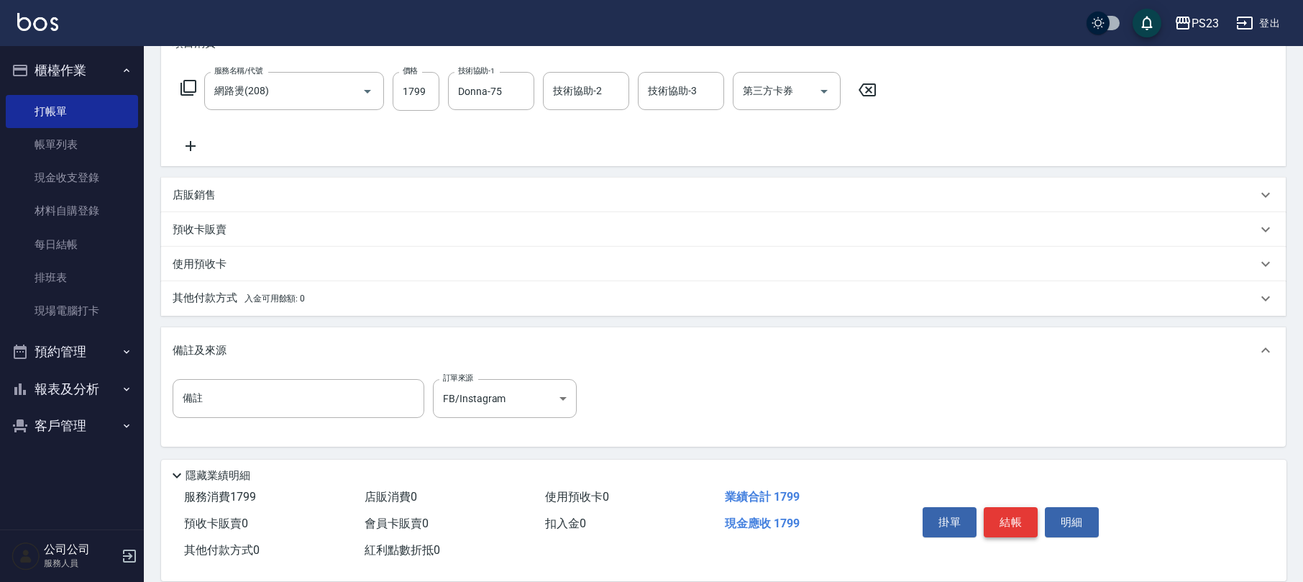
click at [1008, 509] on button "結帳" at bounding box center [1010, 522] width 54 height 30
type input "[DATE] 17:42"
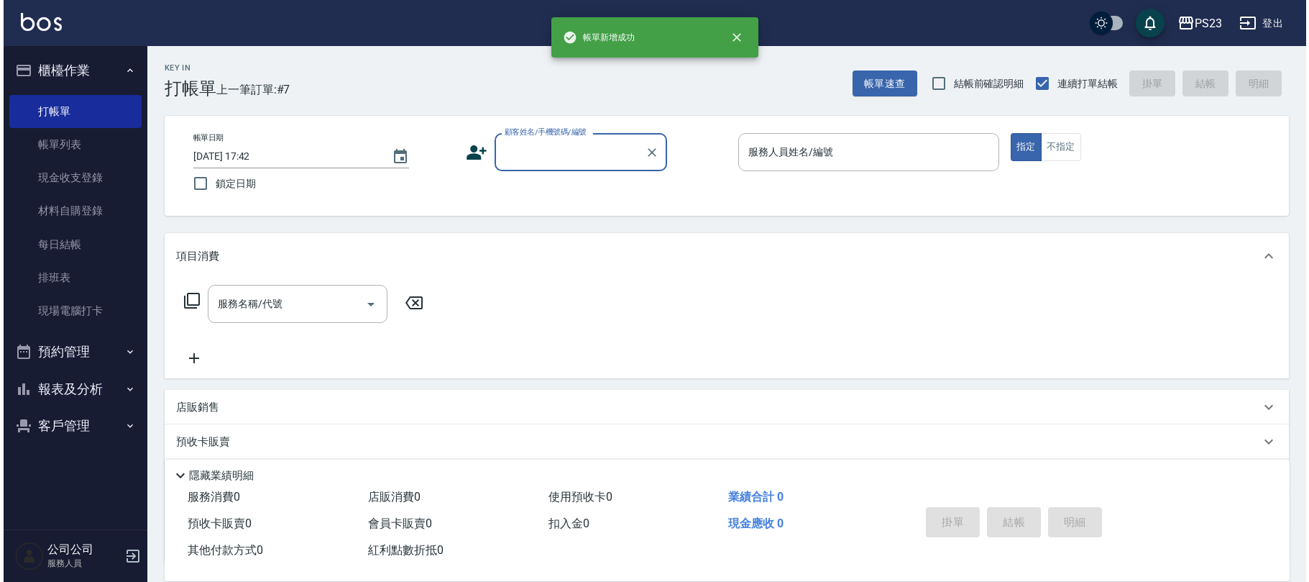
scroll to position [0, 0]
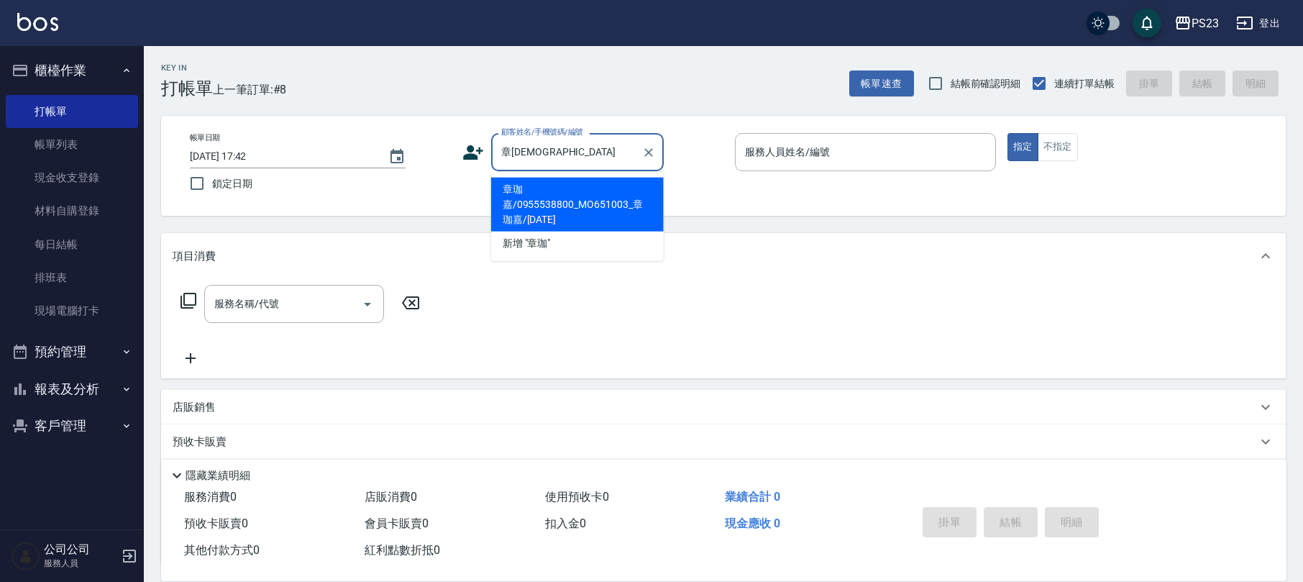
click at [613, 182] on li "章珈嘉/0955538800_MO651003_章珈嘉/[DATE]" at bounding box center [577, 205] width 173 height 54
type input "章珈嘉/0955538800_MO651003_章珈嘉/[DATE]"
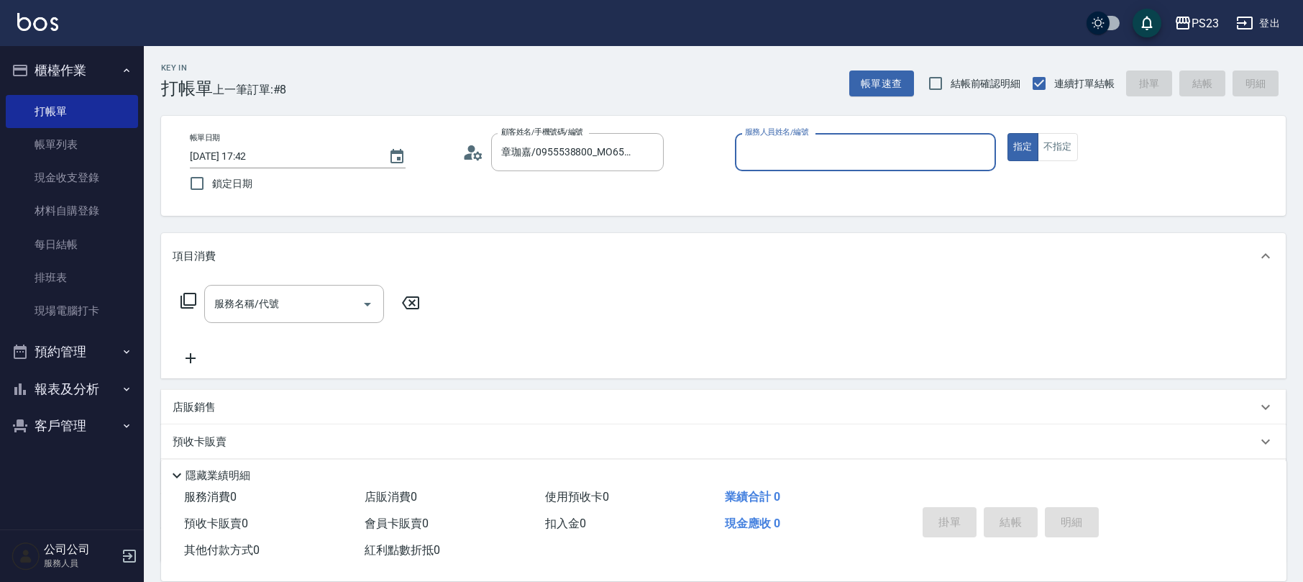
click at [479, 151] on icon at bounding box center [473, 153] width 22 height 22
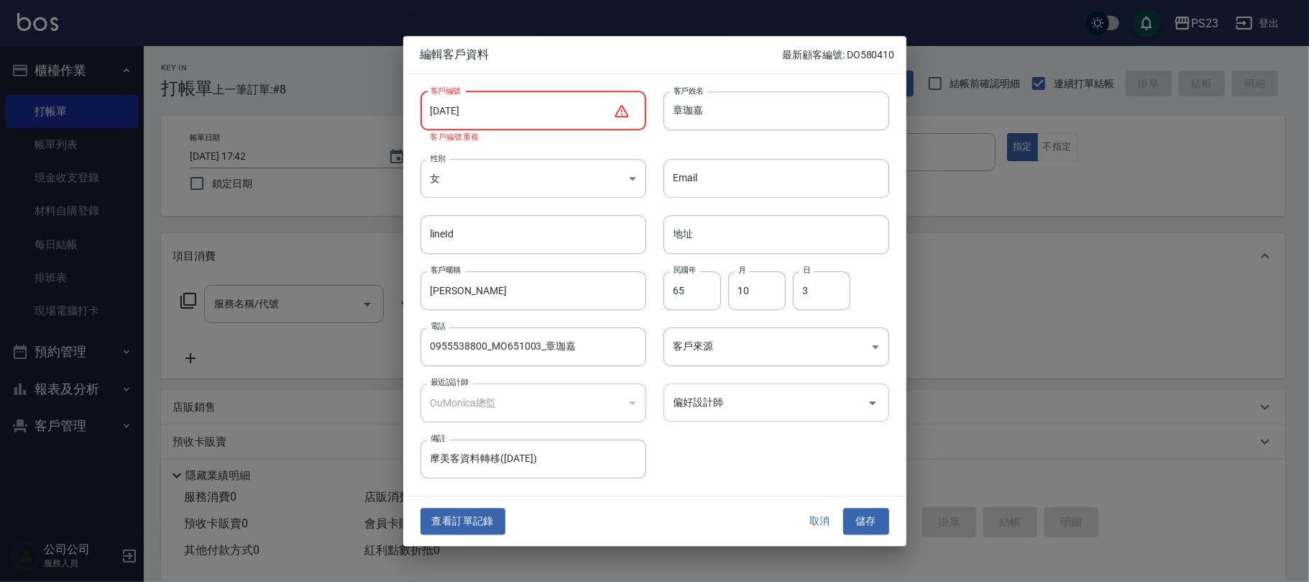
click at [785, 387] on div "偏好設計師" at bounding box center [777, 402] width 226 height 38
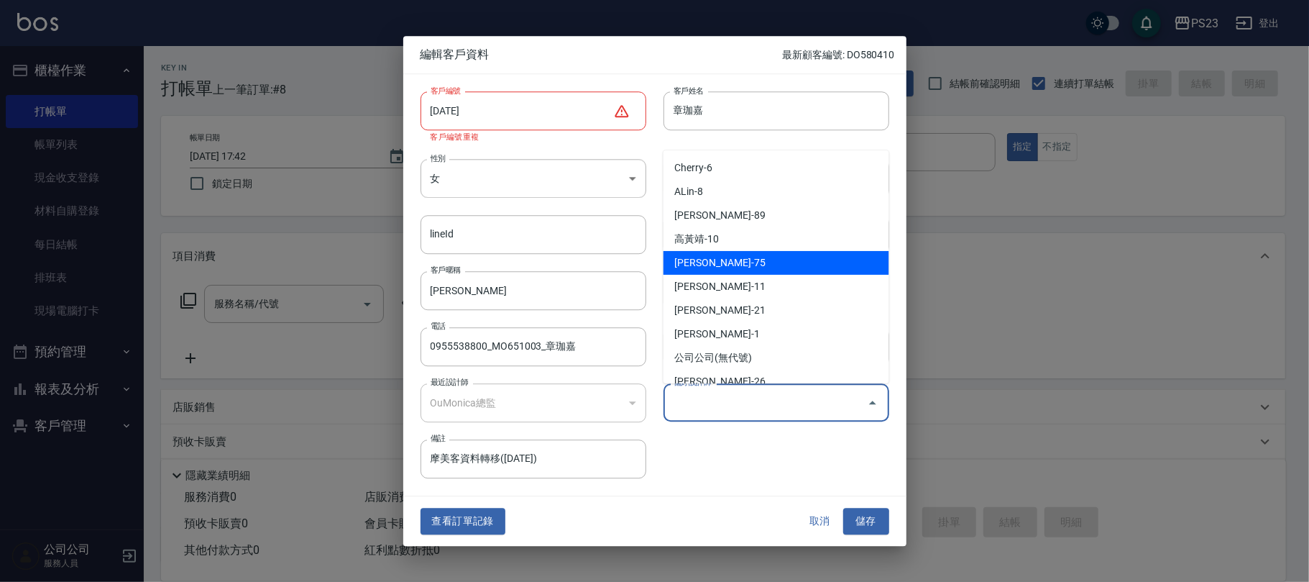
type input "黃子芸"
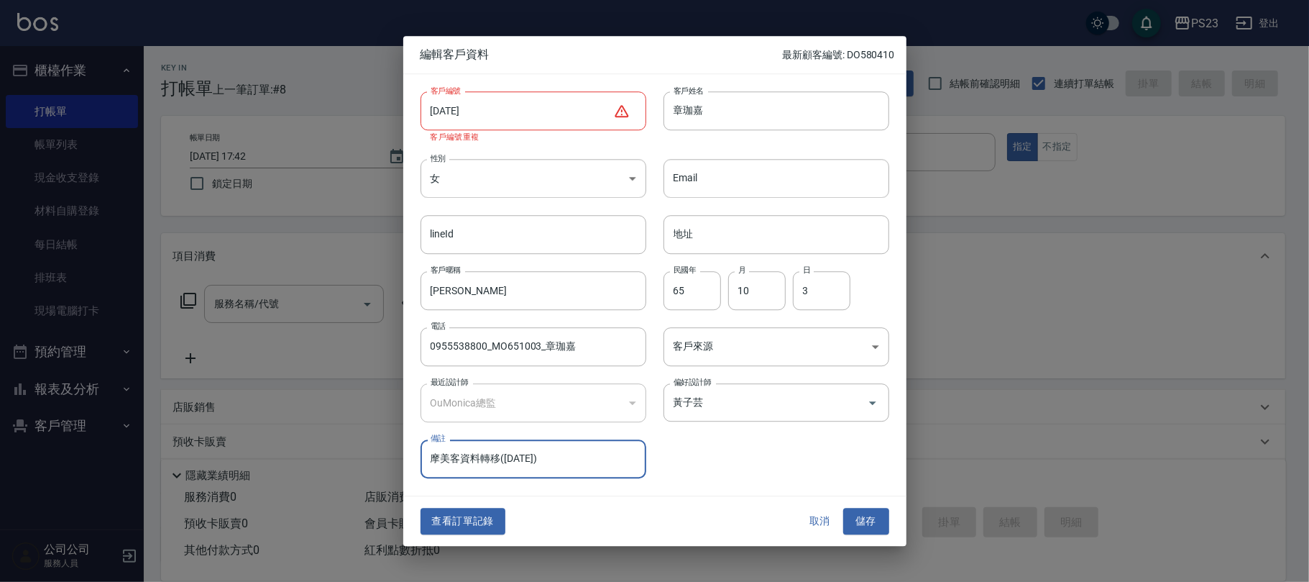
drag, startPoint x: 577, startPoint y: 110, endPoint x: 320, endPoint y: 104, distance: 256.7
click at [320, 104] on div "編輯客戶資料 最新顧客編號: DO580410 客戶編號 MO651003 ​ 客戶編號 客戶編號重複 客戶姓名 章珈嘉 客戶姓名 性別 女 FEMALE 性…" at bounding box center [654, 291] width 1309 height 582
drag, startPoint x: 523, startPoint y: 108, endPoint x: 268, endPoint y: 108, distance: 255.2
click at [268, 108] on div "編輯客戶資料 最新顧客編號: DO580410 客戶編號 MO651003 ​ 客戶編號 客戶編號重複 客戶姓名 章珈嘉 客戶姓名 性別 女 FEMALE 性…" at bounding box center [654, 291] width 1309 height 582
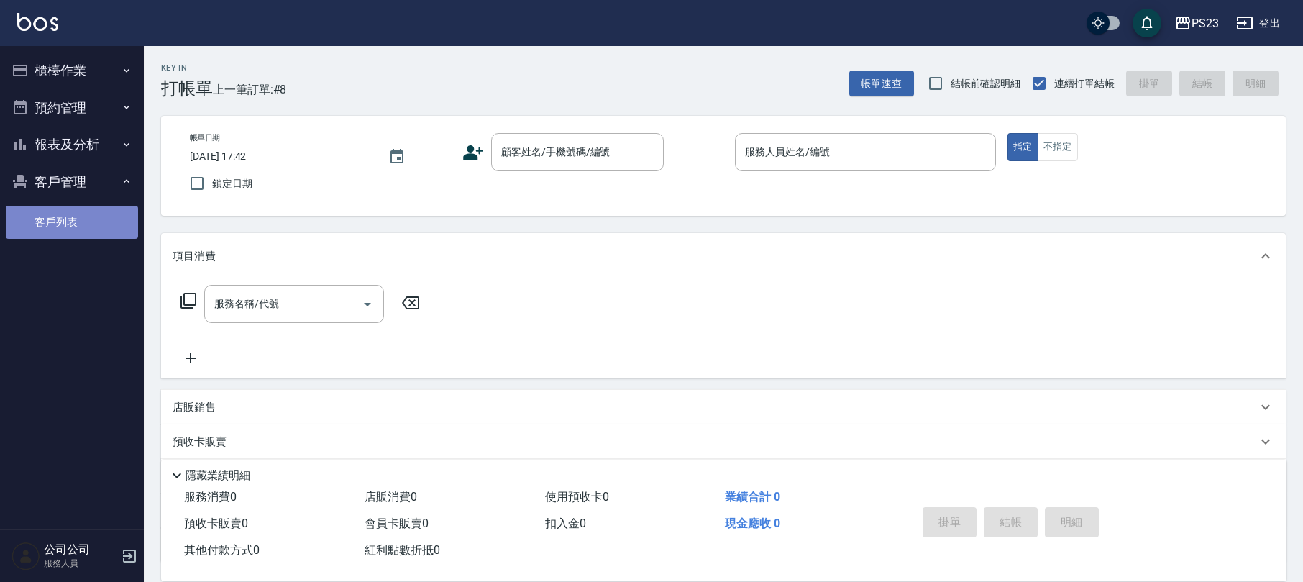
click at [81, 227] on link "客戶列表" at bounding box center [72, 222] width 132 height 33
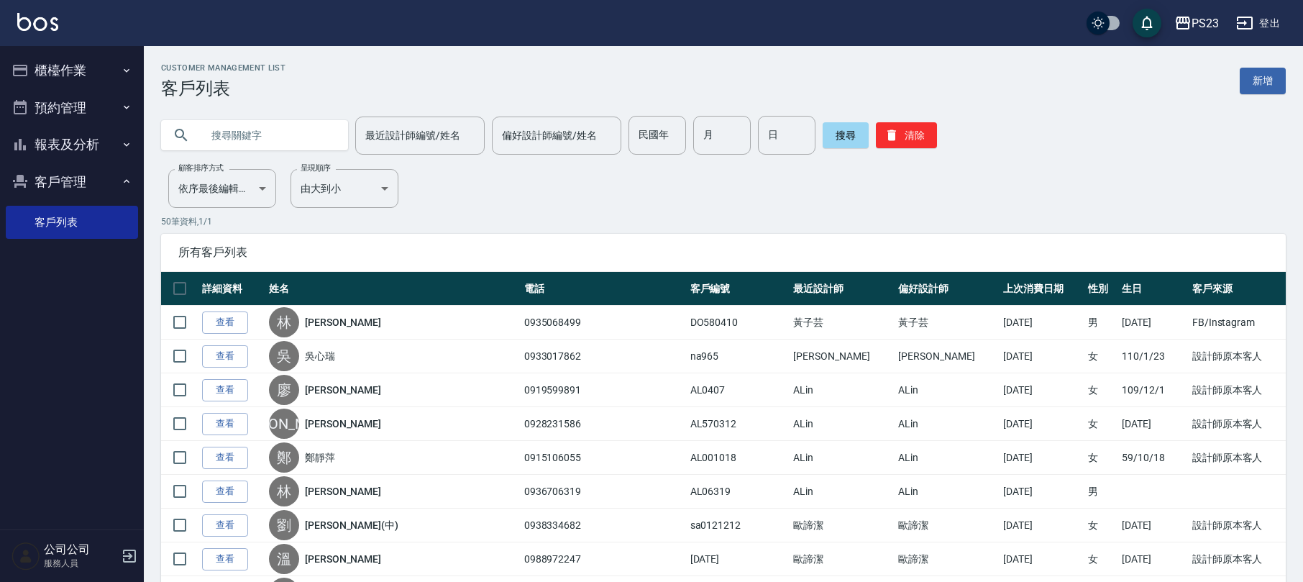
paste input "[DATE]"
type input "[DATE]"
click at [838, 142] on button "搜尋" at bounding box center [845, 135] width 46 height 26
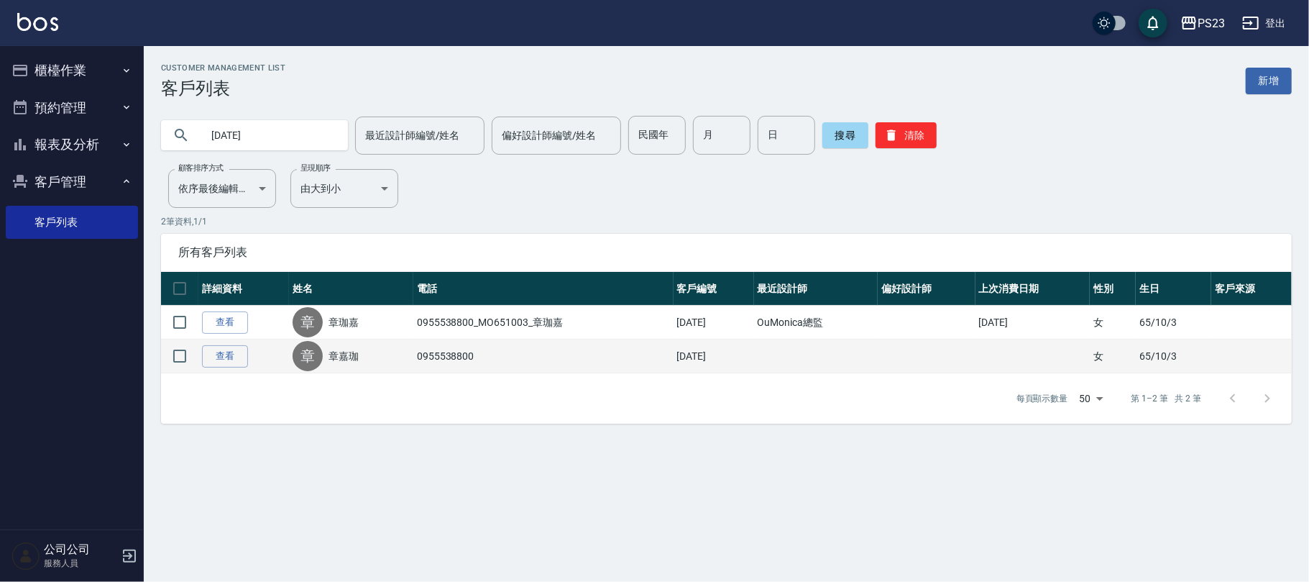
click at [340, 358] on link "章嘉珈" at bounding box center [344, 356] width 30 height 14
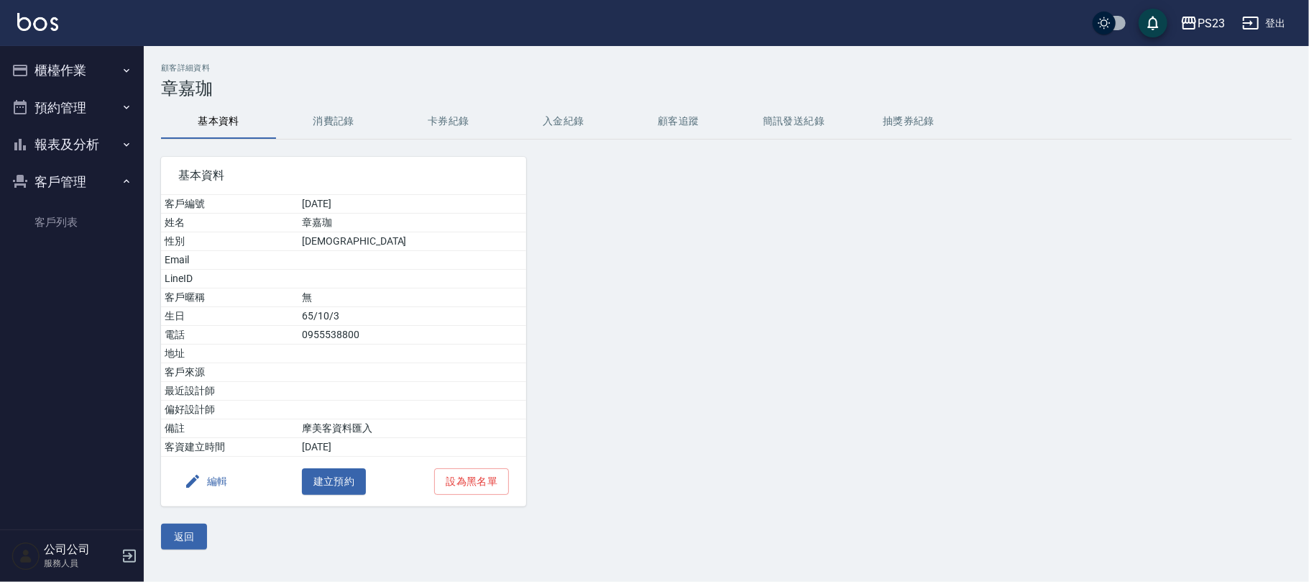
click at [544, 116] on button "入金紀錄" at bounding box center [563, 121] width 115 height 35
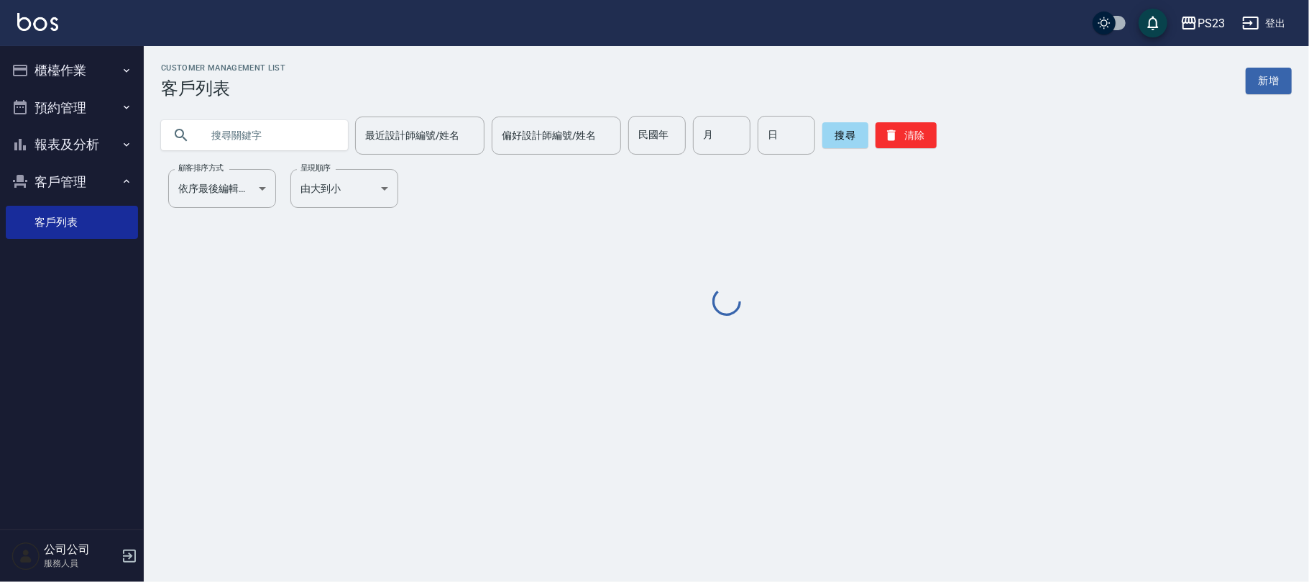
click at [211, 141] on input "text" at bounding box center [268, 135] width 135 height 39
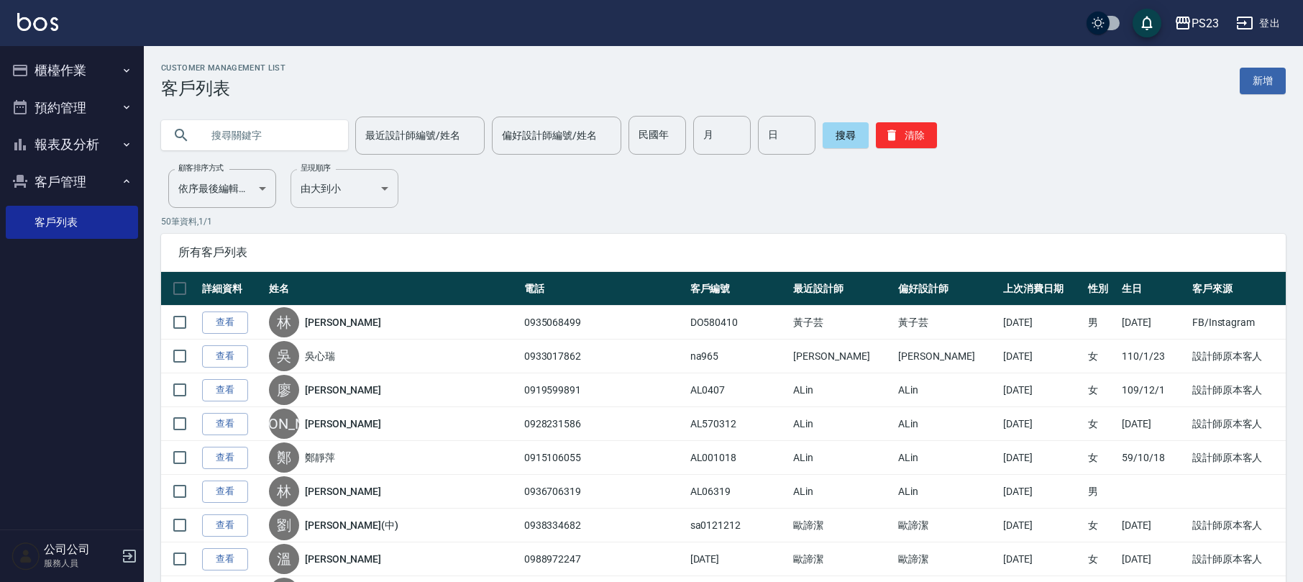
paste input "[DATE]"
type input "[DATE]"
click at [837, 129] on button "搜尋" at bounding box center [845, 135] width 46 height 26
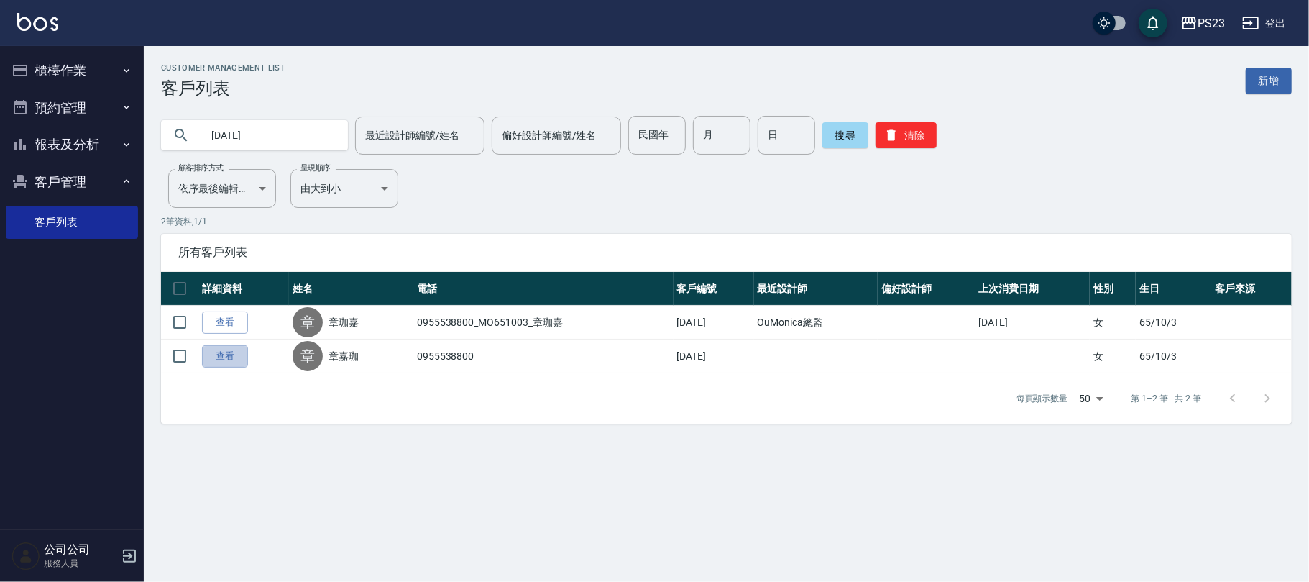
click at [231, 352] on link "查看" at bounding box center [225, 356] width 46 height 22
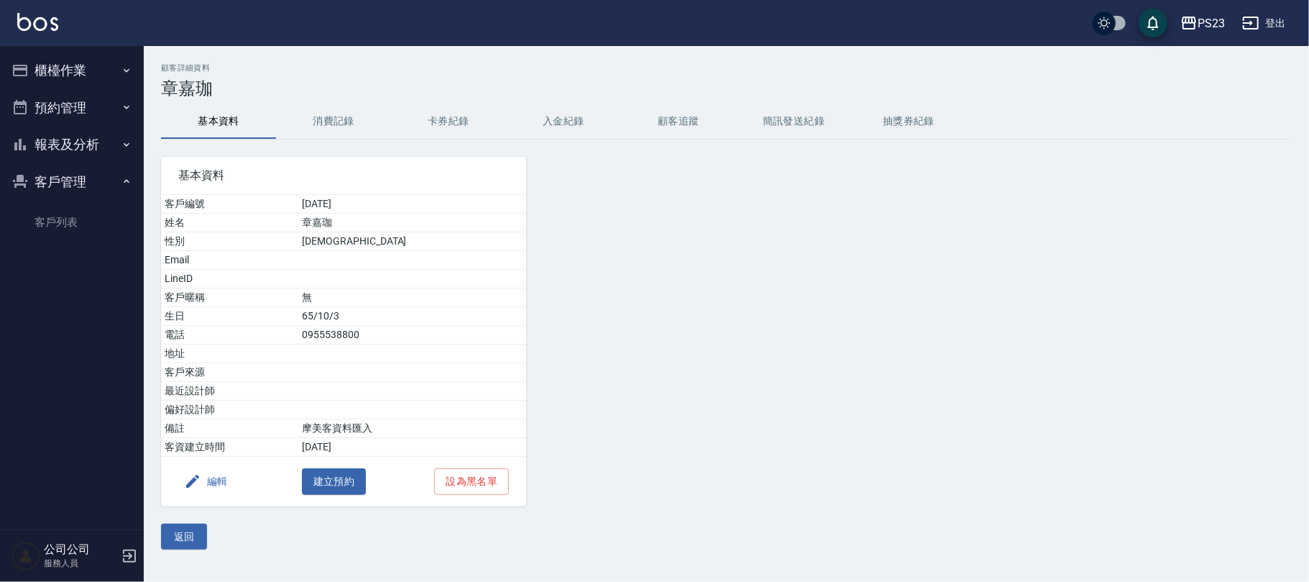
click at [213, 490] on button "編輯" at bounding box center [205, 481] width 55 height 27
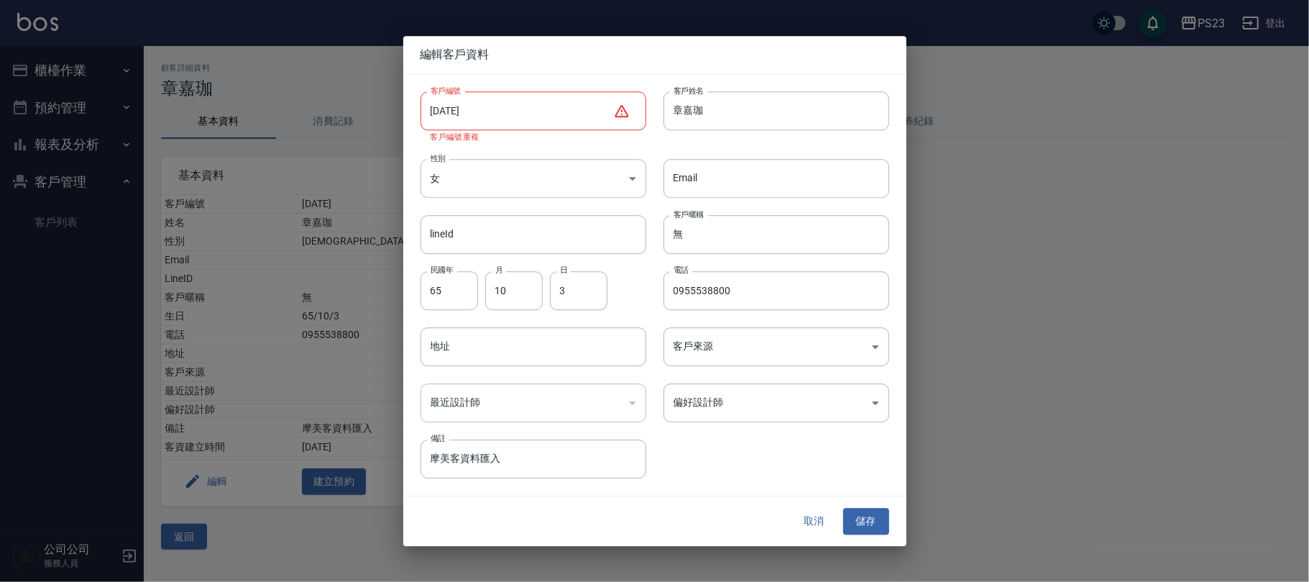
drag, startPoint x: 503, startPoint y: 101, endPoint x: 518, endPoint y: 113, distance: 19.0
click at [504, 99] on input "[DATE]" at bounding box center [517, 110] width 193 height 39
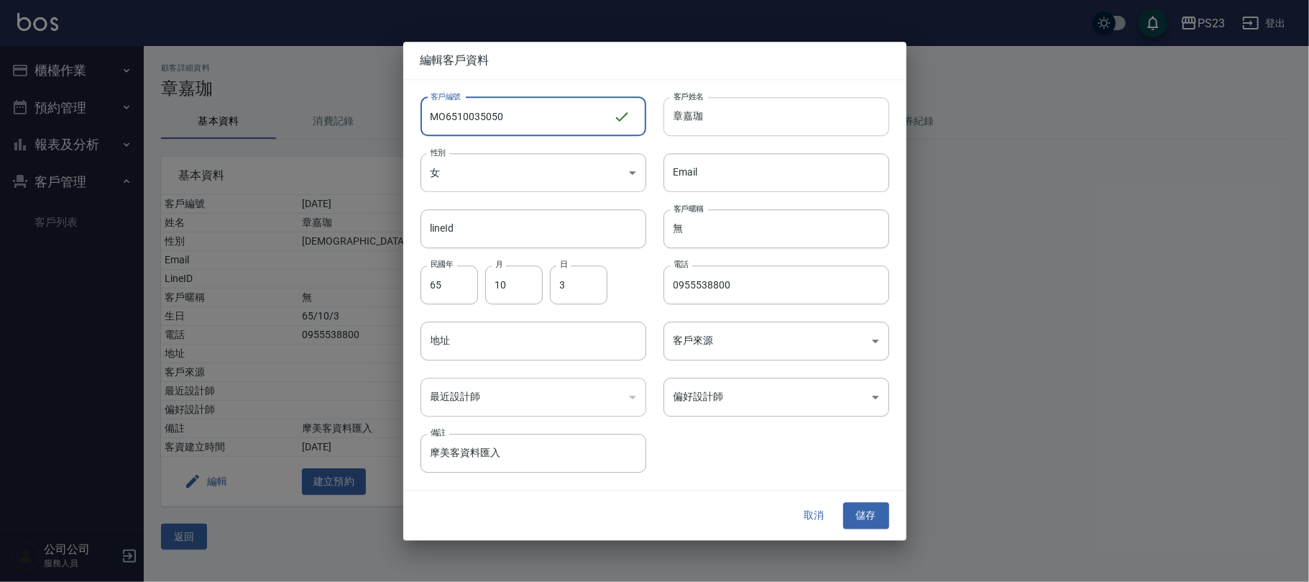
type input "MO6510035050"
click at [740, 121] on input "章嘉珈" at bounding box center [777, 116] width 226 height 39
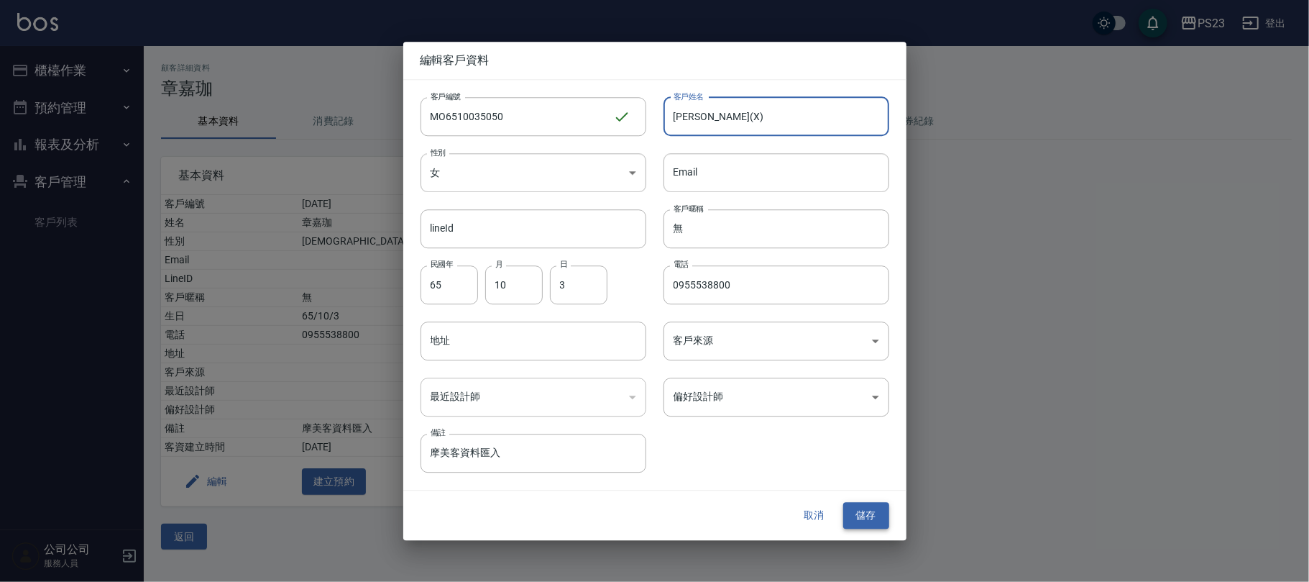
type input "[PERSON_NAME](X)"
click at [863, 520] on button "儲存" at bounding box center [866, 516] width 46 height 27
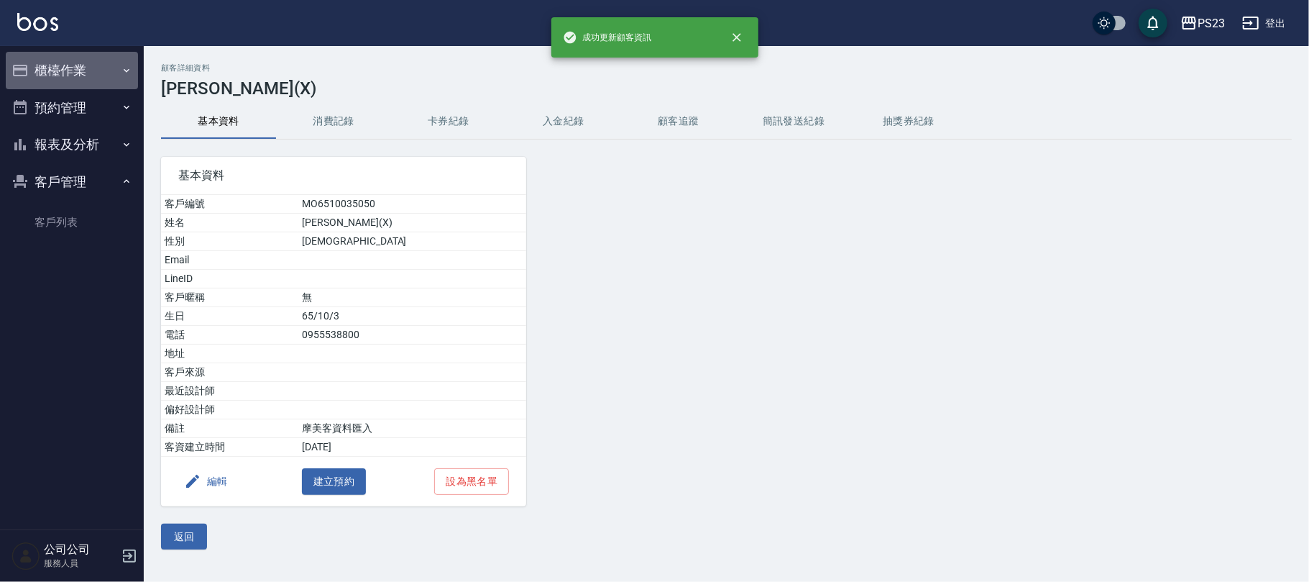
click at [73, 62] on button "櫃檯作業" at bounding box center [72, 70] width 132 height 37
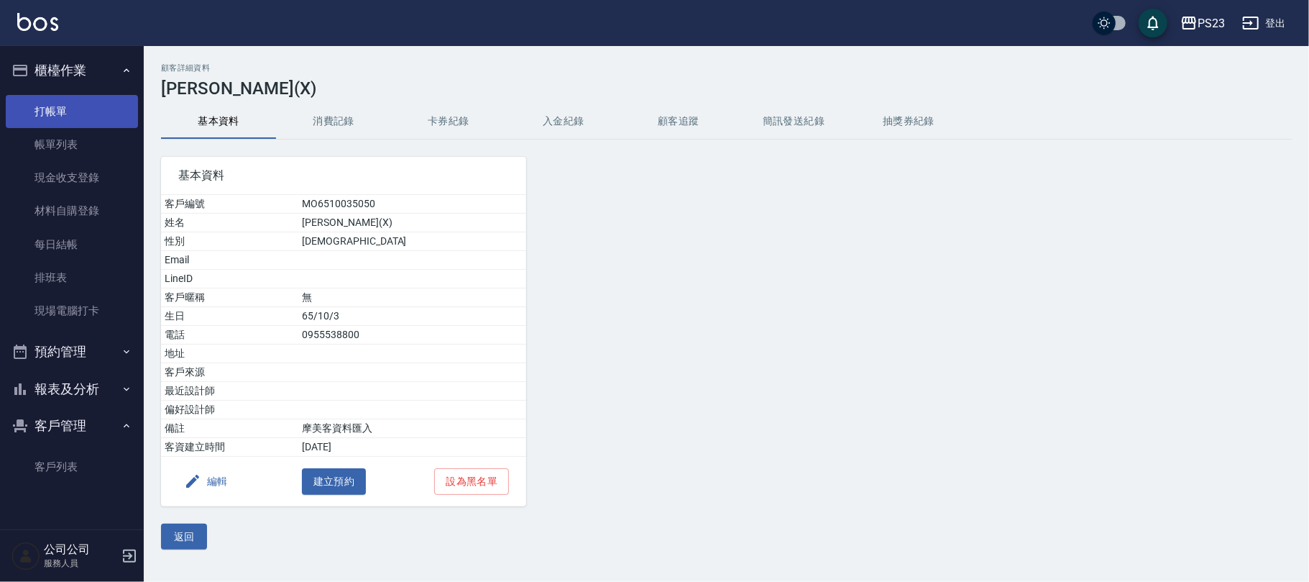
click at [73, 106] on link "打帳單" at bounding box center [72, 111] width 132 height 33
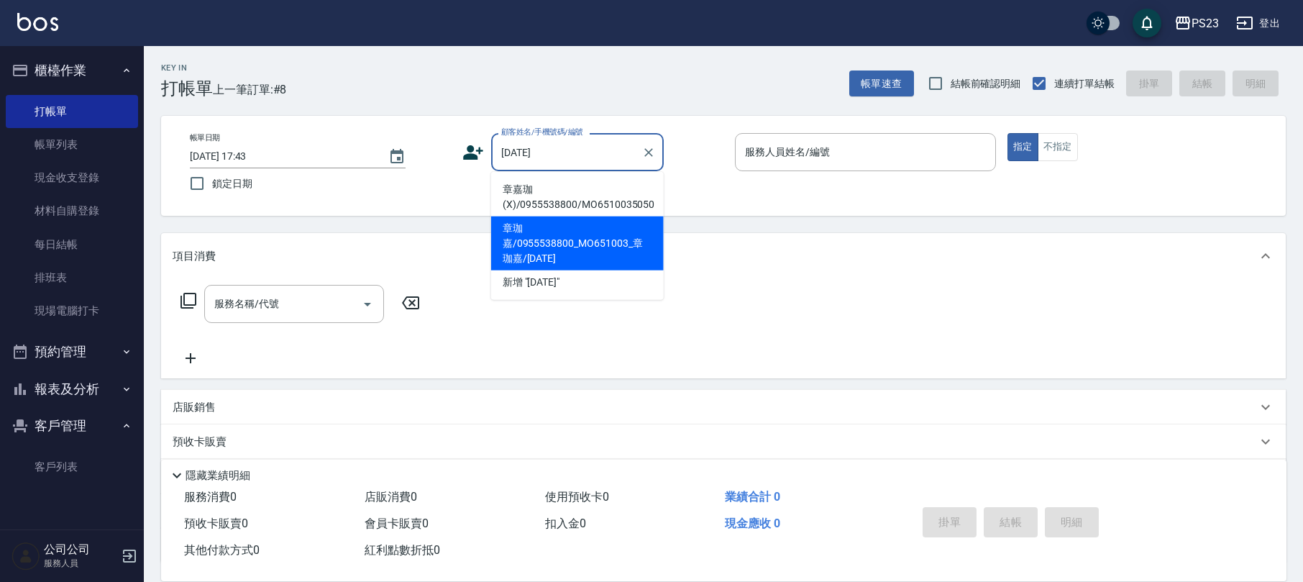
click at [590, 233] on li "章珈嘉/0955538800_MO651003_章珈嘉/[DATE]" at bounding box center [577, 243] width 173 height 54
type input "章珈嘉/0955538800_MO651003_章珈嘉/[DATE]"
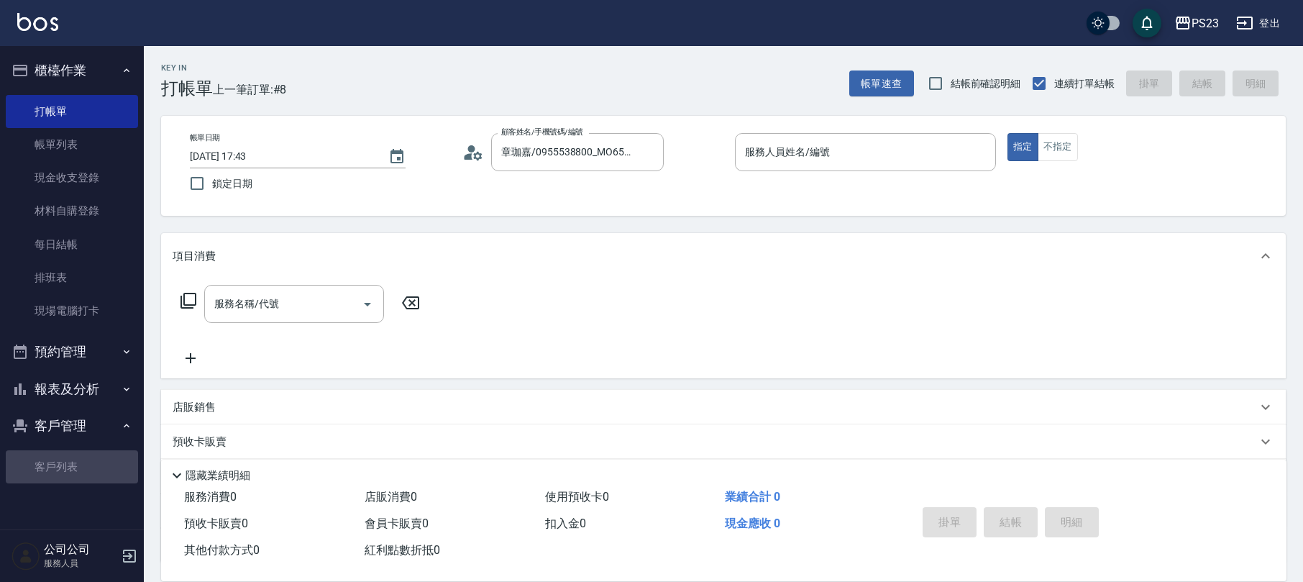
drag, startPoint x: 59, startPoint y: 459, endPoint x: 81, endPoint y: 431, distance: 35.3
click at [59, 458] on link "客戶列表" at bounding box center [72, 466] width 132 height 33
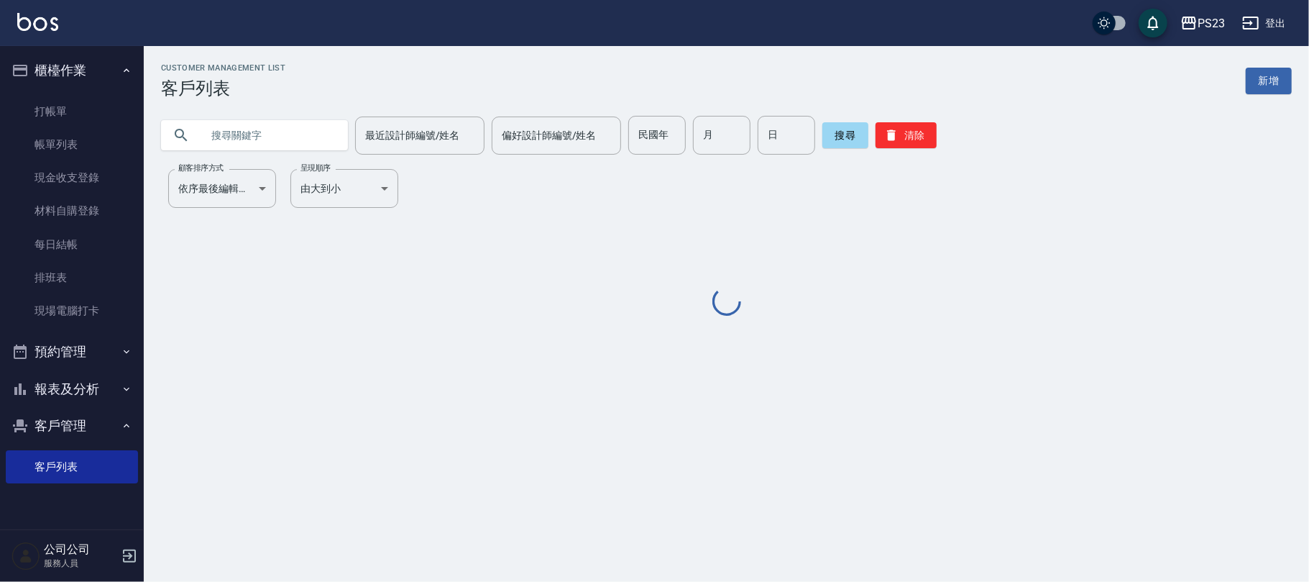
click at [262, 132] on input "text" at bounding box center [268, 135] width 135 height 39
paste input "[DATE]"
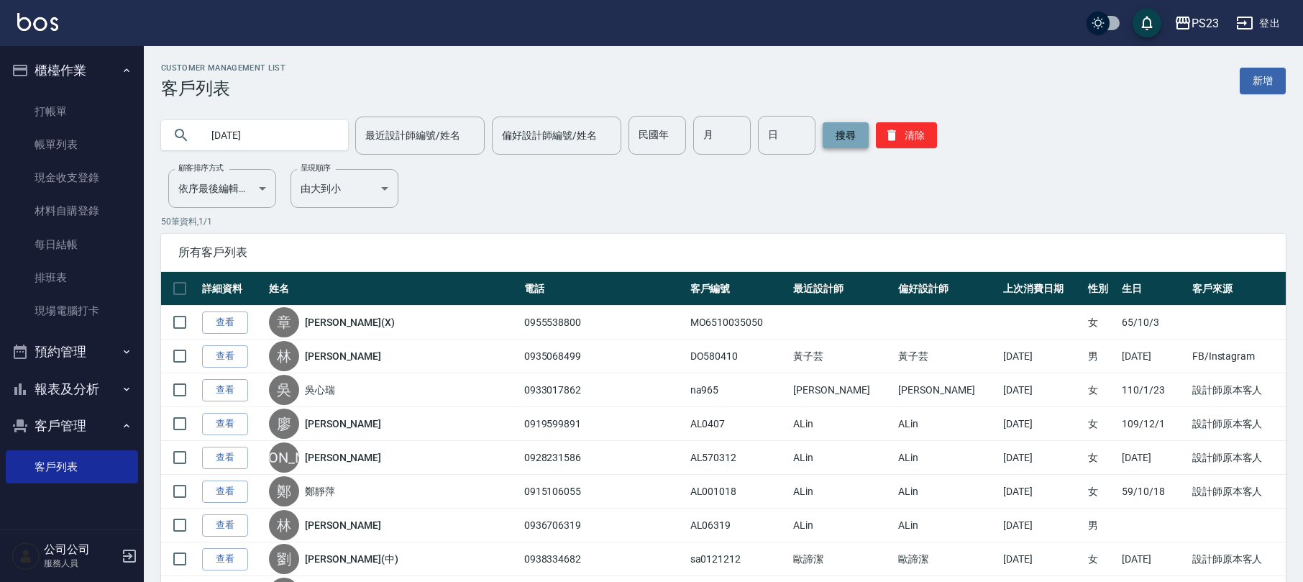
type input "[DATE]"
drag, startPoint x: 817, startPoint y: 130, endPoint x: 808, endPoint y: 133, distance: 9.8
click at [822, 129] on button "搜尋" at bounding box center [845, 135] width 46 height 26
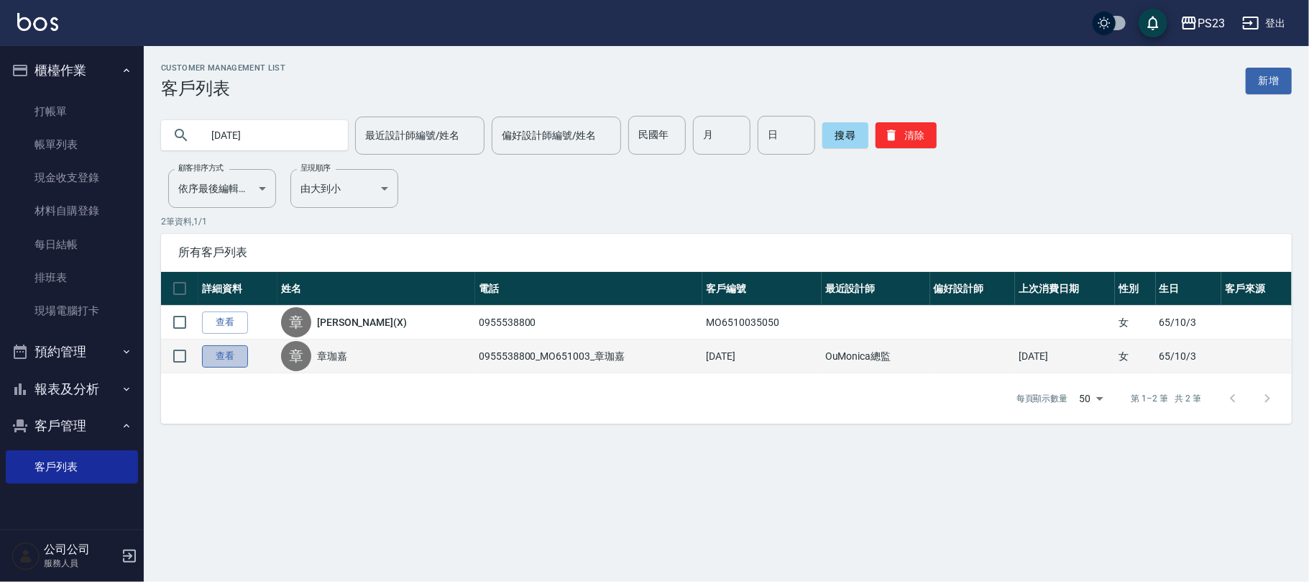
click at [221, 359] on link "查看" at bounding box center [225, 356] width 46 height 22
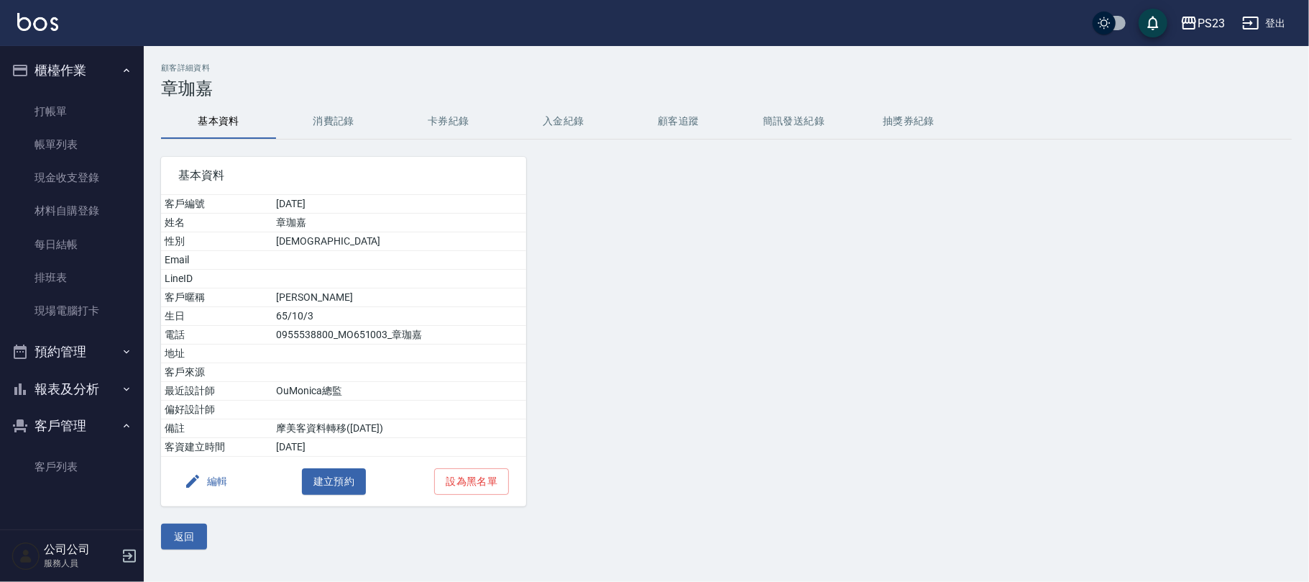
click at [210, 477] on button "編輯" at bounding box center [205, 481] width 55 height 27
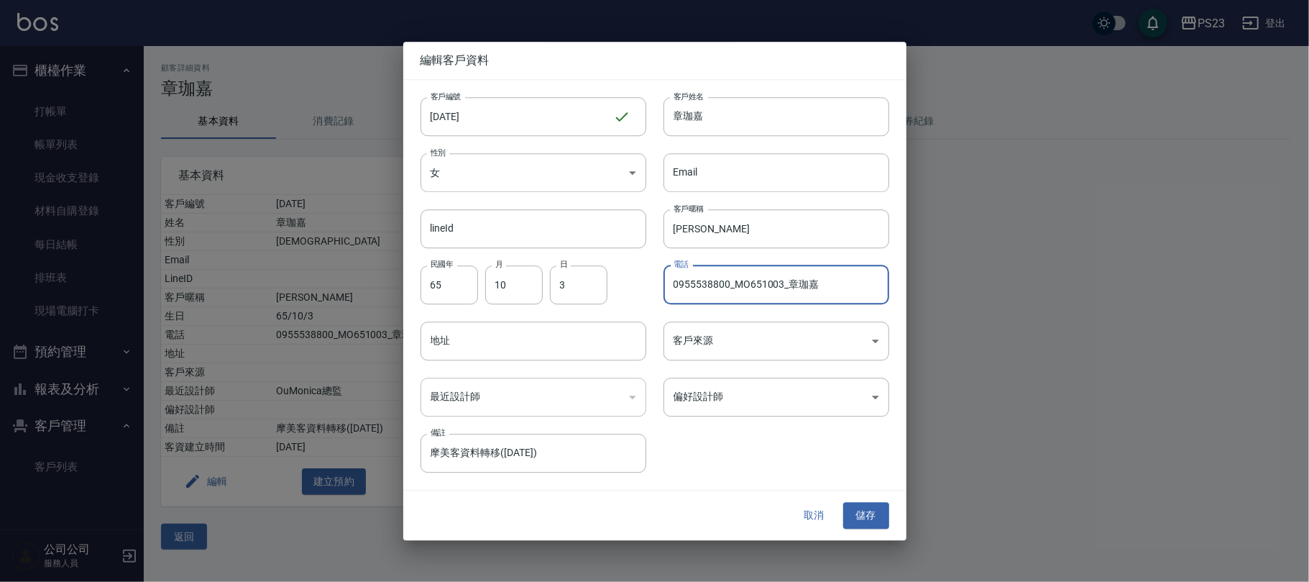
drag, startPoint x: 728, startPoint y: 288, endPoint x: 1025, endPoint y: 283, distance: 297.0
click at [1025, 283] on div "編輯客戶資料 客戶編號 [DATE] ​ 客戶編號 客戶姓名 [PERSON_NAME]姓名 性別 女 [DEMOGRAPHIC_DATA] 性別 Email…" at bounding box center [654, 291] width 1309 height 582
click at [851, 275] on input "0955538800_MO651003_章珈嘉" at bounding box center [777, 284] width 226 height 39
drag, startPoint x: 847, startPoint y: 280, endPoint x: 756, endPoint y: 286, distance: 90.8
click at [776, 286] on input "0955538800_MO651003_章珈嘉" at bounding box center [777, 284] width 226 height 39
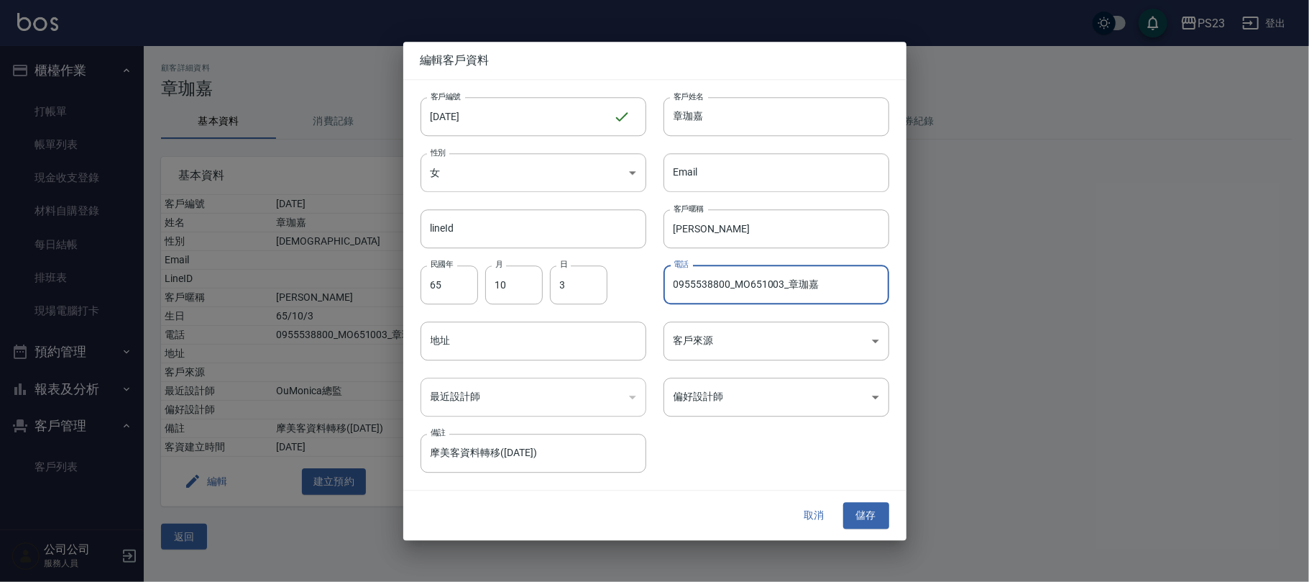
click at [754, 286] on input "0955538800_MO651003_章珈嘉" at bounding box center [777, 284] width 226 height 39
click at [830, 282] on input "0955538800_MO651003_章珈嘉" at bounding box center [777, 284] width 226 height 39
click at [830, 280] on input "0955538800_MO651003_章珈嘉" at bounding box center [777, 284] width 226 height 39
drag, startPoint x: 830, startPoint y: 280, endPoint x: 771, endPoint y: 285, distance: 59.2
click at [766, 285] on input "0955538800_MO651003_章珈嘉" at bounding box center [777, 284] width 226 height 39
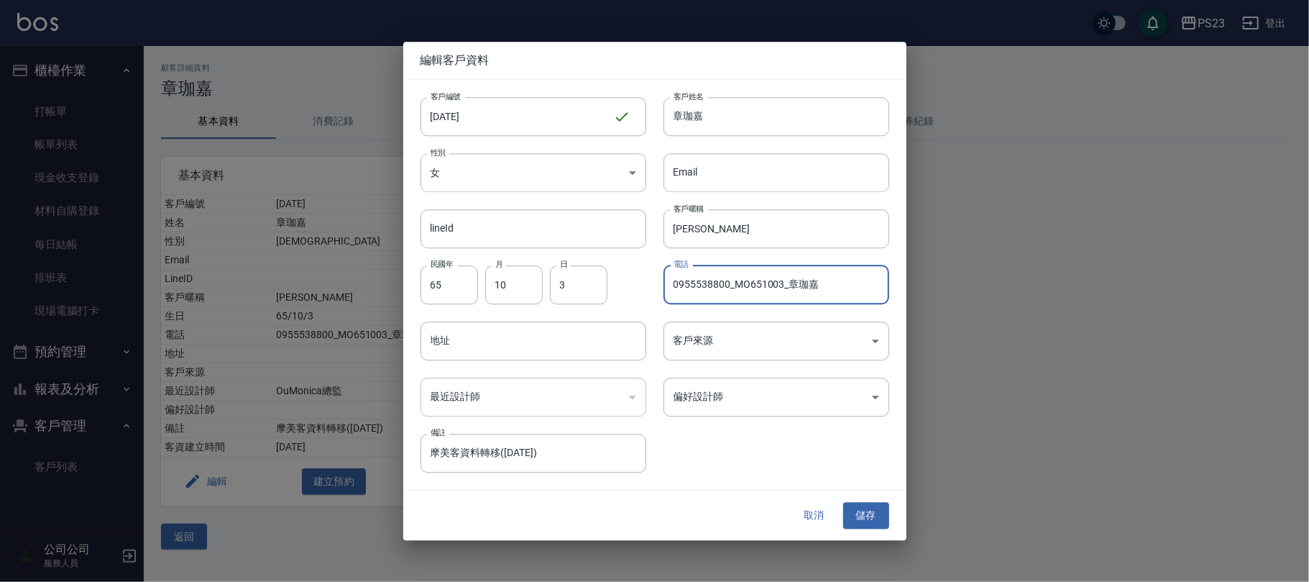
click at [827, 285] on input "0955538800_MO651003_章珈嘉" at bounding box center [777, 284] width 226 height 39
click at [831, 282] on input "0955538800_MO651003_章珈嘉" at bounding box center [777, 284] width 226 height 39
click at [817, 290] on input "0955538800_MO651003_章珈嘉" at bounding box center [777, 284] width 226 height 39
click at [745, 292] on input "0955538800_MO651003_章珈嘉" at bounding box center [777, 284] width 226 height 39
click at [746, 285] on input "0955538800_MO651003_章珈嘉" at bounding box center [777, 284] width 226 height 39
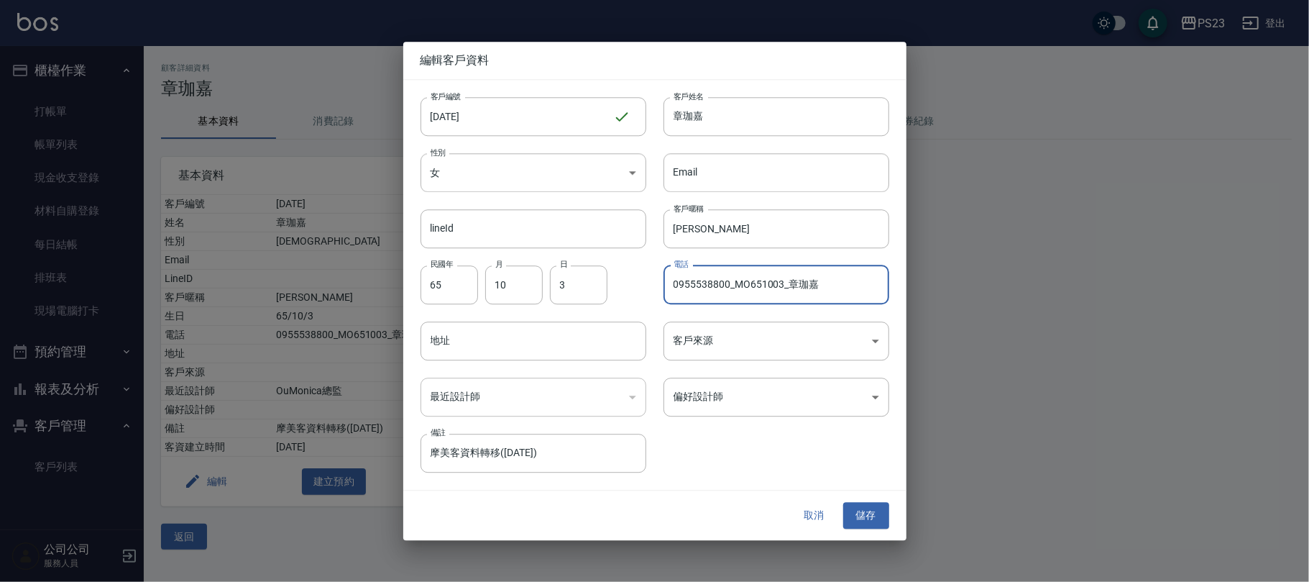
click at [840, 279] on input "0955538800_MO651003_章珈嘉" at bounding box center [777, 284] width 226 height 39
click at [873, 518] on button "儲存" at bounding box center [866, 516] width 46 height 27
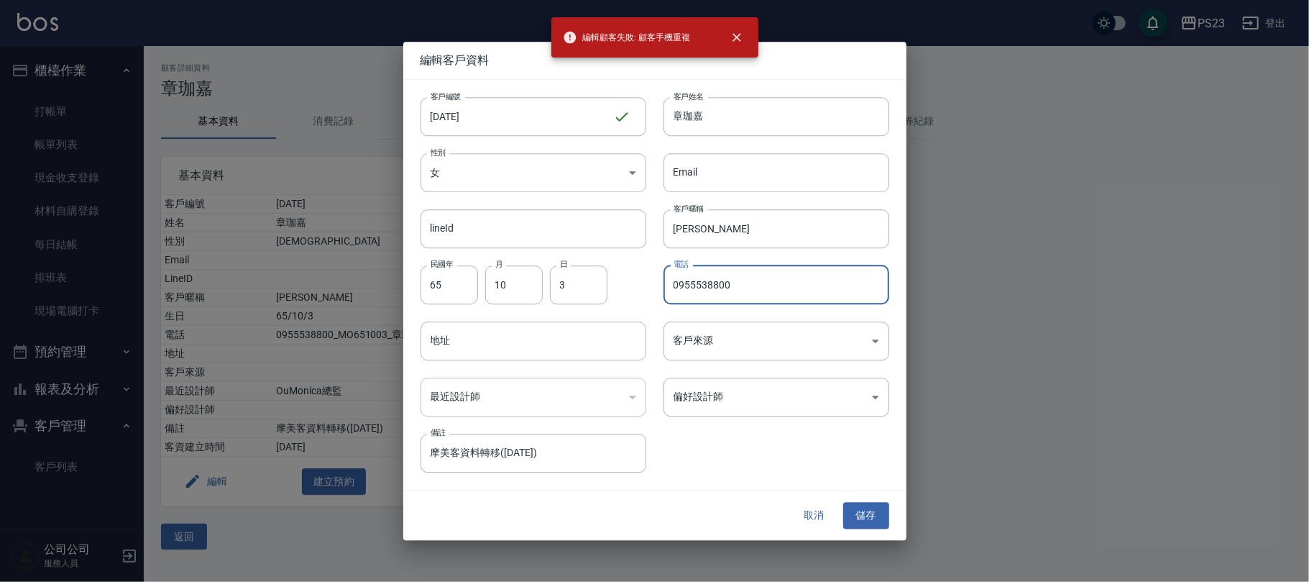
click at [746, 290] on input "0955538800" at bounding box center [777, 284] width 226 height 39
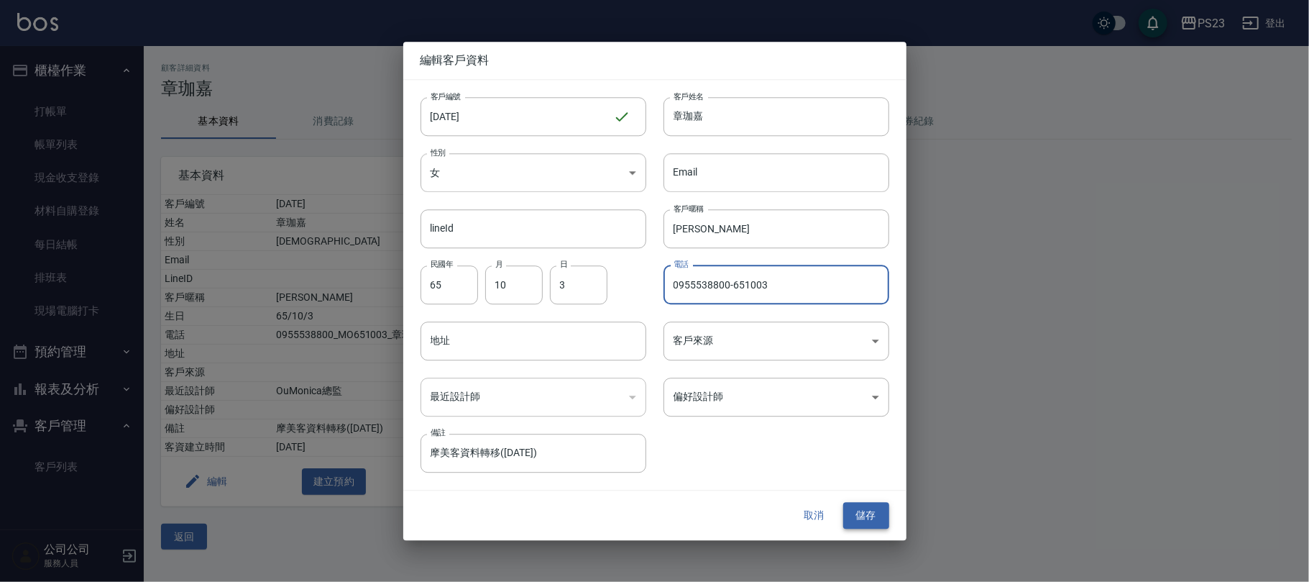
type input "0955538800-651003"
click at [868, 522] on button "儲存" at bounding box center [866, 516] width 46 height 27
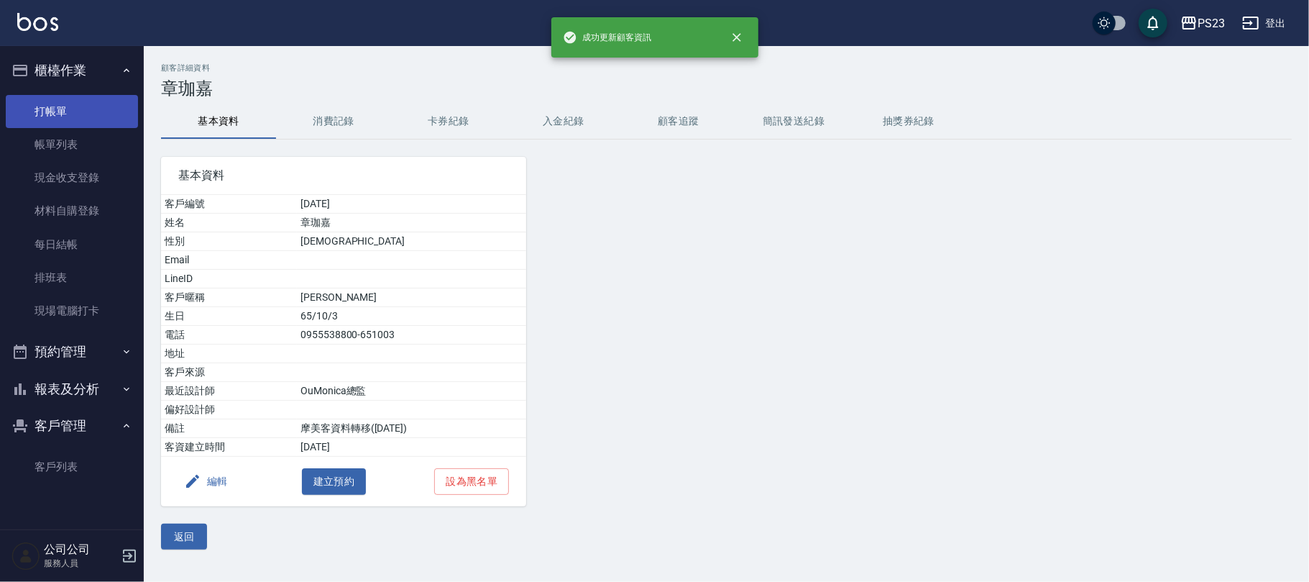
click at [53, 111] on link "打帳單" at bounding box center [72, 111] width 132 height 33
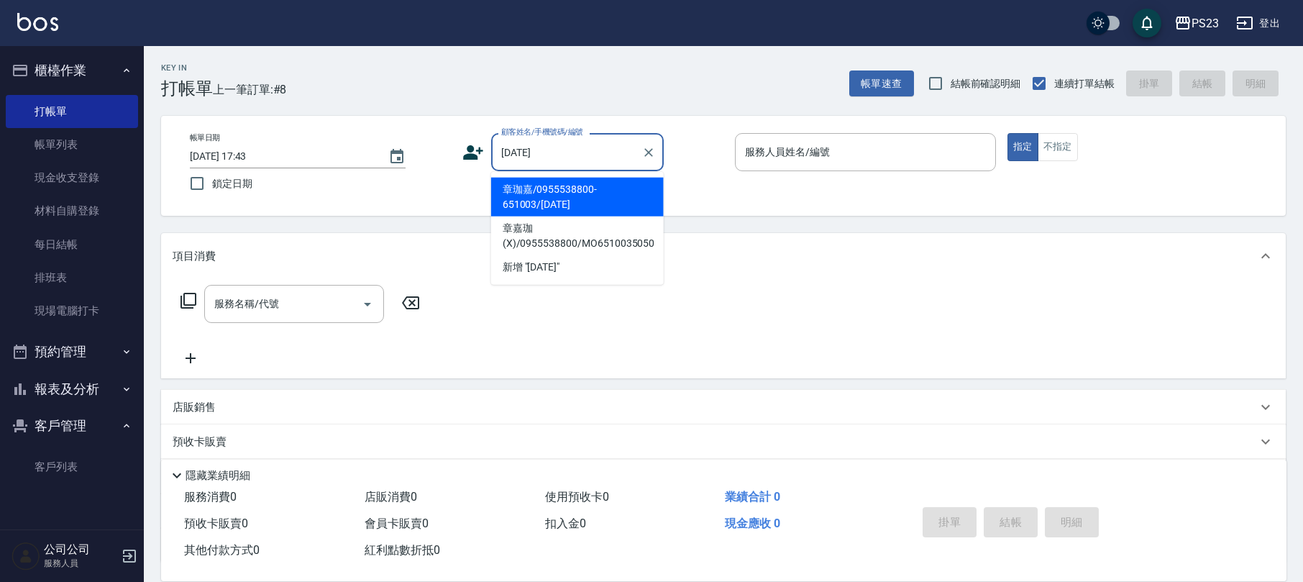
click at [570, 188] on li "章珈嘉/0955538800-651003/[DATE]" at bounding box center [577, 197] width 173 height 39
type input "章珈嘉/0955538800-651003/[DATE]"
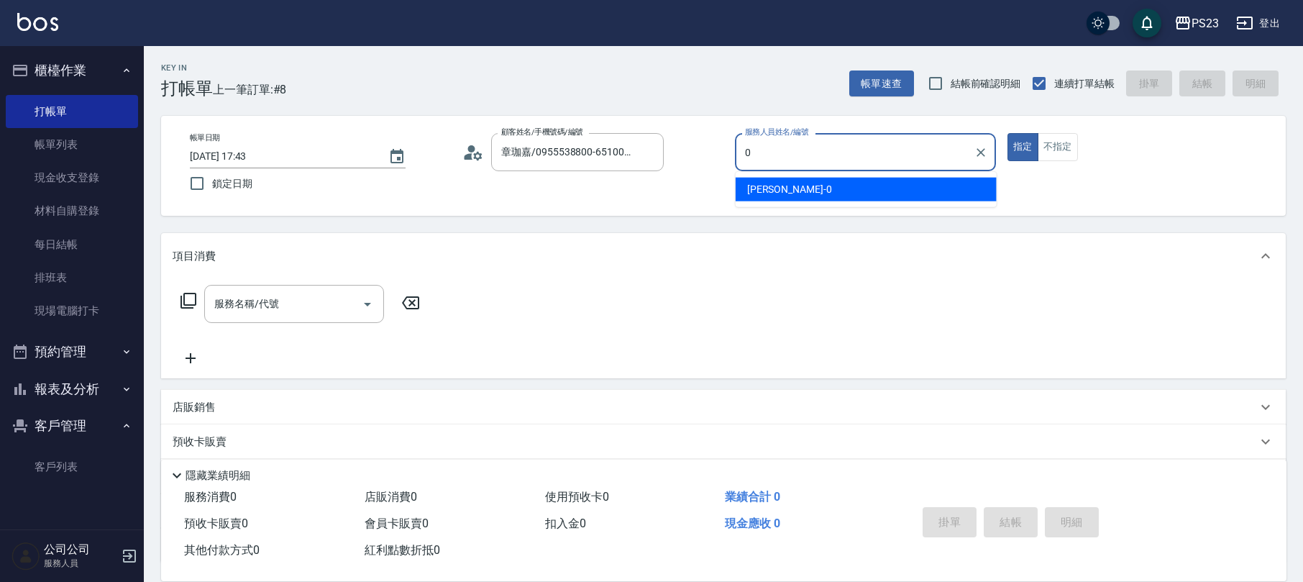
type input "0"
type button "true"
type input "[PERSON_NAME]-0"
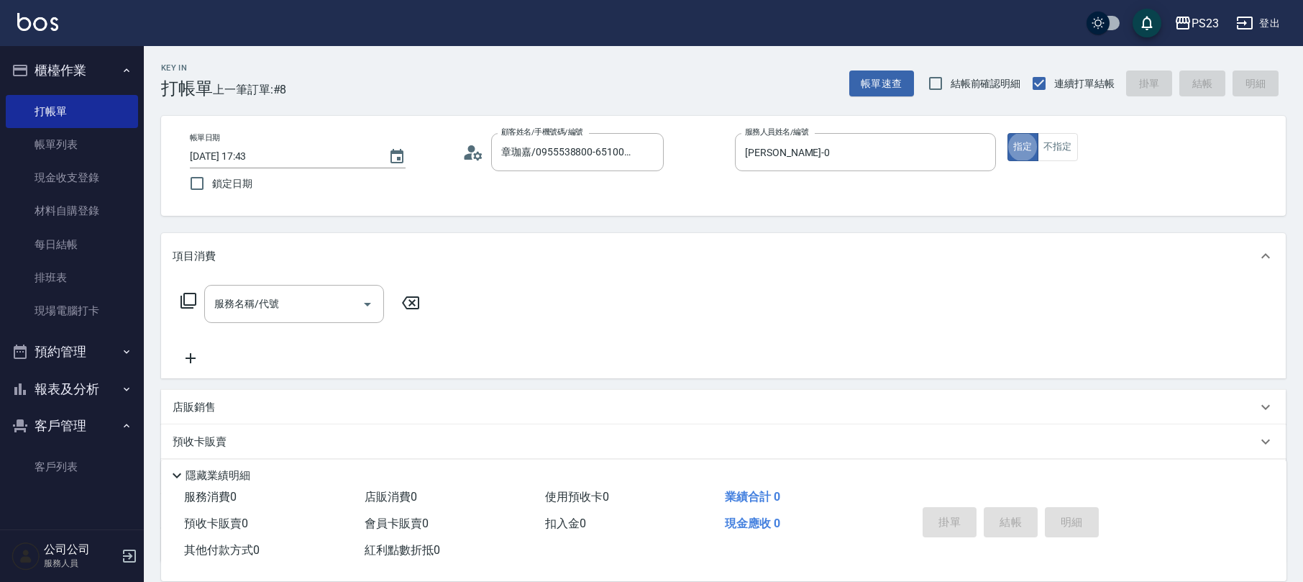
click at [472, 152] on icon at bounding box center [473, 153] width 22 height 22
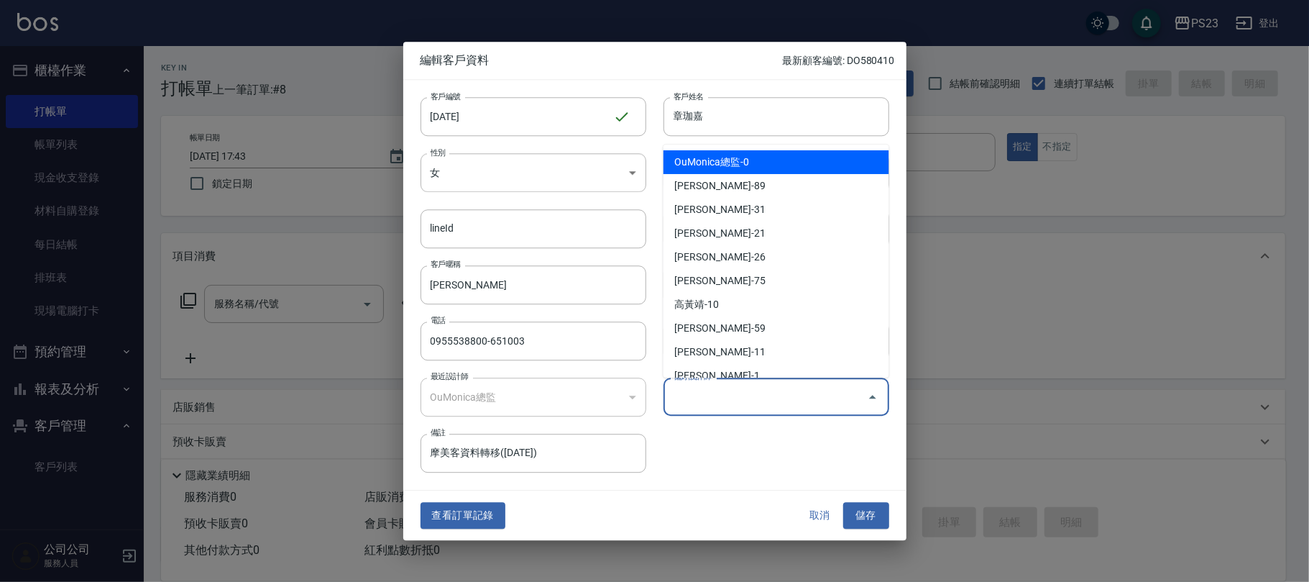
click at [771, 398] on input "偏好設計師" at bounding box center [765, 396] width 191 height 25
click at [732, 147] on ul "OuMonica總監-0 [PERSON_NAME]-89 [PERSON_NAME]-31 [PERSON_NAME]-21 [PERSON_NAME]-2…" at bounding box center [777, 261] width 226 height 233
click at [722, 161] on li "OuMonica總監-0" at bounding box center [777, 162] width 226 height 24
type input "OuMonica總監"
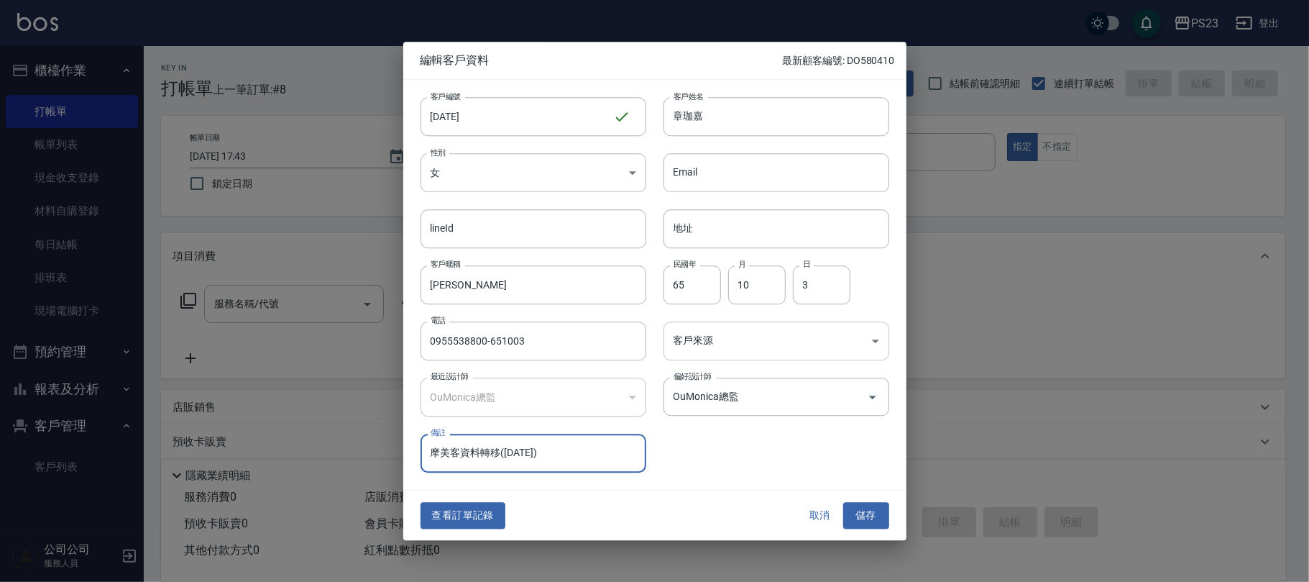
click at [715, 343] on body "PS23 登出 櫃檯作業 打帳單 帳單列表 現金收支登錄 材料自購登錄 每日結帳 排班表 現場電腦打卡 預約管理 預約管理 單日預約紀錄 單週預約紀錄 報表及…" at bounding box center [654, 348] width 1309 height 697
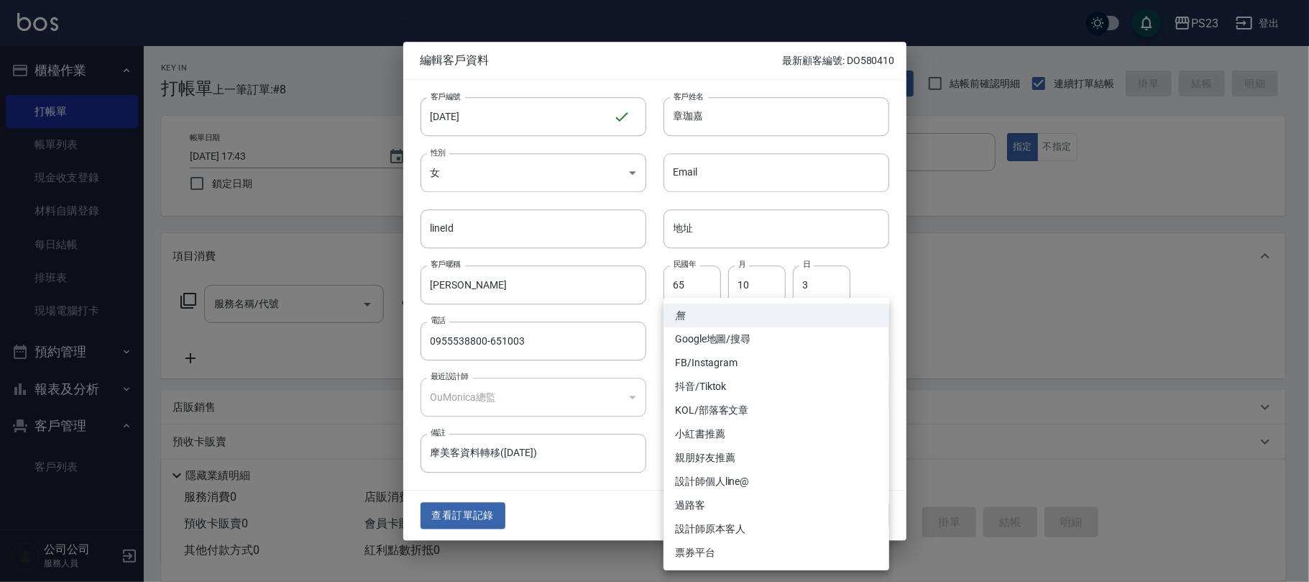
drag, startPoint x: 735, startPoint y: 528, endPoint x: 742, endPoint y: 527, distance: 7.2
click at [738, 528] on li "設計師原本客人" at bounding box center [777, 529] width 226 height 24
type input "設計師原本客人"
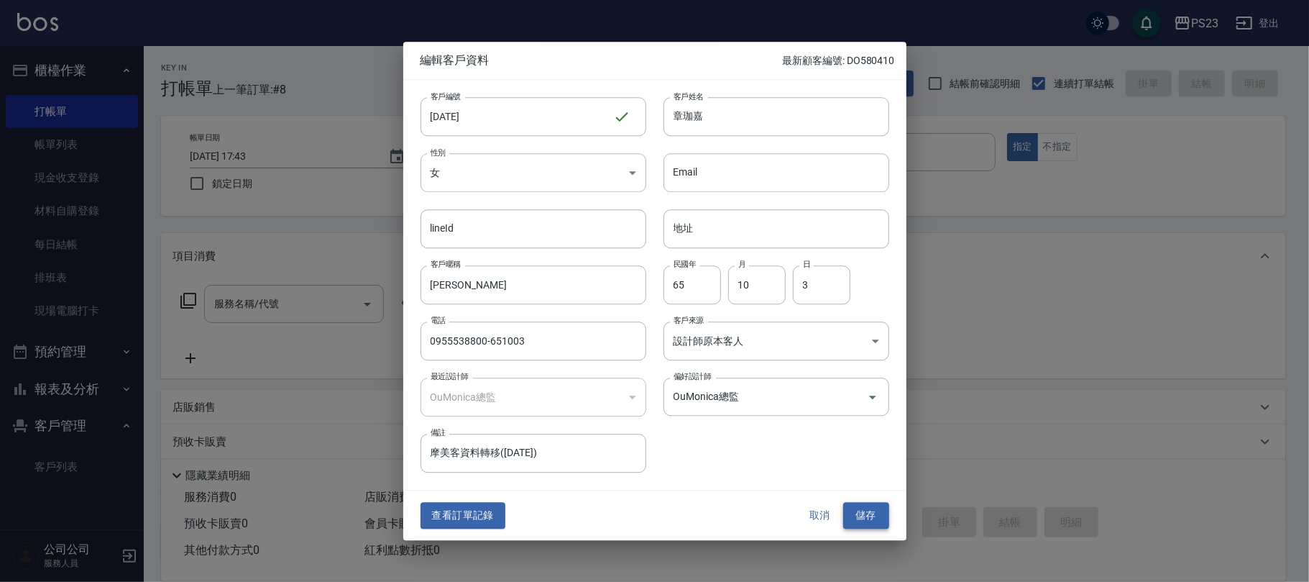
click at [879, 513] on button "儲存" at bounding box center [866, 516] width 46 height 27
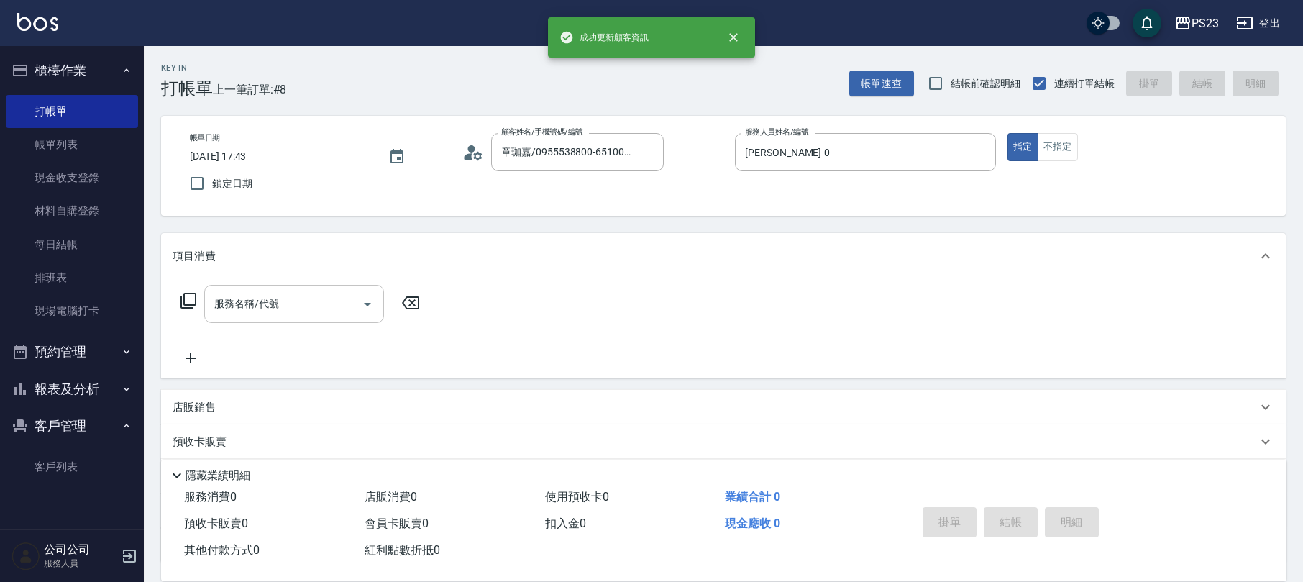
click at [283, 293] on input "服務名稱/代號" at bounding box center [283, 303] width 145 height 25
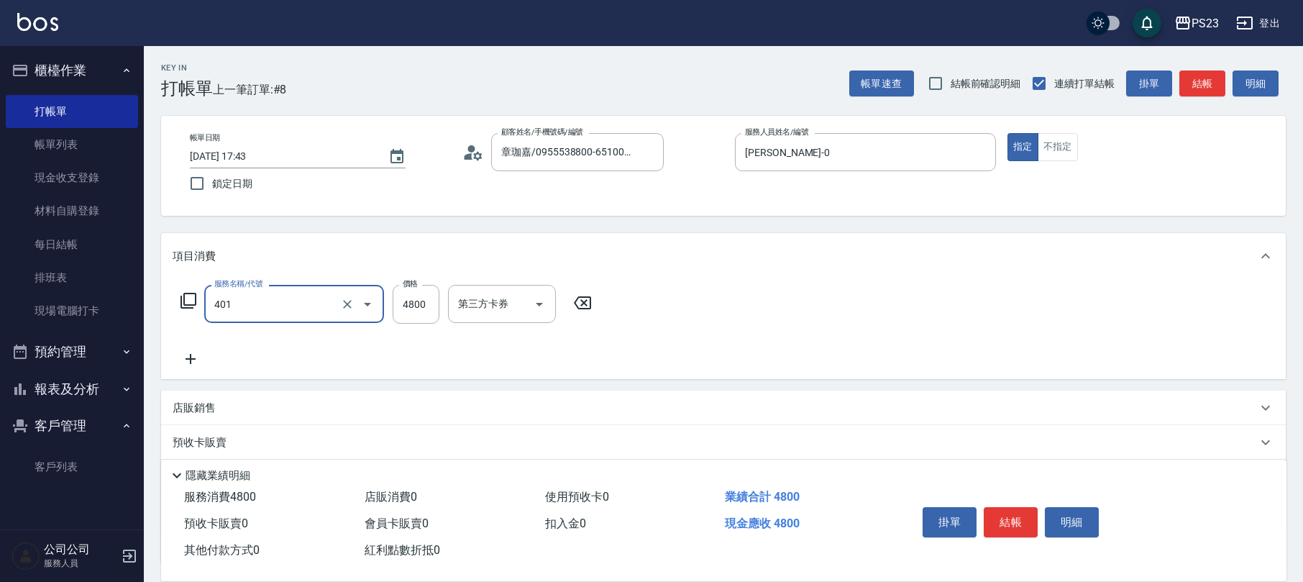
type input "染(401)"
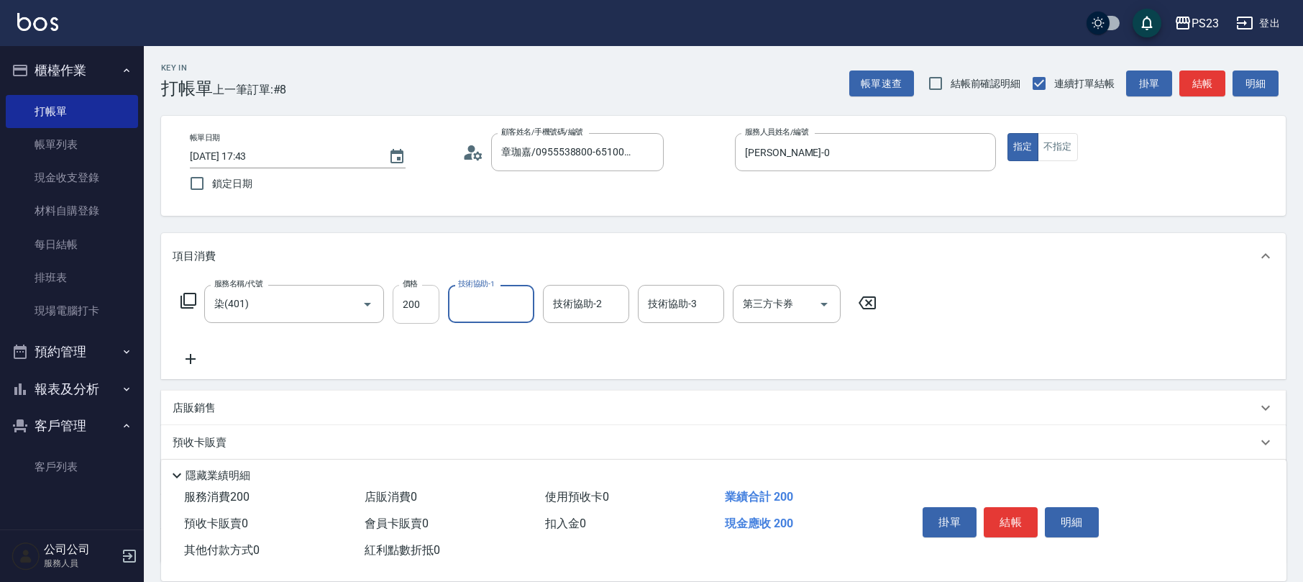
click at [423, 300] on input "200" at bounding box center [416, 304] width 47 height 39
type input "2000"
click at [490, 312] on input "技術協助-1" at bounding box center [490, 303] width 73 height 25
type input "ROLI-31"
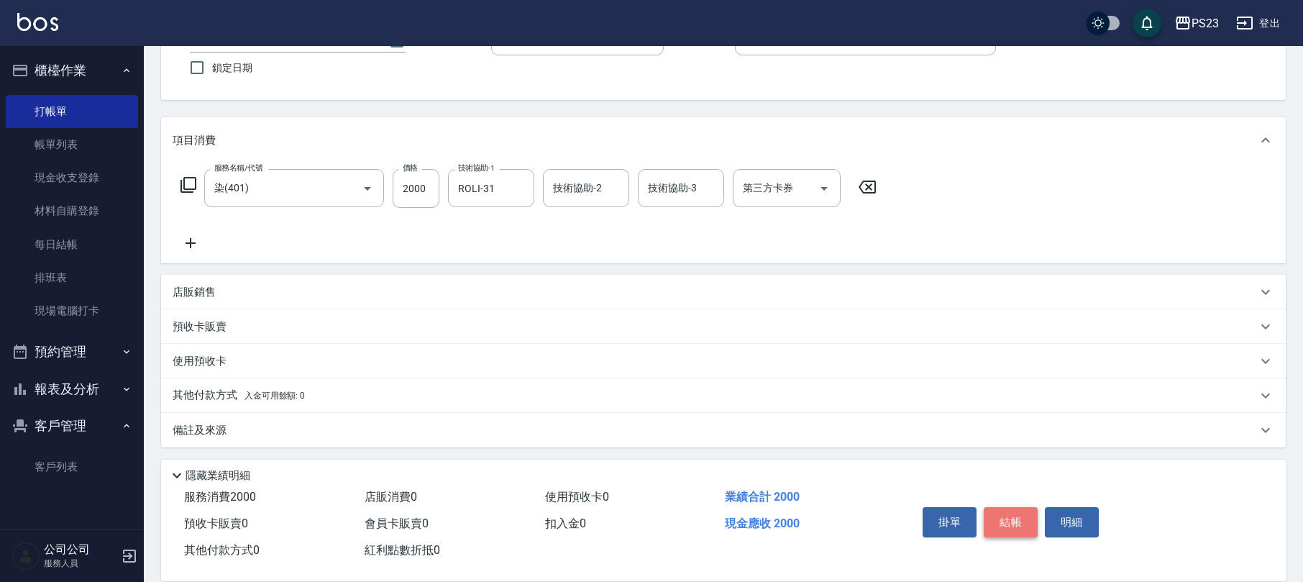
click at [1012, 522] on button "結帳" at bounding box center [1010, 522] width 54 height 30
type input "[DATE] 17:44"
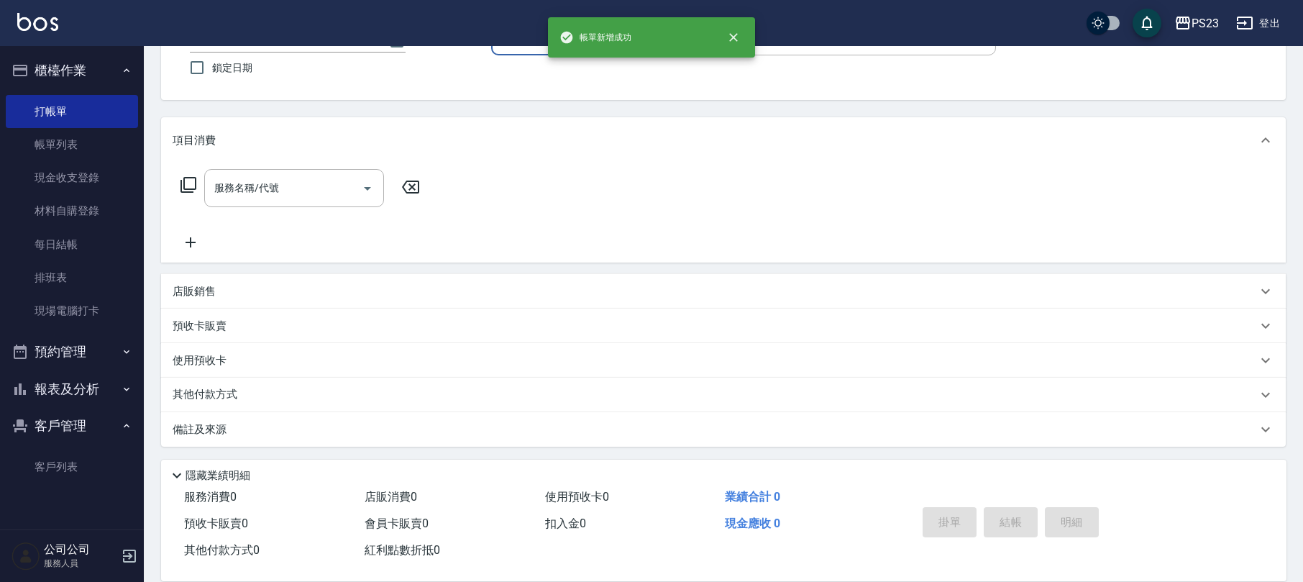
scroll to position [0, 0]
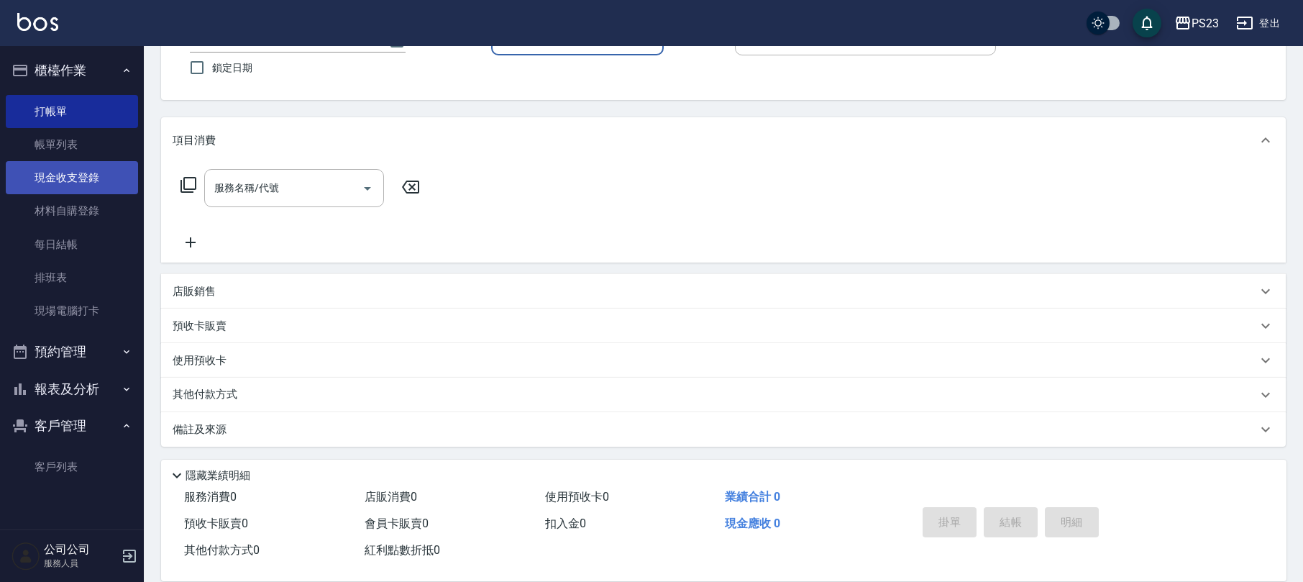
click at [105, 177] on link "現金收支登錄" at bounding box center [72, 177] width 132 height 33
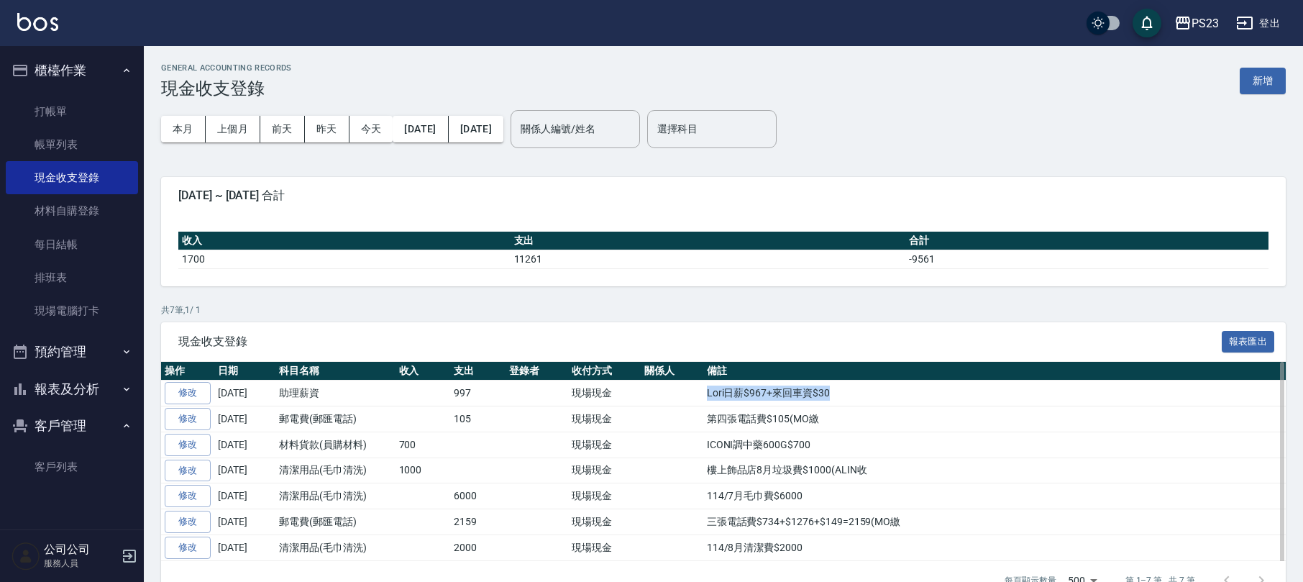
drag, startPoint x: 703, startPoint y: 395, endPoint x: 887, endPoint y: 391, distance: 184.1
click at [887, 391] on td "Lori日薪$967+來回車資$30" at bounding box center [994, 393] width 582 height 26
copy td "Lori日薪$967+來回車資$30"
click at [1270, 81] on button "新增" at bounding box center [1262, 81] width 46 height 27
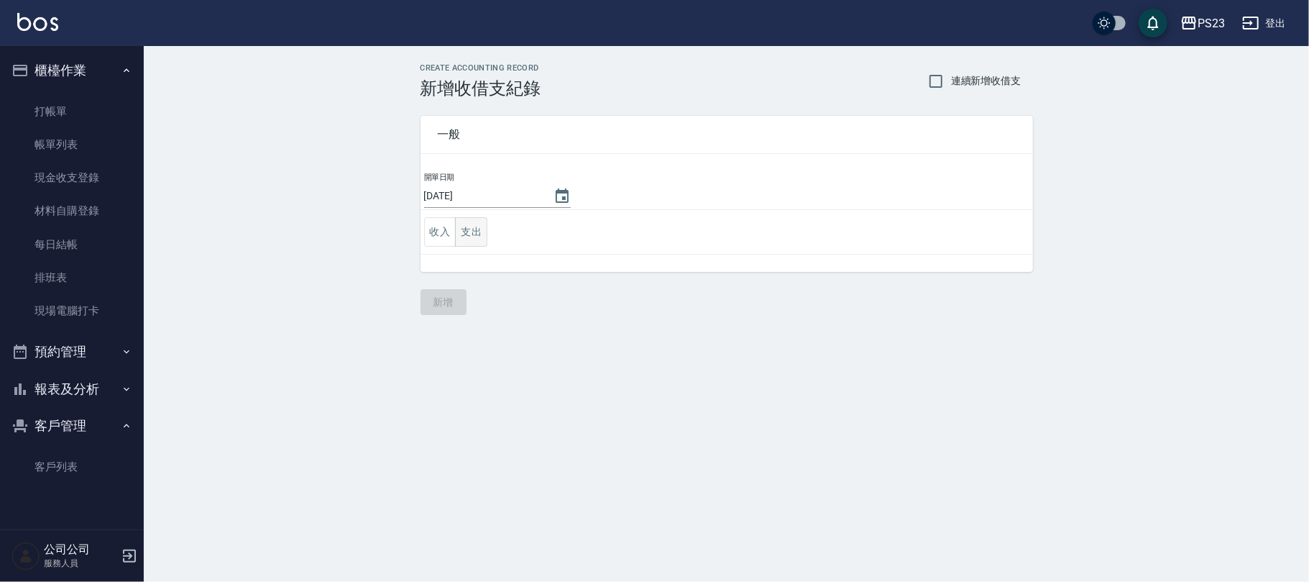
click at [475, 230] on button "支出" at bounding box center [471, 231] width 32 height 29
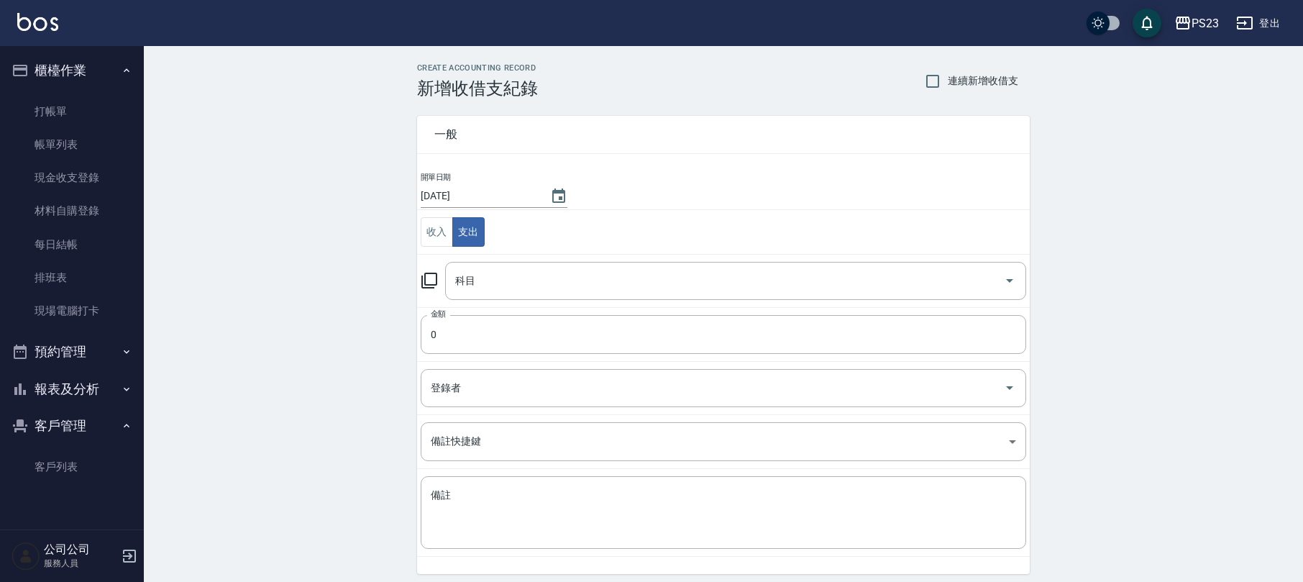
click at [431, 283] on icon at bounding box center [429, 280] width 17 height 17
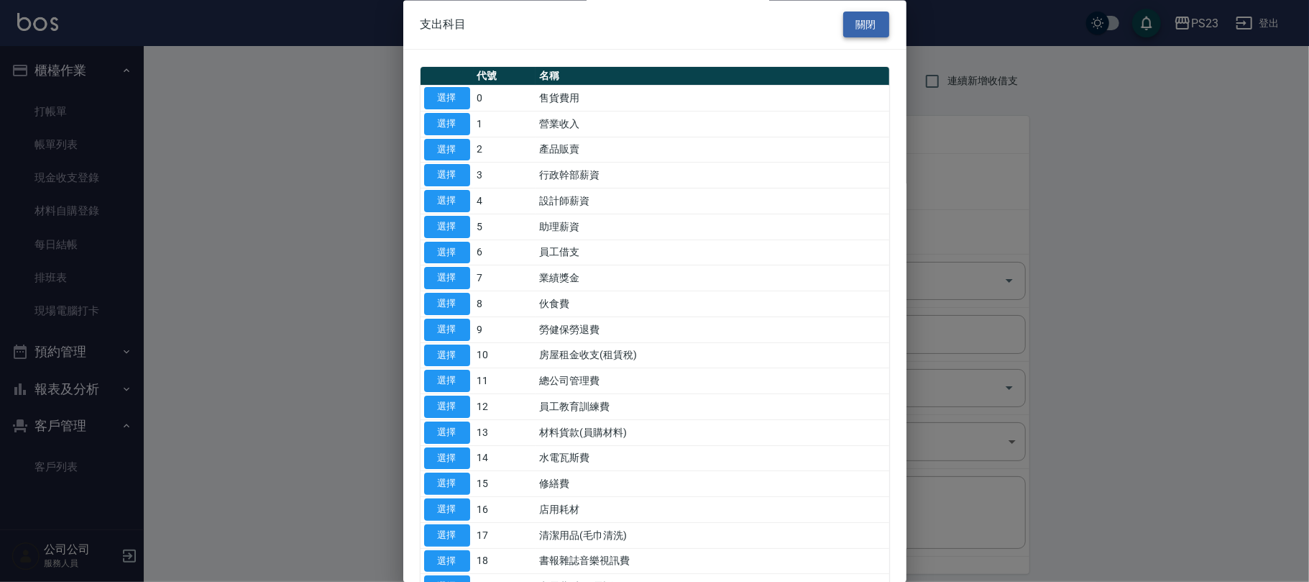
click at [854, 26] on button "關閉" at bounding box center [866, 25] width 46 height 27
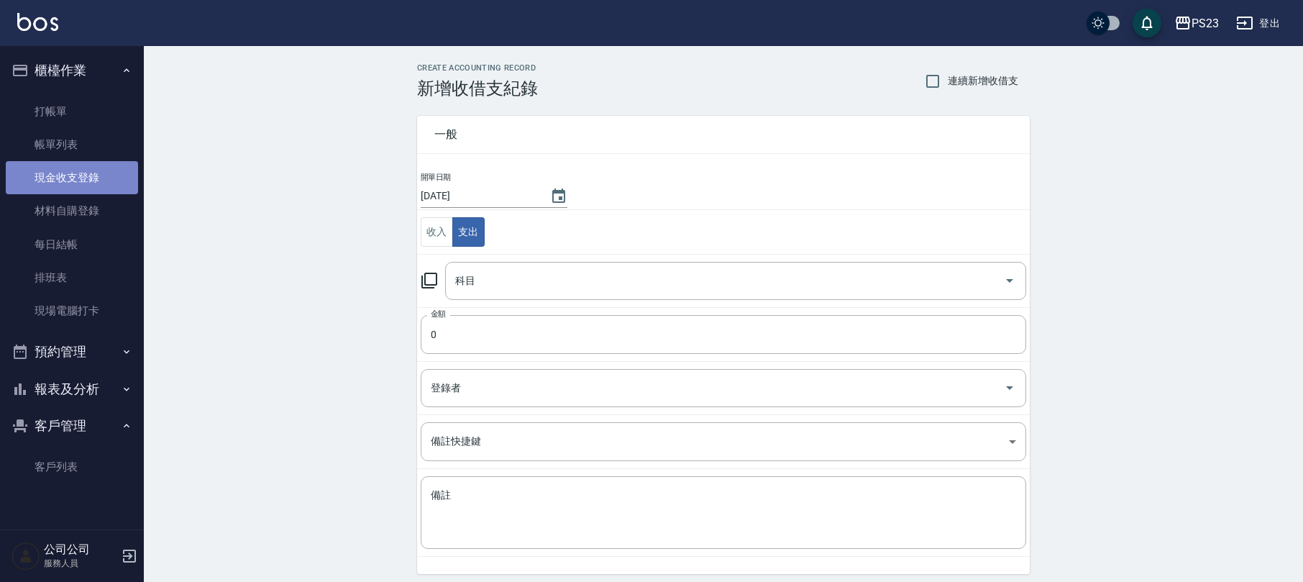
click at [79, 181] on link "現金收支登錄" at bounding box center [72, 177] width 132 height 33
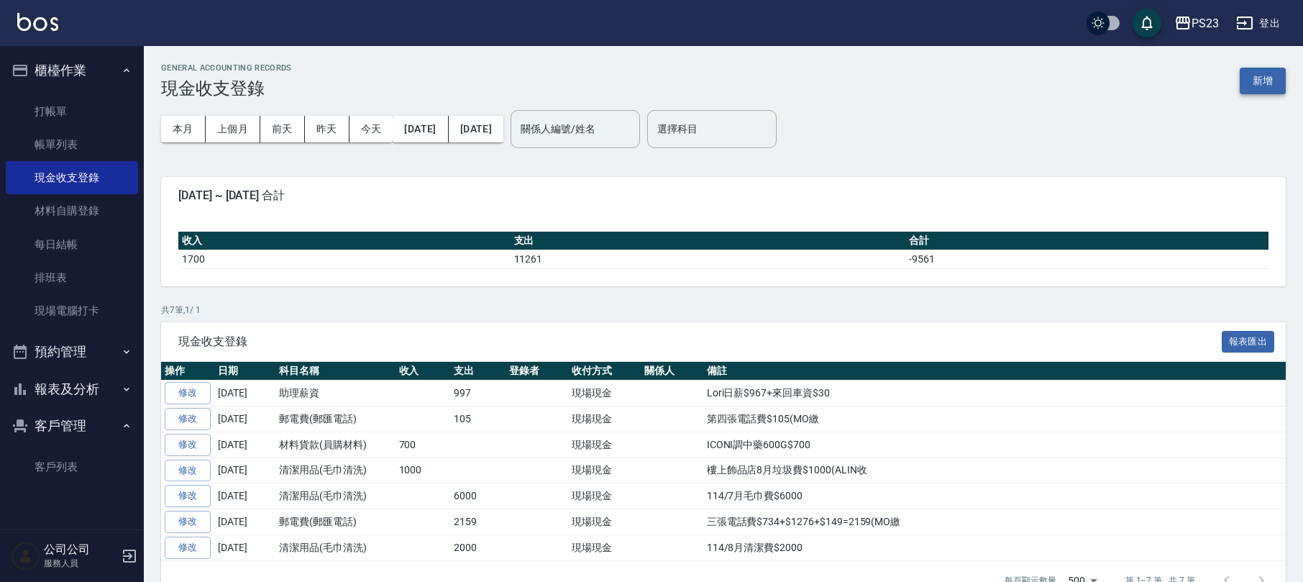
click at [1255, 79] on button "新增" at bounding box center [1262, 81] width 46 height 27
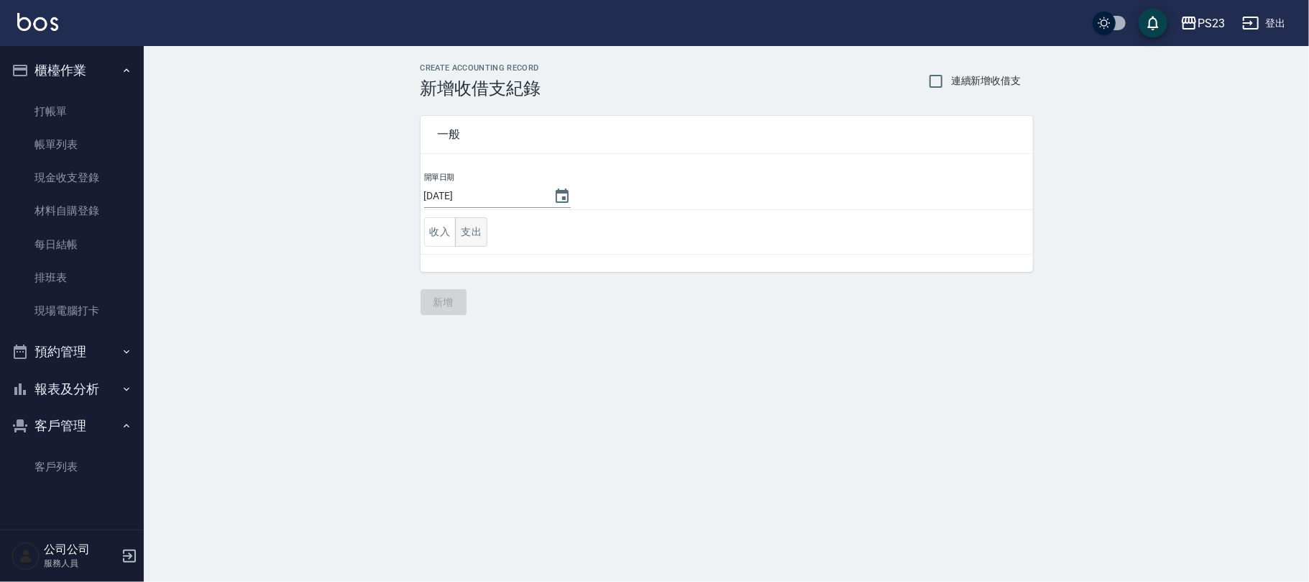
click at [464, 231] on button "支出" at bounding box center [471, 231] width 32 height 29
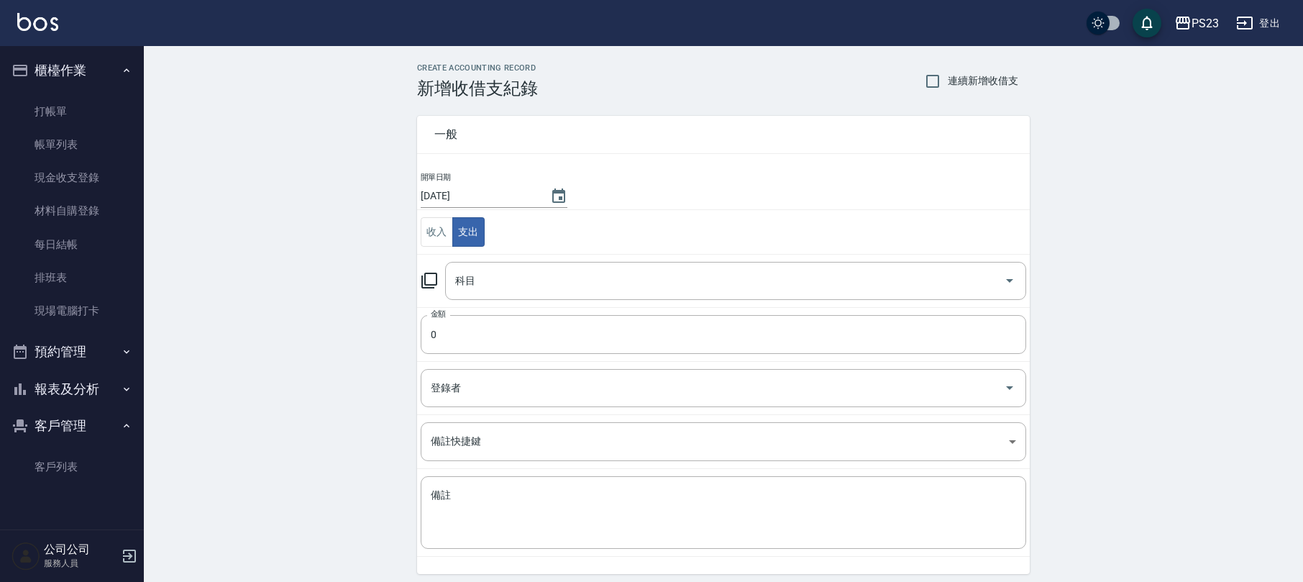
click at [421, 279] on icon at bounding box center [429, 280] width 17 height 17
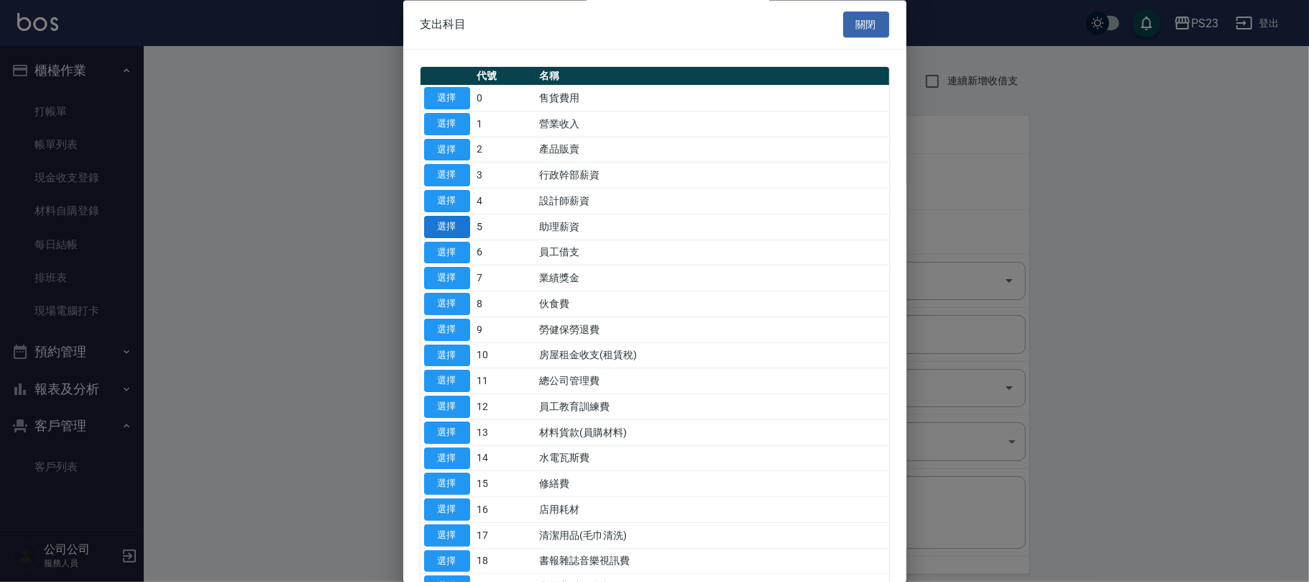
click at [446, 220] on button "選擇" at bounding box center [447, 227] width 46 height 22
type input "5 助理薪資"
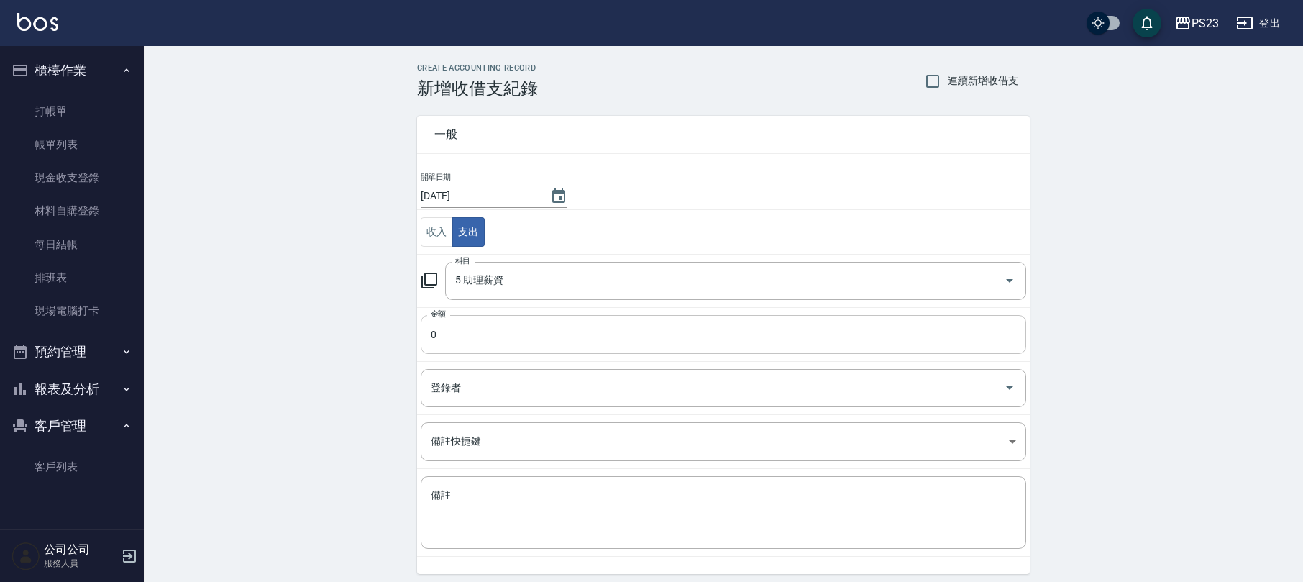
click at [480, 348] on input "0" at bounding box center [723, 334] width 605 height 39
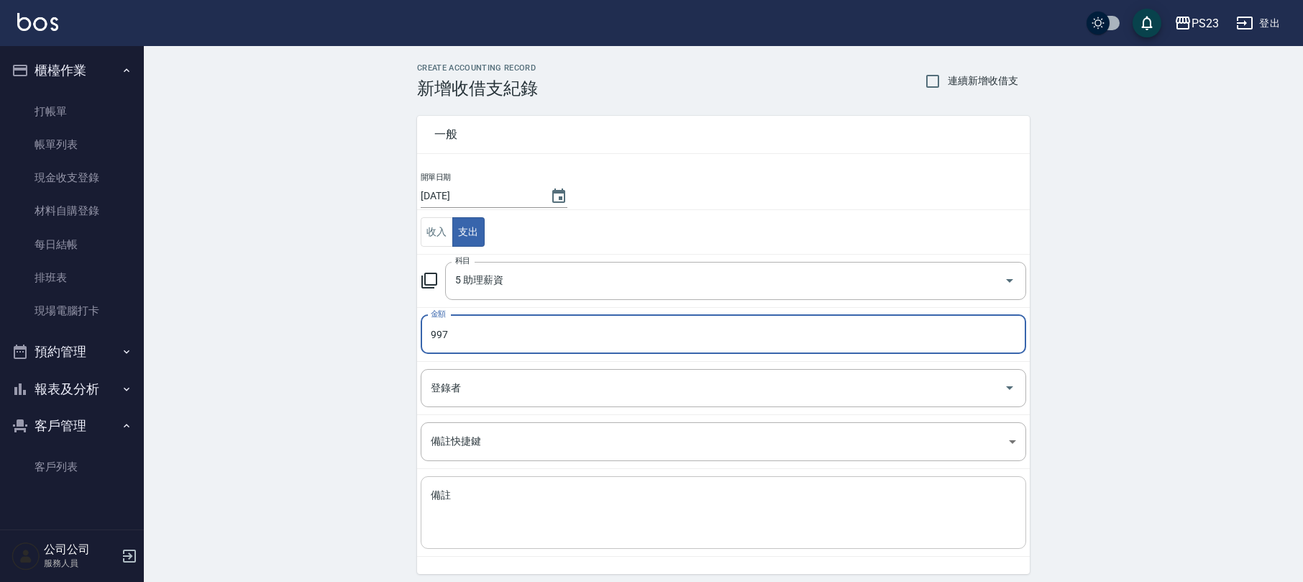
type input "997"
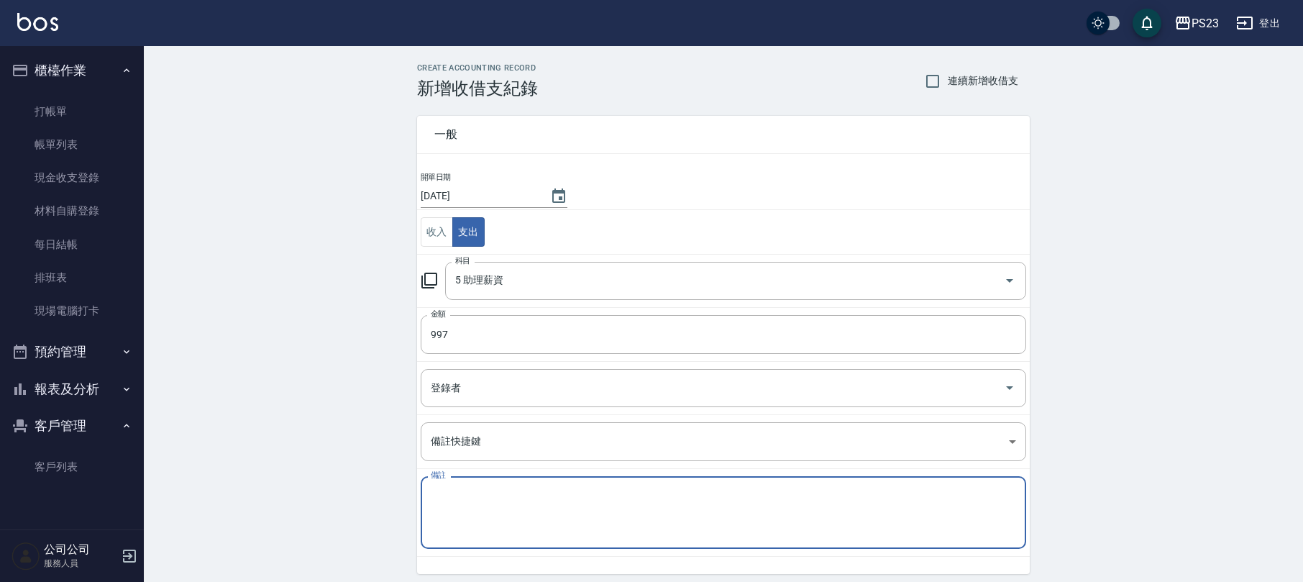
paste textarea "Lori日薪$967+來回車資$30"
drag, startPoint x: 447, startPoint y: 500, endPoint x: 467, endPoint y: 490, distance: 22.2
click at [449, 499] on textarea "Lori日薪$967+來回車資$30" at bounding box center [723, 512] width 585 height 49
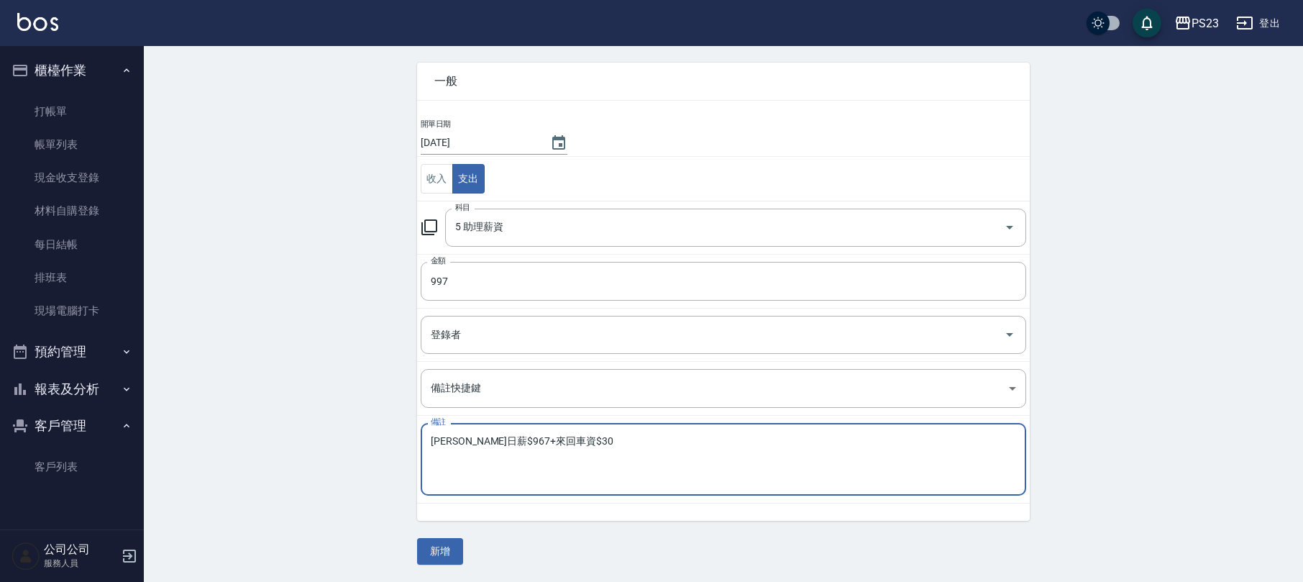
drag, startPoint x: 516, startPoint y: 443, endPoint x: 343, endPoint y: 430, distance: 173.7
click at [346, 440] on div "CREATE ACCOUNTING RECORD 新增收借支紀錄 連續新增收借支 一般 開單日期 [DATE] 收入 支出 科目 5 助理薪資 科目 金額 9…" at bounding box center [723, 287] width 1159 height 589
paste textarea "[PERSON_NAME]"
type textarea "Lori日薪$967+來回車資$30"
click at [449, 558] on button "新增" at bounding box center [440, 551] width 46 height 27
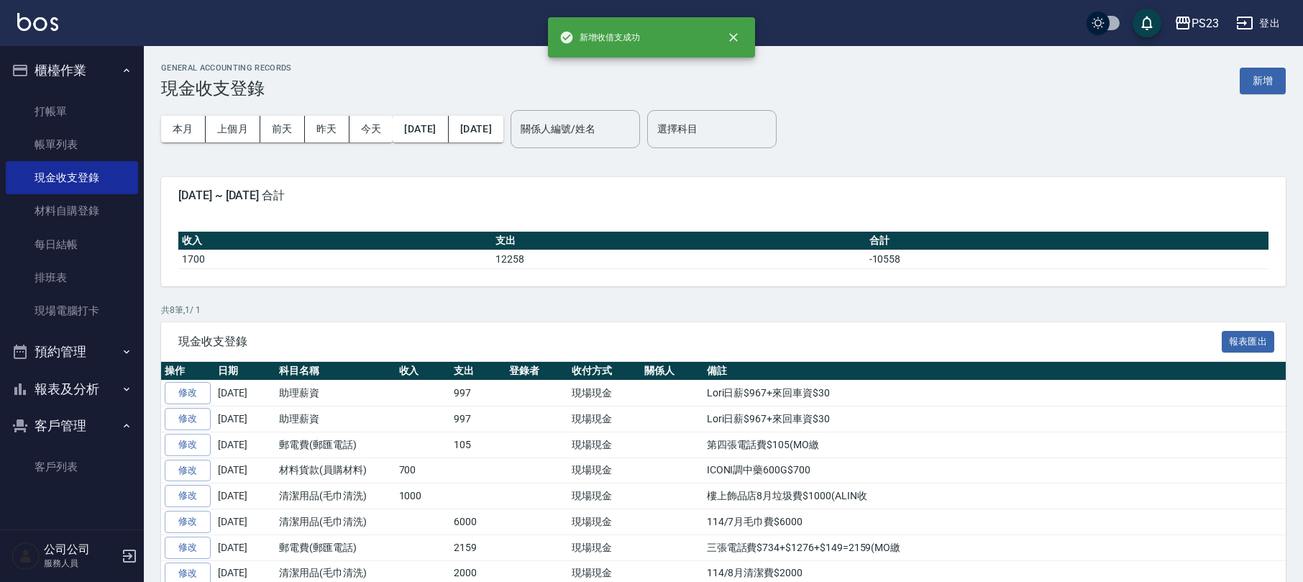
click at [83, 389] on button "報表及分析" at bounding box center [72, 388] width 132 height 37
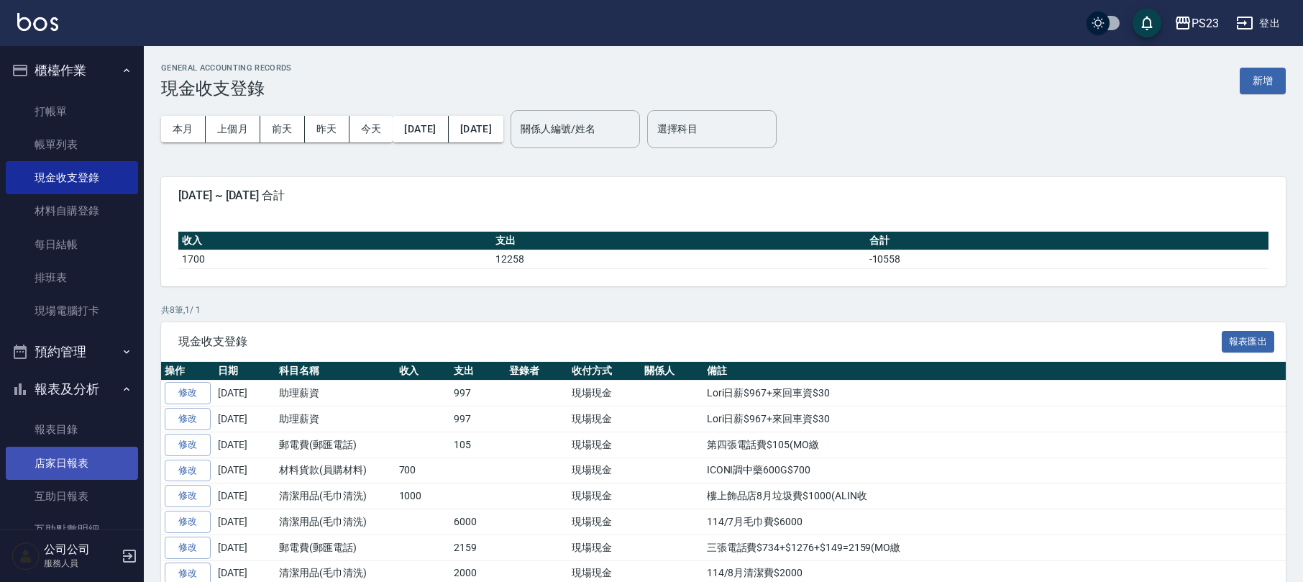
click at [29, 452] on link "店家日報表" at bounding box center [72, 462] width 132 height 33
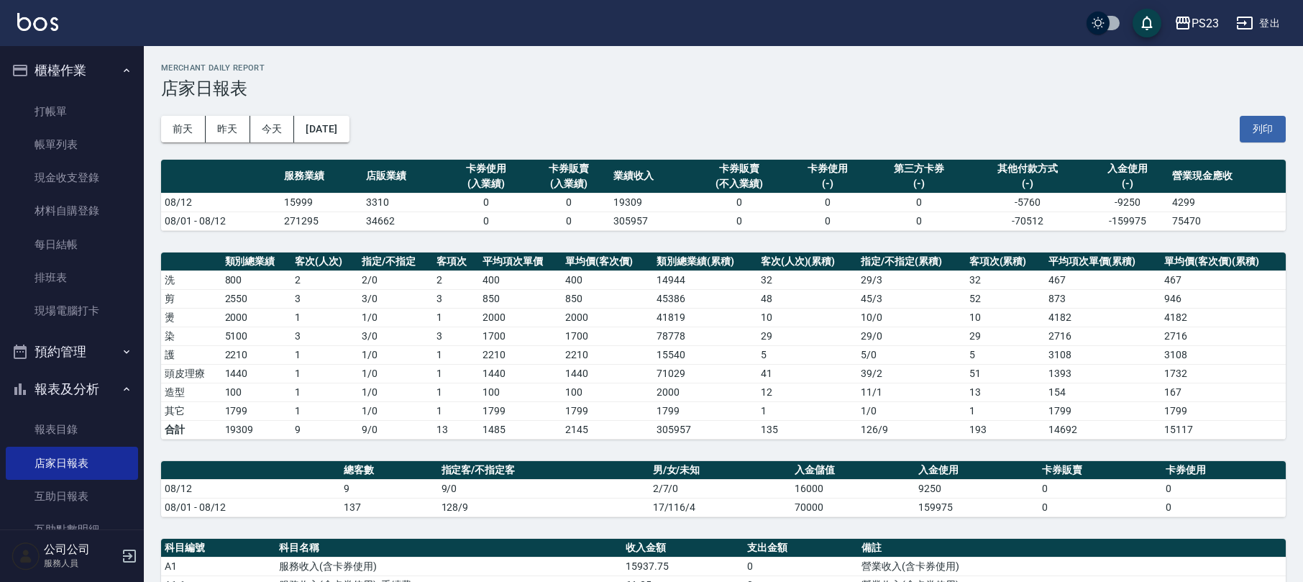
click at [595, 86] on h3 "店家日報表" at bounding box center [723, 88] width 1124 height 20
click at [528, 91] on h3 "店家日報表" at bounding box center [723, 88] width 1124 height 20
